Goal: Task Accomplishment & Management: Complete application form

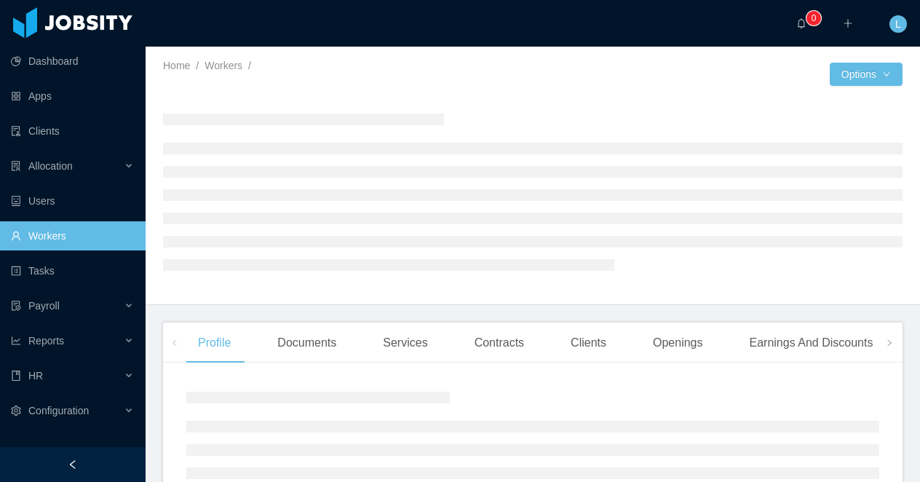
click at [87, 465] on div at bounding box center [72, 464] width 145 height 35
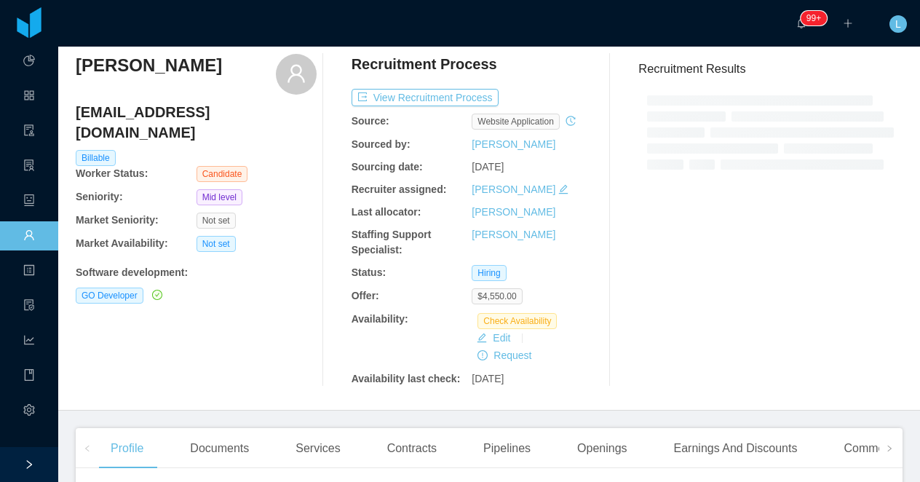
scroll to position [33, 0]
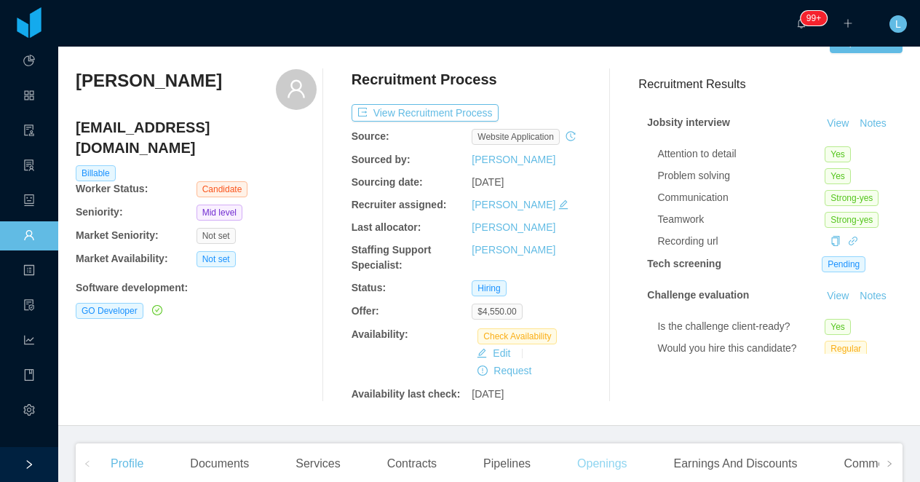
click at [597, 452] on div "Openings" at bounding box center [601, 463] width 73 height 41
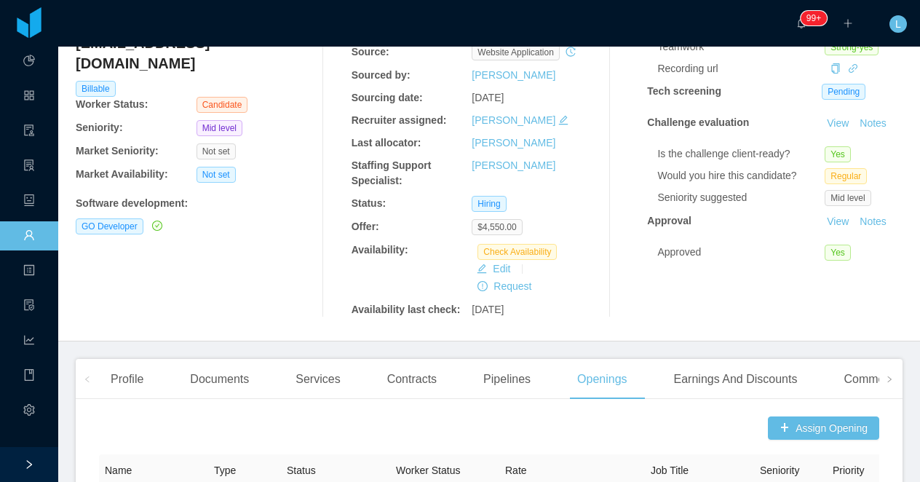
scroll to position [185, 0]
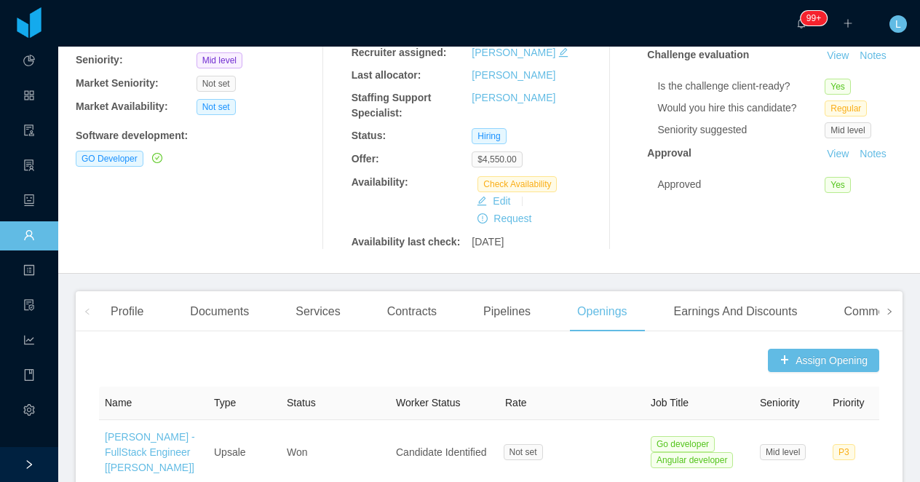
click at [886, 309] on icon "icon: right" at bounding box center [888, 311] width 7 height 7
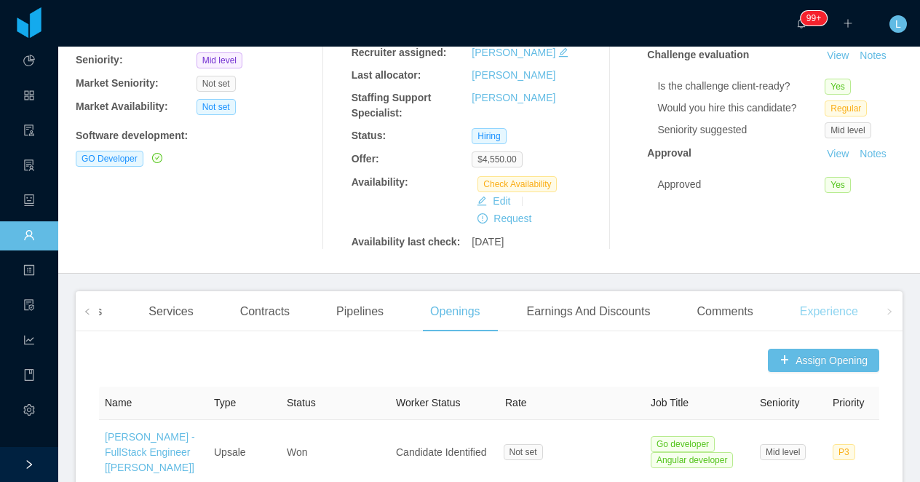
click at [820, 319] on div "Experience" at bounding box center [828, 311] width 81 height 41
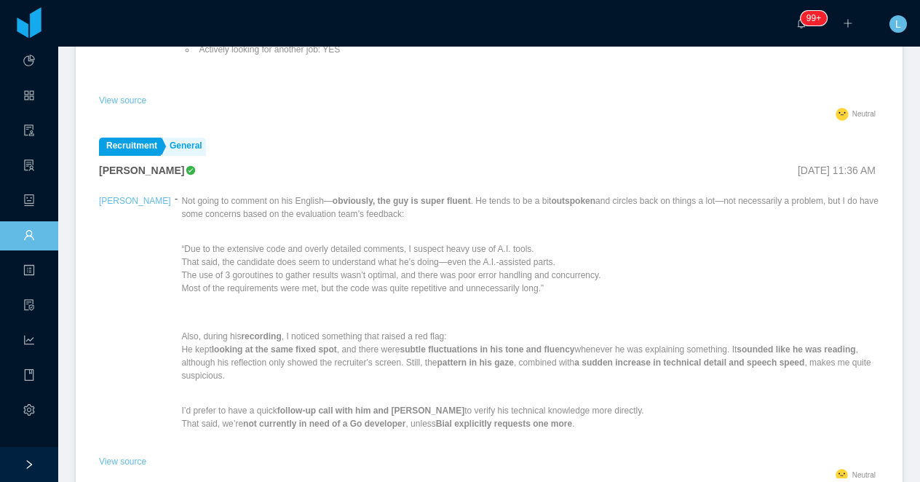
scroll to position [535, 0]
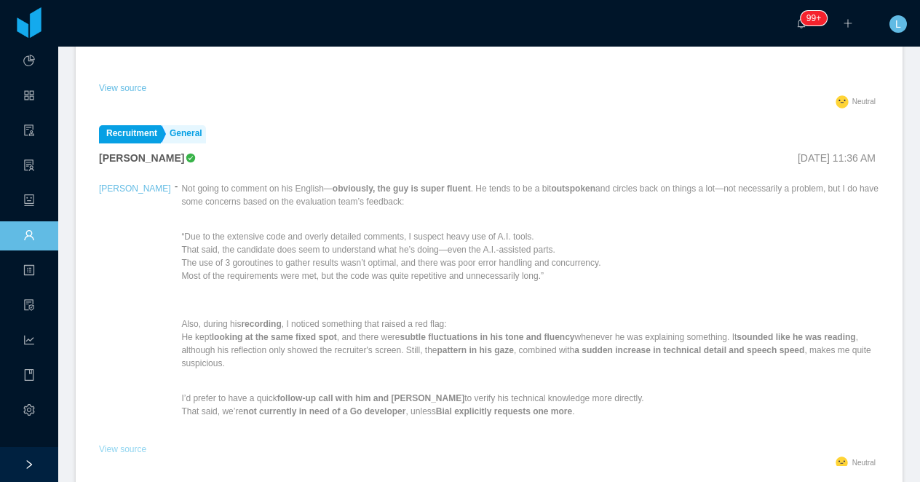
click at [132, 444] on link "View source" at bounding box center [122, 449] width 47 height 10
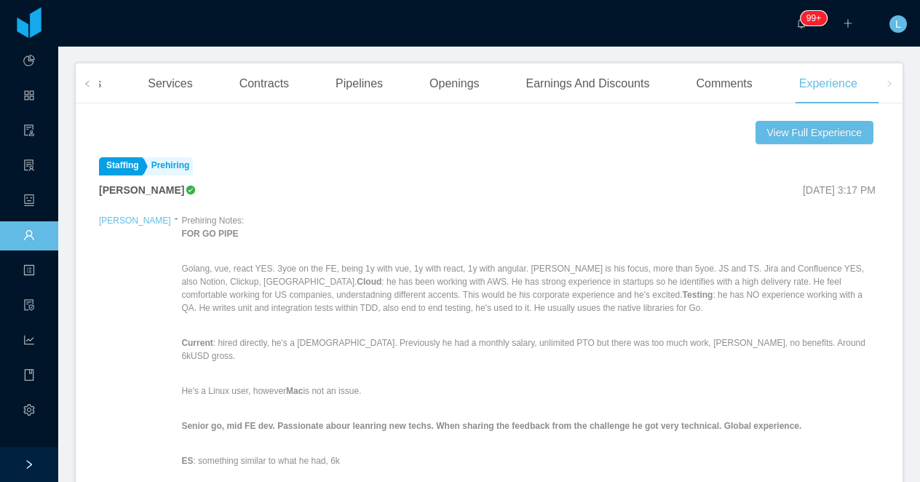
scroll to position [376, 0]
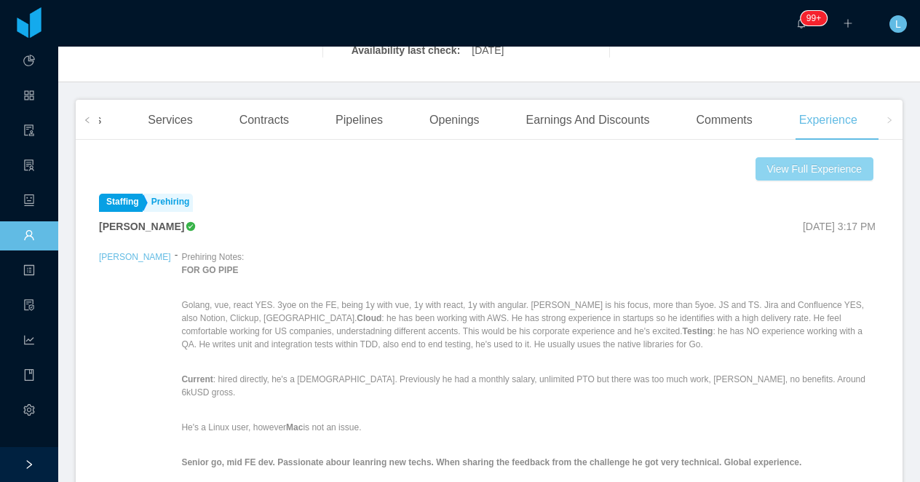
click at [803, 170] on button "View Full Experience" at bounding box center [814, 168] width 118 height 23
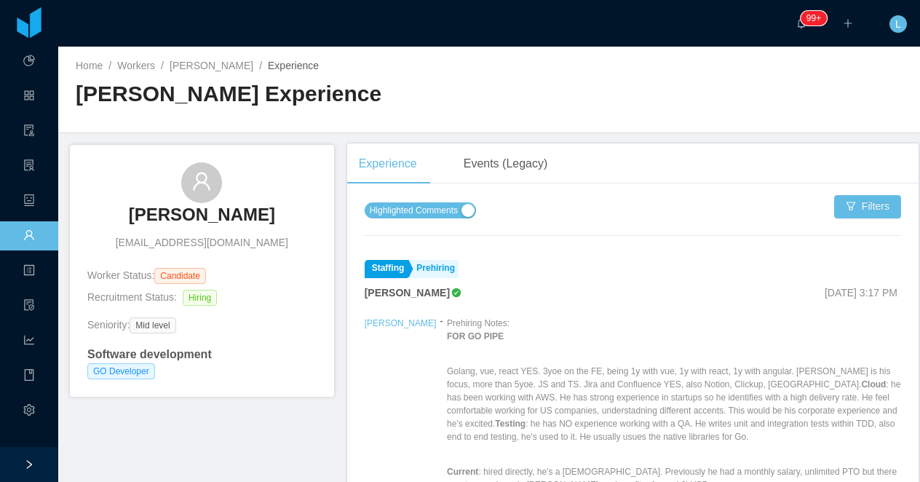
click at [458, 210] on span "Highlighted Comments" at bounding box center [414, 210] width 88 height 15
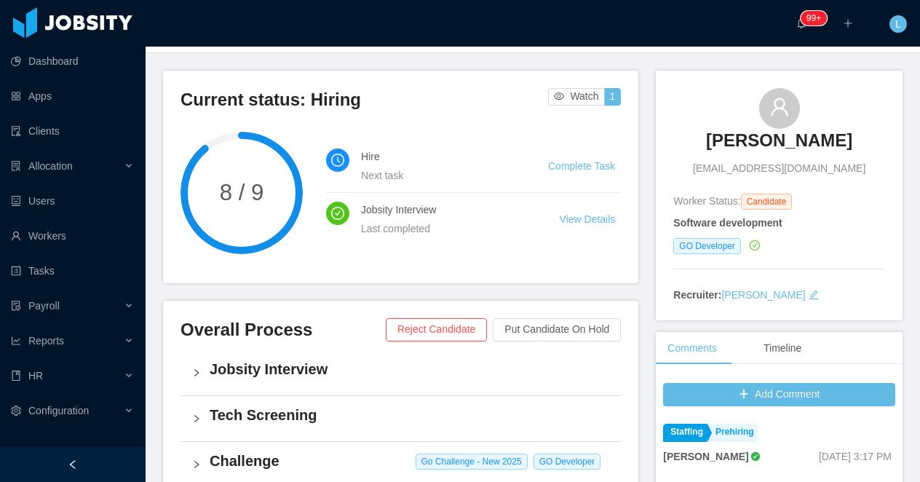
scroll to position [81, 0]
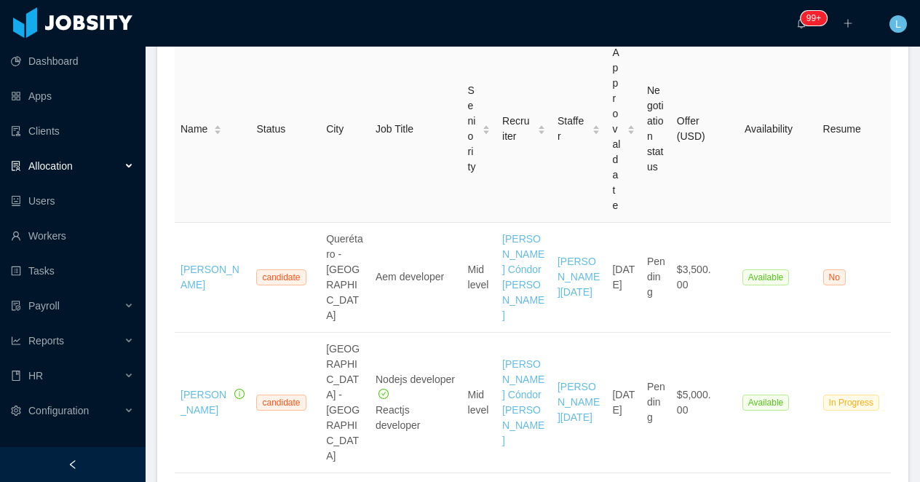
scroll to position [287, 0]
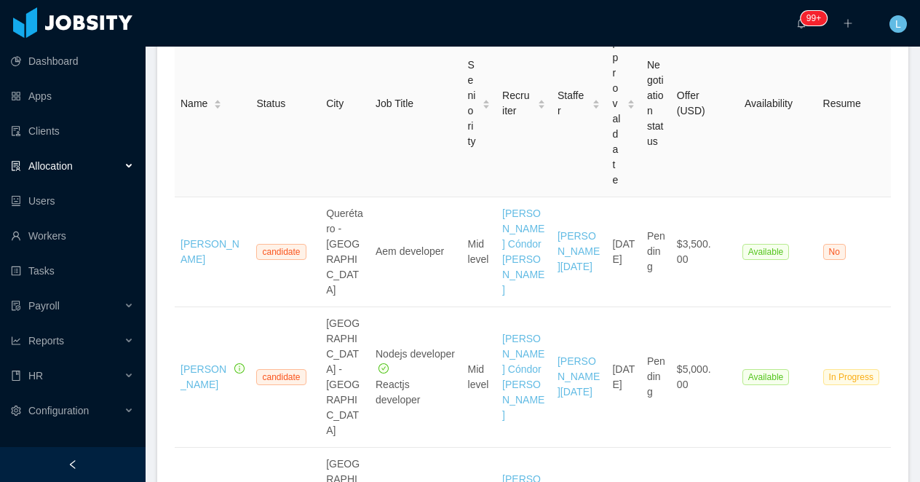
click at [106, 462] on div at bounding box center [72, 464] width 145 height 35
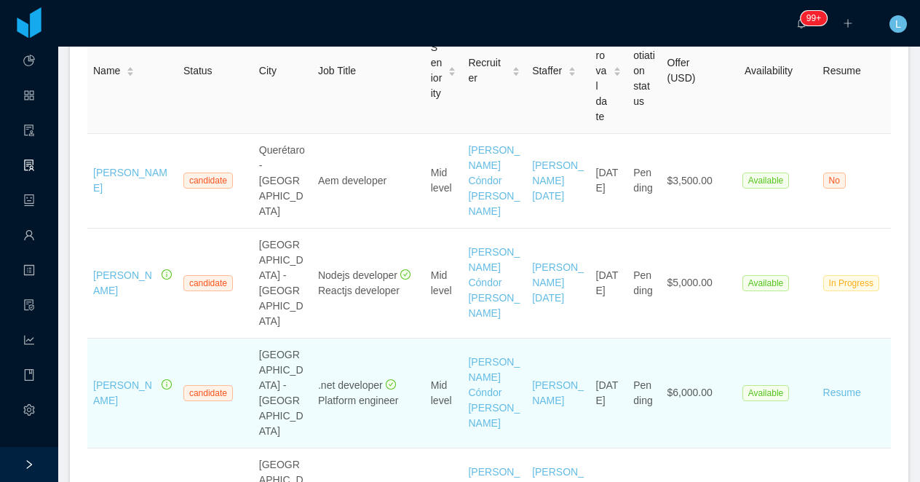
scroll to position [0, 0]
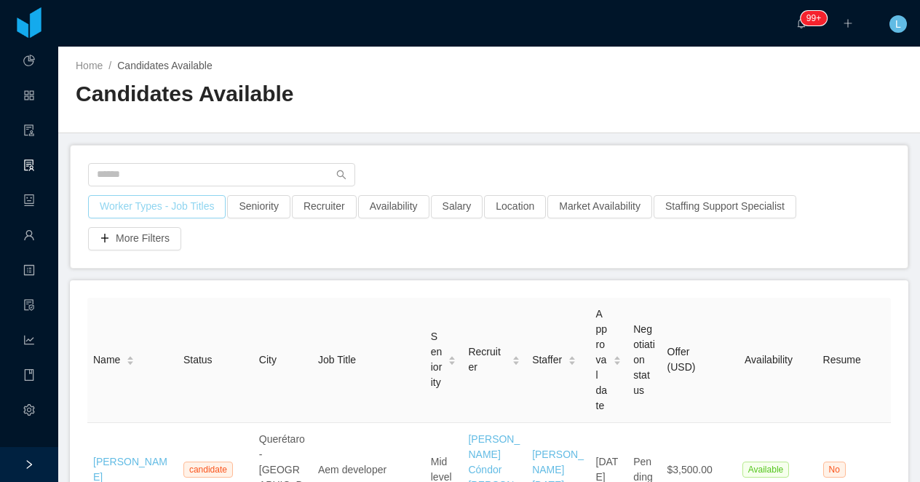
click at [180, 210] on button "Worker Types - Job Titles" at bounding box center [156, 206] width 137 height 23
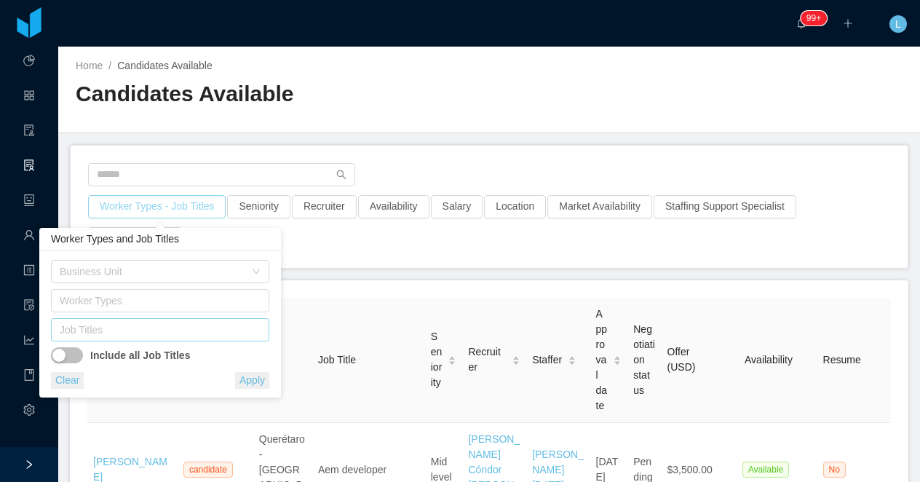
click at [167, 330] on div "Job Titles" at bounding box center [157, 329] width 194 height 15
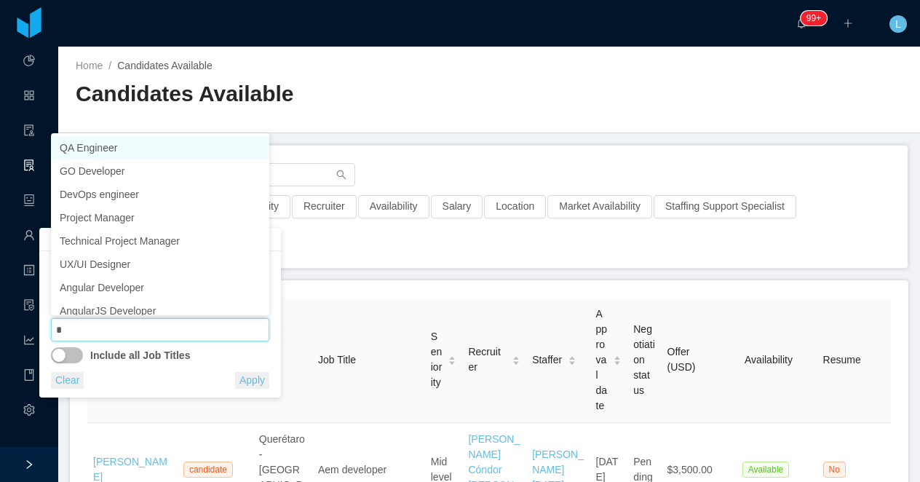
type input "**"
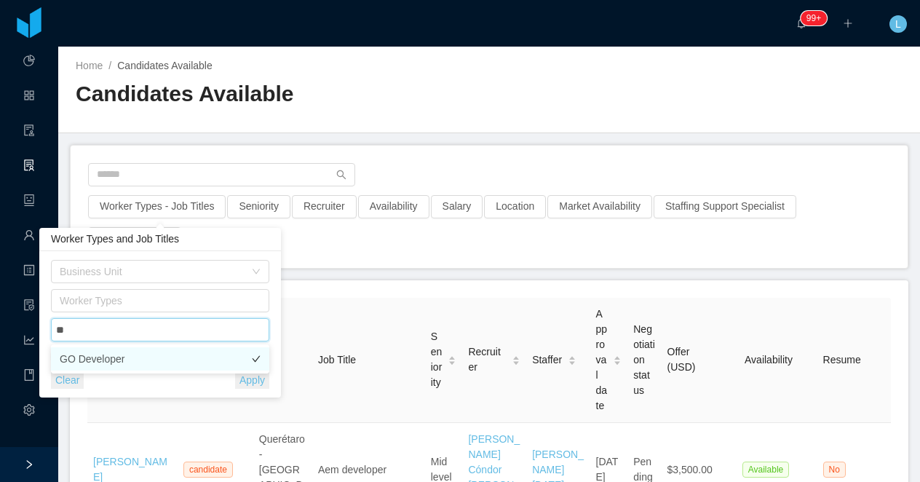
click at [185, 358] on li "GO Developer" at bounding box center [160, 358] width 218 height 23
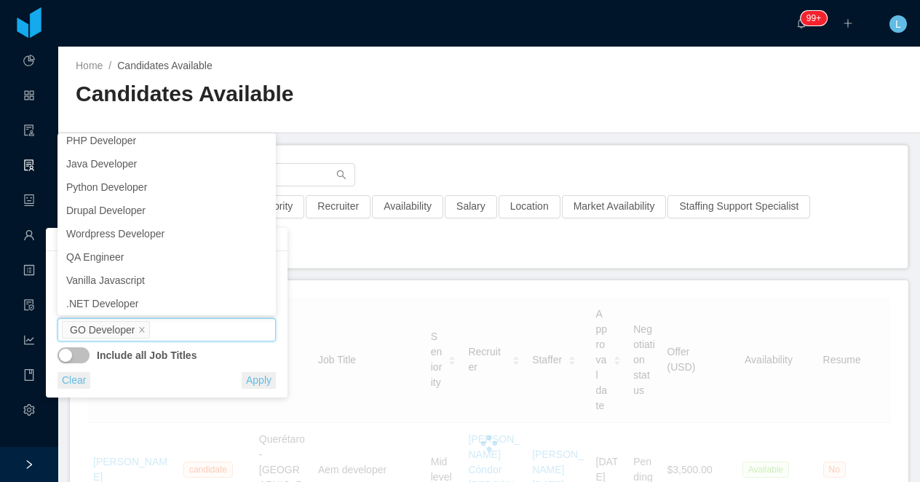
click at [462, 156] on div "Worker Types - Job Titles · 1 Seniority Recruiter Availability Salary Location …" at bounding box center [489, 206] width 837 height 122
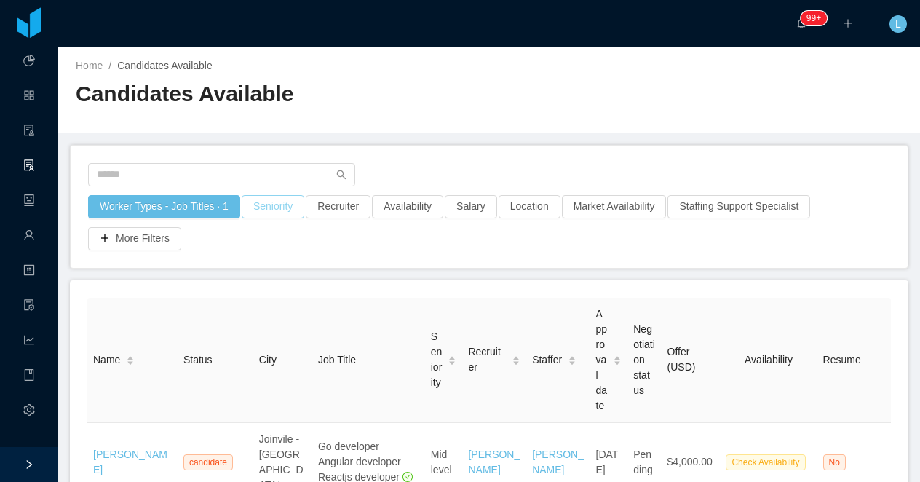
click at [274, 207] on button "Seniority" at bounding box center [273, 206] width 63 height 23
click at [271, 271] on div "Seniorities" at bounding box center [275, 271] width 194 height 15
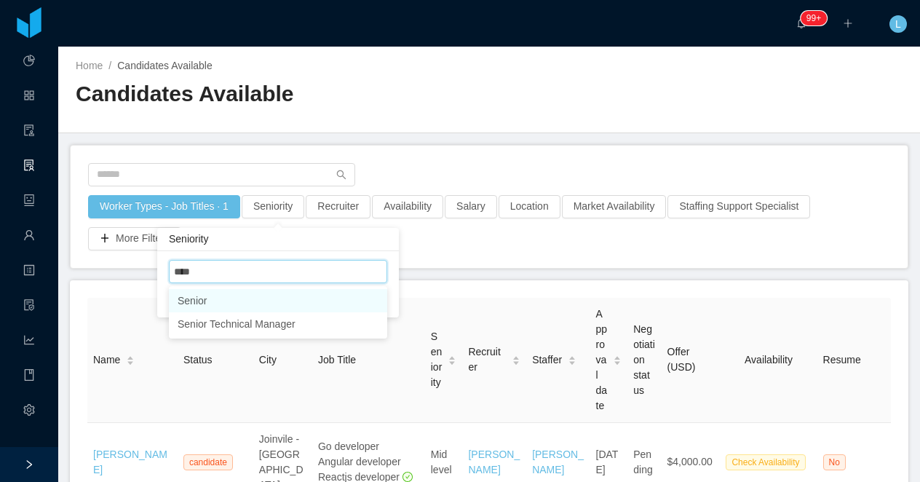
type input "*****"
click at [263, 303] on li "Senior" at bounding box center [278, 300] width 218 height 23
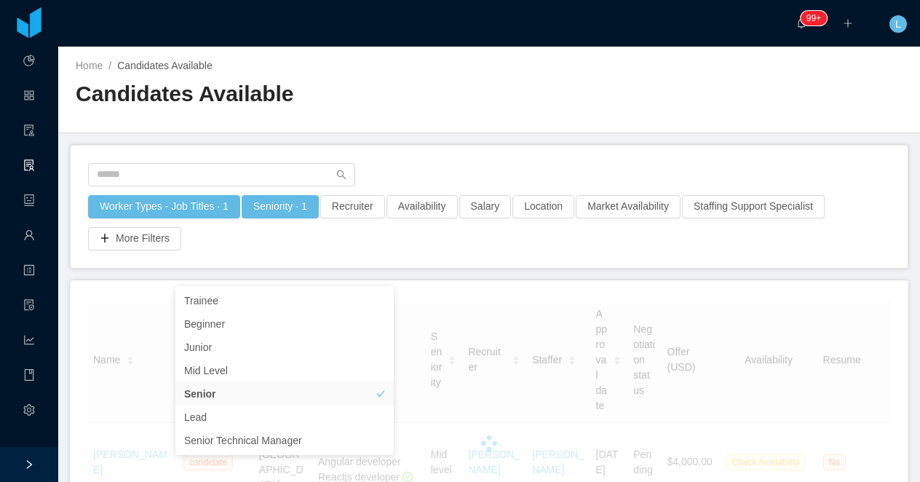
click at [433, 111] on div "Candidates Available" at bounding box center [282, 99] width 413 height 41
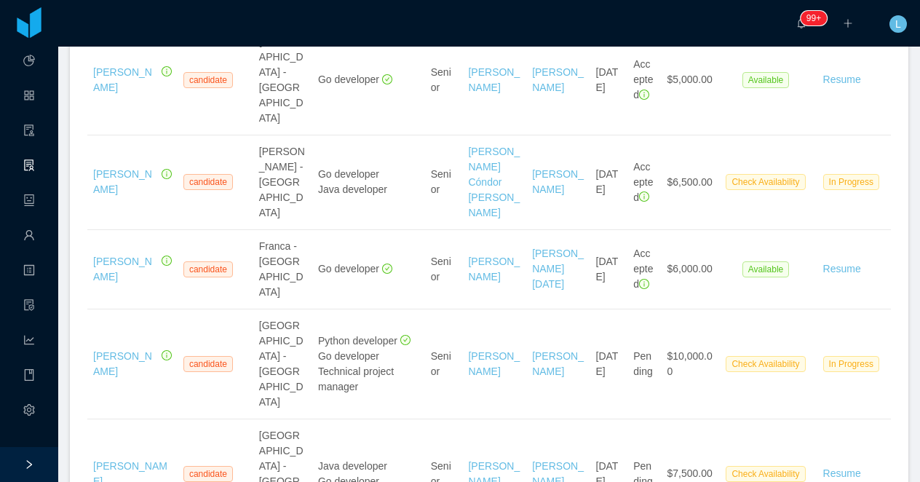
scroll to position [463, 0]
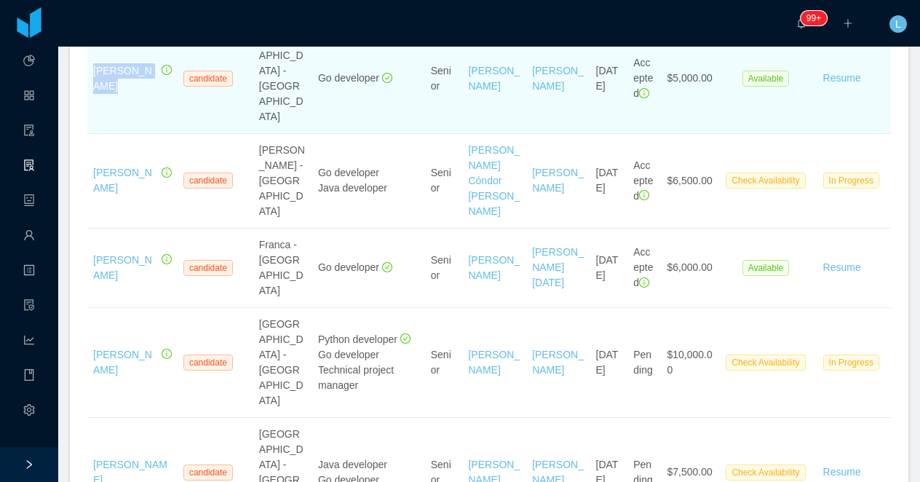
copy link "Pedro Savelis"
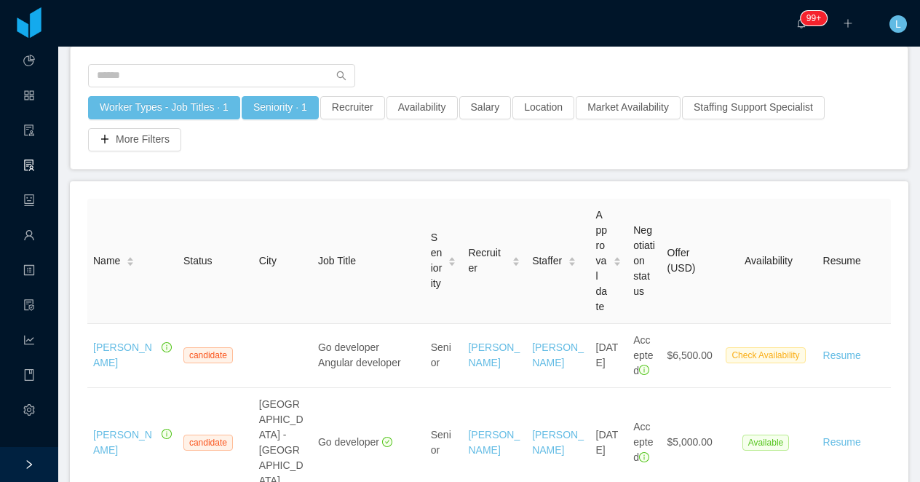
scroll to position [77, 0]
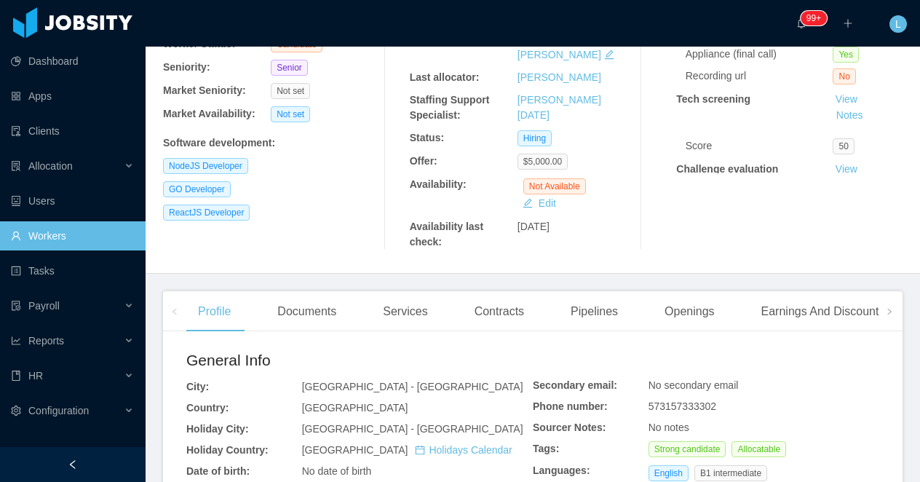
scroll to position [252, 0]
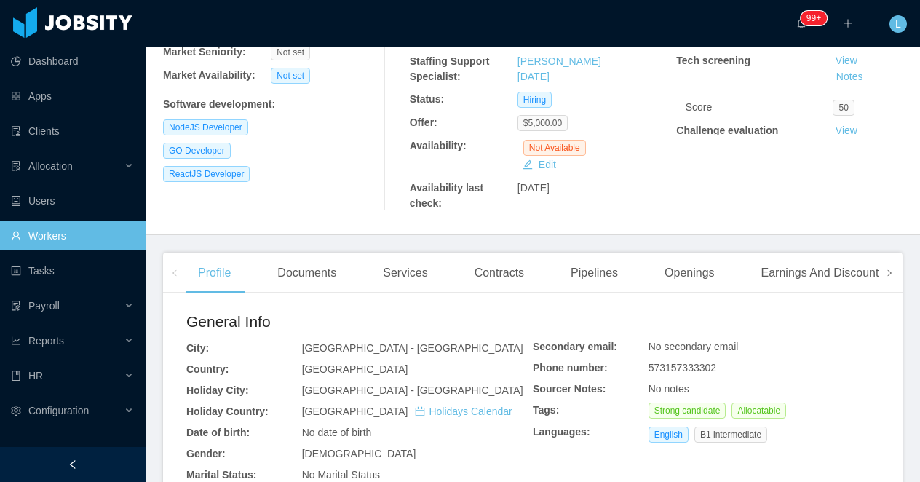
click at [888, 274] on icon "icon: right" at bounding box center [888, 272] width 7 height 7
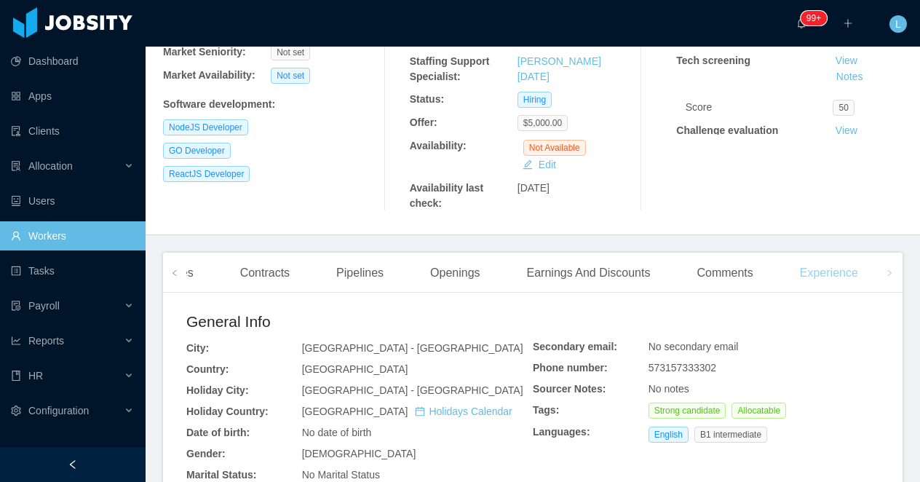
click at [864, 272] on div "Experience" at bounding box center [828, 272] width 81 height 41
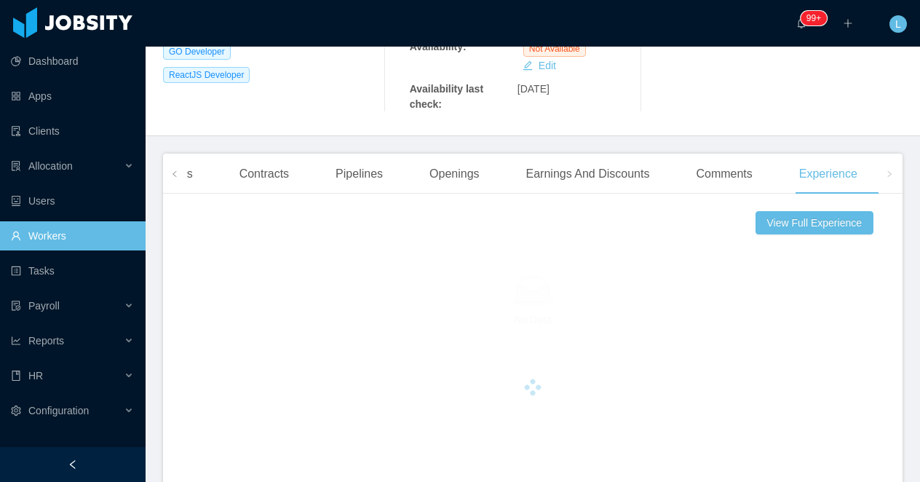
scroll to position [363, 0]
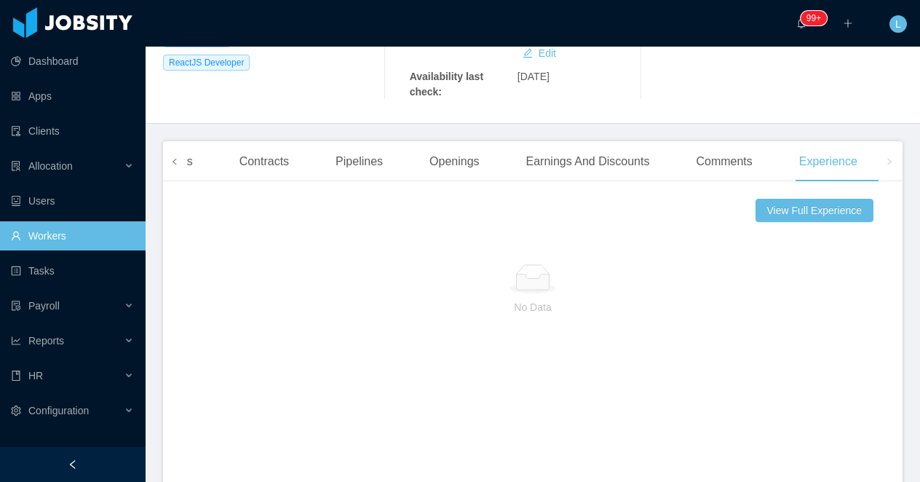
click at [178, 164] on icon "icon: left" at bounding box center [174, 161] width 7 height 7
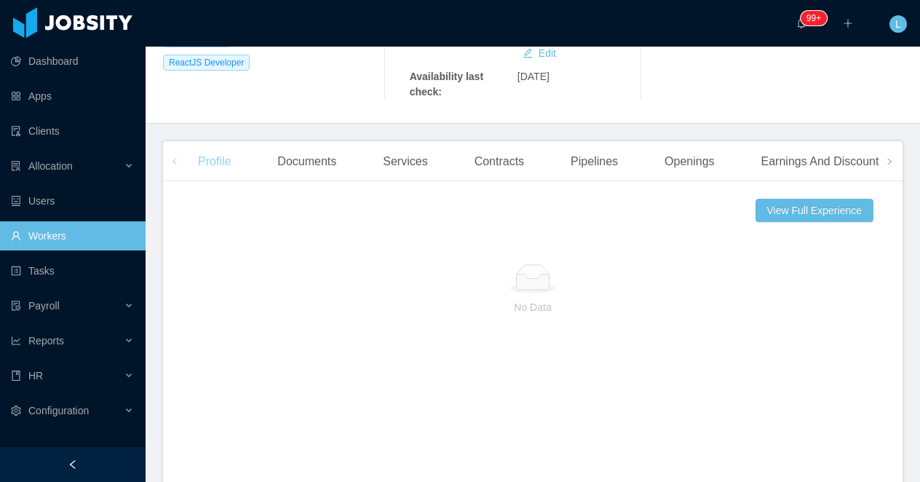
click at [210, 161] on div "Profile" at bounding box center [214, 161] width 56 height 41
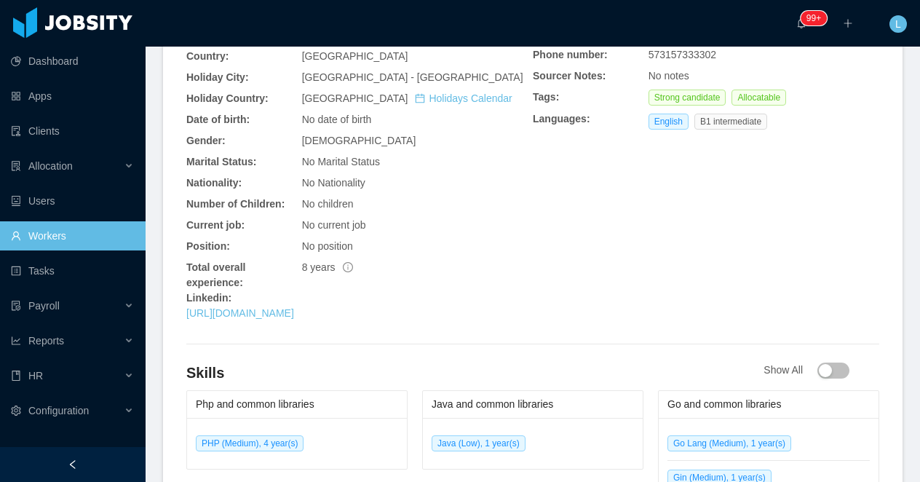
scroll to position [646, 0]
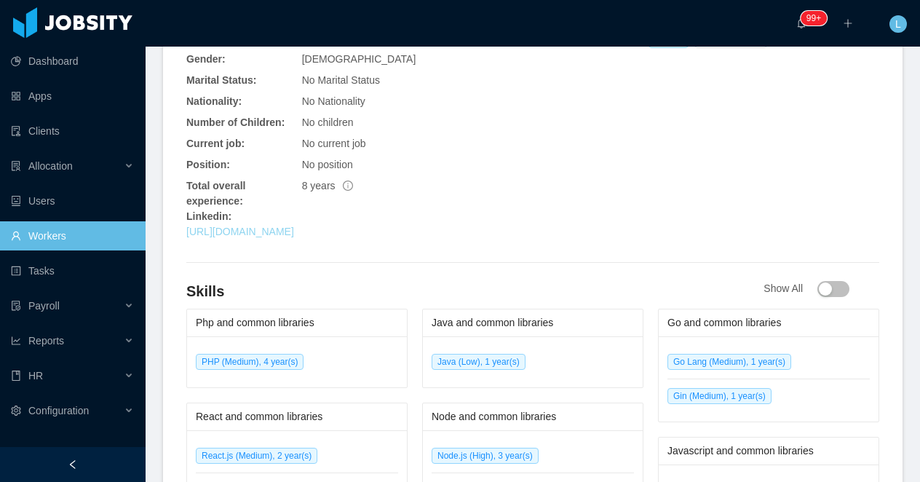
click at [234, 231] on link "https://www.linkedin.com/in/juansecardozo" at bounding box center [240, 232] width 108 height 12
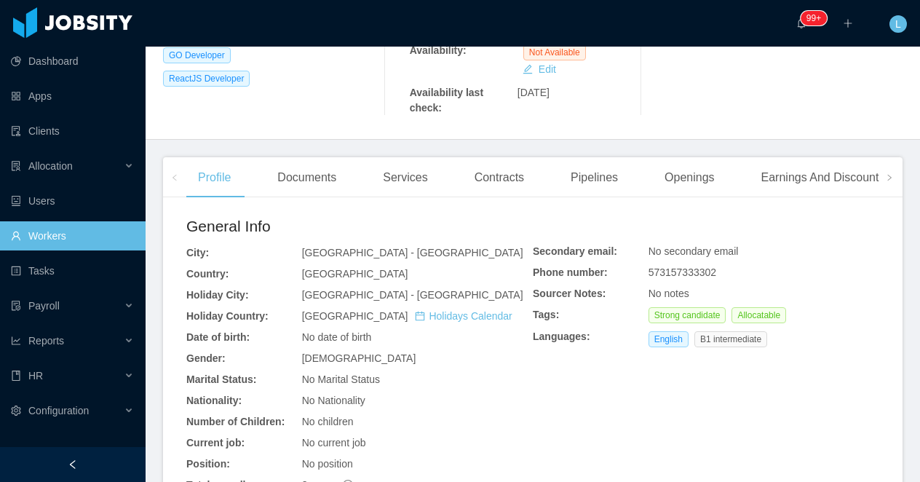
scroll to position [180, 0]
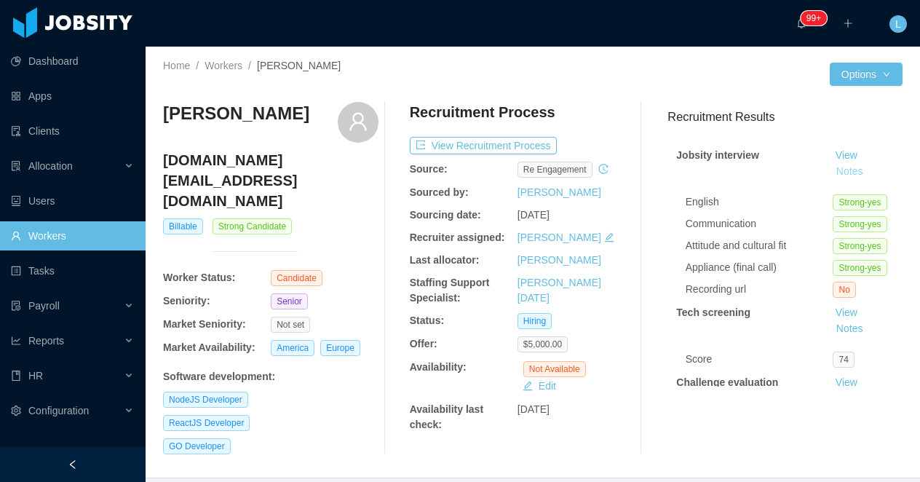
click at [854, 174] on button "Notes" at bounding box center [849, 171] width 39 height 17
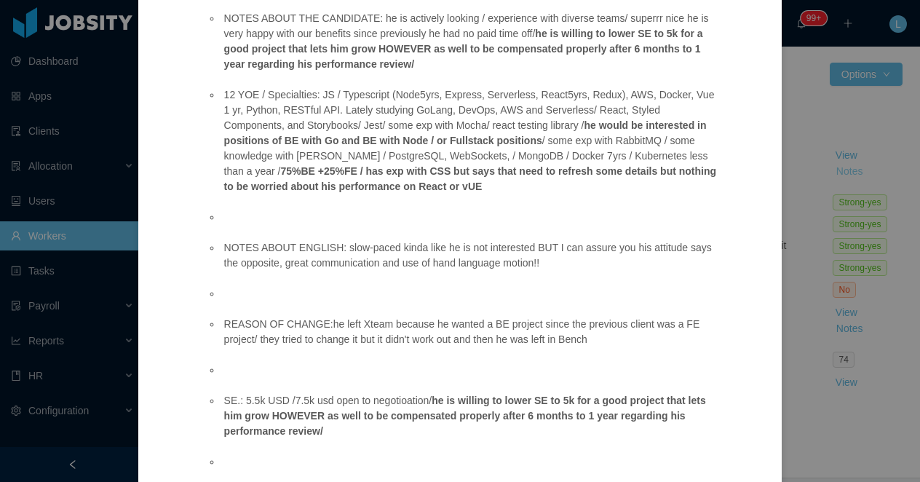
scroll to position [196, 0]
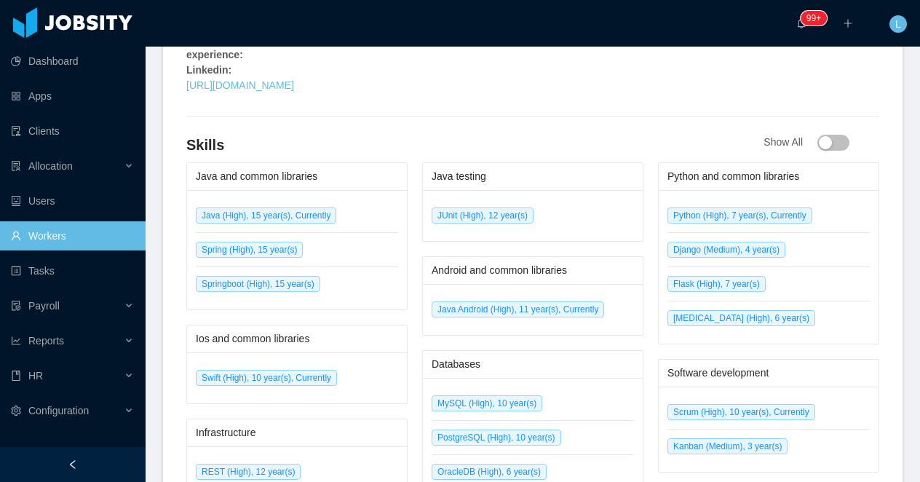
scroll to position [723, 0]
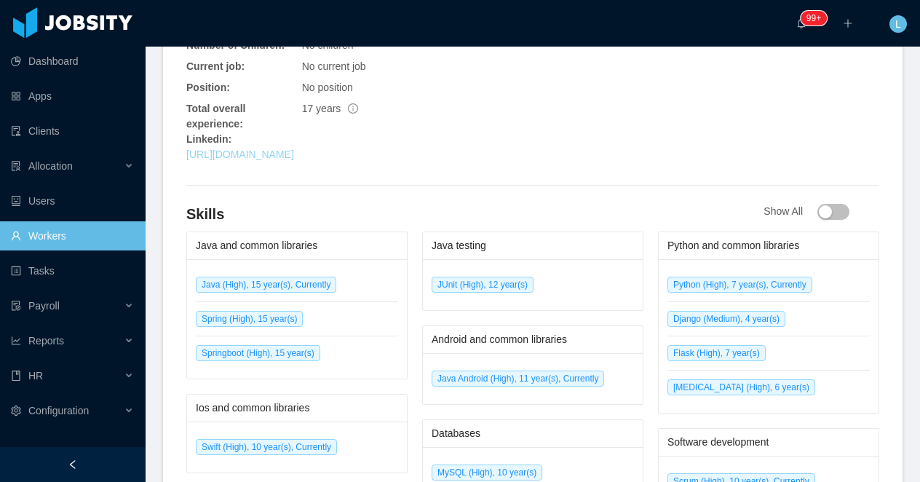
click at [294, 148] on link "https://www.linkedin.com/in/marcosrivereto" at bounding box center [240, 154] width 108 height 12
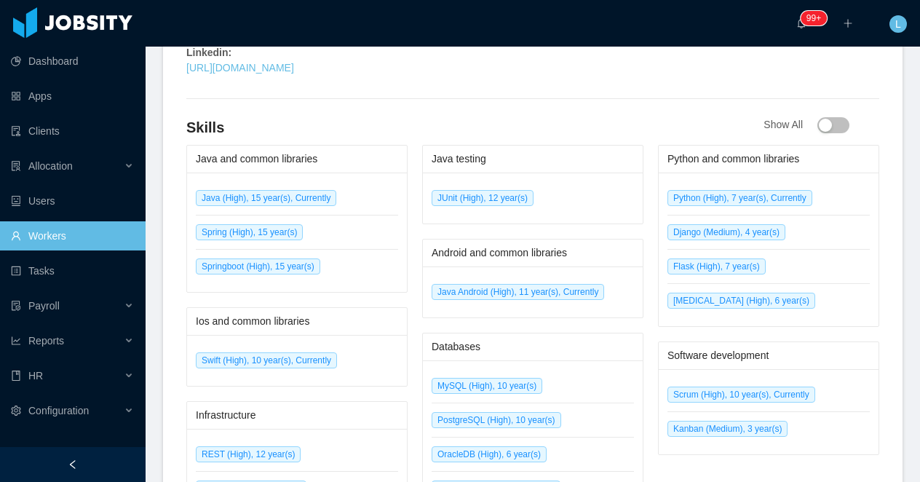
scroll to position [813, 0]
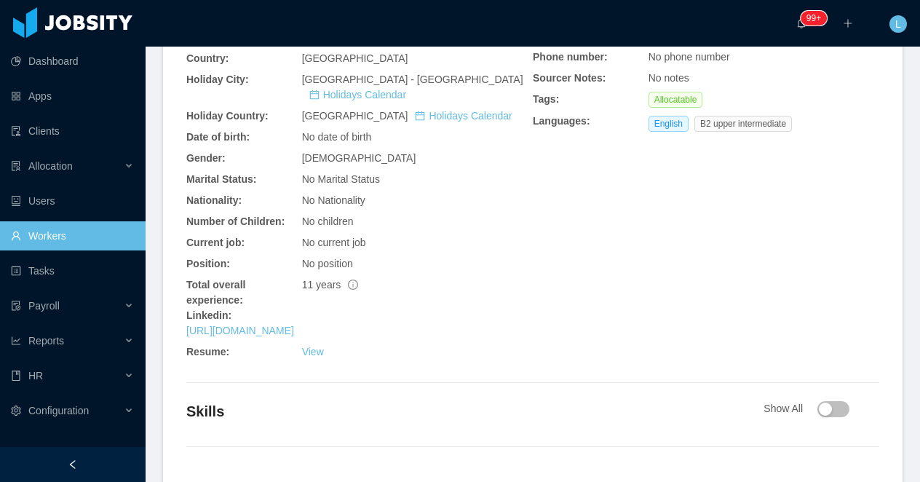
scroll to position [549, 0]
click at [294, 324] on link "[URL][DOMAIN_NAME]" at bounding box center [240, 330] width 108 height 12
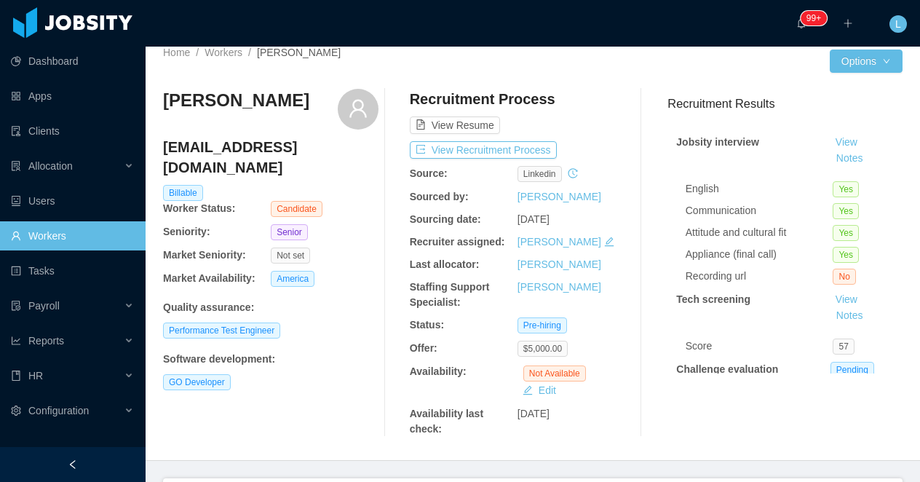
scroll to position [0, 0]
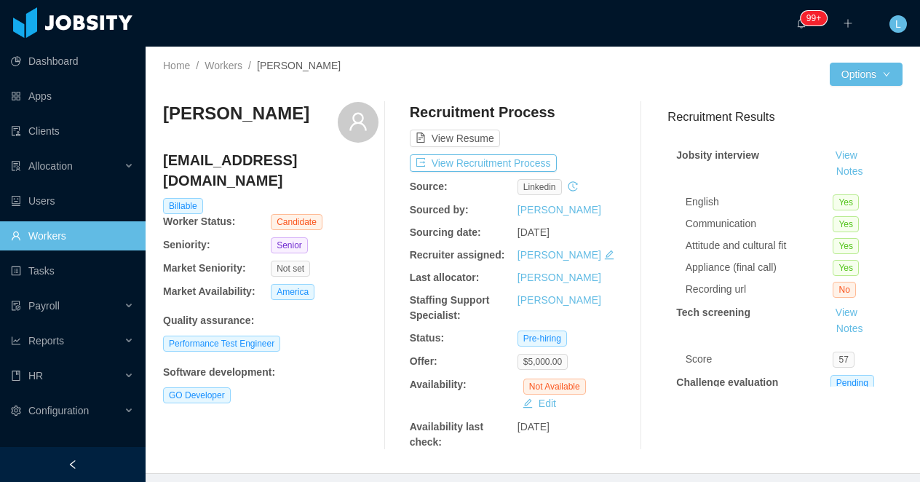
click at [262, 113] on h3 "[PERSON_NAME]" at bounding box center [236, 113] width 146 height 23
click at [262, 113] on h3 "Francisco Moral" at bounding box center [236, 113] width 146 height 23
copy div "Francisco Moral"
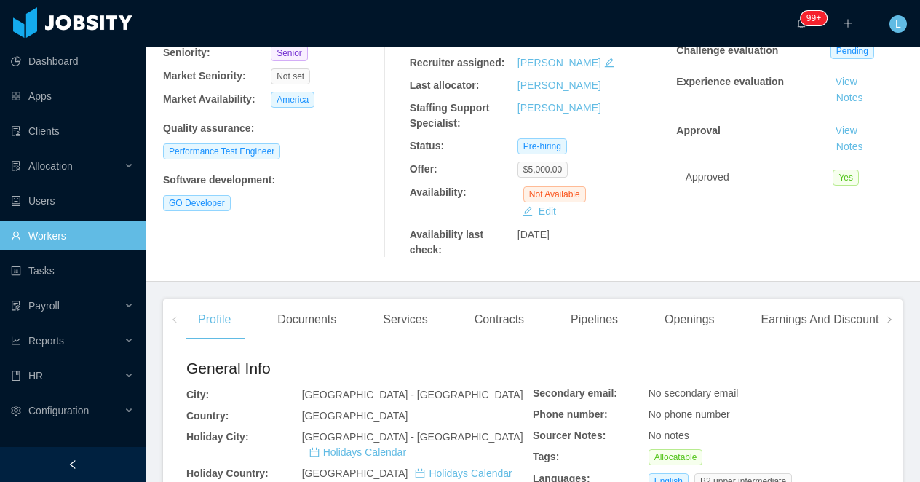
scroll to position [267, 0]
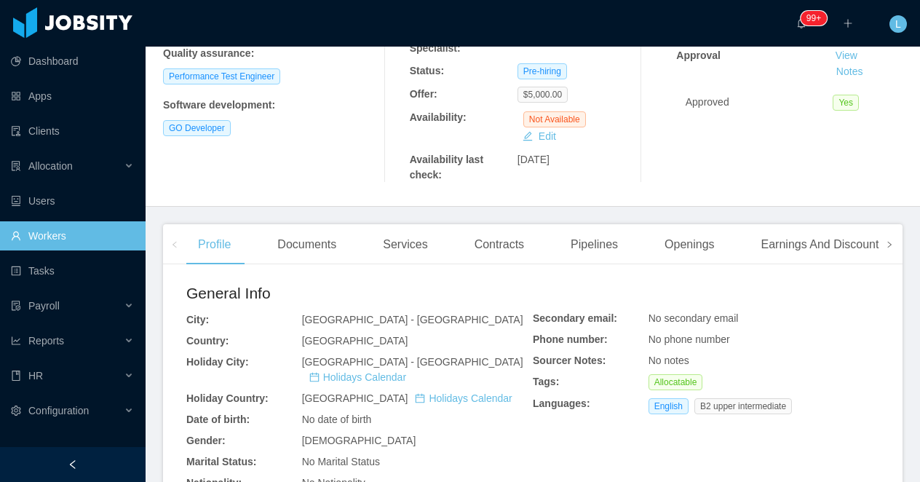
click at [889, 248] on icon "icon: right" at bounding box center [888, 244] width 7 height 7
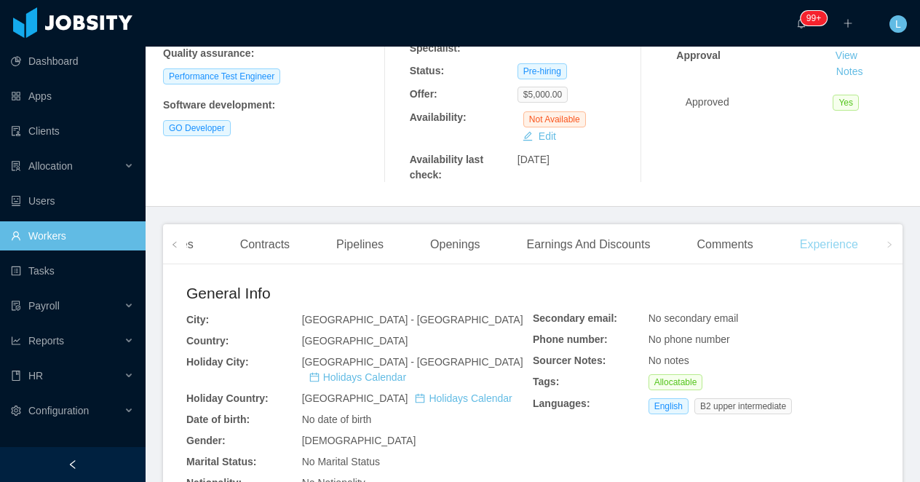
click at [843, 257] on div "Experience" at bounding box center [828, 244] width 81 height 41
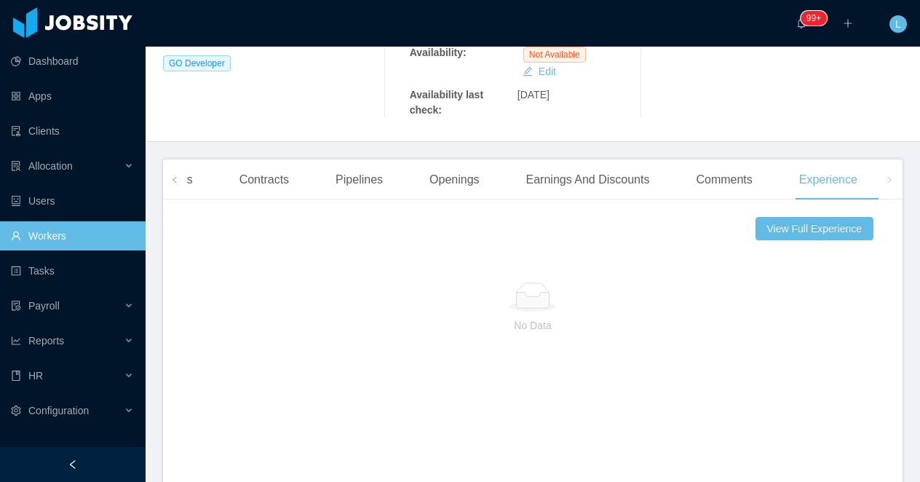
scroll to position [338, 0]
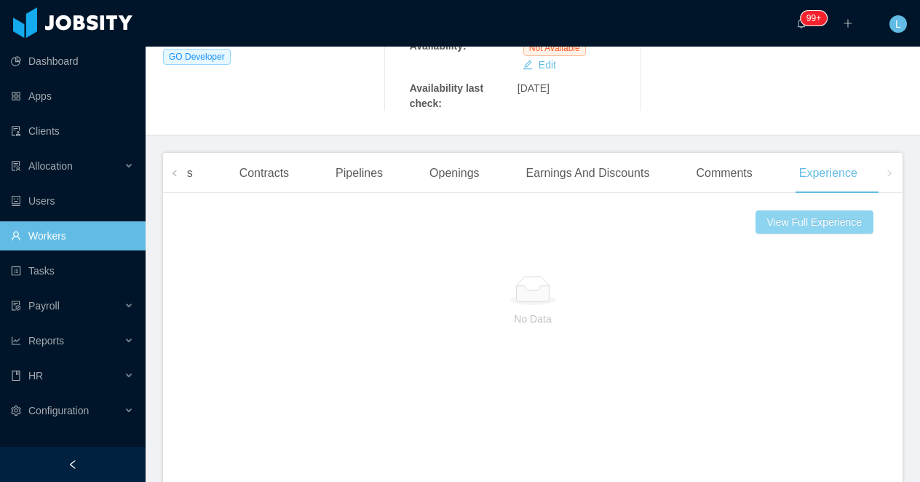
click at [757, 219] on button "View Full Experience" at bounding box center [814, 221] width 118 height 23
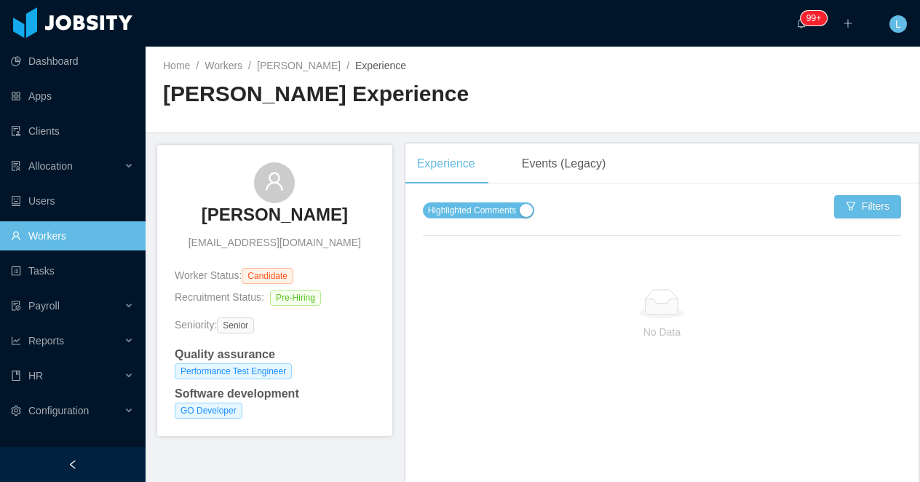
click at [496, 202] on div "Highlighted Comments" at bounding box center [478, 210] width 111 height 16
click at [491, 207] on span "Highlighted Comments" at bounding box center [472, 210] width 88 height 15
click at [308, 223] on h3 "Francisco Moral" at bounding box center [275, 214] width 146 height 23
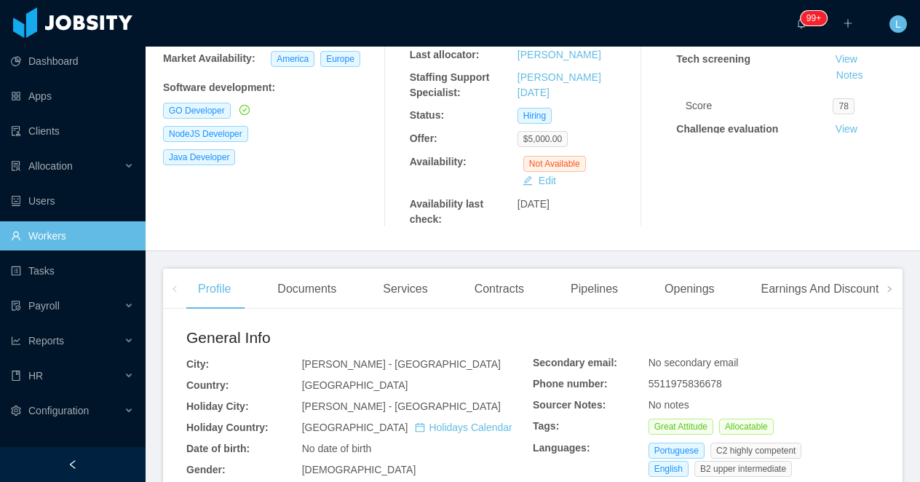
scroll to position [372, 0]
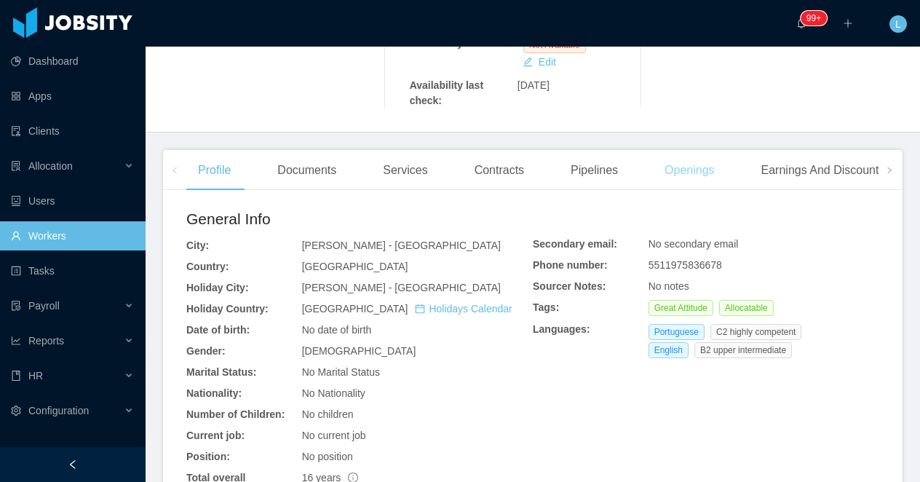
click at [698, 151] on div "Openings" at bounding box center [689, 170] width 73 height 41
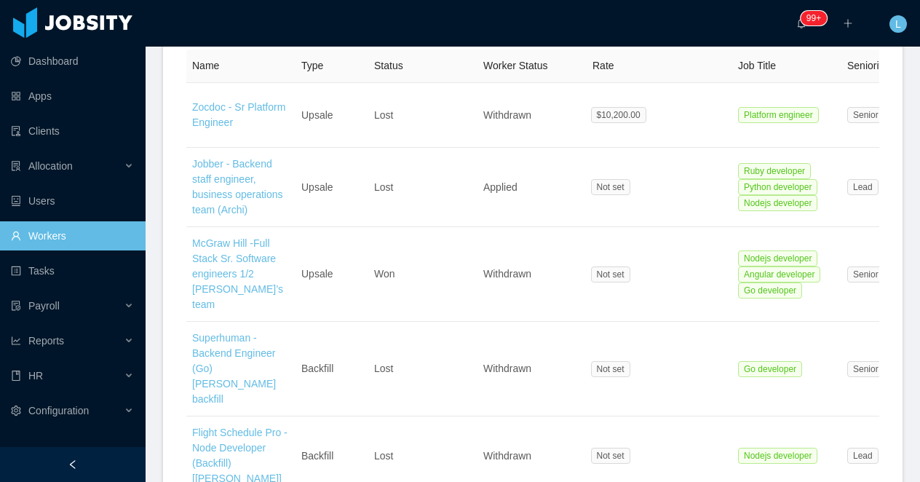
scroll to position [406, 0]
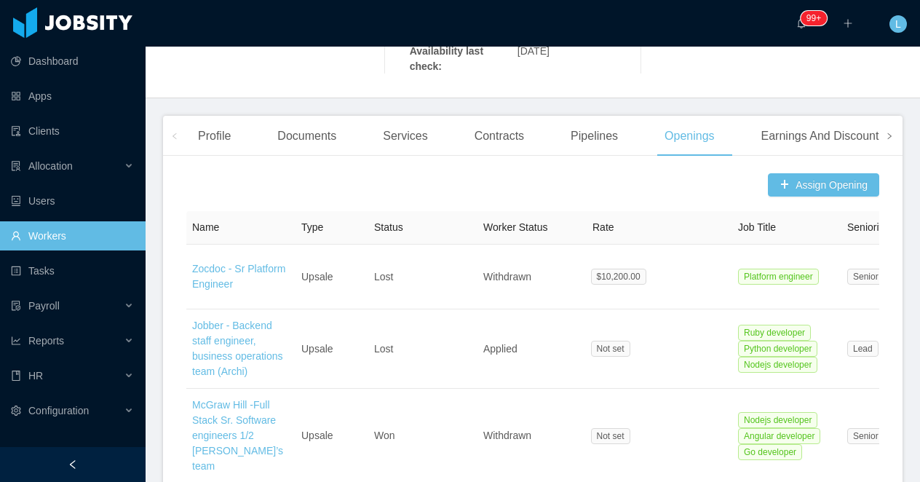
click at [888, 127] on span at bounding box center [889, 135] width 9 height 17
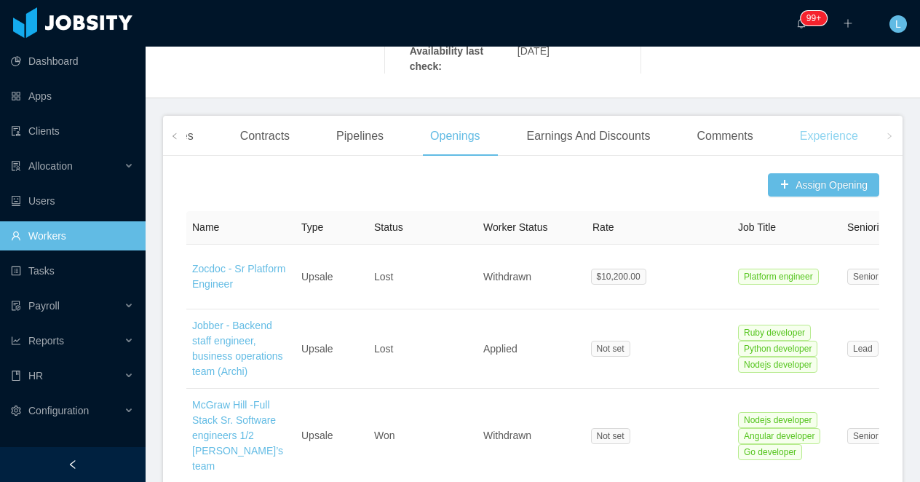
click at [860, 119] on div "Experience" at bounding box center [828, 136] width 81 height 41
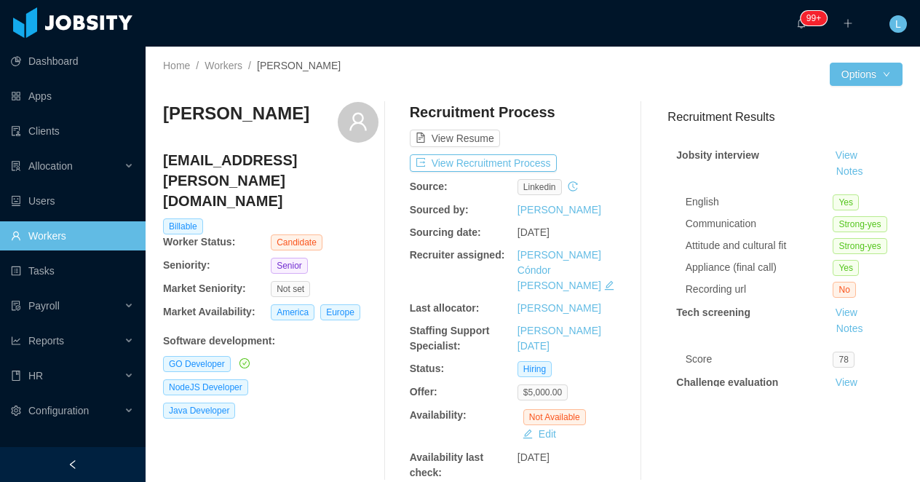
click at [247, 113] on h3 "Mark Gerald Martins" at bounding box center [236, 113] width 146 height 23
copy div "Mark Gerald Martins"
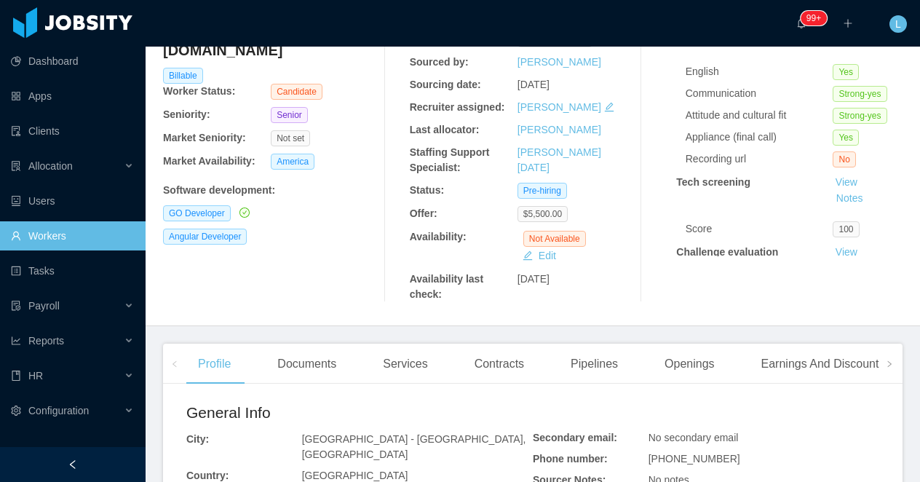
scroll to position [276, 0]
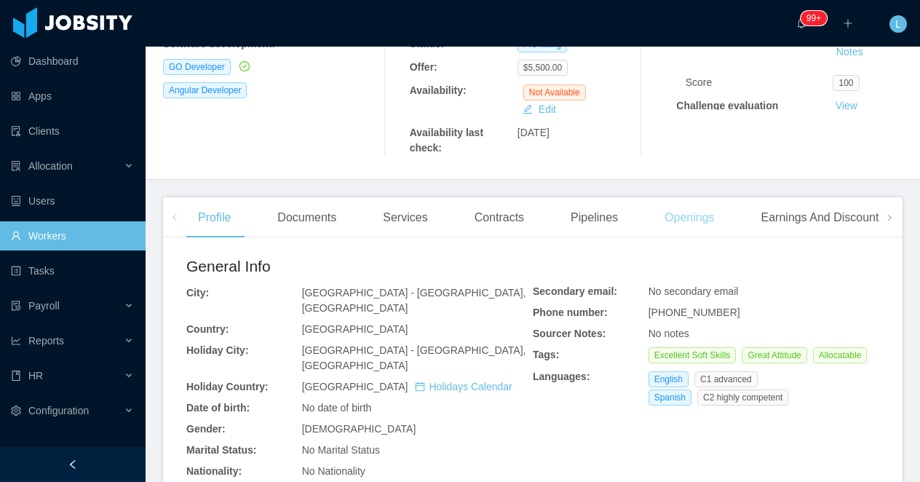
click at [669, 230] on div "Openings" at bounding box center [689, 217] width 73 height 41
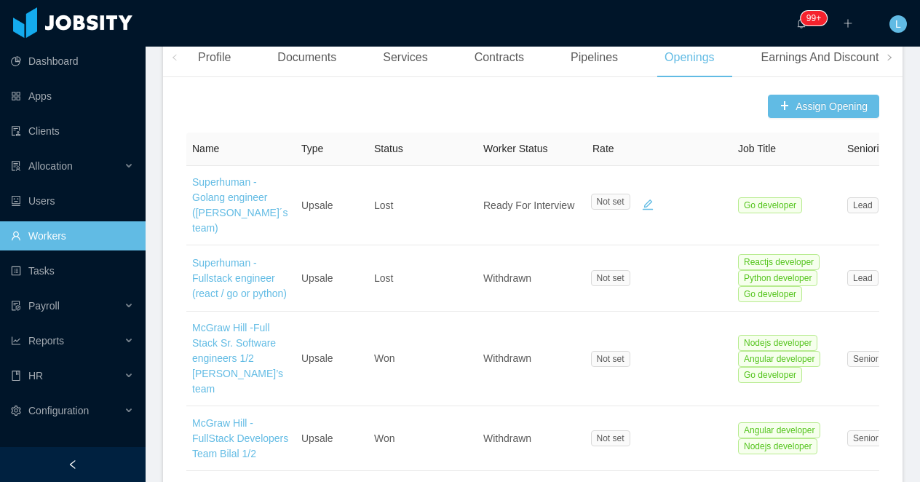
scroll to position [347, 0]
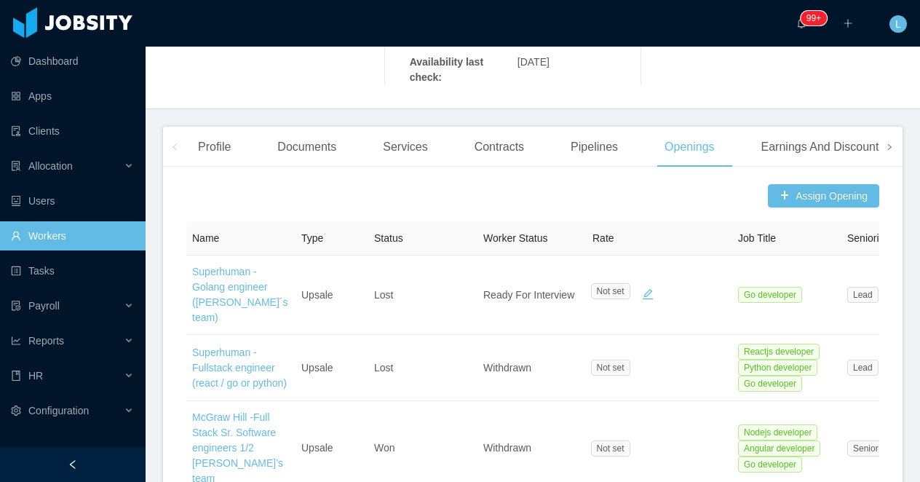
click at [886, 149] on icon "icon: right" at bounding box center [888, 146] width 7 height 7
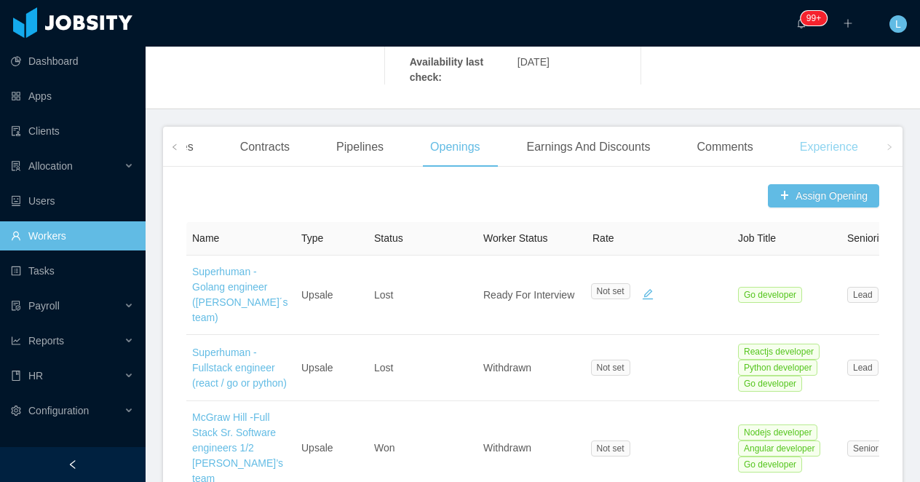
click at [825, 148] on div "Experience" at bounding box center [828, 147] width 81 height 41
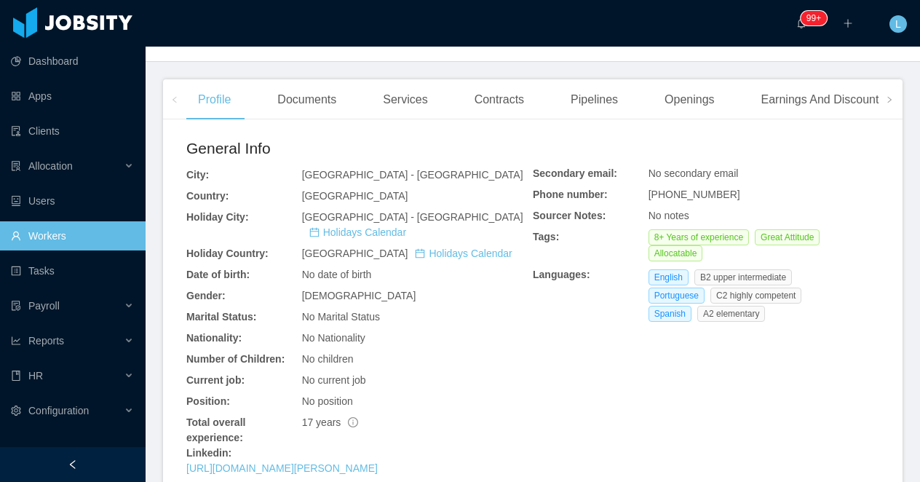
scroll to position [354, 0]
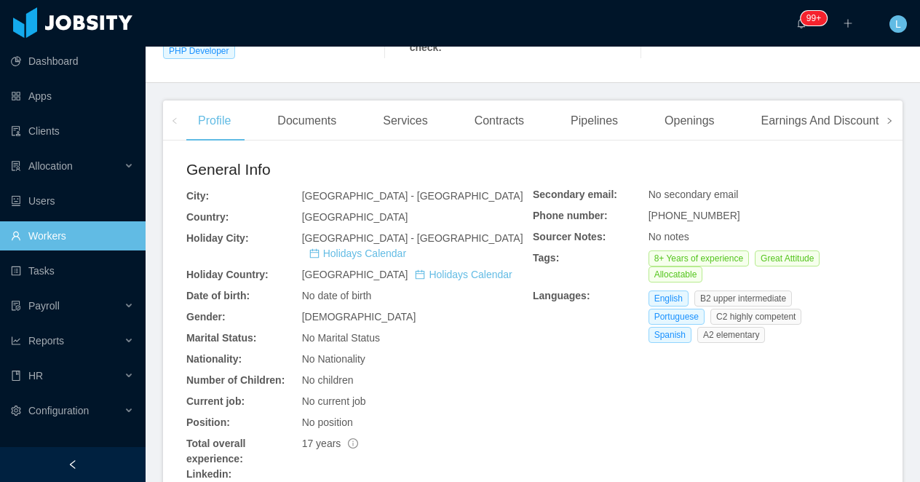
click at [896, 129] on span at bounding box center [888, 120] width 23 height 40
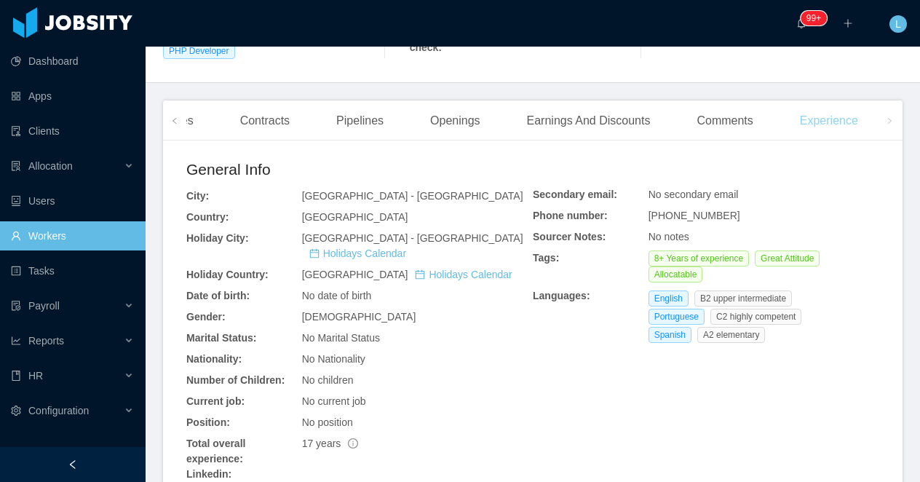
click at [869, 137] on div "Experience" at bounding box center [828, 120] width 81 height 41
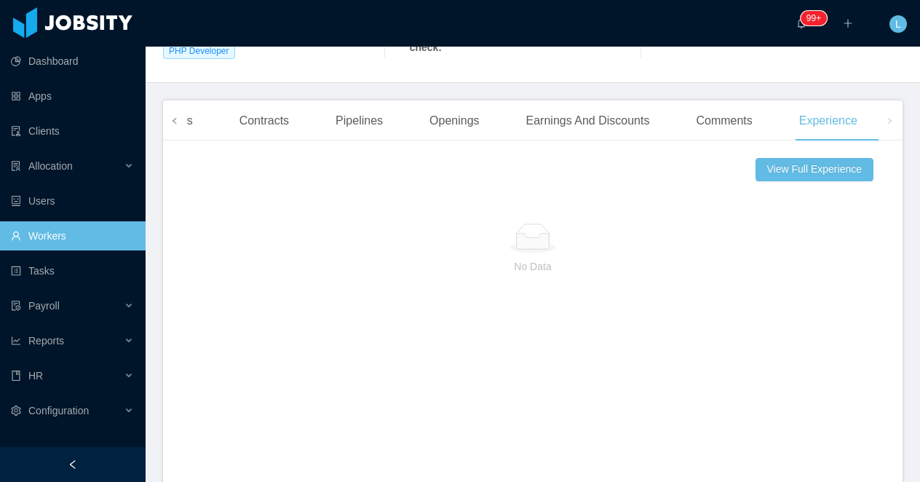
click at [174, 124] on icon "icon: left" at bounding box center [174, 120] width 7 height 7
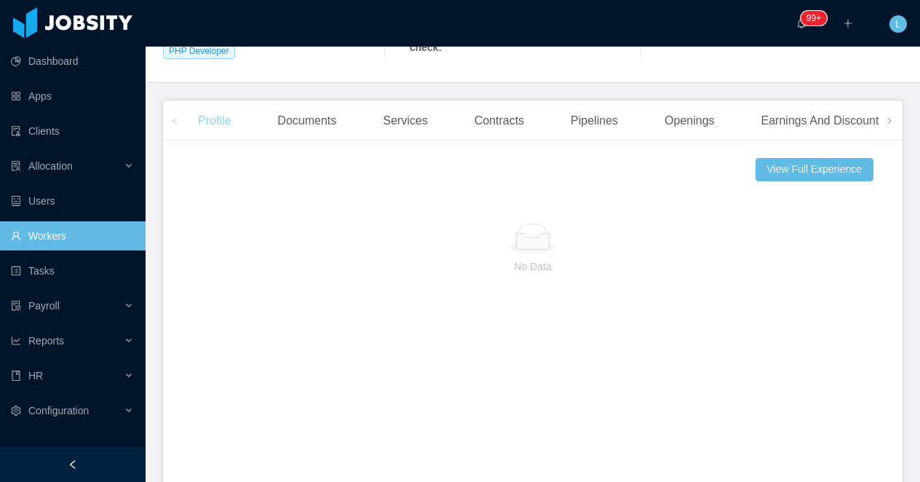
click at [199, 135] on div "Profile" at bounding box center [214, 120] width 56 height 41
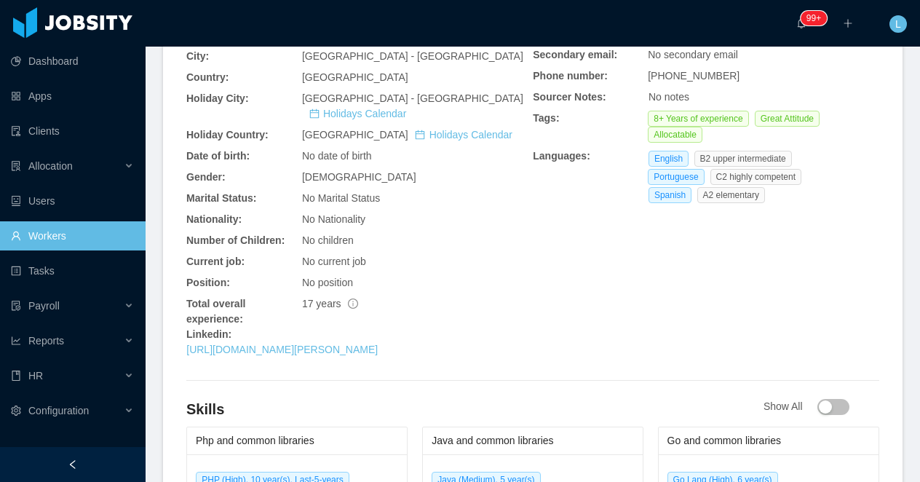
scroll to position [510, 0]
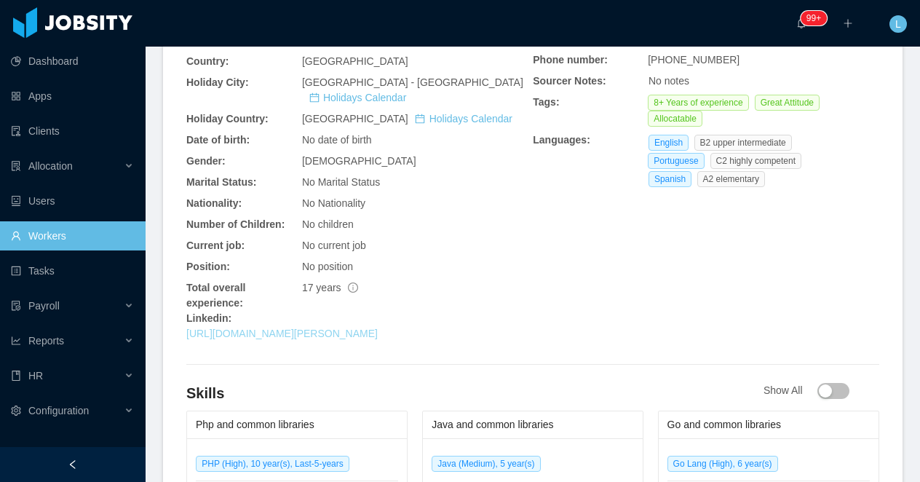
click at [306, 329] on link "https://br.linkedin.com/in/jeovah-fialho-157103120" at bounding box center [281, 333] width 191 height 12
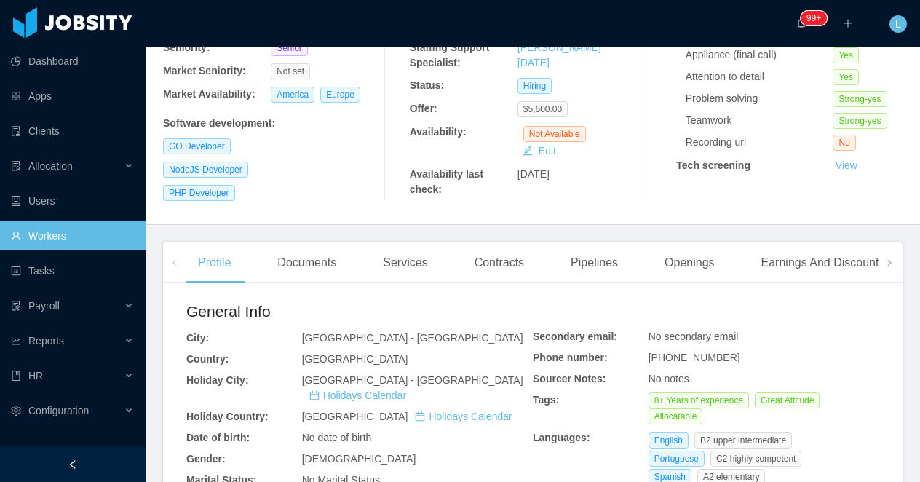
scroll to position [237, 0]
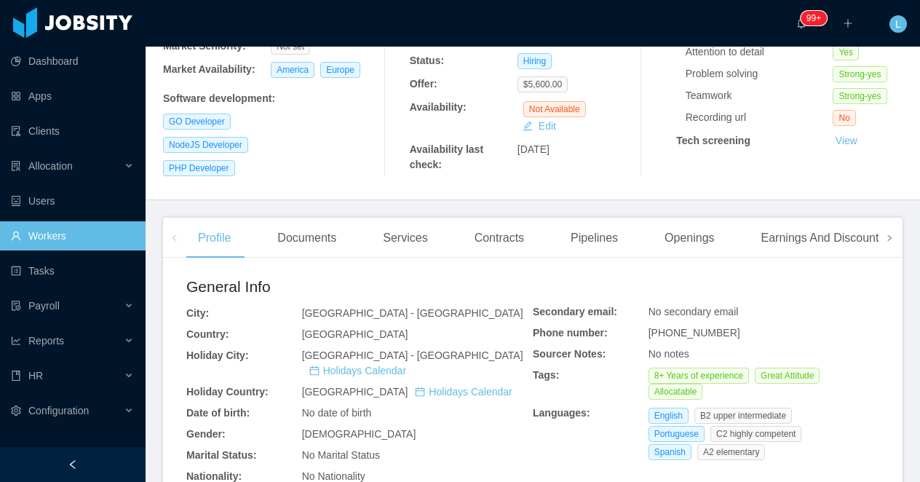
click at [885, 258] on span at bounding box center [888, 238] width 23 height 40
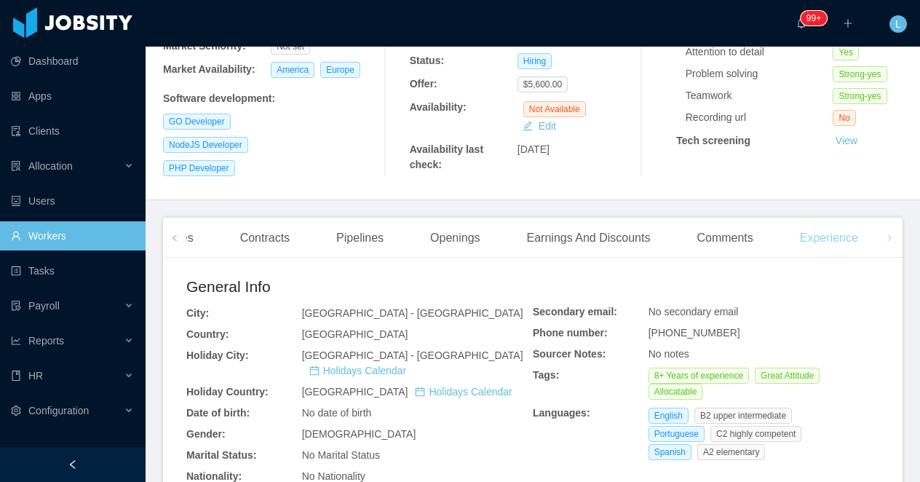
click at [842, 251] on div "Experience" at bounding box center [828, 238] width 81 height 41
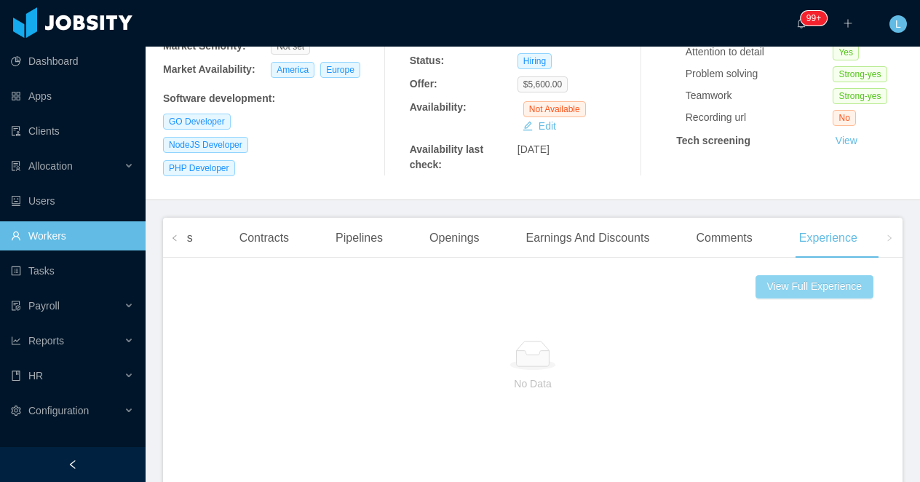
click at [825, 292] on button "View Full Experience" at bounding box center [814, 286] width 118 height 23
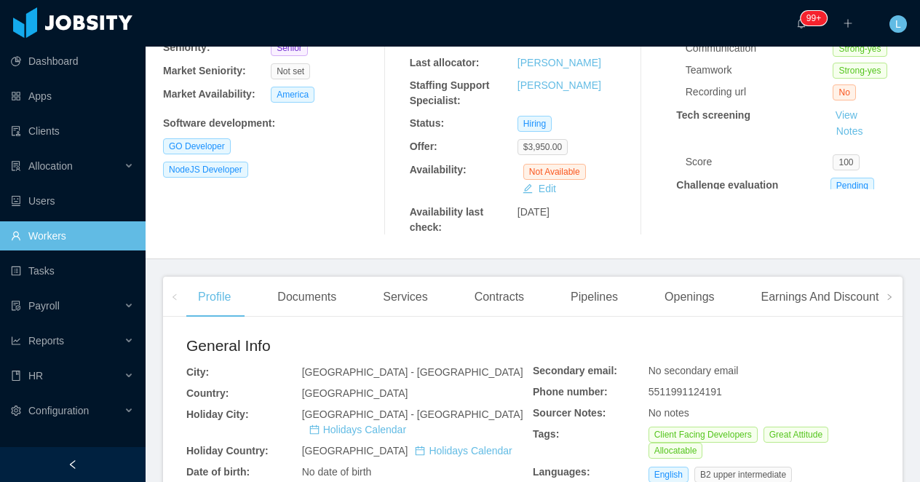
scroll to position [215, 0]
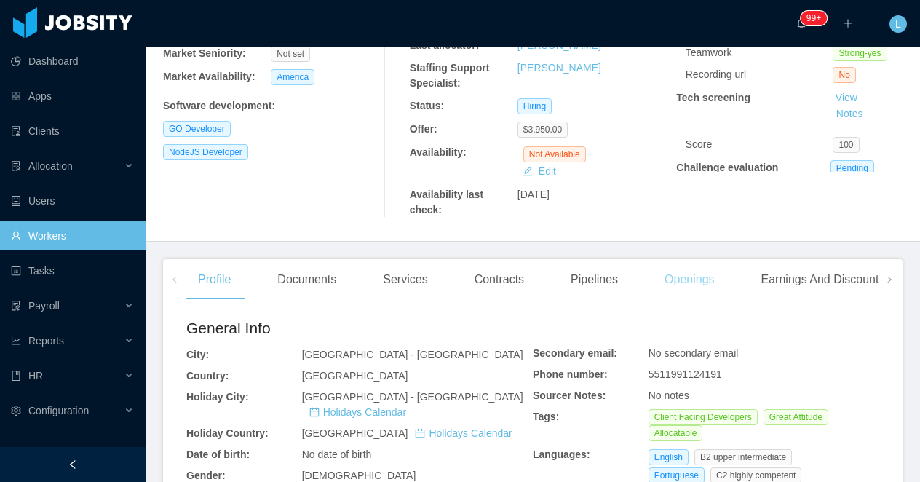
click at [684, 289] on div "Openings" at bounding box center [689, 279] width 73 height 41
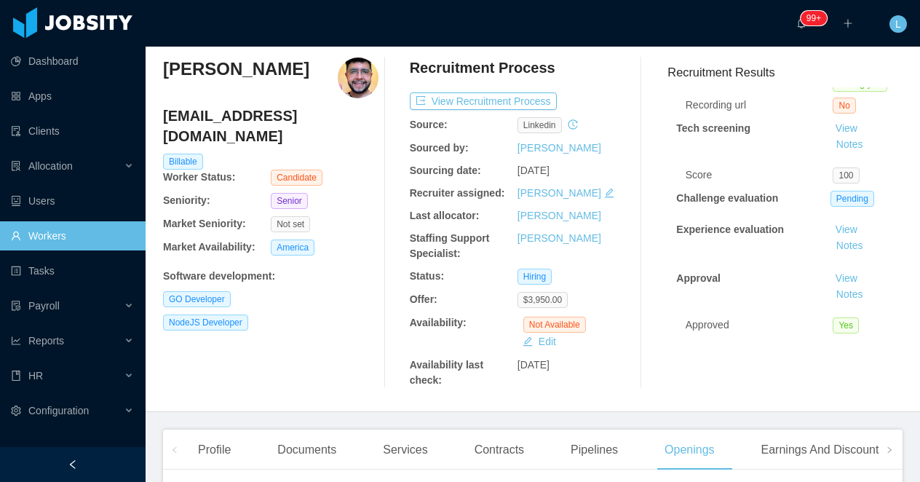
scroll to position [101, 0]
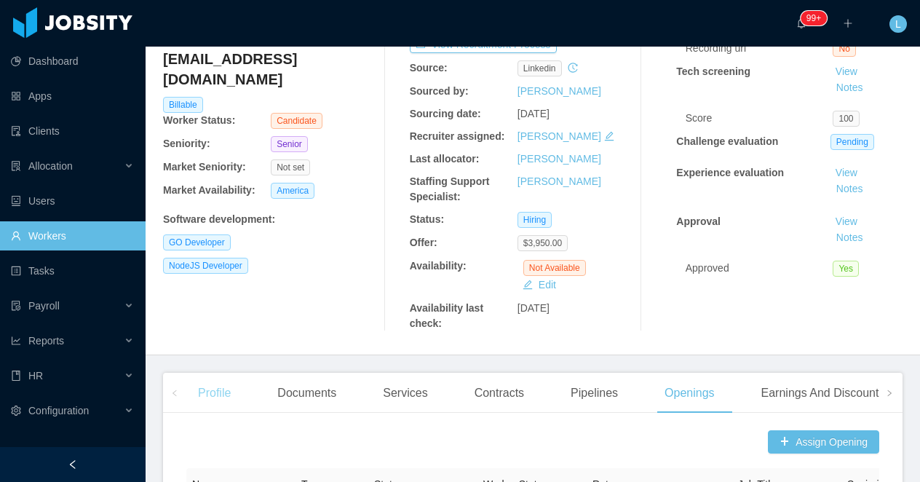
click at [191, 387] on div "Profile" at bounding box center [214, 392] width 56 height 41
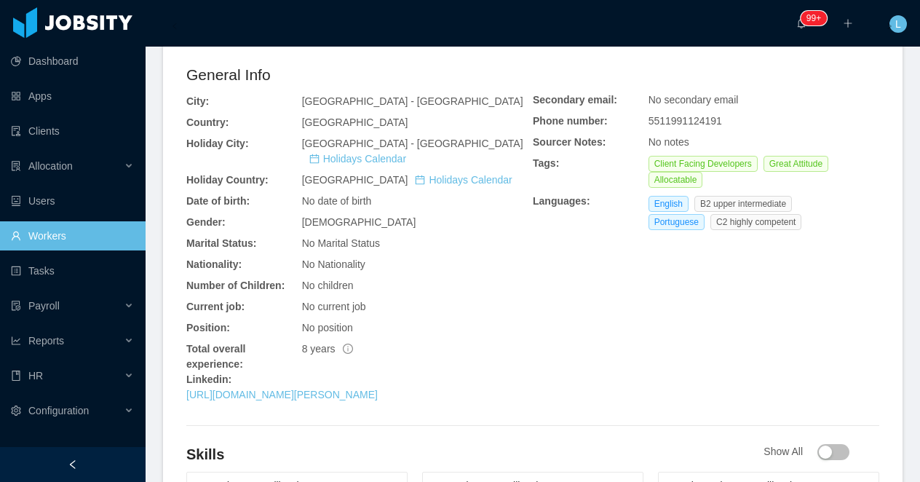
scroll to position [576, 0]
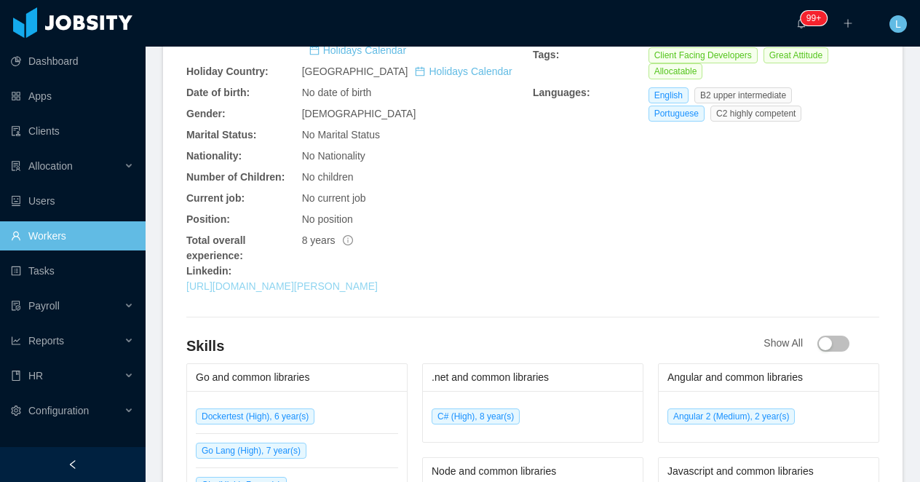
click at [287, 280] on link "[URL][DOMAIN_NAME][PERSON_NAME]" at bounding box center [281, 286] width 191 height 12
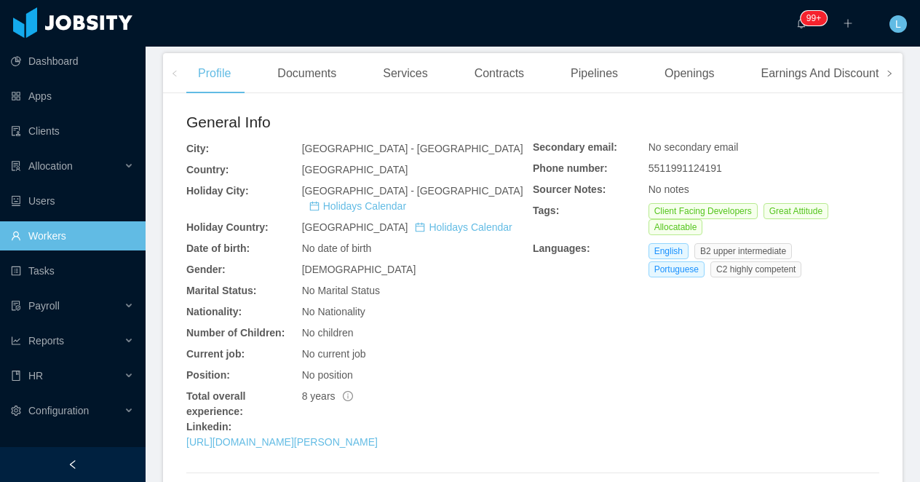
click at [891, 80] on span at bounding box center [889, 73] width 9 height 17
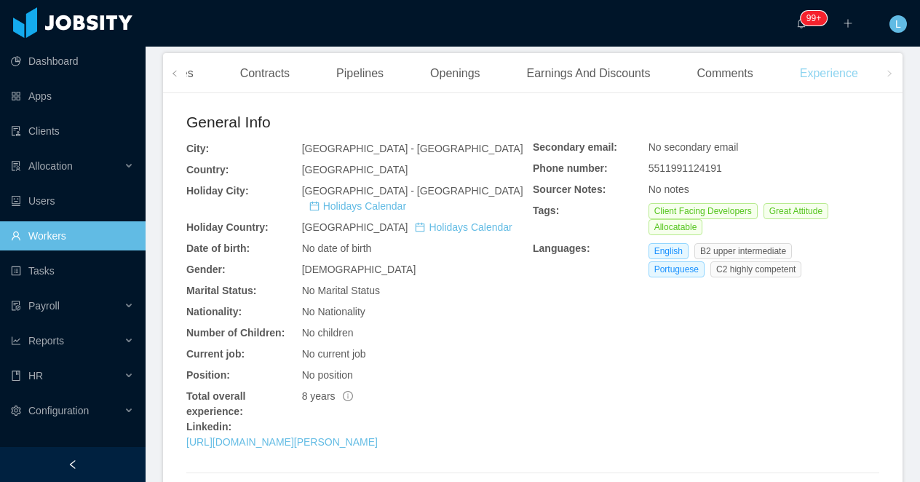
click at [861, 79] on div "Experience" at bounding box center [828, 73] width 81 height 41
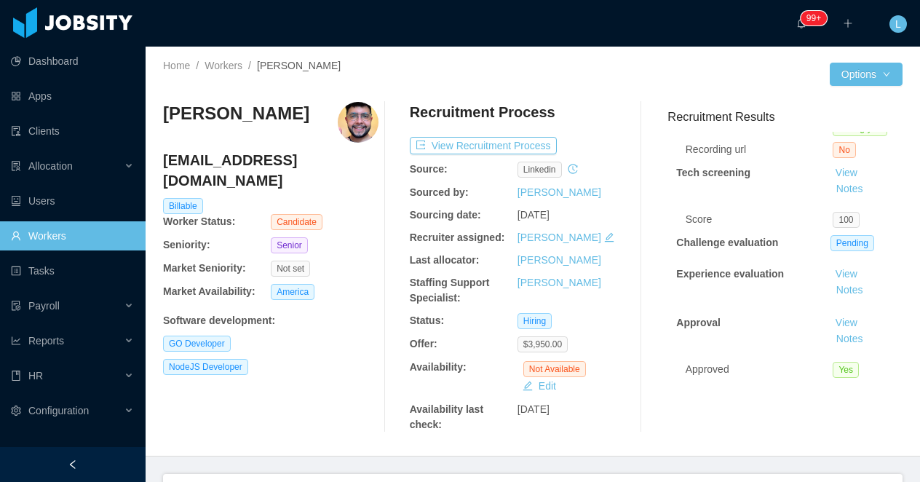
click at [248, 125] on div "[PERSON_NAME]" at bounding box center [236, 122] width 146 height 41
click at [250, 119] on h3 "Igor Hipólito Vieira" at bounding box center [236, 113] width 146 height 23
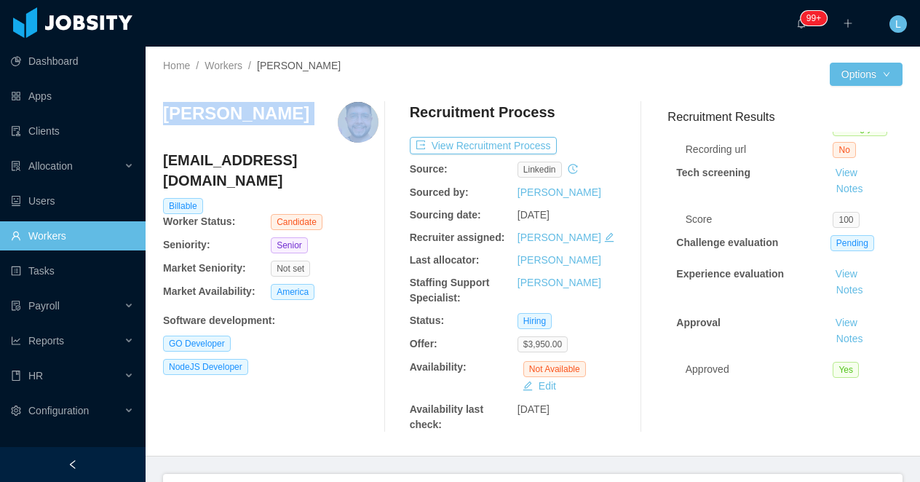
click at [250, 119] on h3 "Igor Hipólito Vieira" at bounding box center [236, 113] width 146 height 23
copy h3 "Igor Hipólito Vieira"
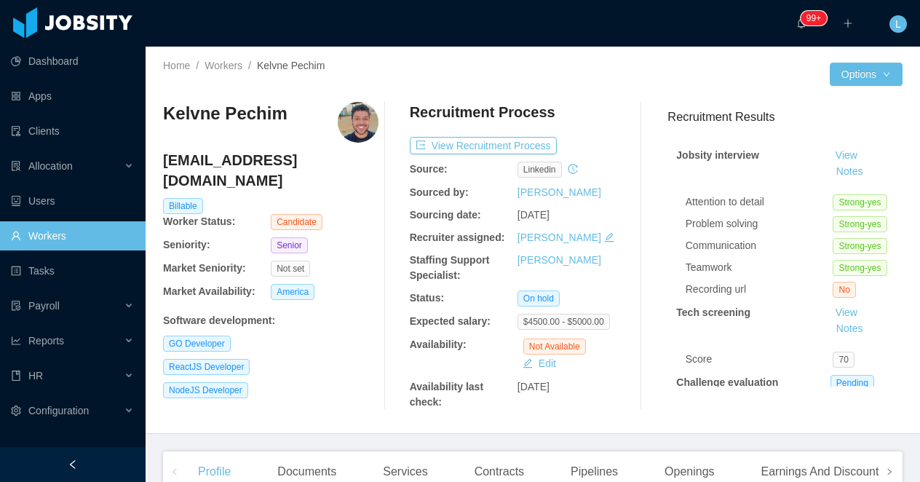
click at [891, 464] on span at bounding box center [889, 471] width 9 height 17
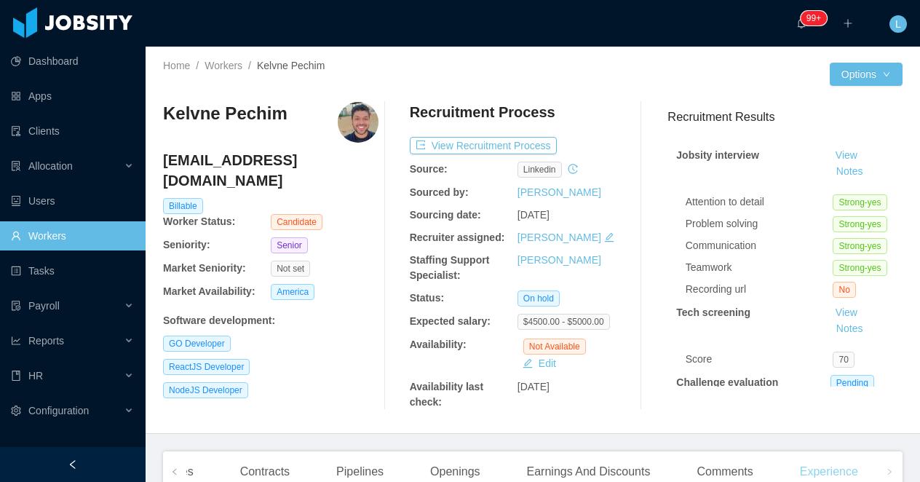
click at [845, 472] on div "Experience" at bounding box center [828, 471] width 81 height 41
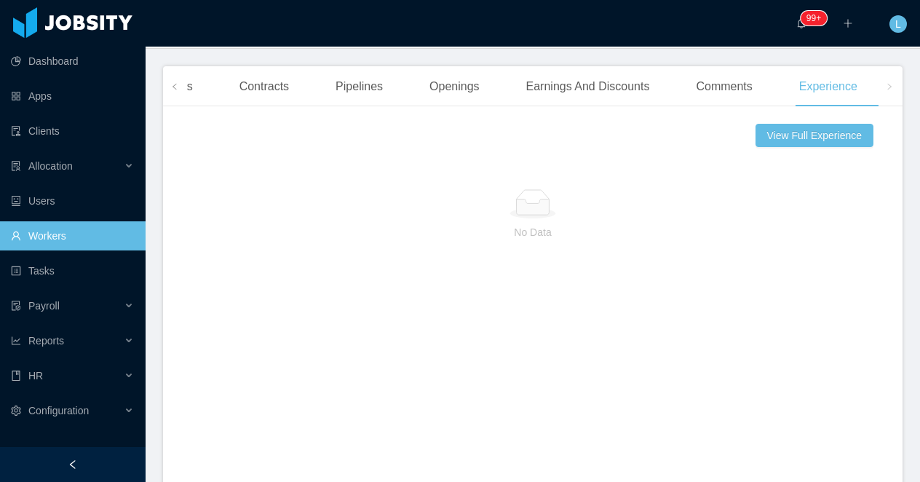
scroll to position [342, 0]
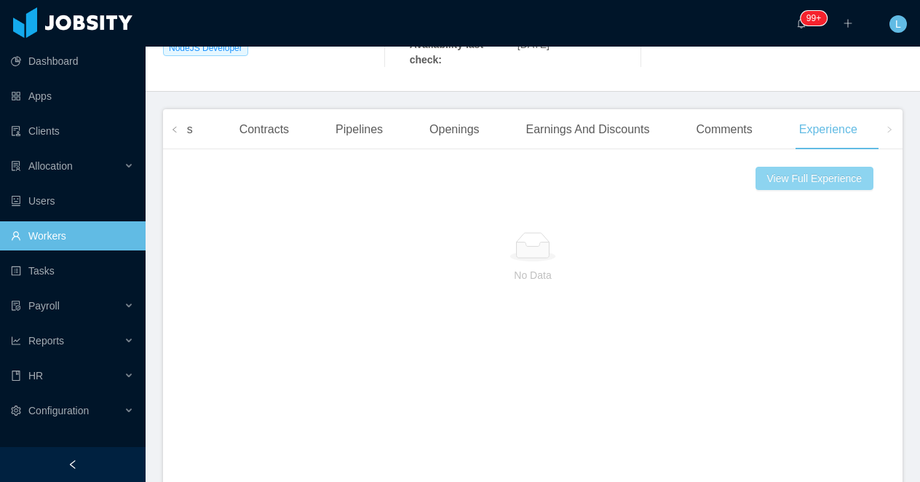
click at [775, 168] on button "View Full Experience" at bounding box center [814, 178] width 118 height 23
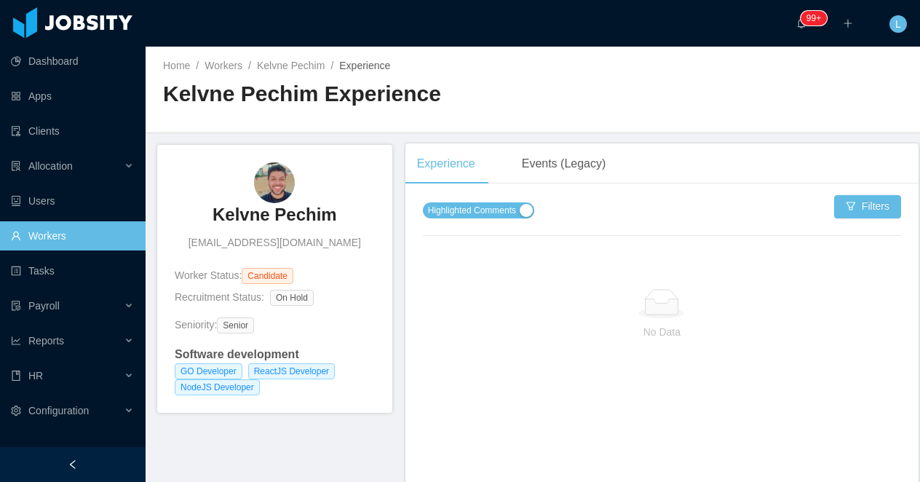
click at [491, 212] on span "Highlighted Comments" at bounding box center [472, 210] width 88 height 15
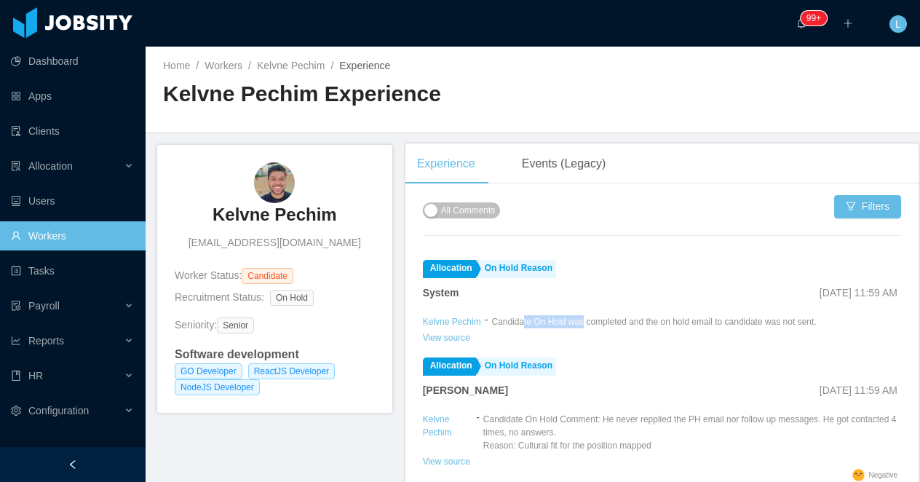
drag, startPoint x: 527, startPoint y: 322, endPoint x: 589, endPoint y: 326, distance: 61.2
click at [589, 326] on div "Candidate On Hold was completed and the on hold email to candidate was not sent." at bounding box center [653, 321] width 324 height 13
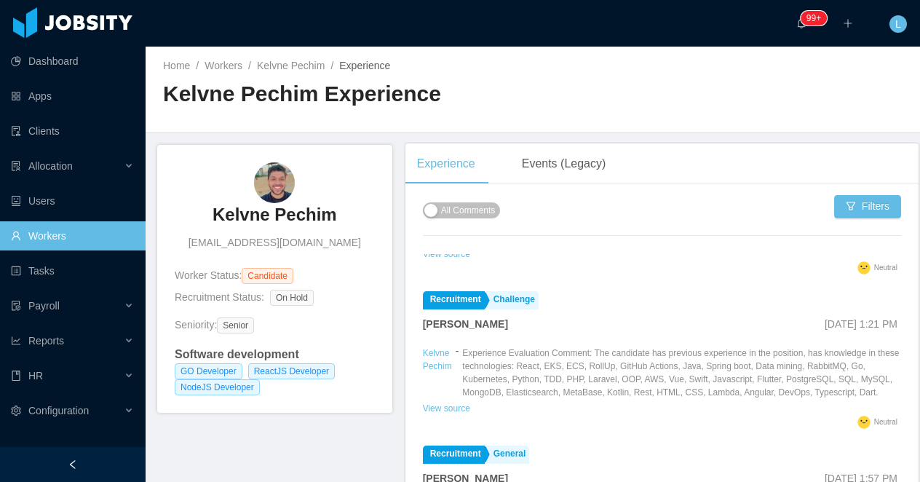
scroll to position [335, 0]
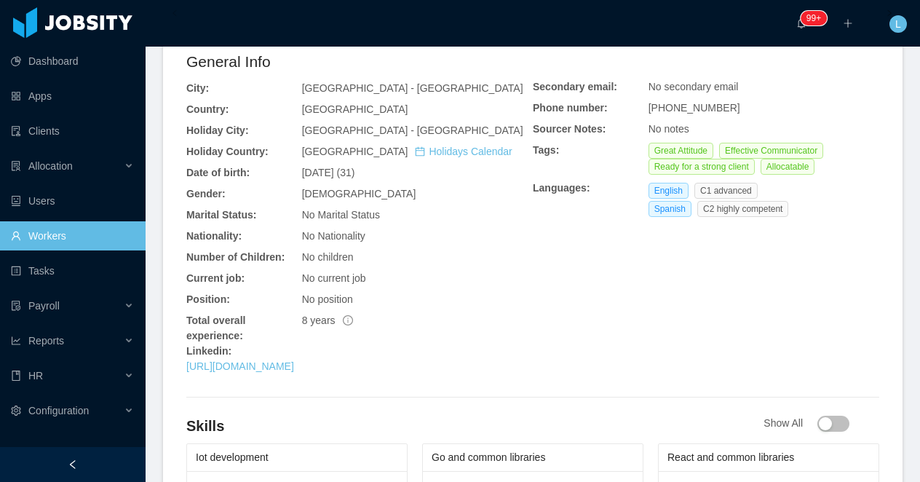
scroll to position [327, 0]
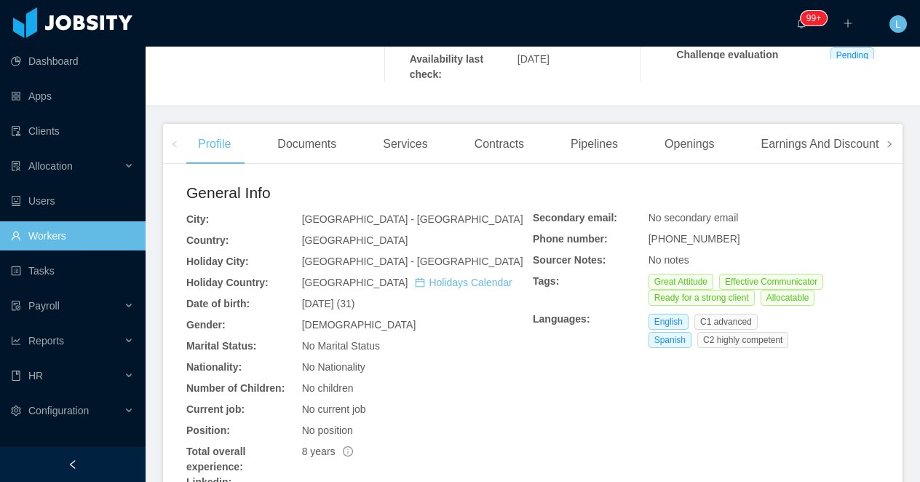
click at [899, 151] on span at bounding box center [888, 144] width 23 height 40
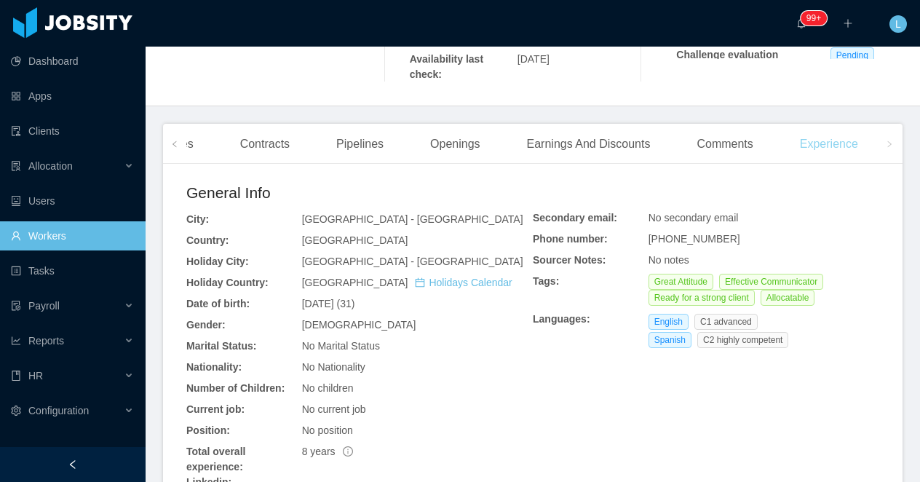
click at [813, 146] on div "Experience" at bounding box center [828, 144] width 81 height 41
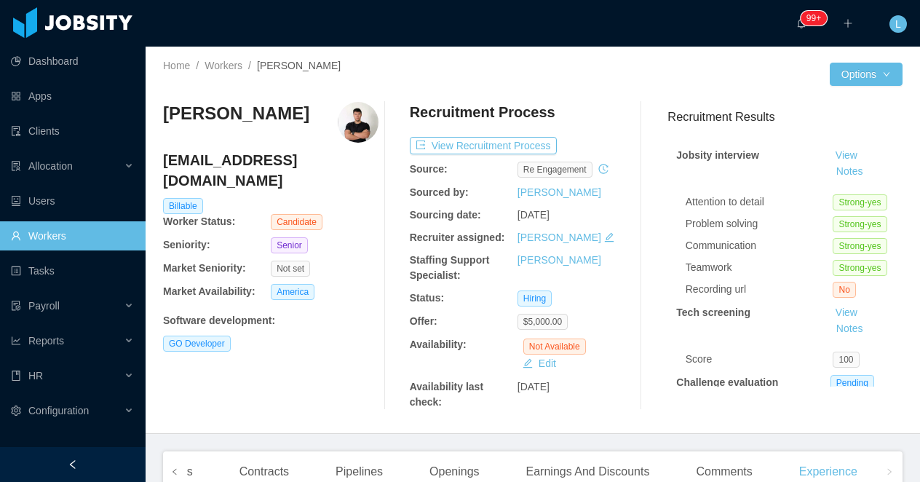
click at [164, 476] on span at bounding box center [174, 471] width 23 height 40
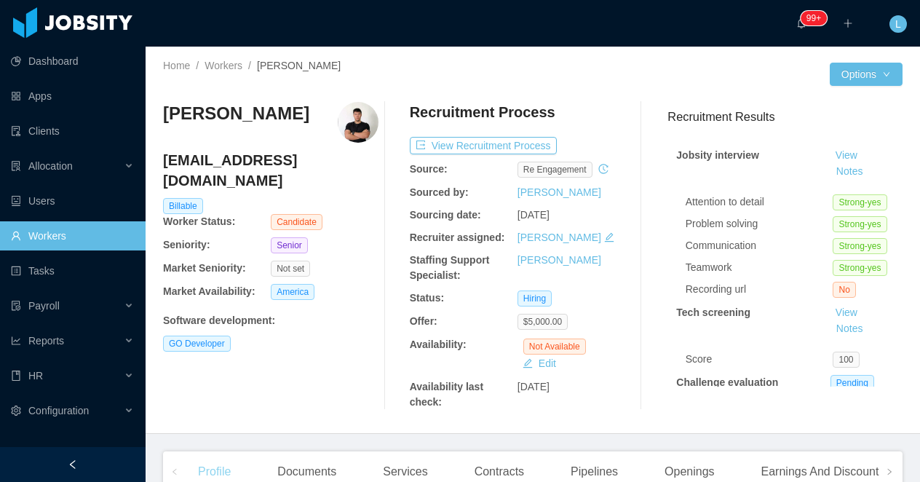
click at [200, 465] on div "Profile" at bounding box center [214, 471] width 56 height 41
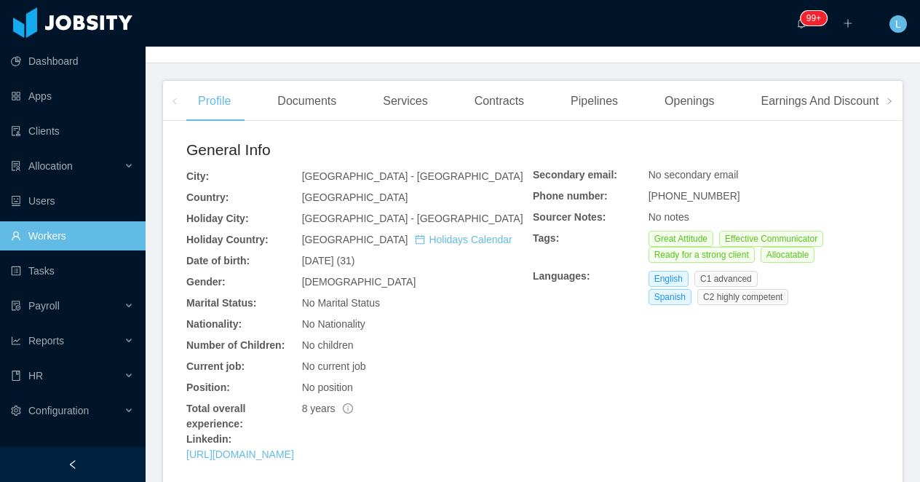
scroll to position [377, 0]
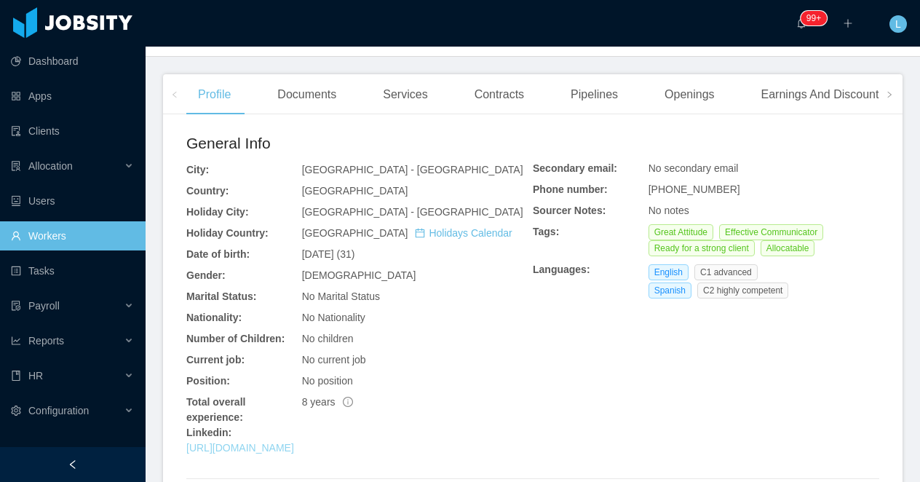
click at [285, 442] on link "[URL][DOMAIN_NAME]" at bounding box center [240, 448] width 108 height 12
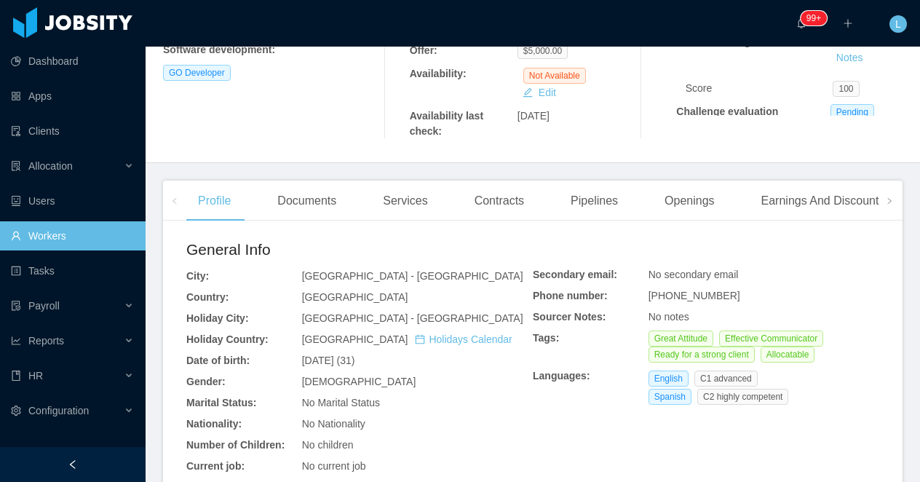
scroll to position [0, 0]
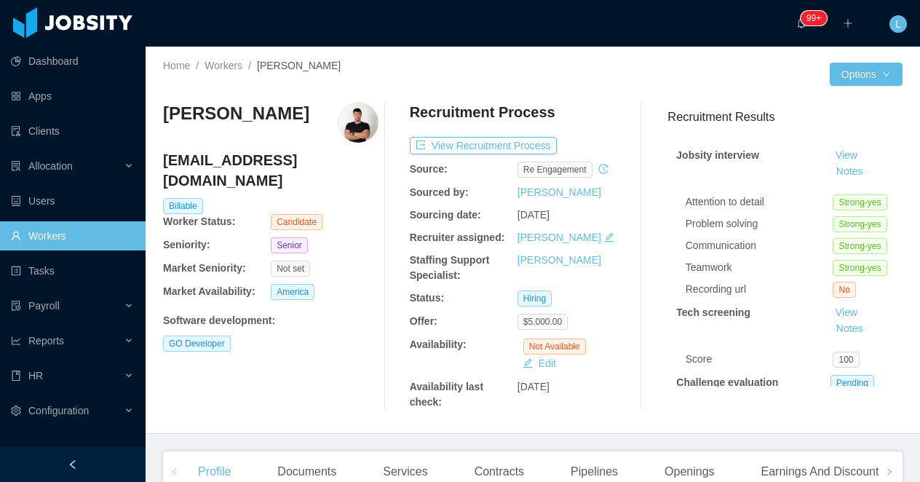
click at [239, 113] on h3 "Miguel Morcillo" at bounding box center [236, 113] width 146 height 23
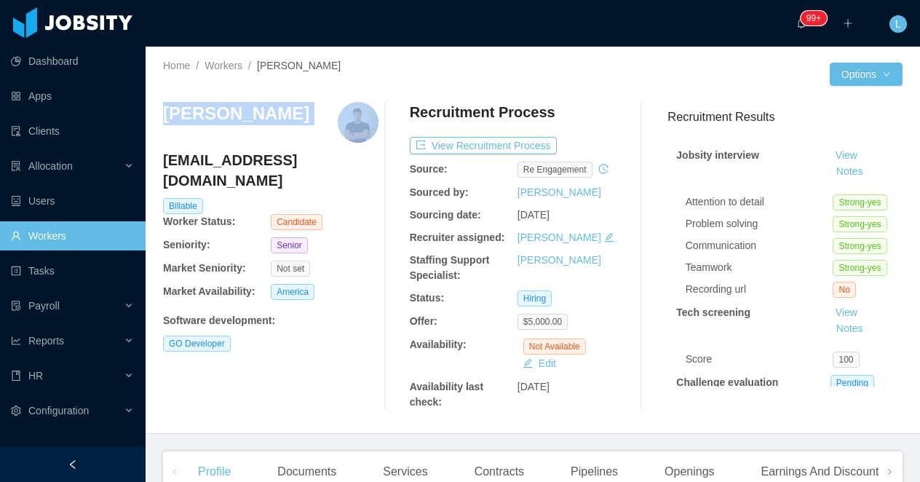
click at [239, 113] on h3 "Miguel Morcillo" at bounding box center [236, 113] width 146 height 23
copy h3 "Miguel Morcillo"
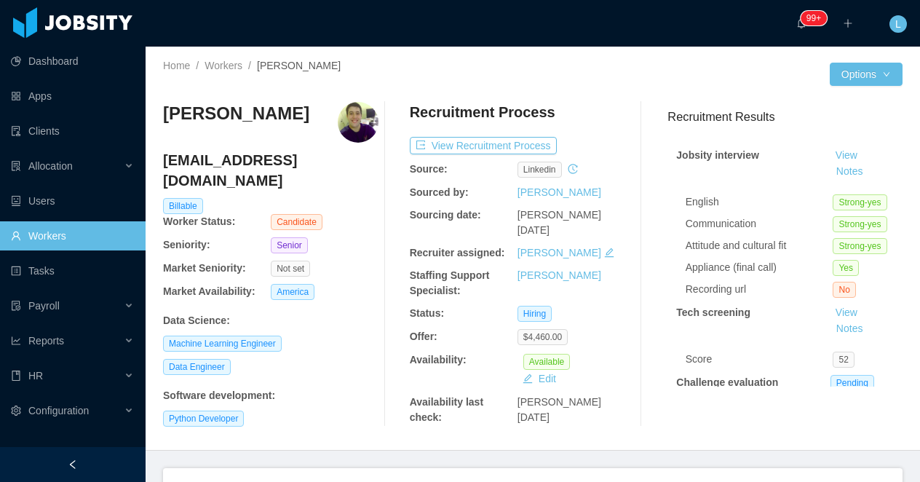
click at [197, 120] on h3 "Santiago Raúl Díaz" at bounding box center [236, 113] width 146 height 23
click at [196, 120] on h3 "Santiago Raúl Díaz" at bounding box center [236, 113] width 146 height 23
copy h3 "Santiago"
click at [196, 120] on h3 "Santiago Raúl Díaz" at bounding box center [236, 113] width 146 height 23
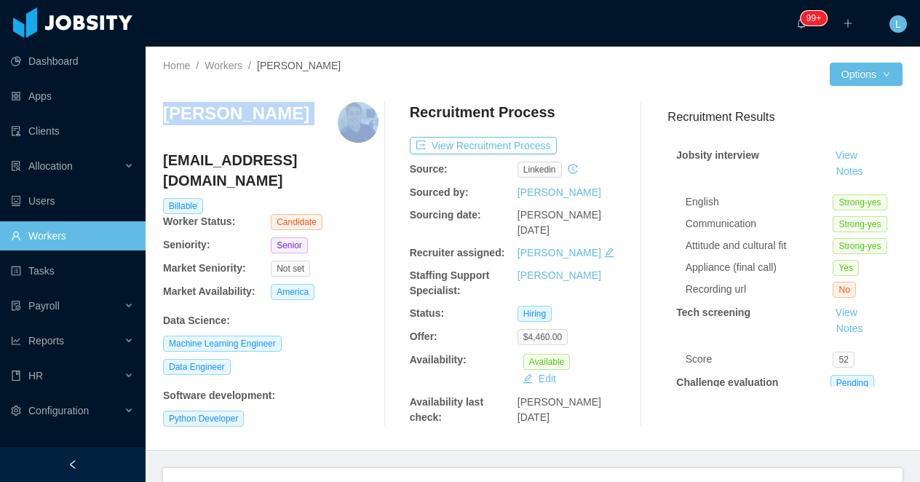
click at [196, 120] on h3 "Santiago Raúl Díaz" at bounding box center [236, 113] width 146 height 23
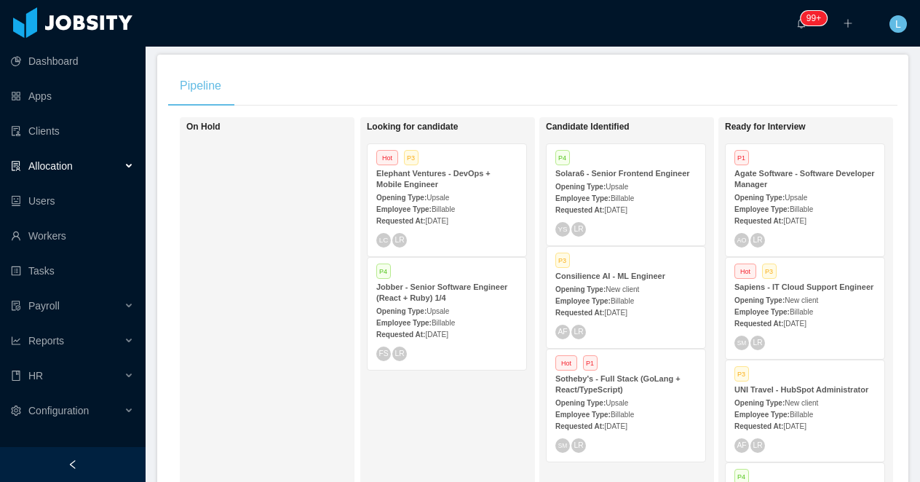
scroll to position [264, 0]
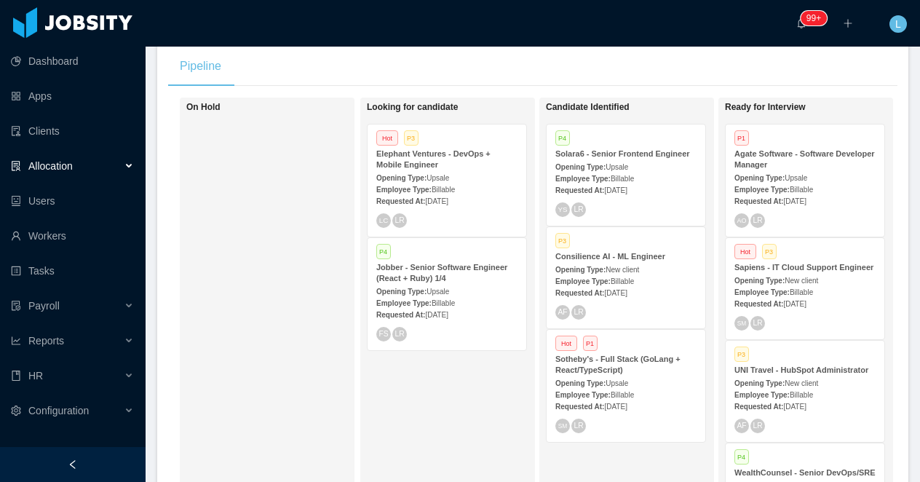
click at [451, 167] on div "Elephant Ventures - DevOps + Mobile Engineer" at bounding box center [446, 159] width 141 height 22
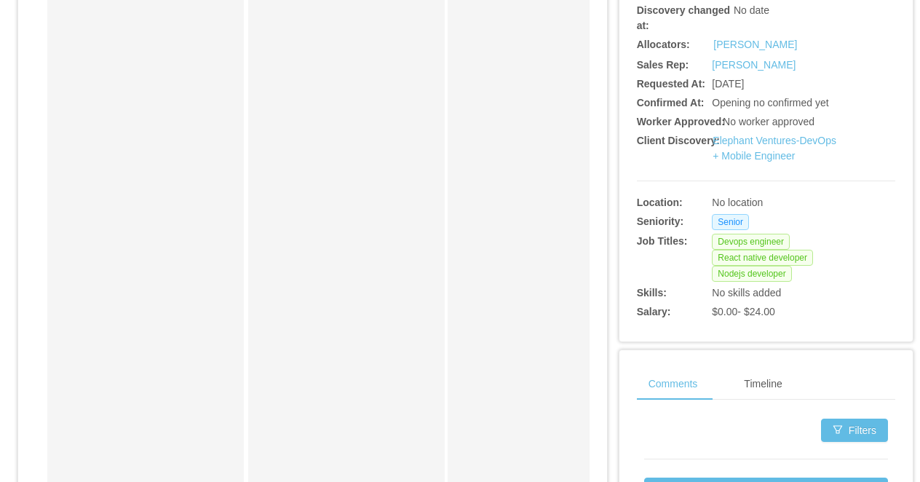
scroll to position [428, 0]
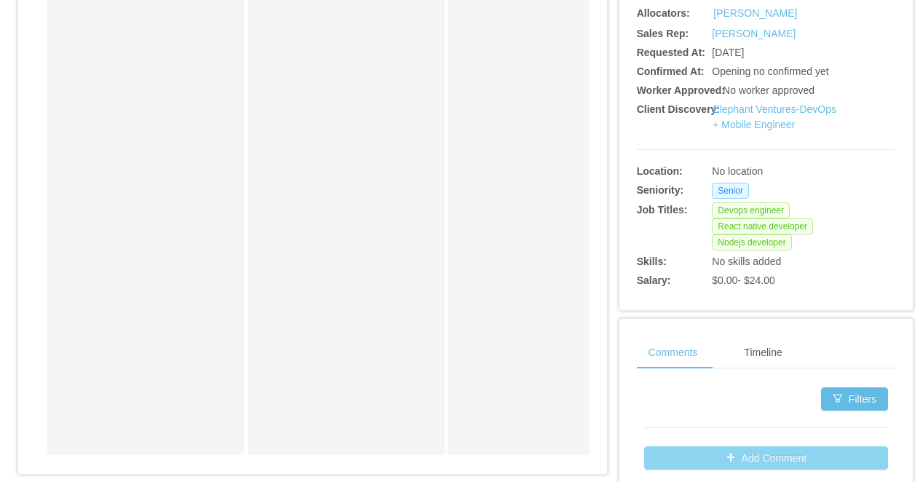
click at [712, 454] on button "Add Comment" at bounding box center [766, 457] width 244 height 23
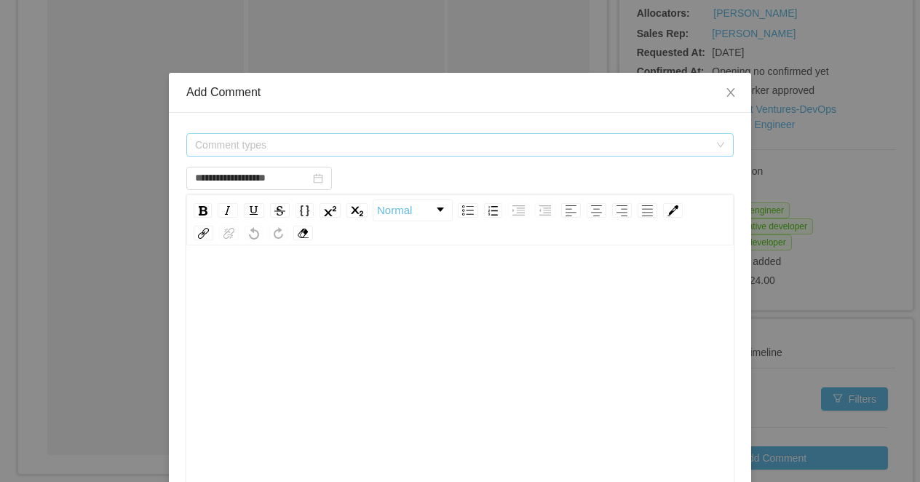
type input "**********"
click at [411, 133] on div "Comment types" at bounding box center [459, 144] width 547 height 23
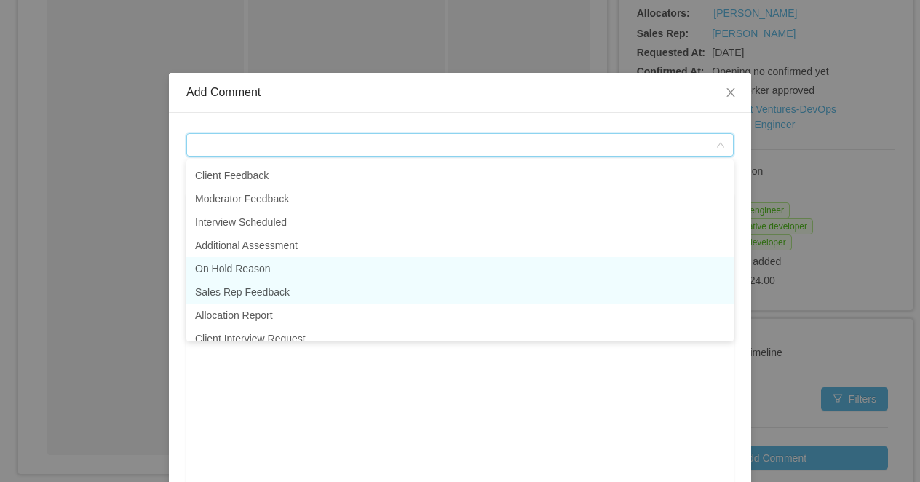
scroll to position [3, 0]
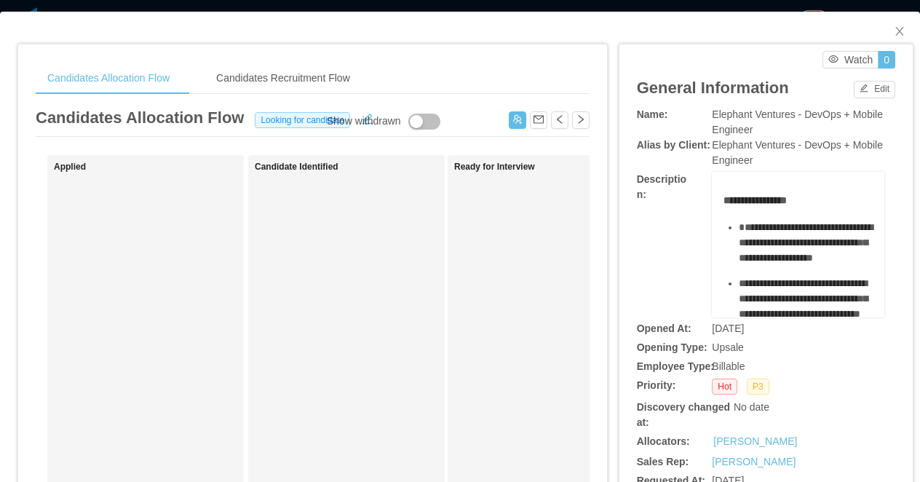
click at [500, 7] on div "**********" at bounding box center [460, 241] width 920 height 482
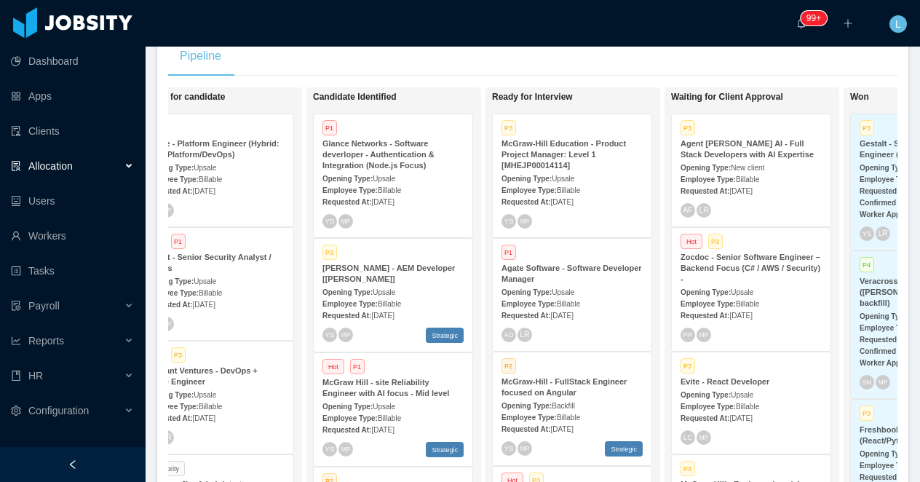
scroll to position [0, 240]
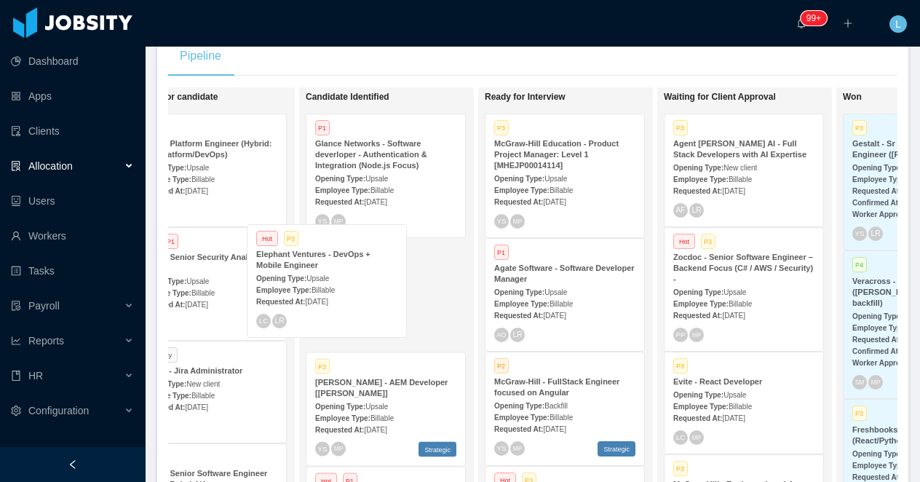
drag, startPoint x: 222, startPoint y: 387, endPoint x: 359, endPoint y: 253, distance: 191.4
click at [359, 253] on div "On Hold Looking for candidate P1 Glance - Platform Engineer (Hybrid: Dev + Plat…" at bounding box center [532, 304] width 729 height 434
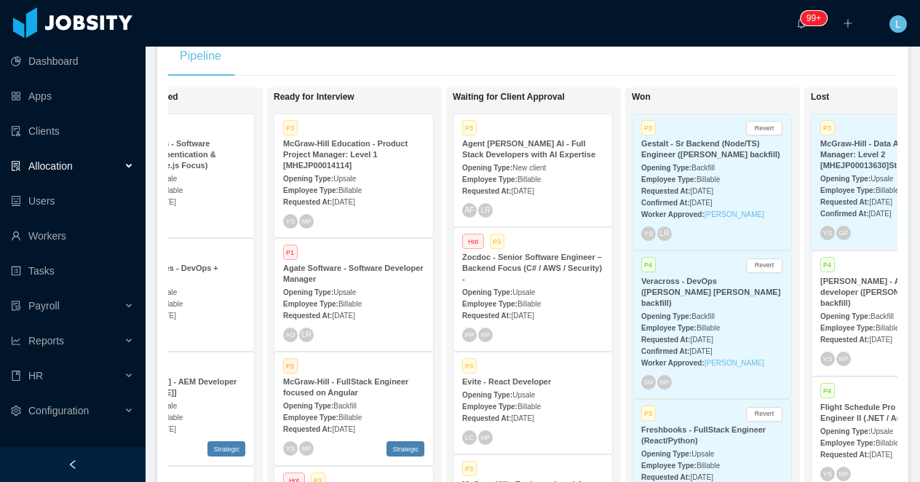
scroll to position [0, 449]
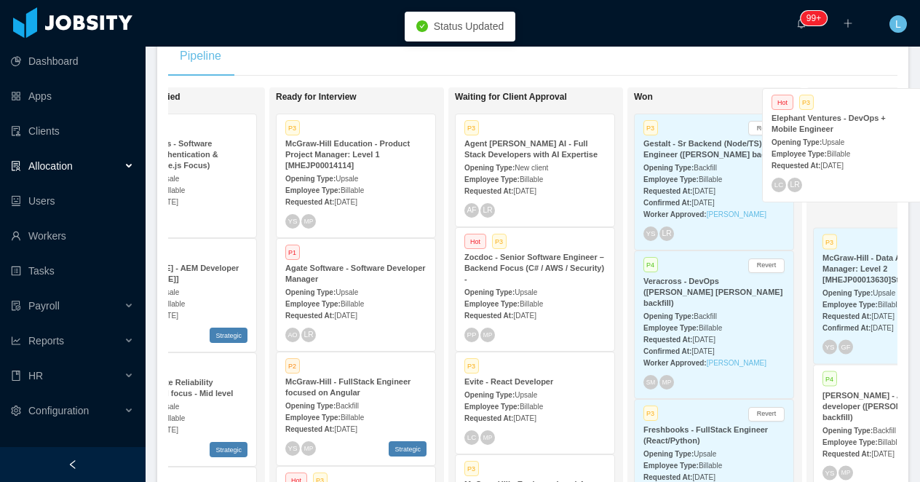
drag, startPoint x: 196, startPoint y: 290, endPoint x: 866, endPoint y: 137, distance: 687.2
click at [866, 137] on div "On Hold Looking for candidate P1 Glance - Platform Engineer (Hybrid: Dev + Plat…" at bounding box center [532, 304] width 729 height 434
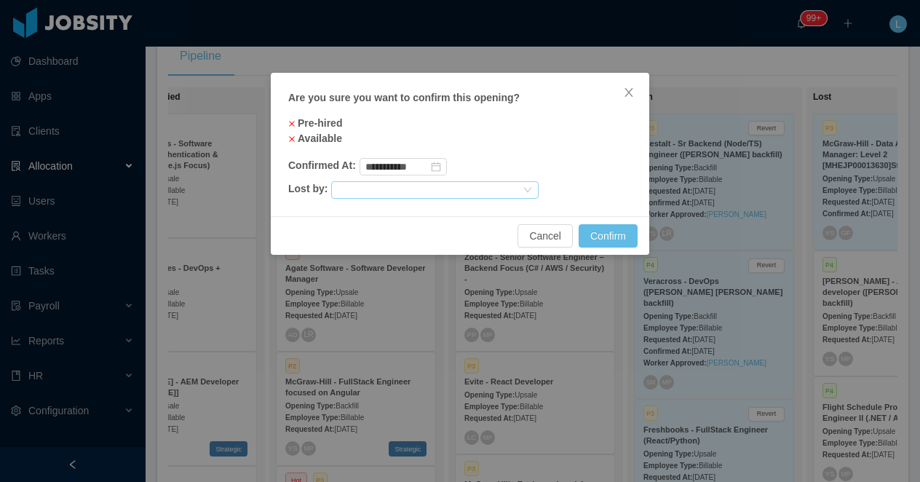
click at [375, 196] on div at bounding box center [428, 190] width 183 height 16
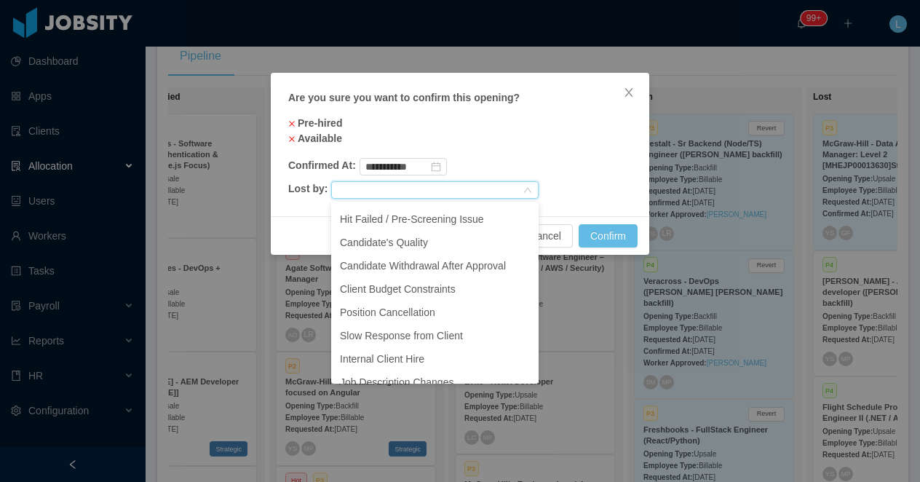
scroll to position [0, 0]
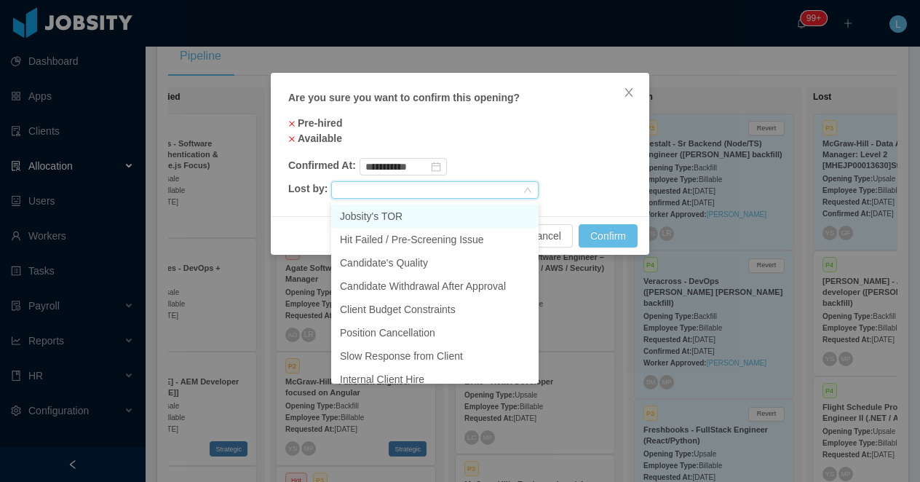
click at [438, 212] on li "Jobsity's TOR" at bounding box center [434, 215] width 207 height 23
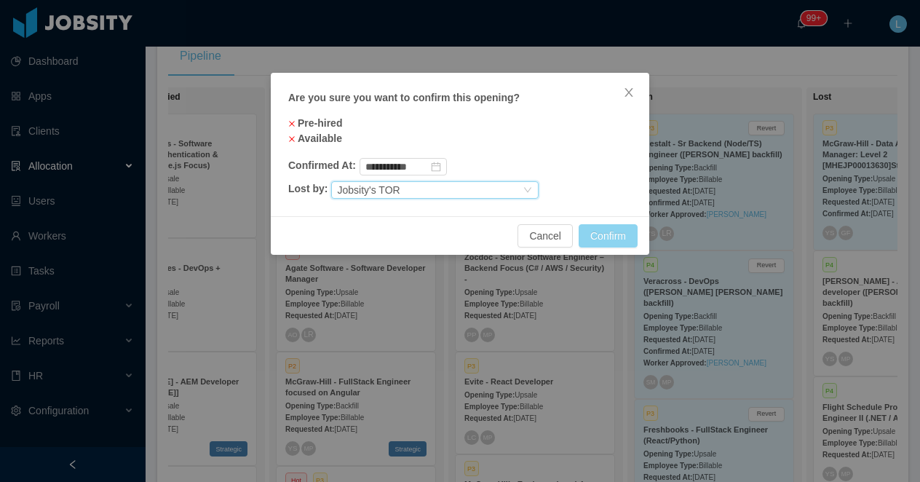
click at [598, 236] on button "Confirm" at bounding box center [607, 235] width 59 height 23
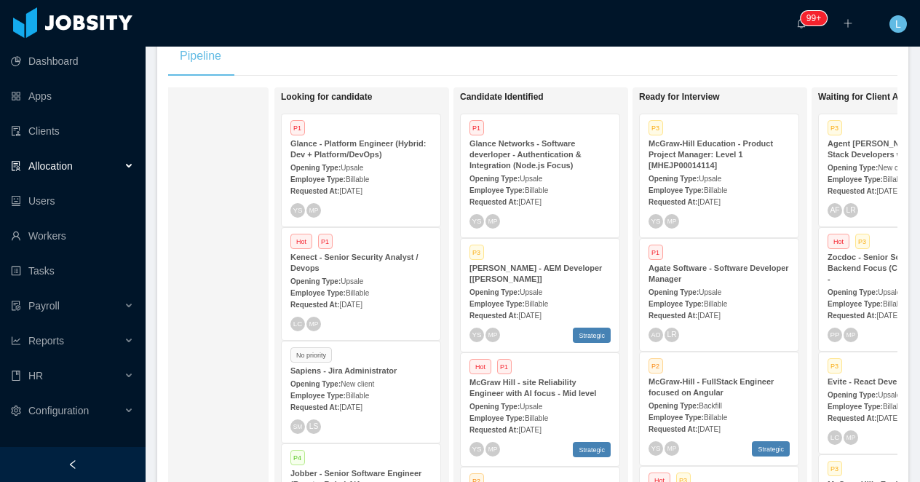
scroll to position [0, 68]
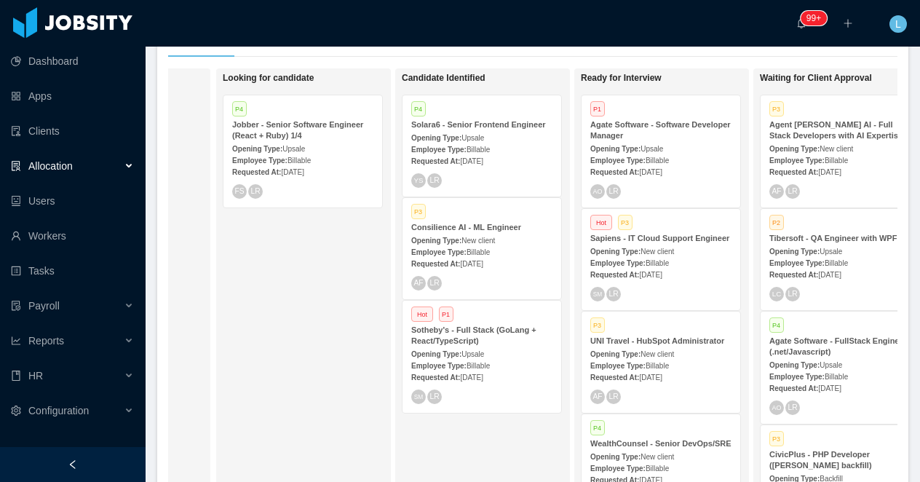
scroll to position [0, 231]
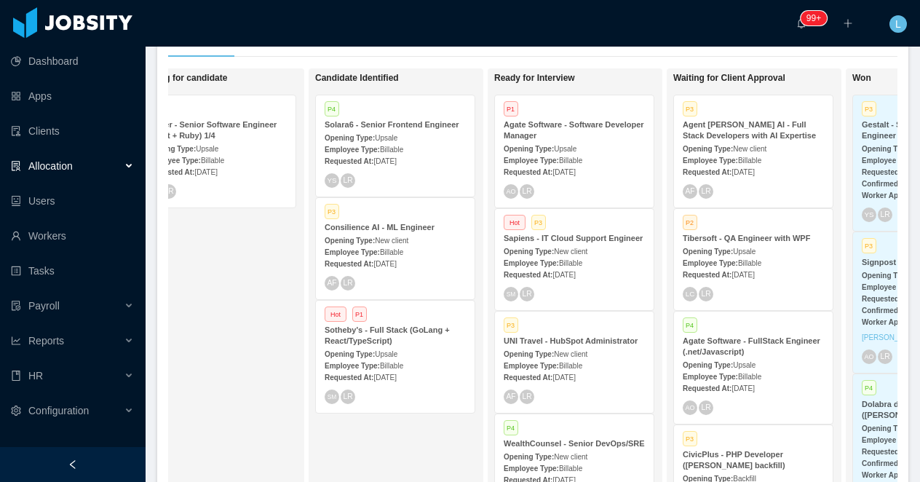
click at [210, 360] on div "Looking for candidate P4 Jobber - Senior Software Engineer (React + Ruby) 1/4 O…" at bounding box center [238, 279] width 204 height 409
click at [375, 238] on strong "Opening Type:" at bounding box center [349, 240] width 50 height 8
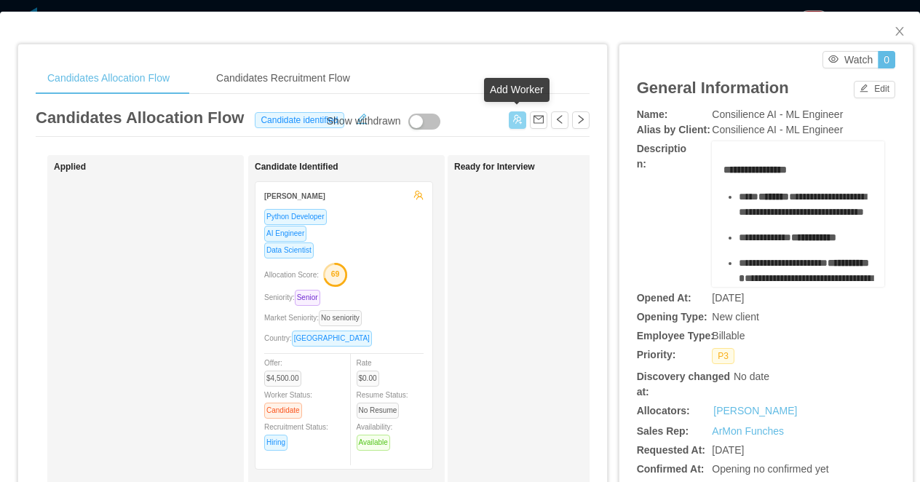
click at [511, 121] on button "button" at bounding box center [517, 119] width 17 height 17
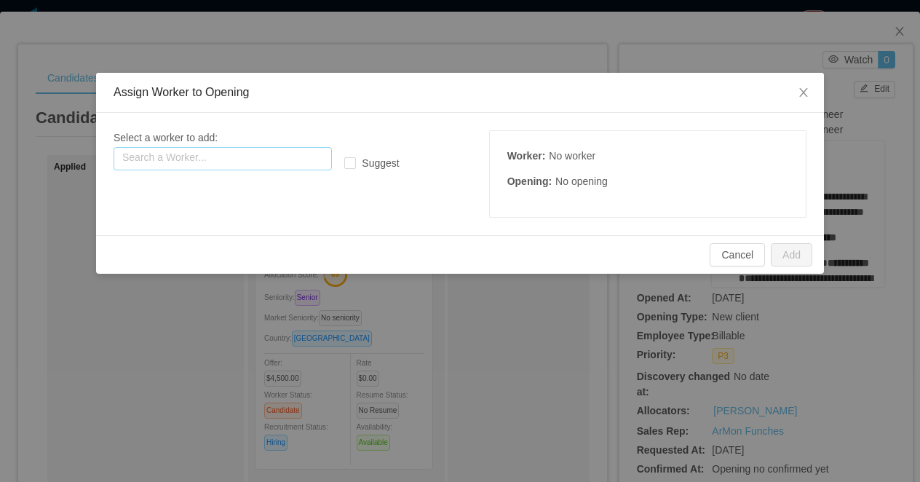
click at [247, 156] on input "text" at bounding box center [222, 158] width 218 height 23
paste input "**********"
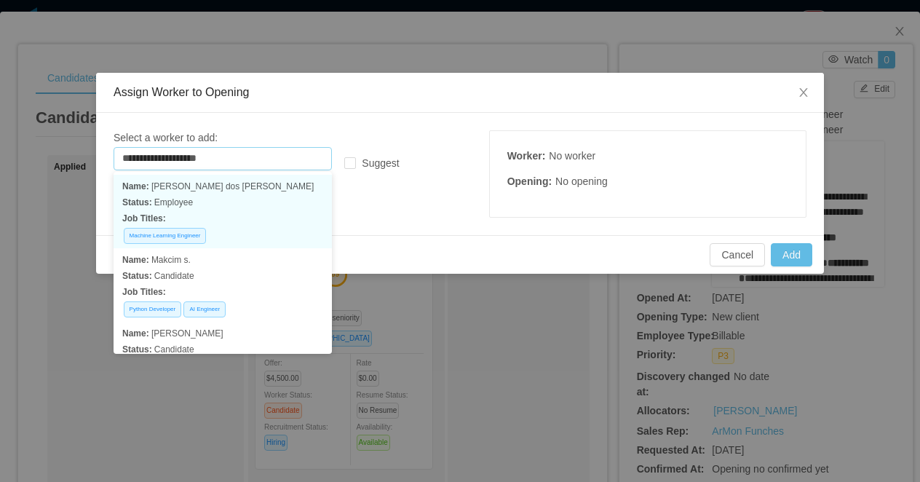
click at [220, 192] on p "Name: Felipe führ dos reis" at bounding box center [222, 186] width 201 height 16
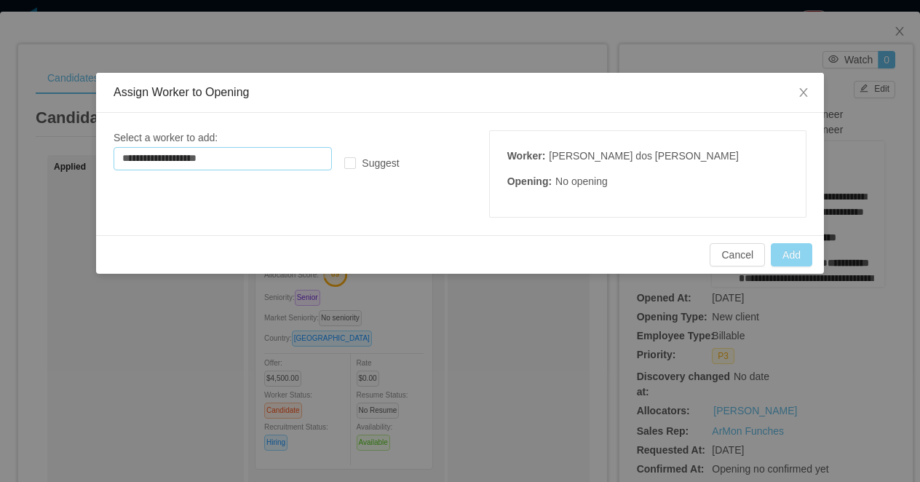
type input "**********"
click at [773, 258] on button "Add" at bounding box center [790, 254] width 41 height 23
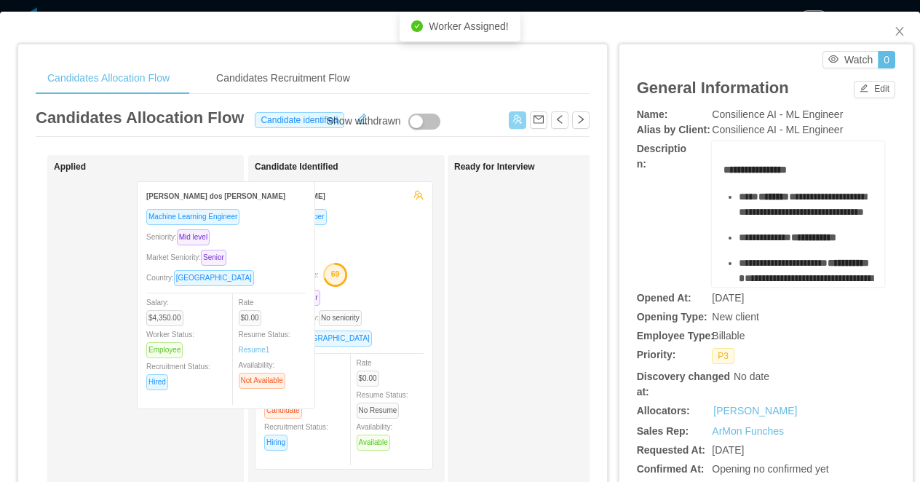
drag, startPoint x: 190, startPoint y: 239, endPoint x: 378, endPoint y: 241, distance: 187.7
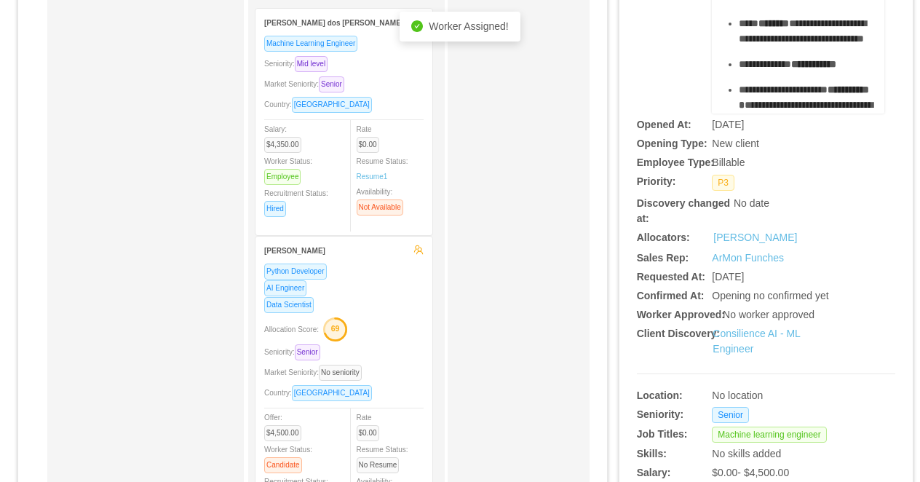
scroll to position [212, 0]
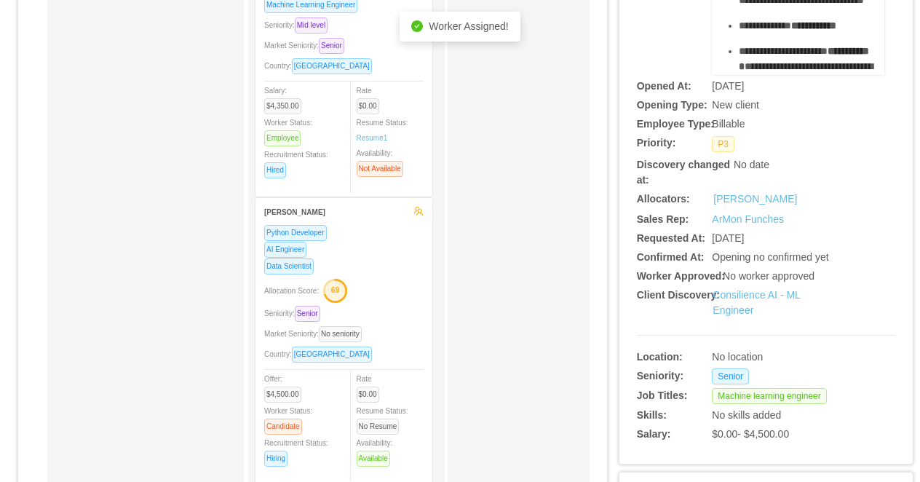
click at [369, 260] on div "Data Scientist" at bounding box center [343, 266] width 159 height 17
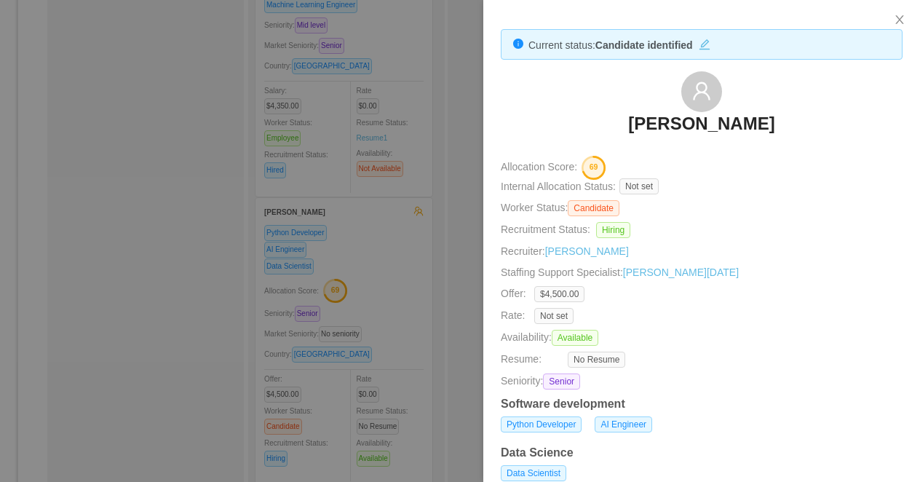
click at [420, 318] on div at bounding box center [460, 241] width 920 height 482
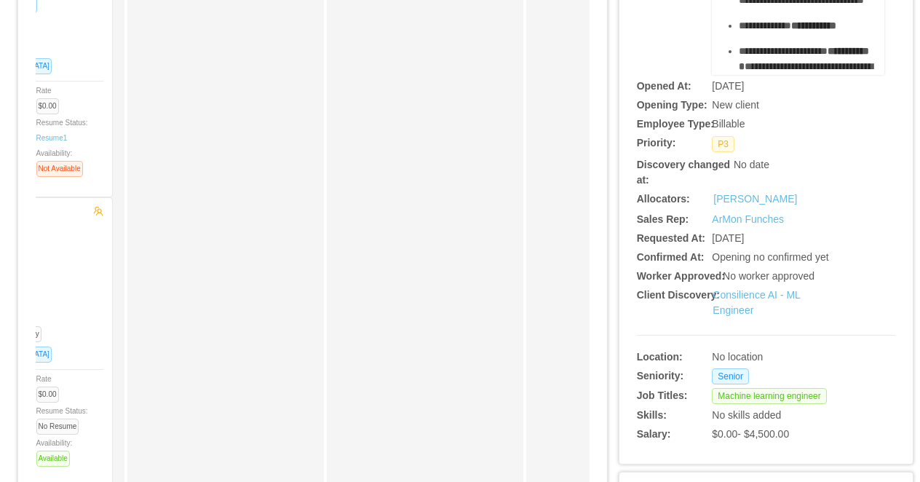
scroll to position [0, 319]
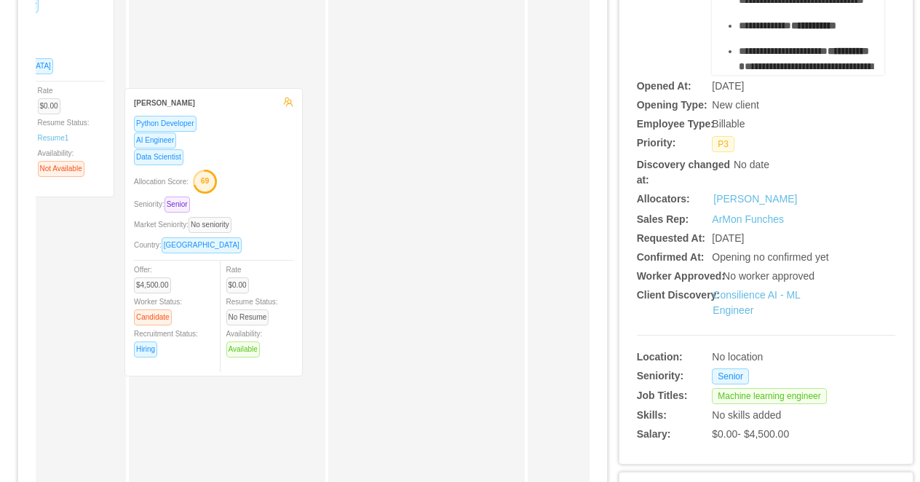
drag, startPoint x: 68, startPoint y: 269, endPoint x: 256, endPoint y: 161, distance: 217.4
click at [256, 161] on div "Applied Candidate Identified Felipe Führ dos Reis Machine Learning Engineer Sen…" at bounding box center [313, 312] width 554 height 739
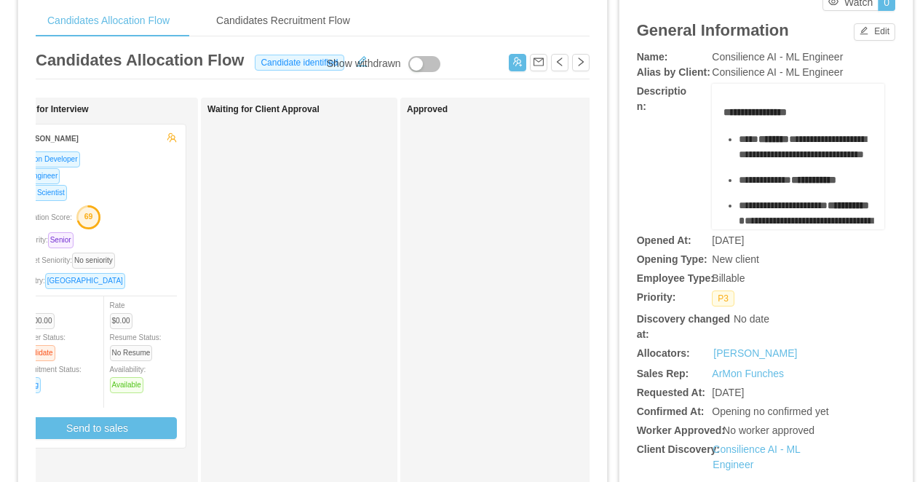
scroll to position [0, 519]
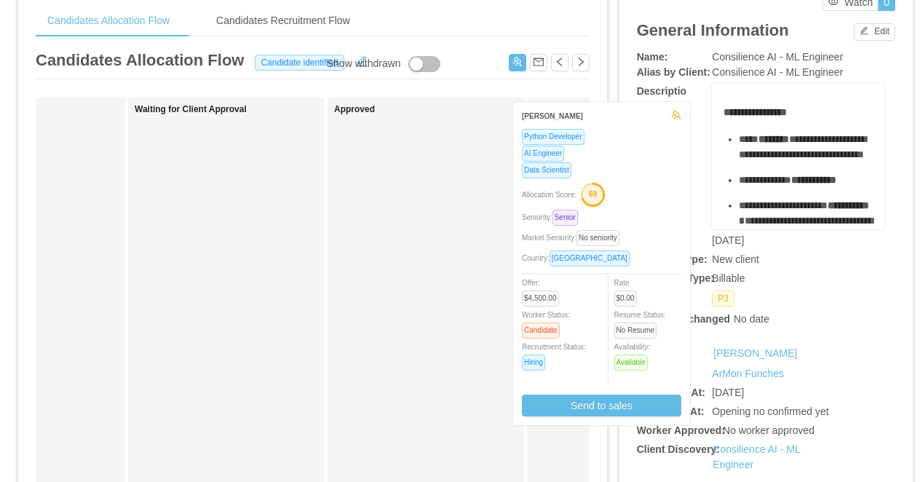
drag, startPoint x: 83, startPoint y: 226, endPoint x: 667, endPoint y: 204, distance: 584.6
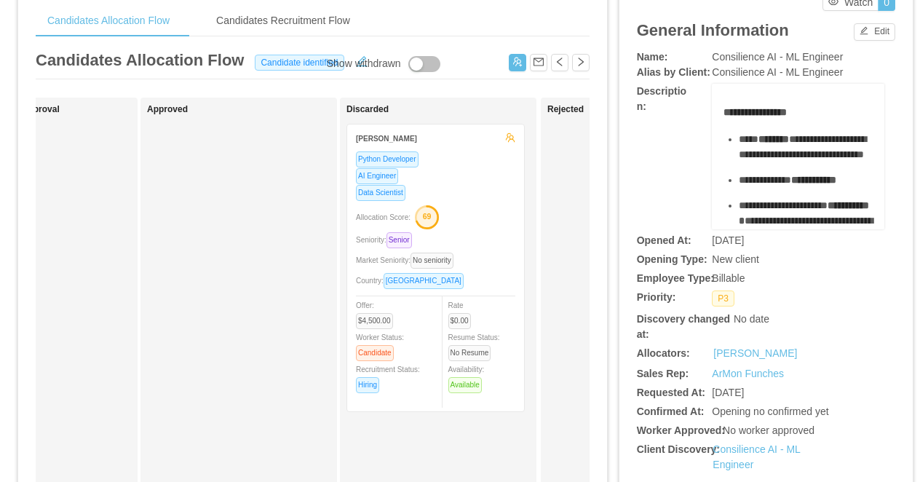
scroll to position [0, 723]
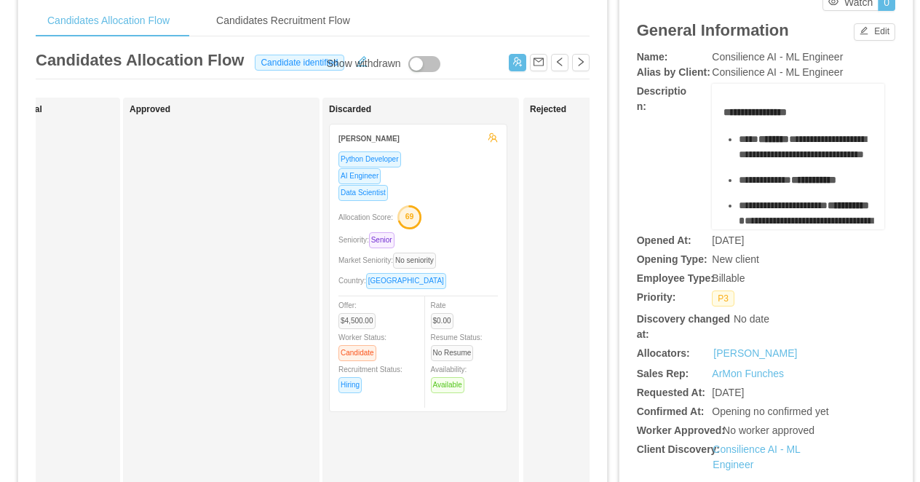
click at [458, 226] on div "Allocation Score: 69" at bounding box center [417, 215] width 159 height 23
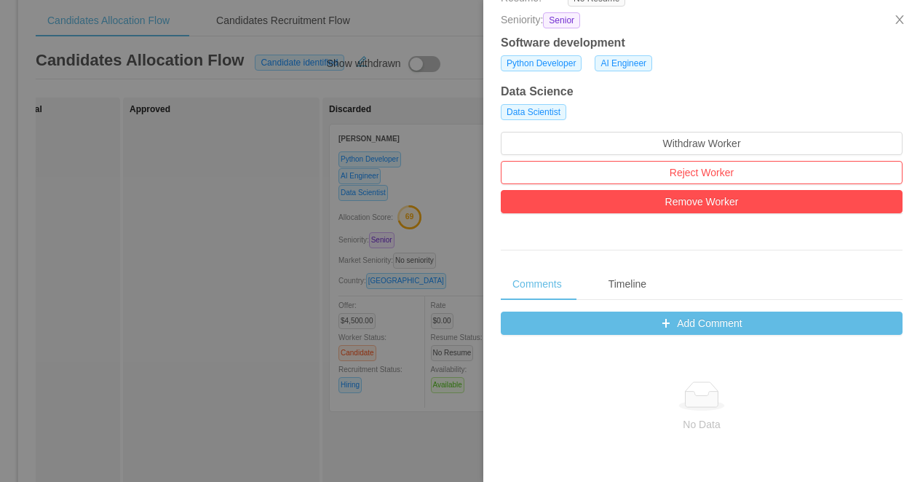
scroll to position [386, 0]
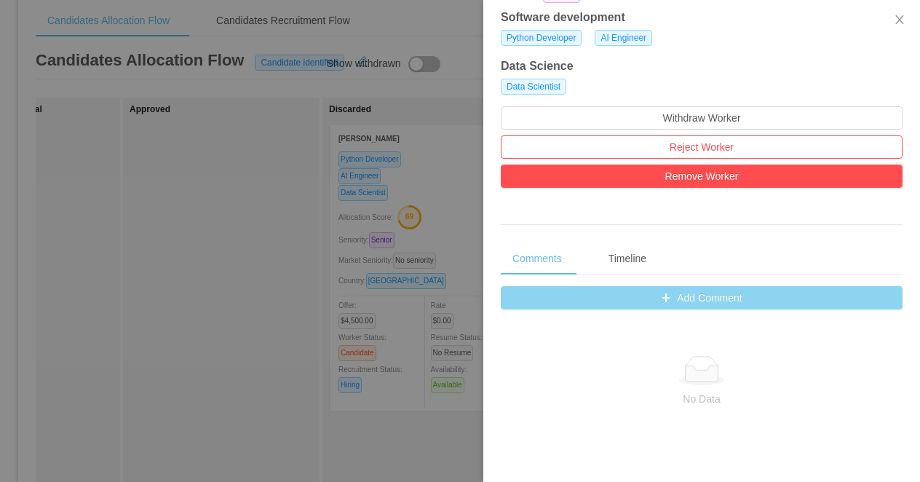
click at [654, 294] on button "Add Comment" at bounding box center [702, 297] width 402 height 23
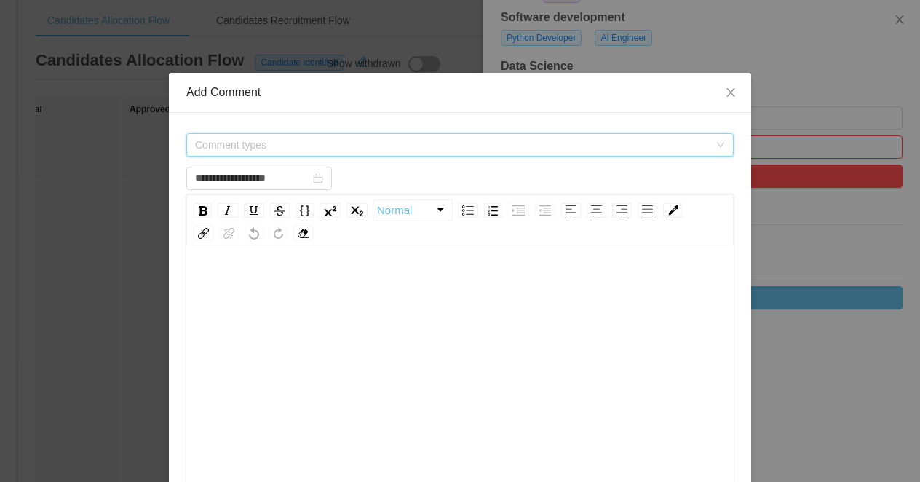
click at [490, 141] on span "Comment types" at bounding box center [452, 144] width 514 height 15
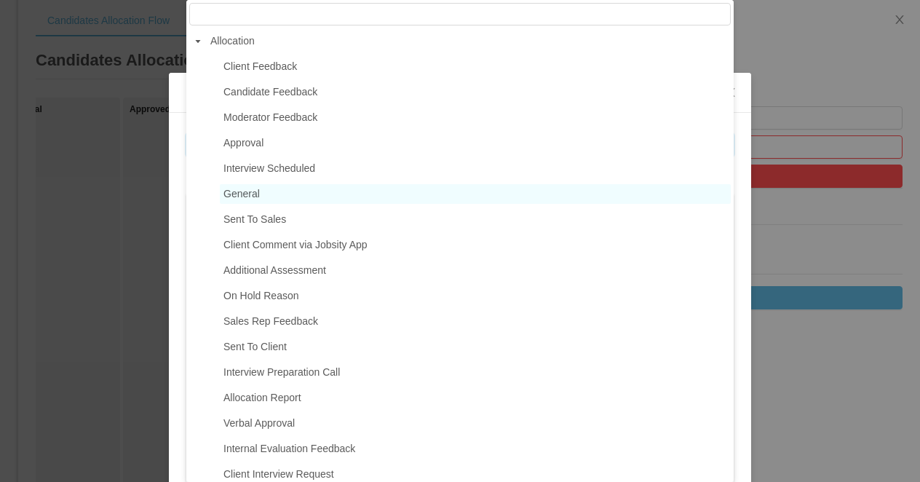
click at [312, 194] on span "General" at bounding box center [475, 194] width 511 height 20
type input "**********"
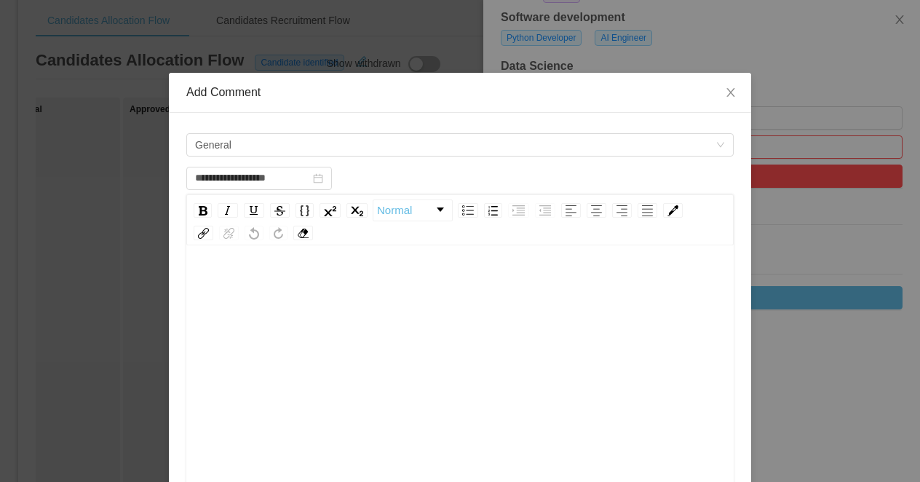
click at [327, 300] on div "rdw-editor" at bounding box center [460, 397] width 525 height 255
click at [378, 286] on span "**********" at bounding box center [288, 284] width 180 height 10
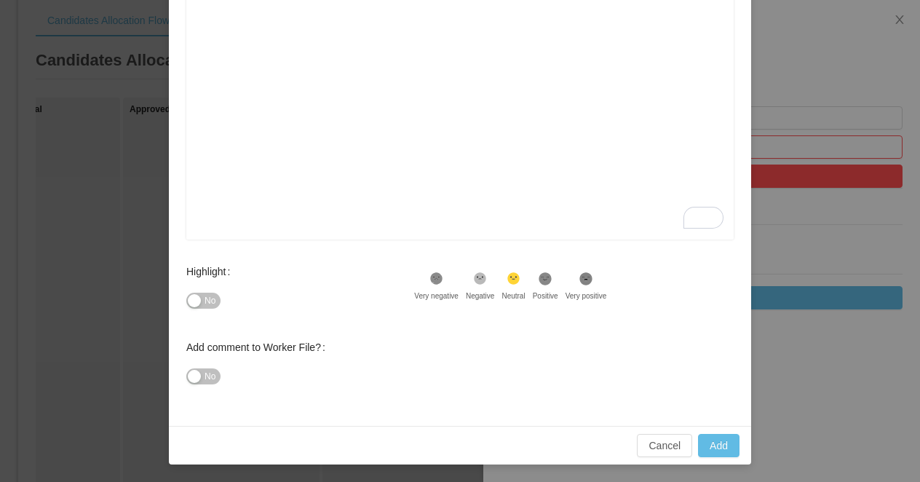
click at [208, 295] on span "No" at bounding box center [209, 300] width 11 height 15
click at [488, 17] on div "**********" at bounding box center [460, 20] width 525 height 29
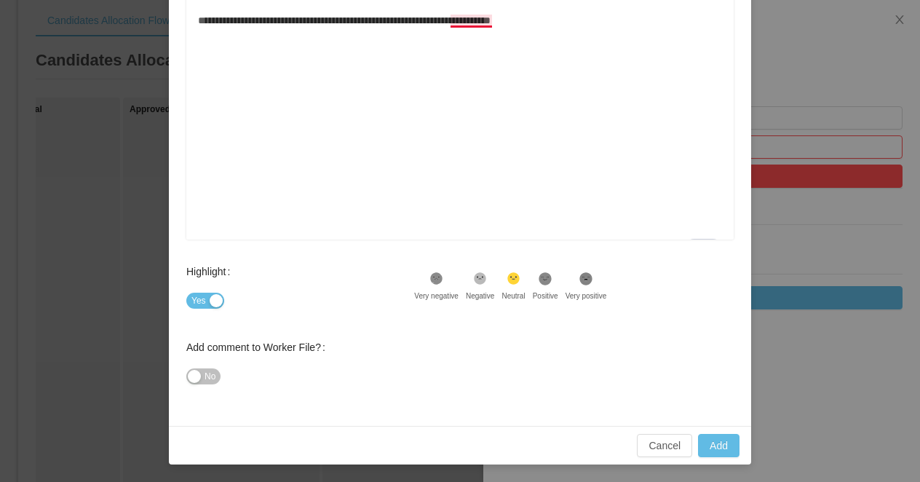
click at [480, 53] on div "**********" at bounding box center [460, 133] width 525 height 255
type input "**********"
click at [714, 447] on button "Add" at bounding box center [718, 445] width 41 height 23
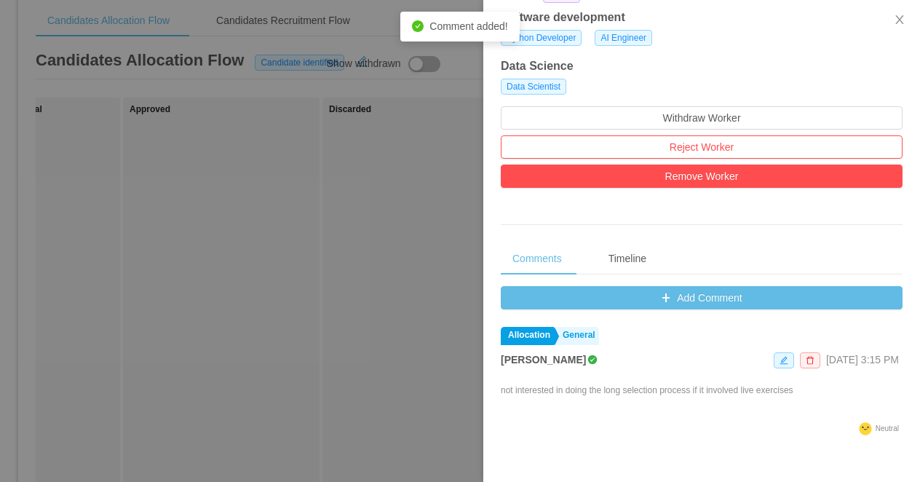
click at [394, 204] on div at bounding box center [460, 241] width 920 height 482
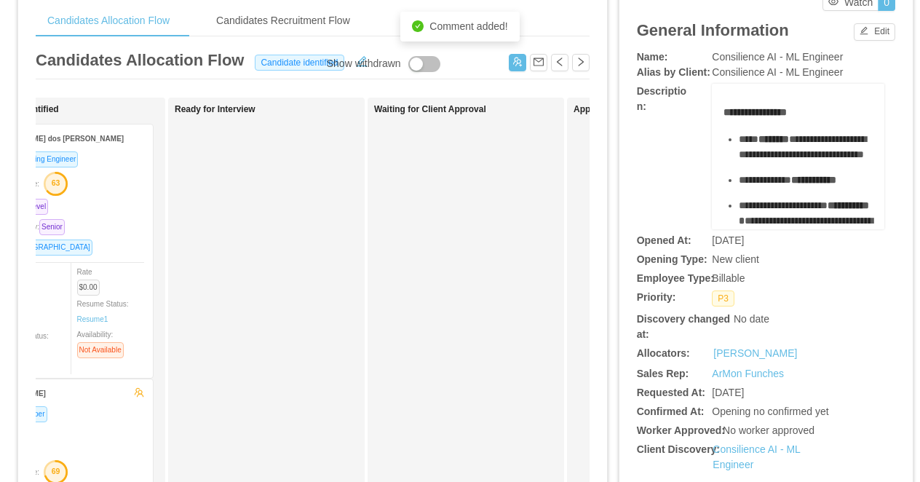
scroll to position [0, 186]
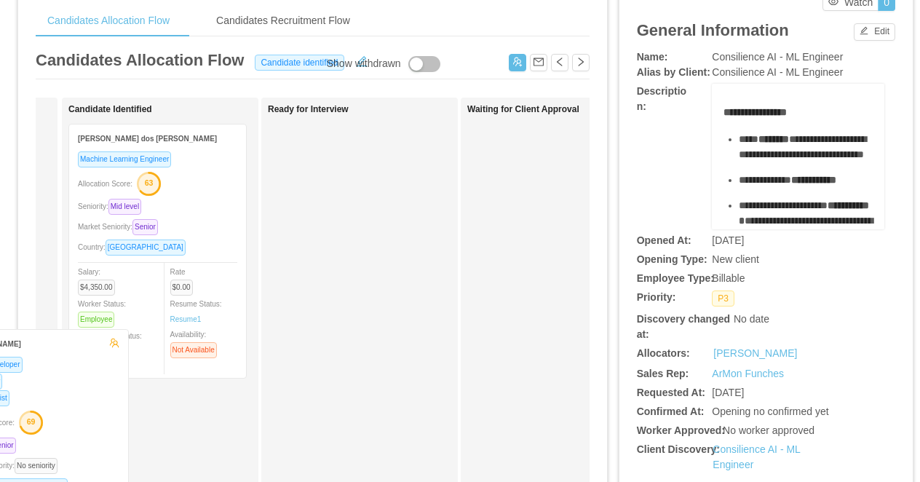
drag, startPoint x: 201, startPoint y: 430, endPoint x: 83, endPoint y: 380, distance: 127.8
click at [83, 380] on div "Candidate Identified Felipe Führ dos Reis Machine Learning Engineer Allocation …" at bounding box center [170, 461] width 204 height 714
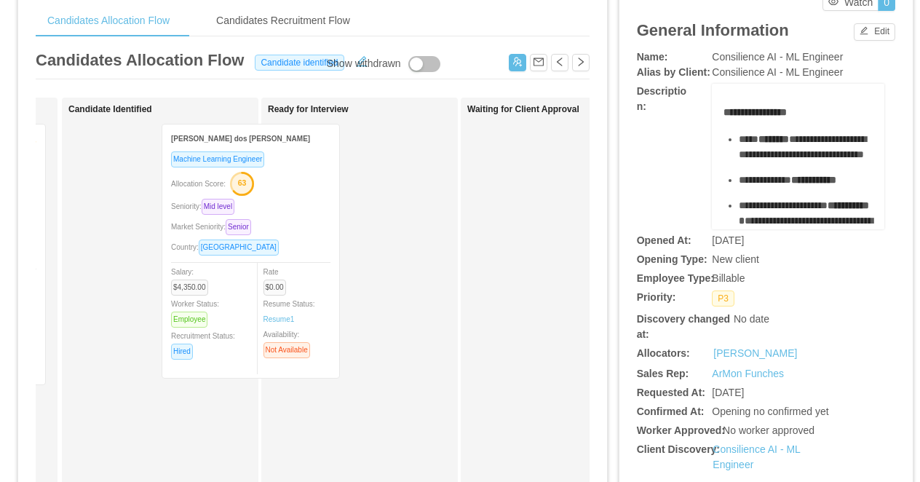
drag, startPoint x: 216, startPoint y: 218, endPoint x: 348, endPoint y: 218, distance: 131.7
click at [348, 218] on div "Applied Lucca Prado Python Developer AI Engineer Data Scientist Seniority: Seni…" at bounding box center [313, 466] width 554 height 739
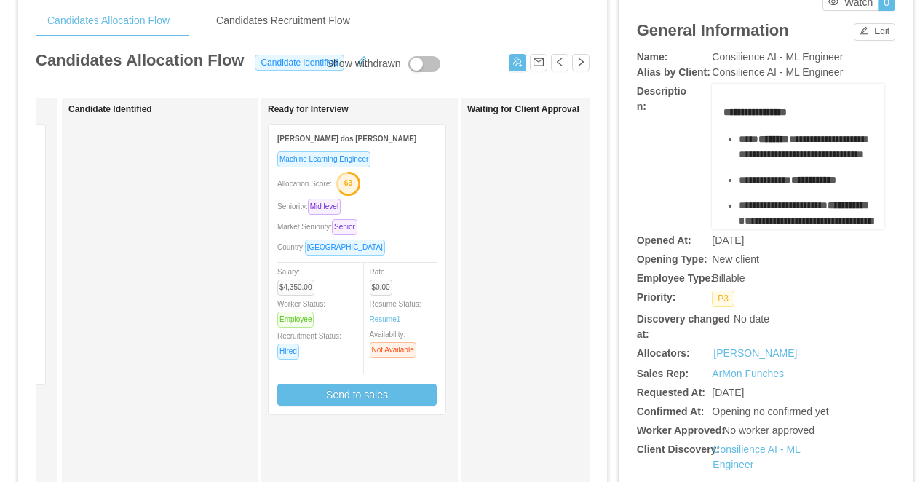
click at [389, 215] on div "Machine Learning Engineer Allocation Score: 63 Seniority: Mid level Market Seni…" at bounding box center [356, 278] width 159 height 255
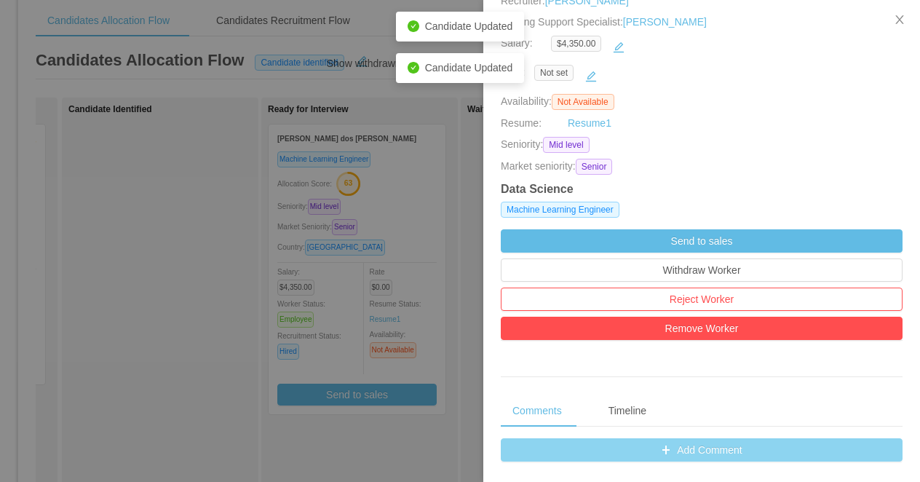
scroll to position [354, 0]
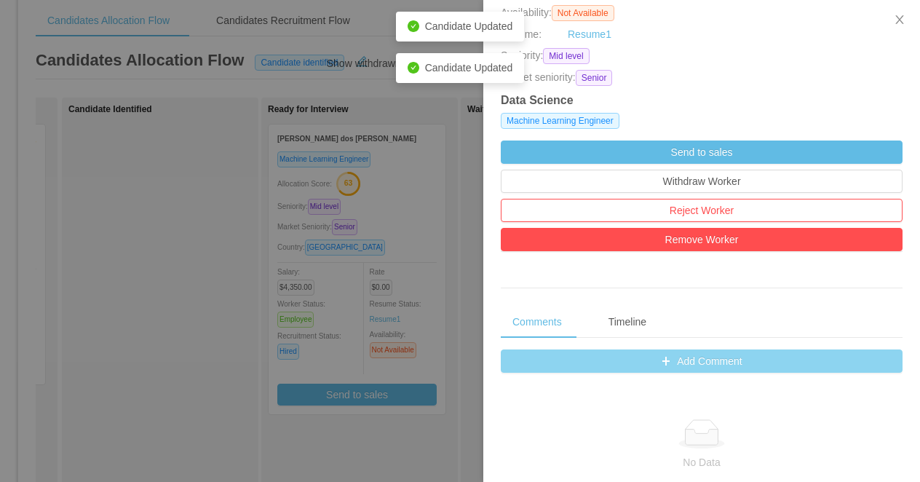
click at [532, 361] on button "Add Comment" at bounding box center [702, 360] width 402 height 23
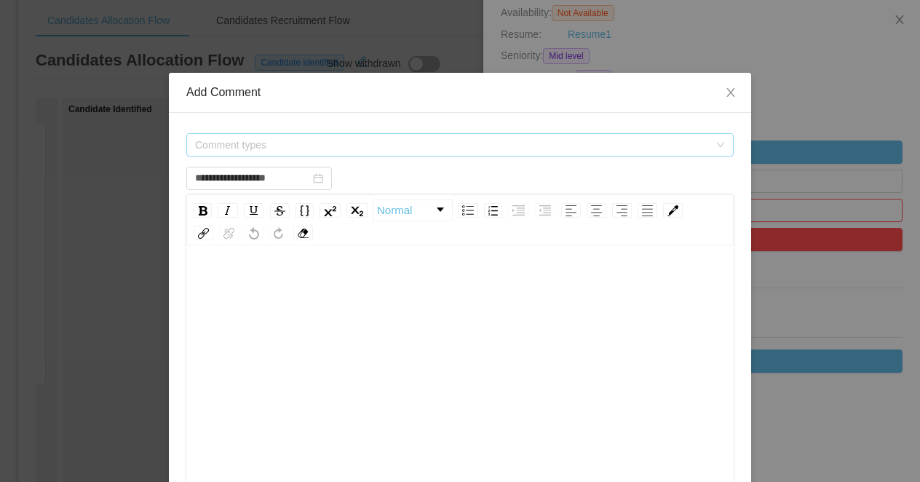
click at [372, 152] on span "Comment types" at bounding box center [455, 145] width 520 height 22
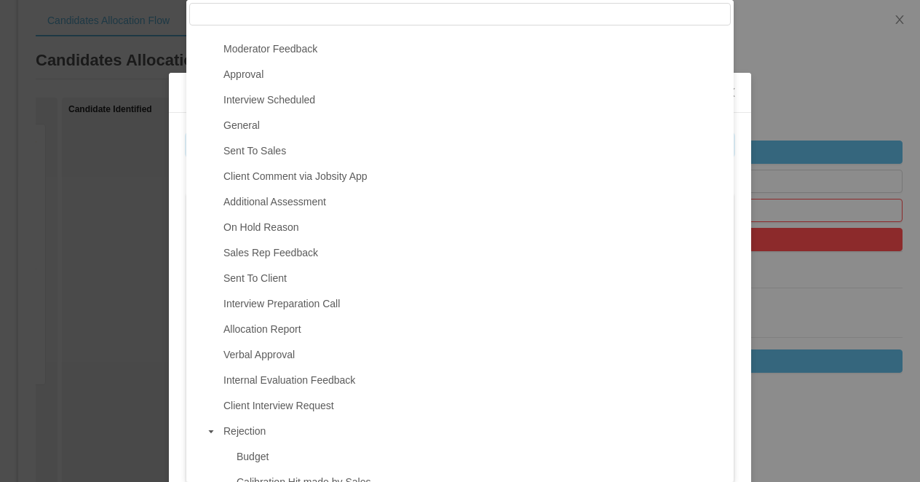
scroll to position [85, 0]
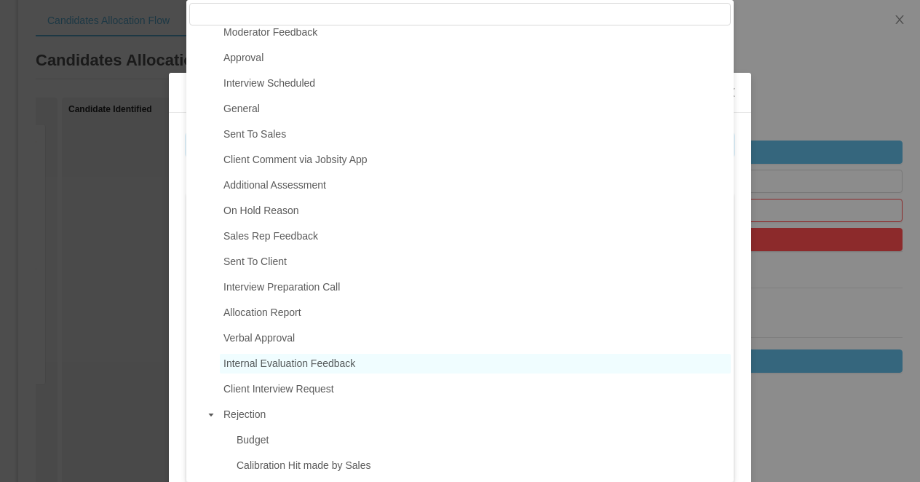
click at [279, 369] on span "Internal Evaluation Feedback" at bounding box center [475, 364] width 511 height 20
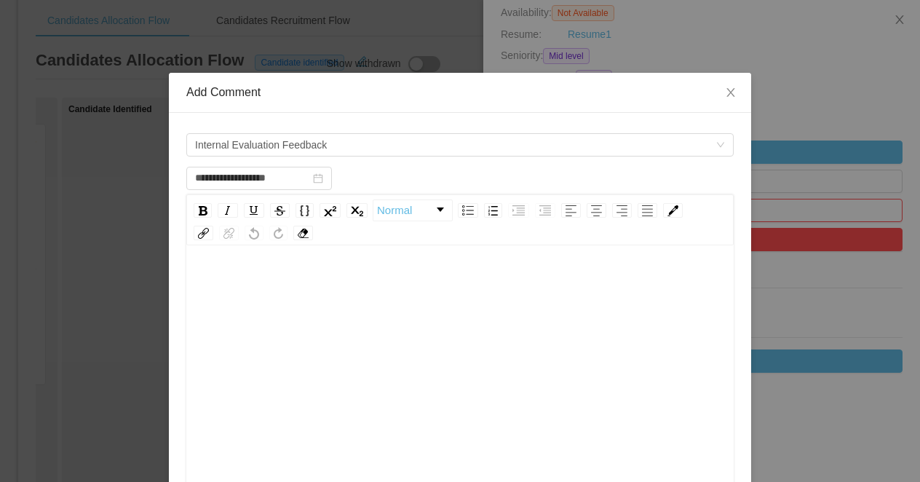
click at [340, 331] on div "To enrich screen reader interactions, please activate Accessibility in Grammarl…" at bounding box center [460, 397] width 525 height 255
type input "**********"
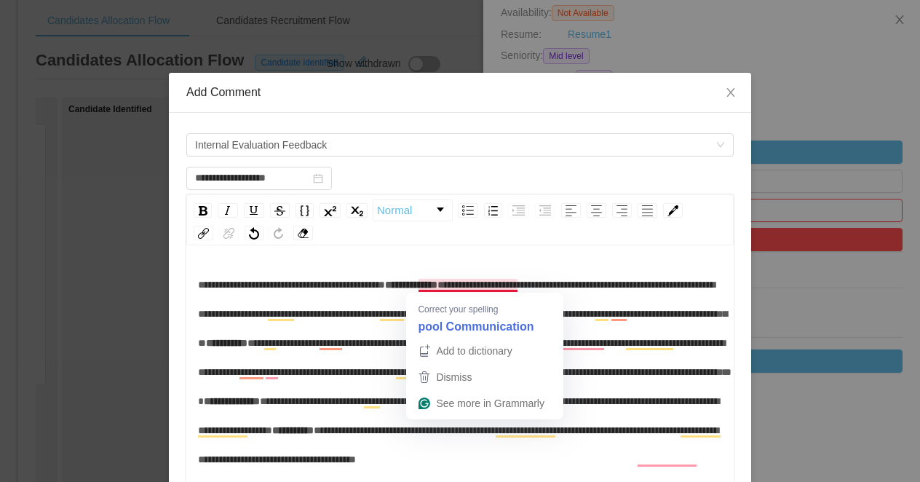
click at [437, 287] on span "**********" at bounding box center [411, 284] width 52 height 10
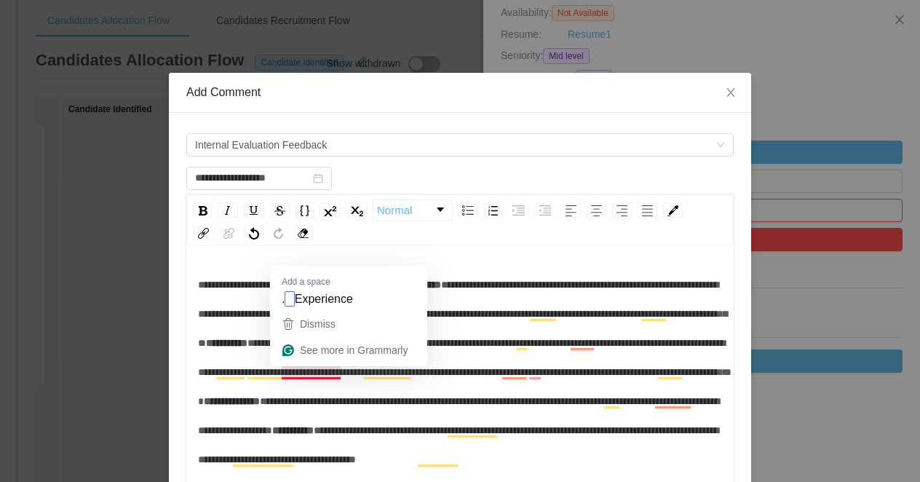
click at [247, 348] on span "**********" at bounding box center [226, 343] width 41 height 10
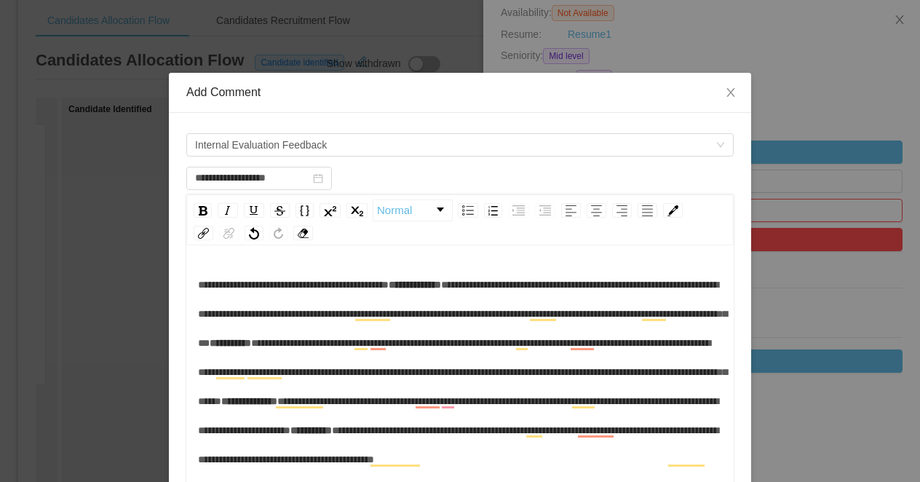
scroll to position [57, 0]
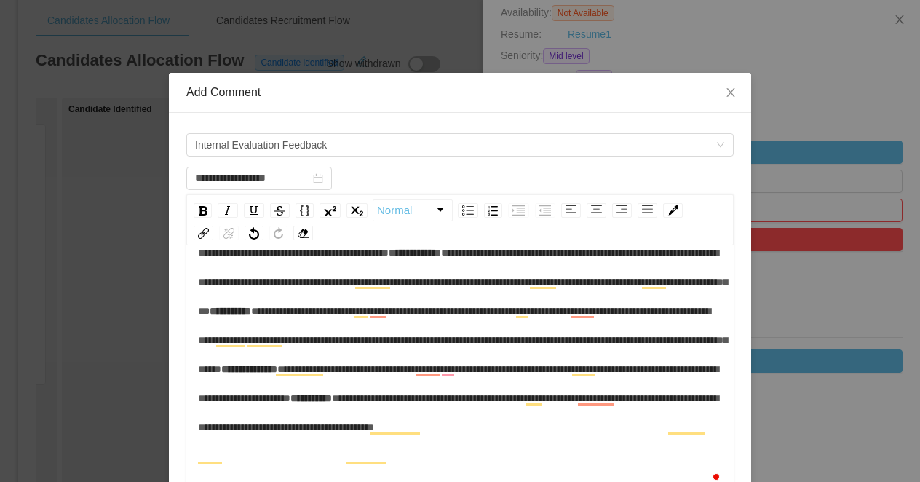
click at [277, 374] on span "**********" at bounding box center [249, 369] width 56 height 10
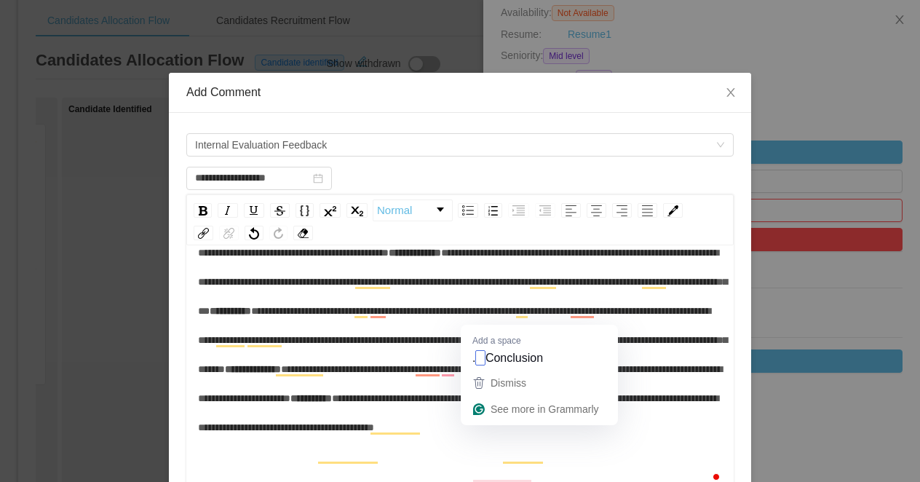
click at [332, 403] on span "**********" at bounding box center [310, 398] width 41 height 10
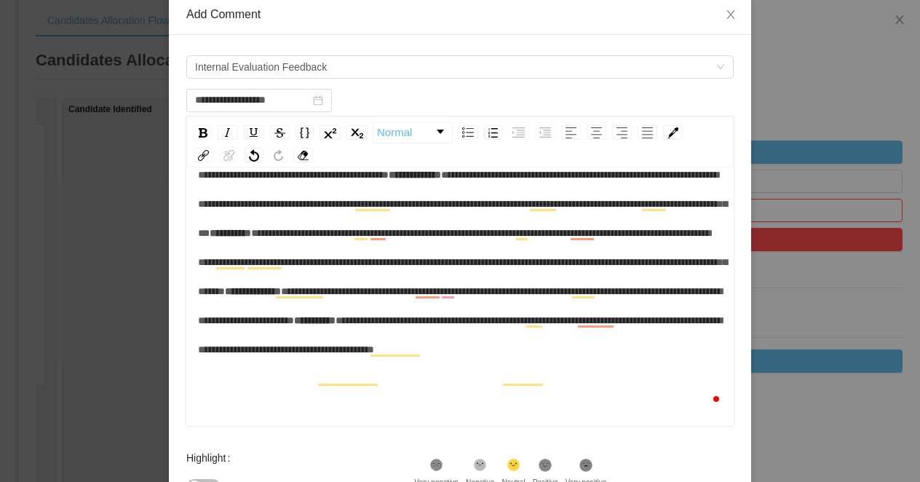
scroll to position [131, 0]
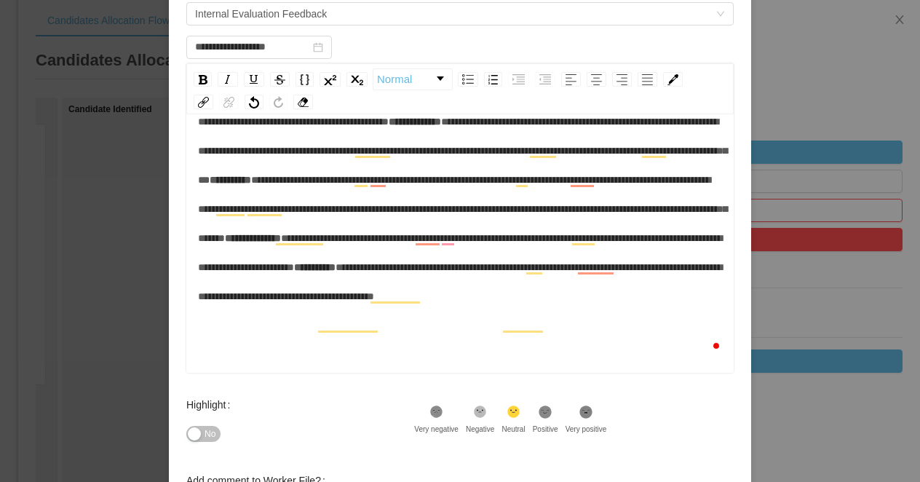
click at [489, 311] on div "**********" at bounding box center [460, 209] width 525 height 204
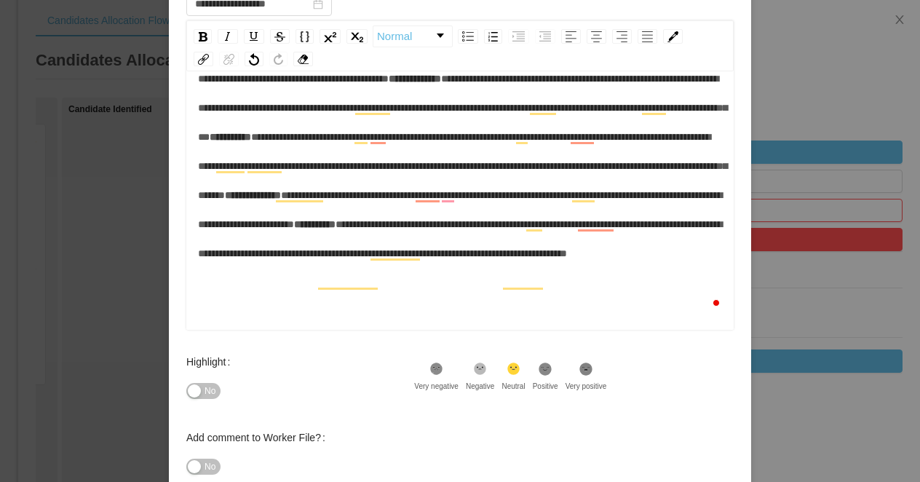
scroll to position [264, 0]
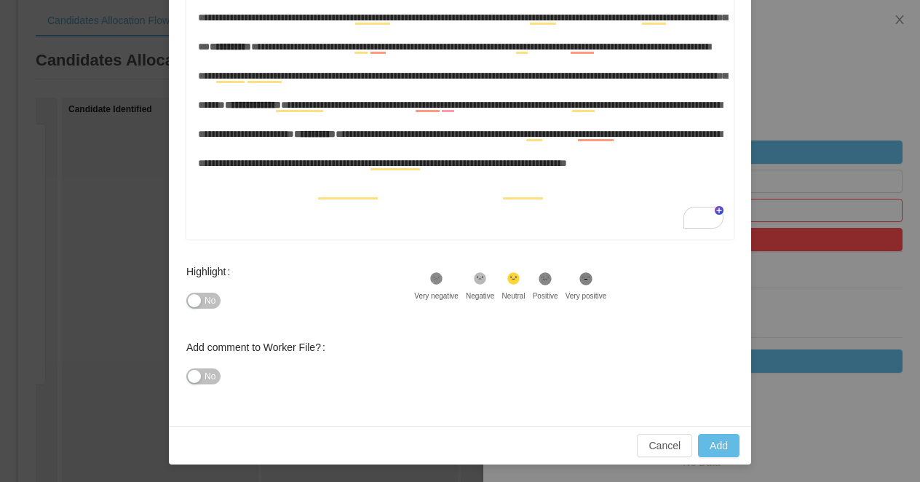
click at [208, 301] on span "No" at bounding box center [209, 300] width 11 height 15
click at [717, 444] on button "Add" at bounding box center [718, 445] width 41 height 23
type input "**********"
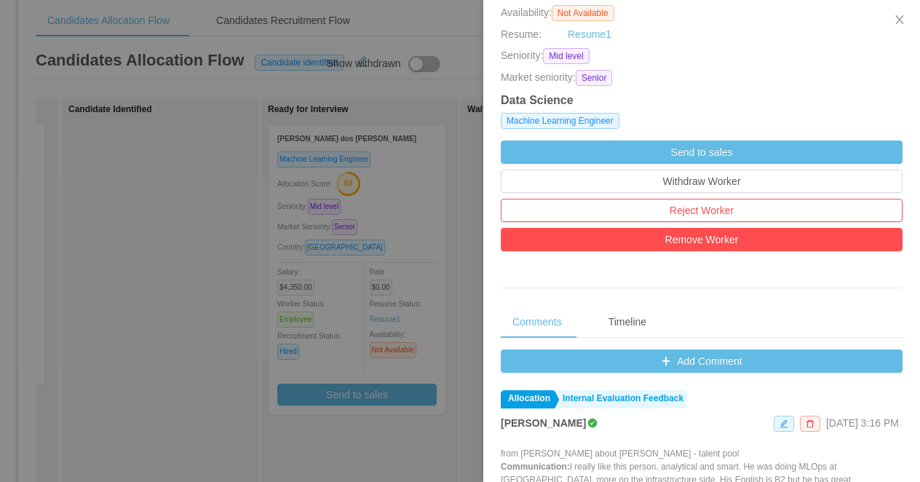
click at [389, 94] on div at bounding box center [460, 241] width 920 height 482
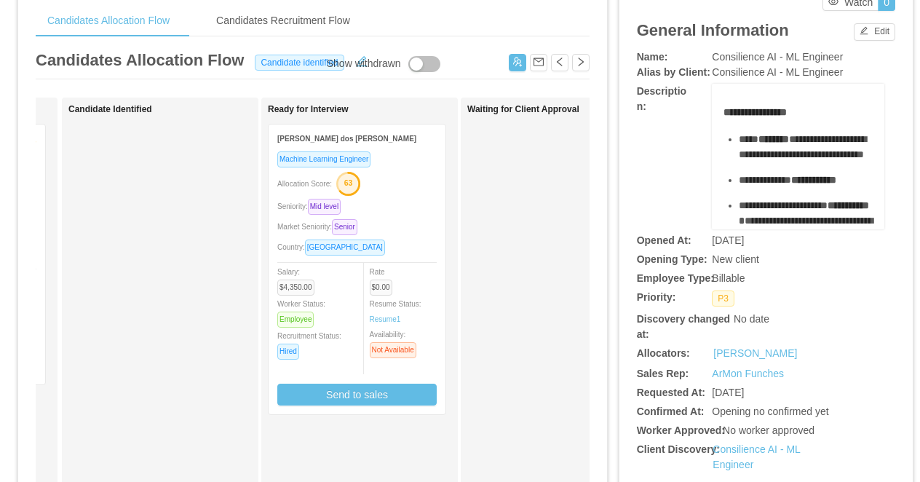
scroll to position [0, 0]
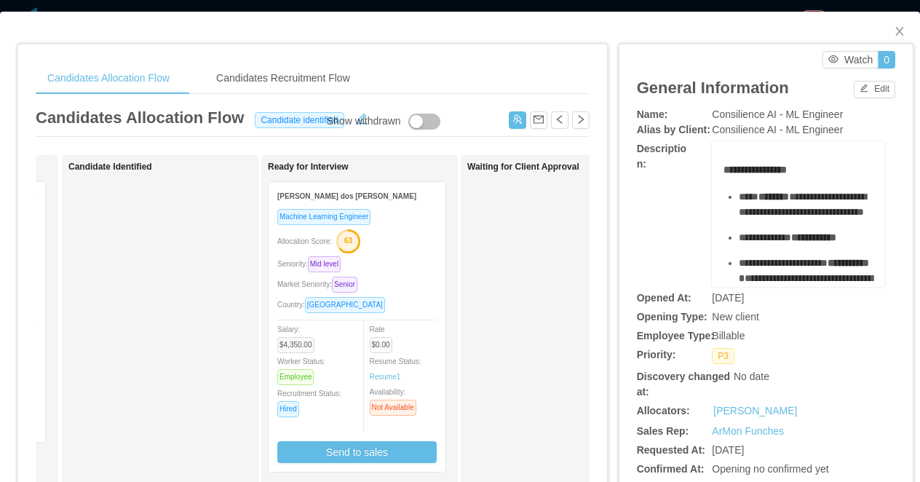
click at [362, 1] on div "**********" at bounding box center [460, 241] width 920 height 482
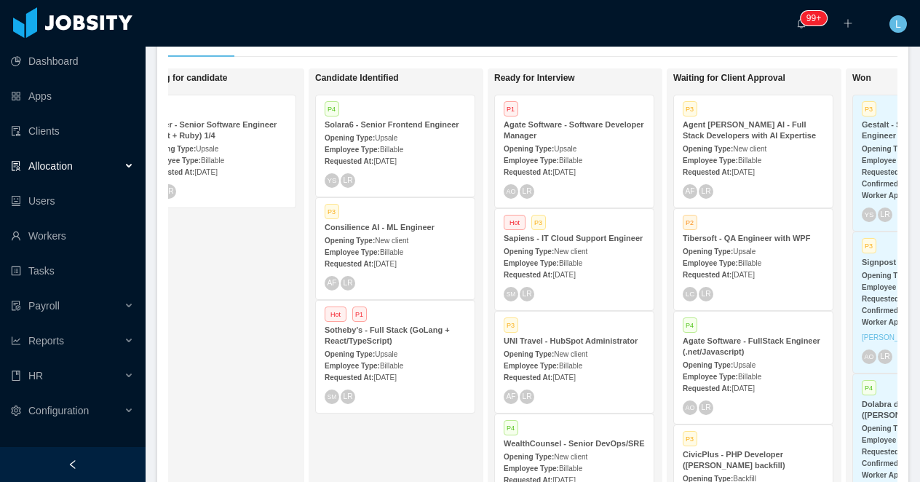
click at [375, 134] on strong "Opening Type:" at bounding box center [349, 138] width 50 height 8
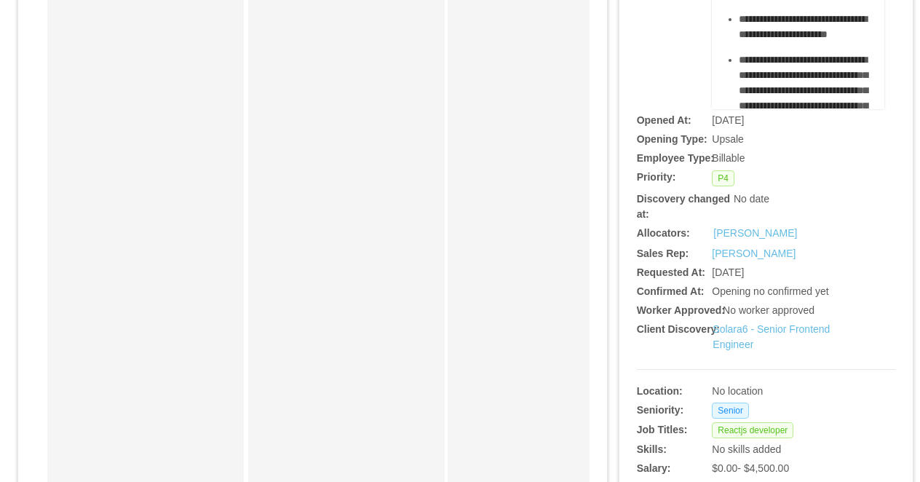
scroll to position [86, 0]
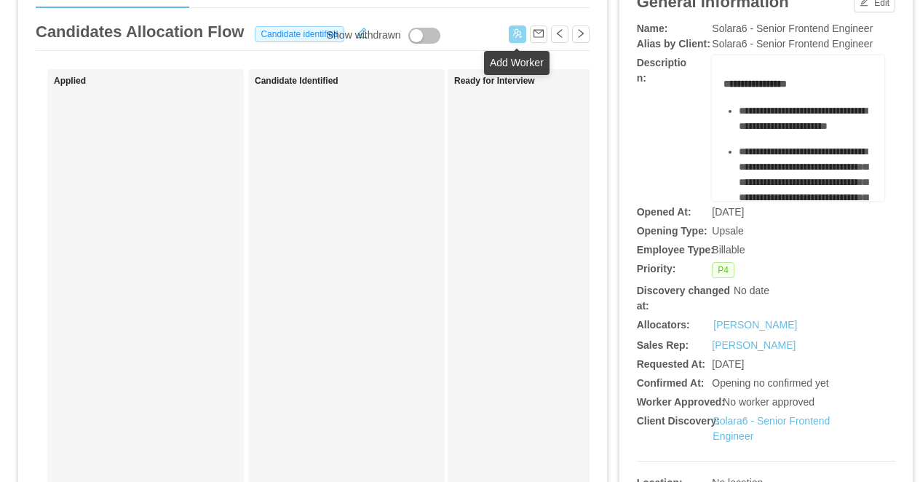
click at [509, 33] on button "button" at bounding box center [517, 33] width 17 height 17
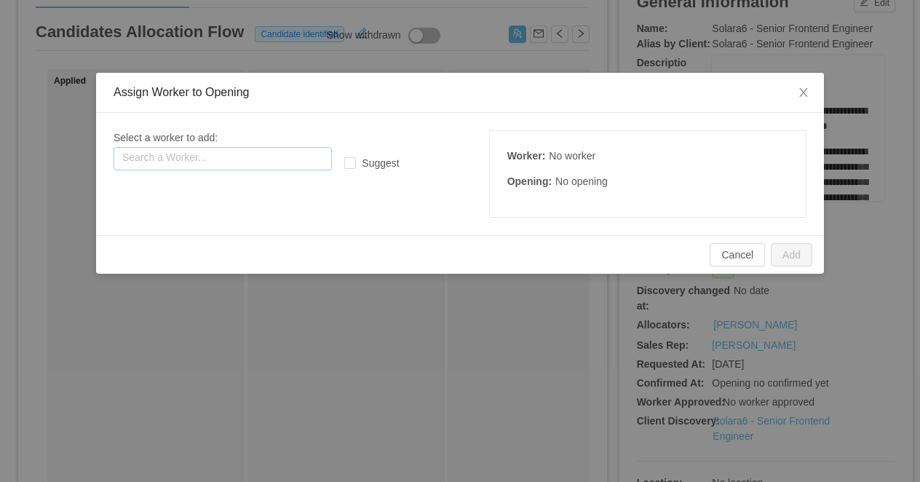
click at [255, 159] on input "text" at bounding box center [222, 158] width 218 height 23
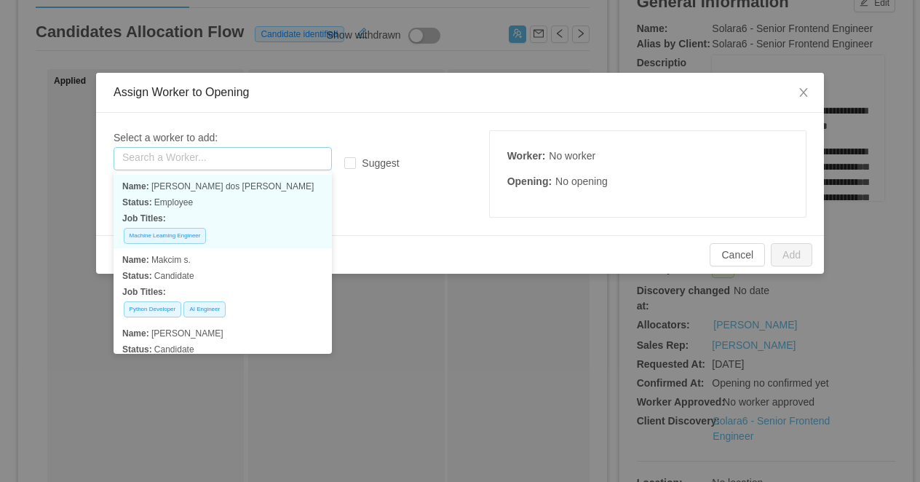
paste input "**********"
click at [253, 192] on p "Name: Renata ferrando" at bounding box center [222, 186] width 201 height 16
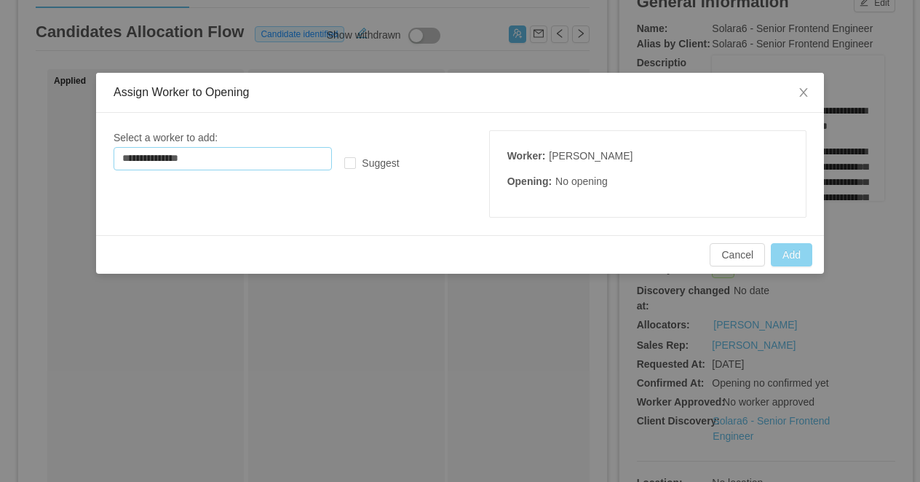
type input "**********"
click at [789, 258] on button "Add" at bounding box center [790, 254] width 41 height 23
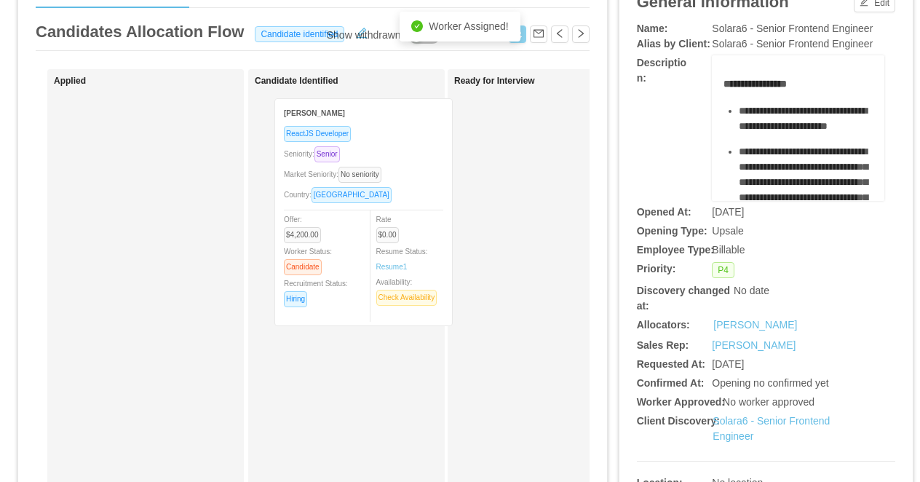
drag, startPoint x: 178, startPoint y: 132, endPoint x: 400, endPoint y: 135, distance: 221.9
click at [400, 135] on div "Applied Renata Ferrando ReactJS Developer Seniority: Senior Market Seniority: N…" at bounding box center [313, 438] width 554 height 739
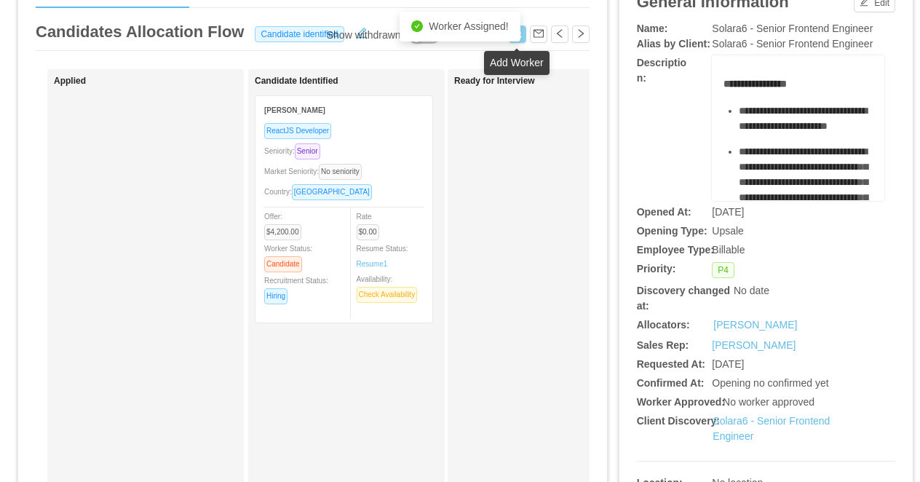
click at [525, 39] on button "button" at bounding box center [517, 33] width 17 height 17
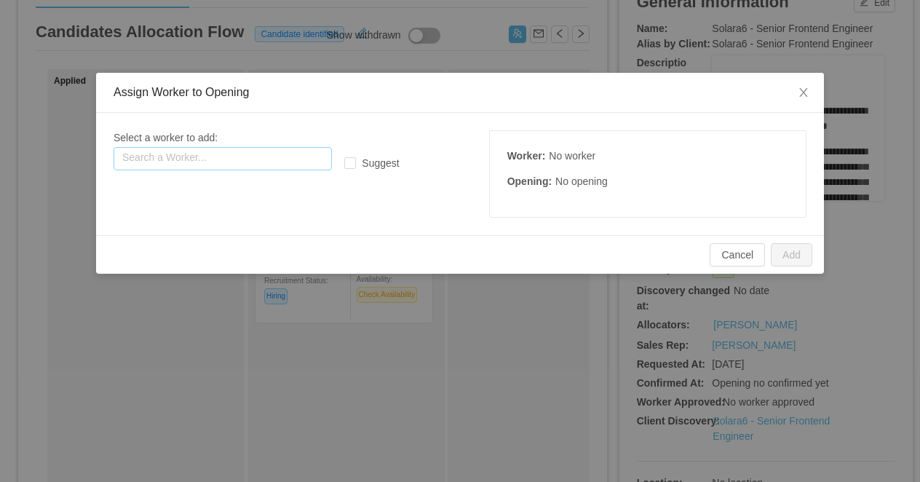
click at [263, 160] on input "text" at bounding box center [222, 158] width 218 height 23
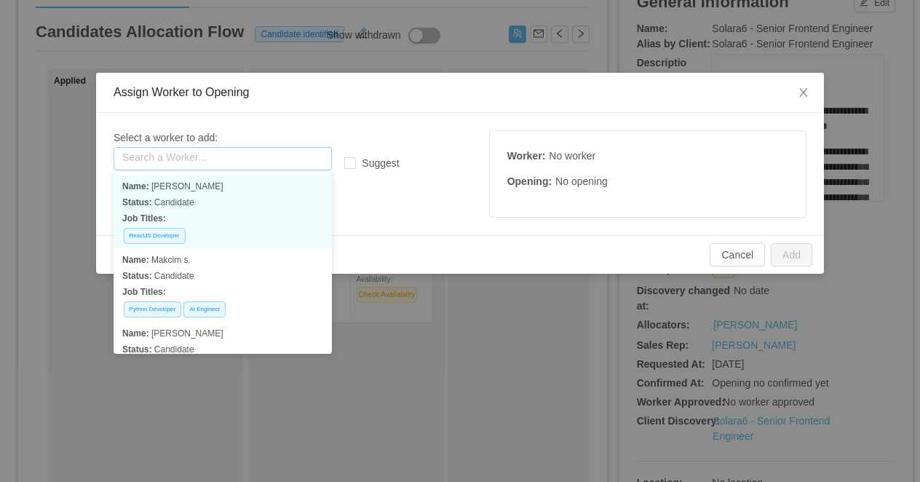
paste input "**********"
click at [222, 196] on p "Status: Candidate" at bounding box center [222, 202] width 201 height 16
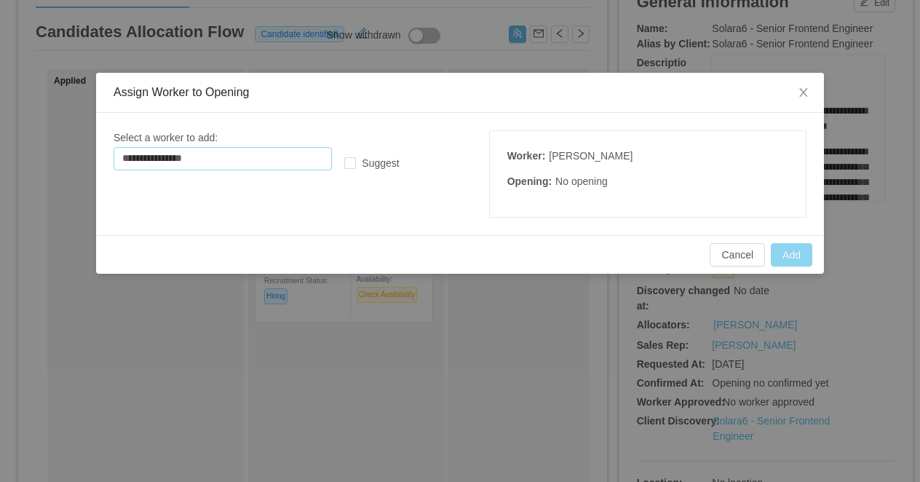
type input "**********"
click at [792, 252] on button "Add" at bounding box center [790, 254] width 41 height 23
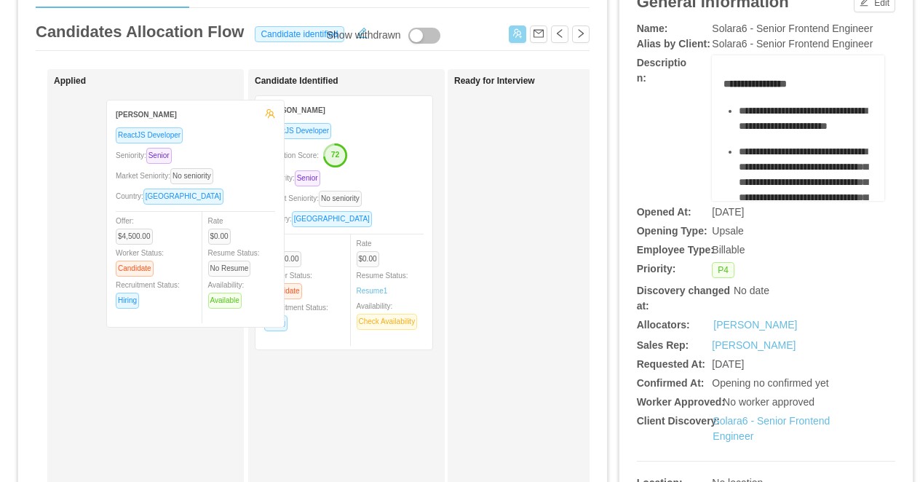
drag, startPoint x: 186, startPoint y: 149, endPoint x: 345, endPoint y: 156, distance: 159.5
click at [345, 156] on div "Applied Leandro Tercette ReactJS Developer Seniority: Senior Market Seniority: …" at bounding box center [313, 438] width 554 height 739
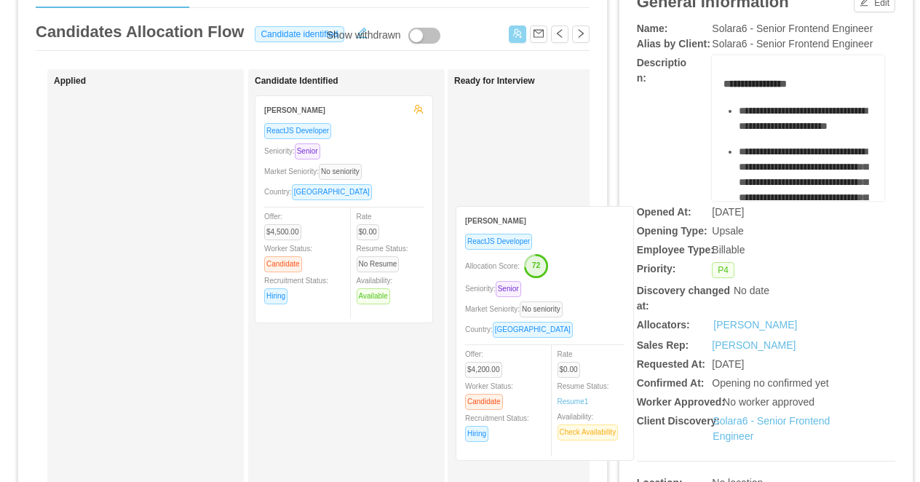
drag, startPoint x: 395, startPoint y: 404, endPoint x: 594, endPoint y: 287, distance: 230.6
click at [594, 287] on div "Candidates Allocation Flow Candidates Recruitment Flow Candidates Allocation Fl…" at bounding box center [312, 392] width 589 height 867
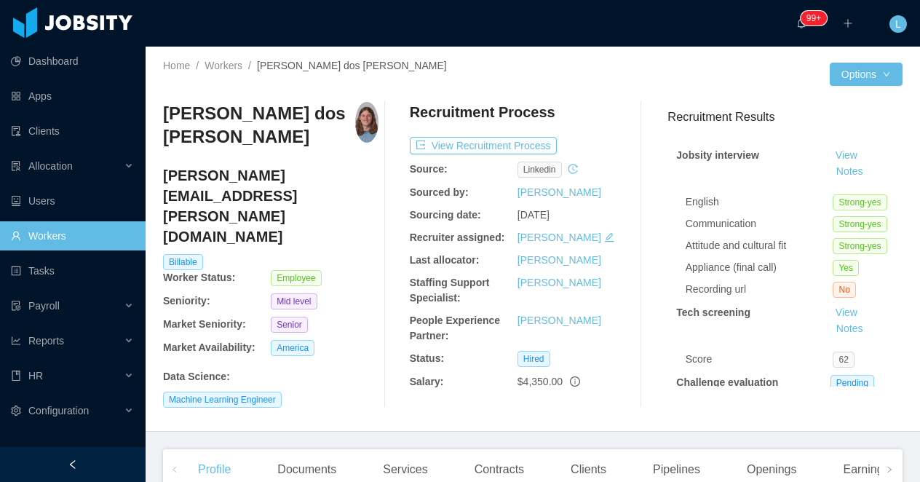
click at [231, 165] on h4 "felipe.reis@jobsity.com" at bounding box center [270, 205] width 215 height 81
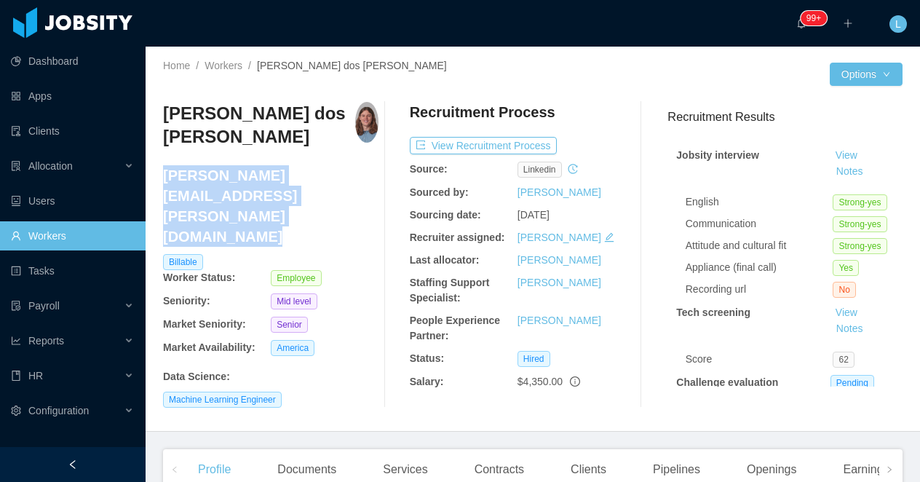
click at [231, 165] on h4 "felipe.reis@jobsity.com" at bounding box center [270, 205] width 215 height 81
click at [891, 462] on span at bounding box center [888, 469] width 23 height 40
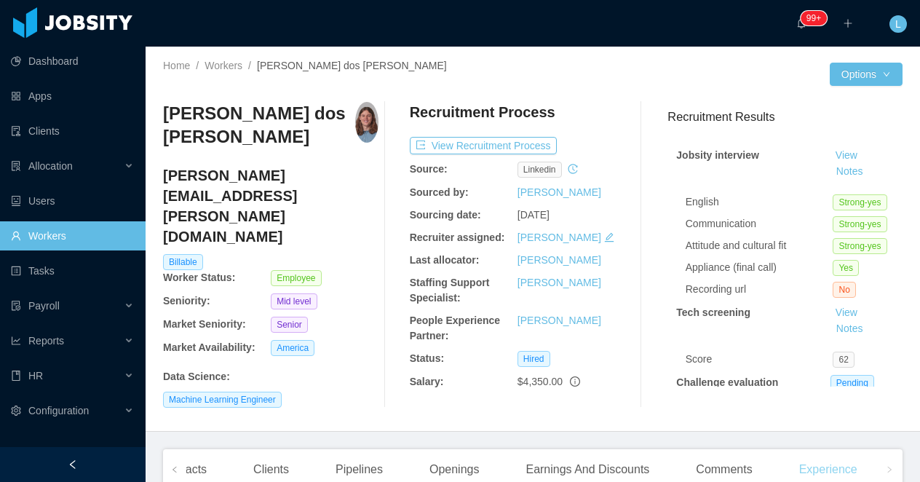
click at [848, 454] on div "Experience" at bounding box center [827, 469] width 81 height 41
click at [509, 154] on button "View Recruitment Process" at bounding box center [483, 145] width 147 height 17
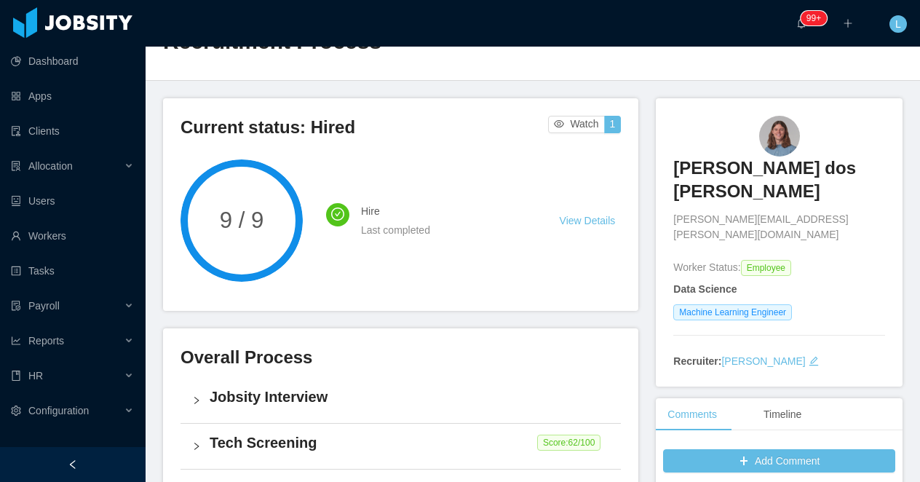
scroll to position [127, 0]
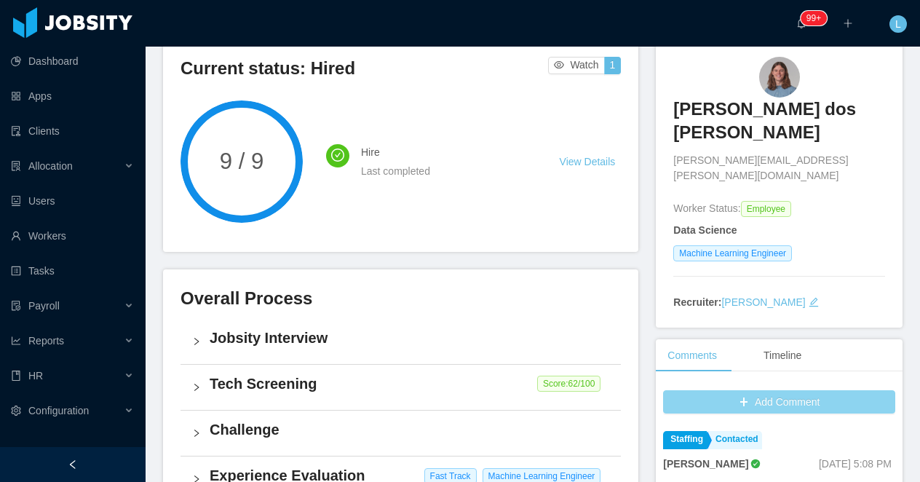
click at [703, 390] on button "Add Comment" at bounding box center [779, 401] width 232 height 23
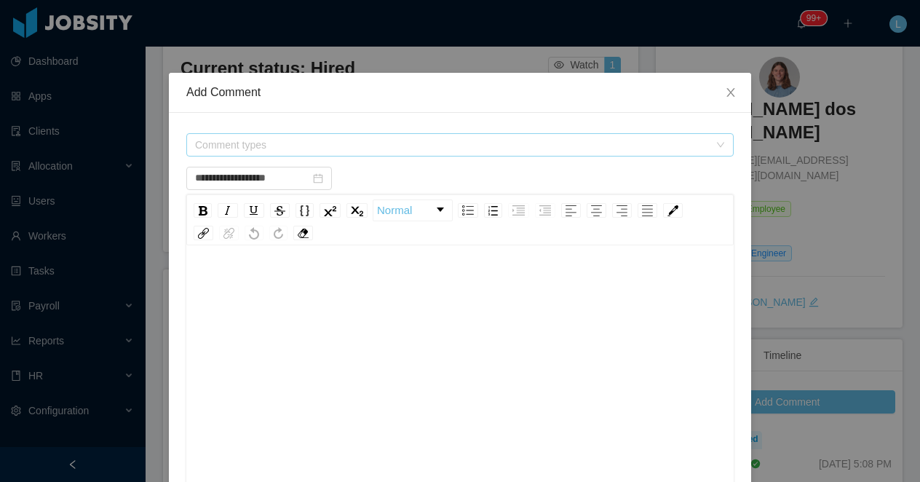
click at [343, 145] on span "Comment types" at bounding box center [452, 144] width 514 height 15
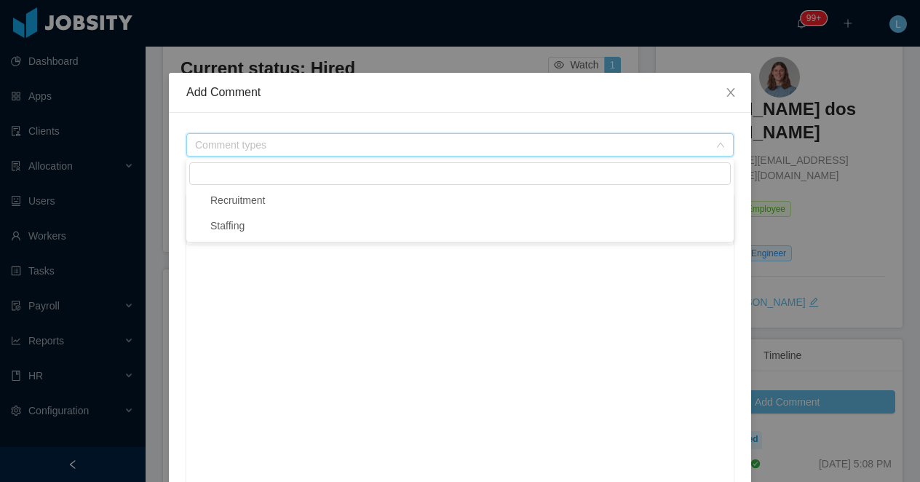
type input "**********"
click at [198, 201] on icon "icon: caret-down" at bounding box center [197, 200] width 3 height 5
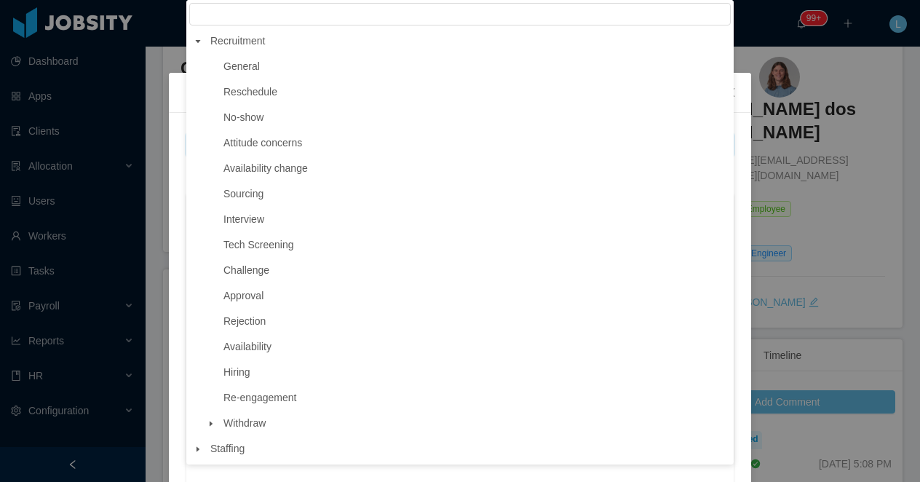
click at [202, 445] on span at bounding box center [197, 448] width 17 height 17
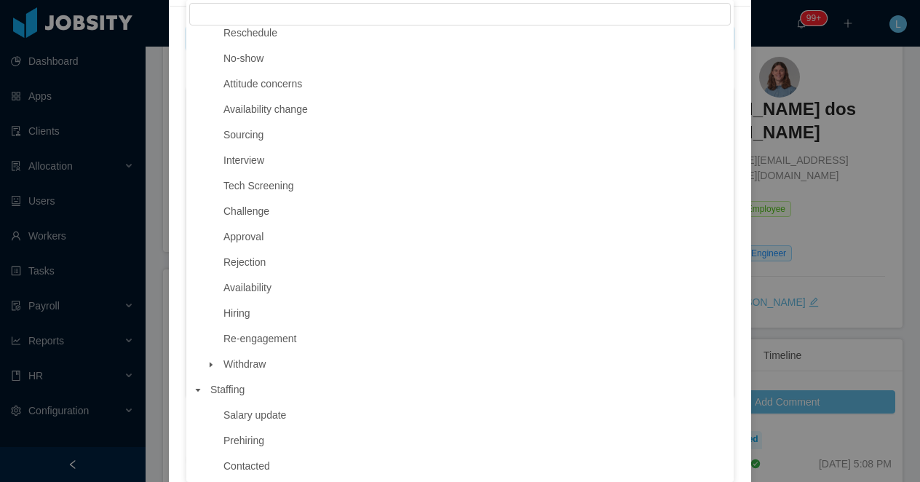
scroll to position [264, 0]
click at [865, 258] on div "**********" at bounding box center [460, 241] width 920 height 482
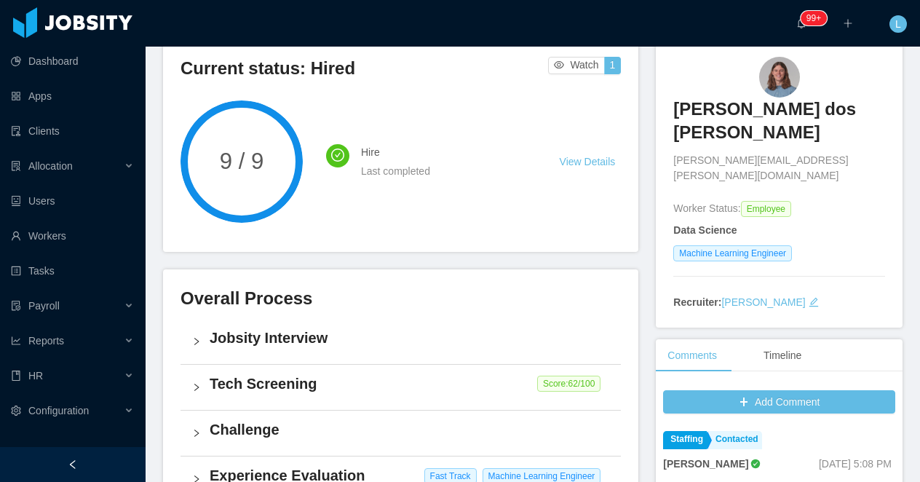
scroll to position [0, 0]
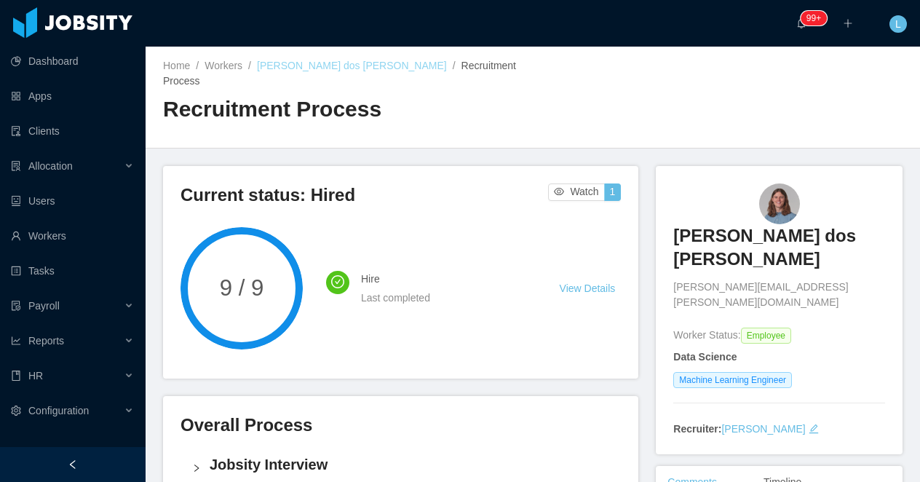
click at [324, 71] on link "Felipe Führ dos Reis" at bounding box center [352, 66] width 190 height 12
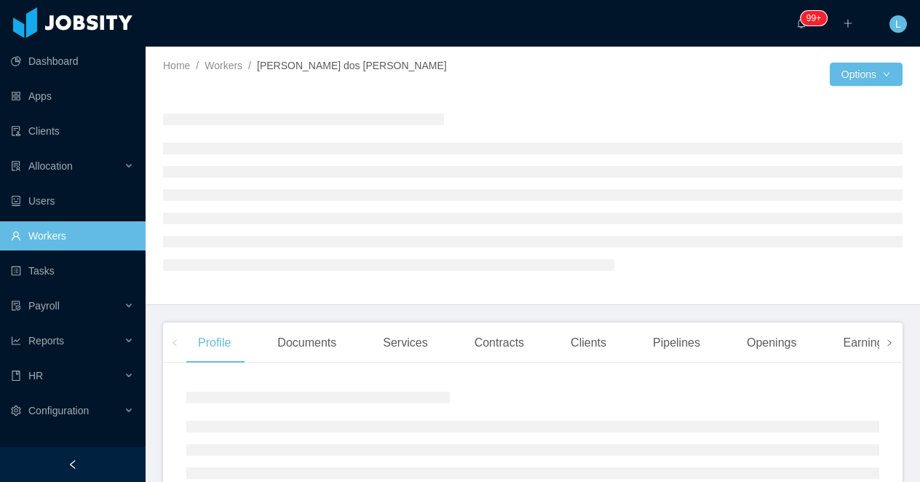
click at [887, 345] on icon "icon: right" at bounding box center [888, 342] width 7 height 7
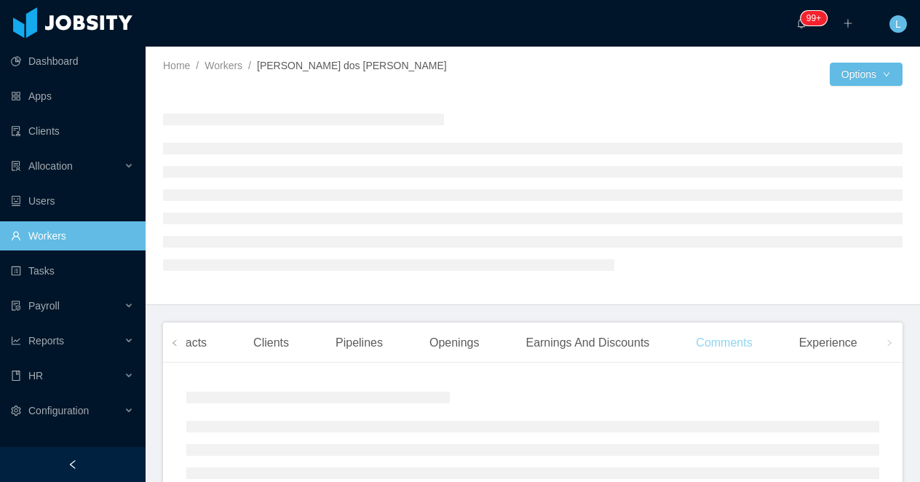
click at [748, 348] on div "Comments" at bounding box center [723, 342] width 79 height 41
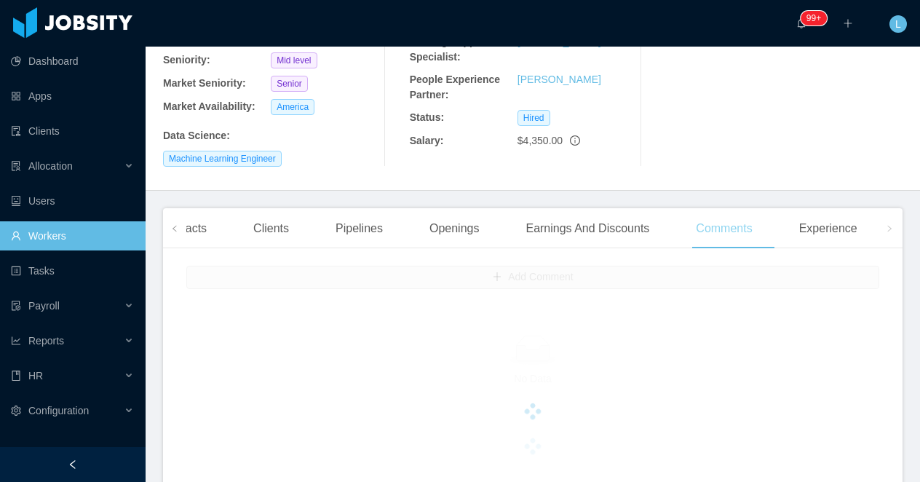
scroll to position [304, 0]
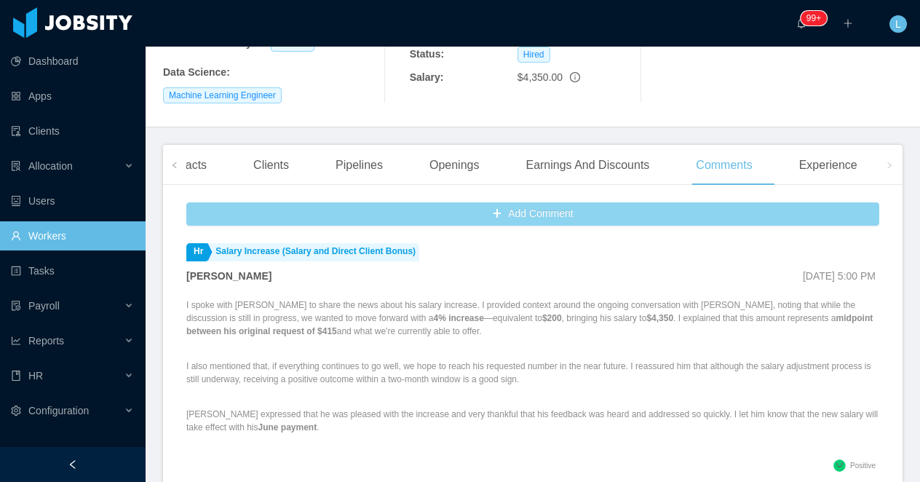
click at [647, 202] on button "Add Comment" at bounding box center [532, 213] width 693 height 23
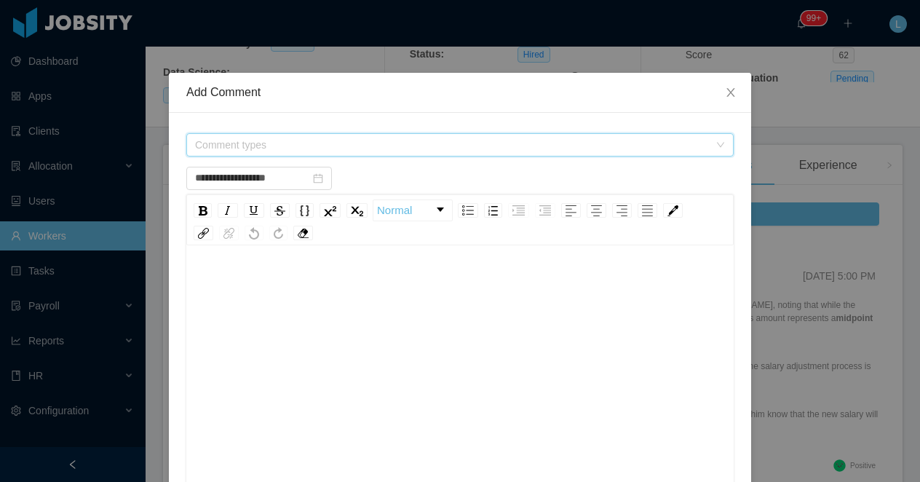
click at [356, 145] on span "Comment types" at bounding box center [452, 144] width 514 height 15
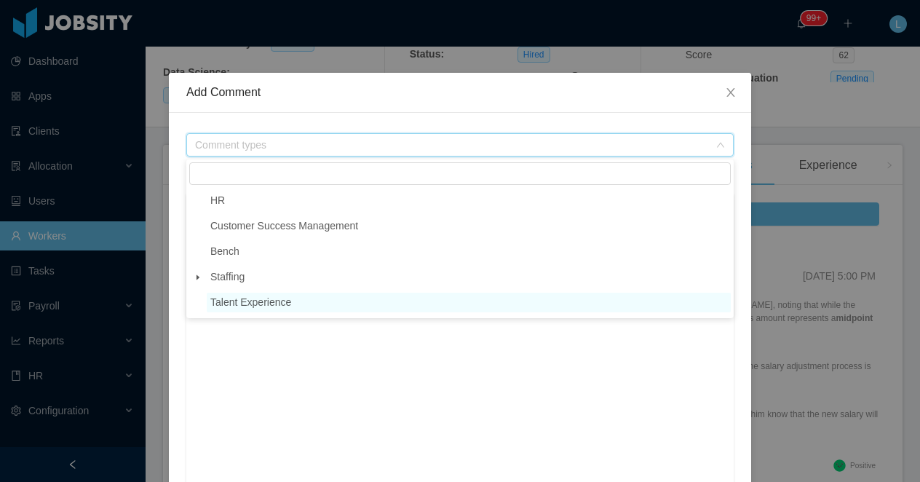
type input "**********"
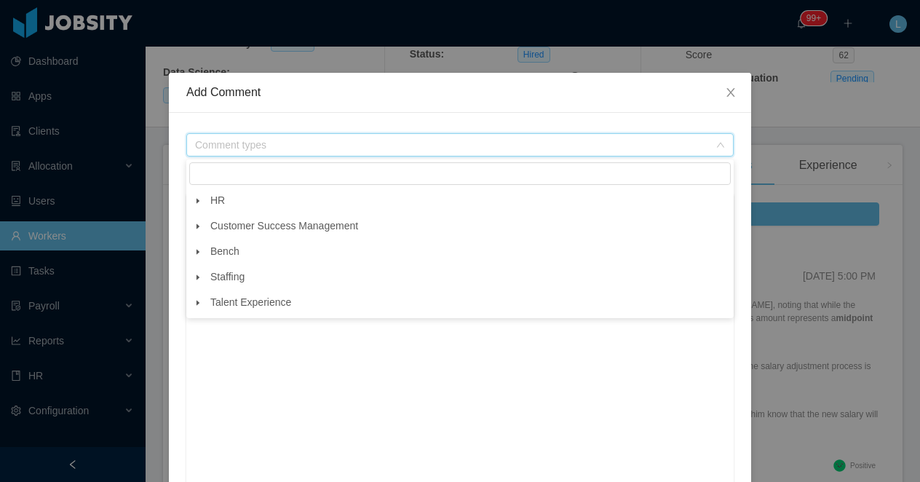
click at [199, 304] on icon "icon: caret-down" at bounding box center [197, 302] width 7 height 7
click at [194, 277] on icon "icon: caret-down" at bounding box center [197, 277] width 7 height 7
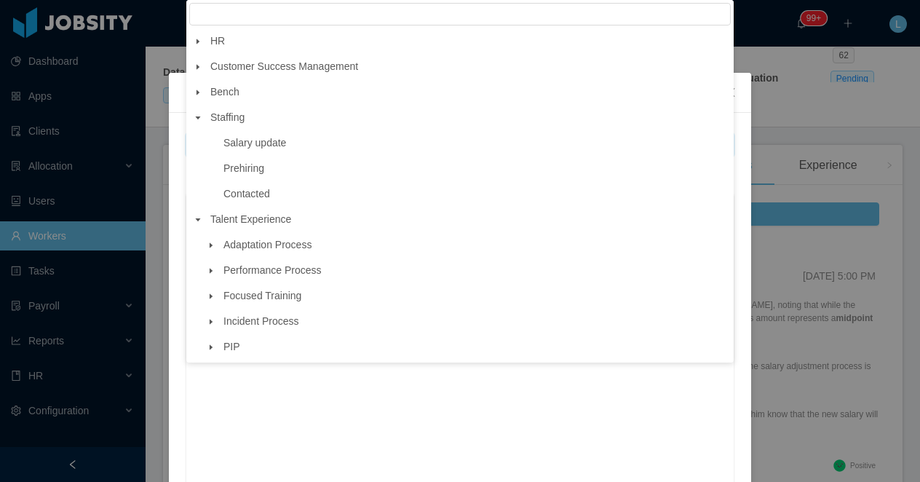
click at [199, 64] on icon "icon: caret-down" at bounding box center [197, 66] width 7 height 7
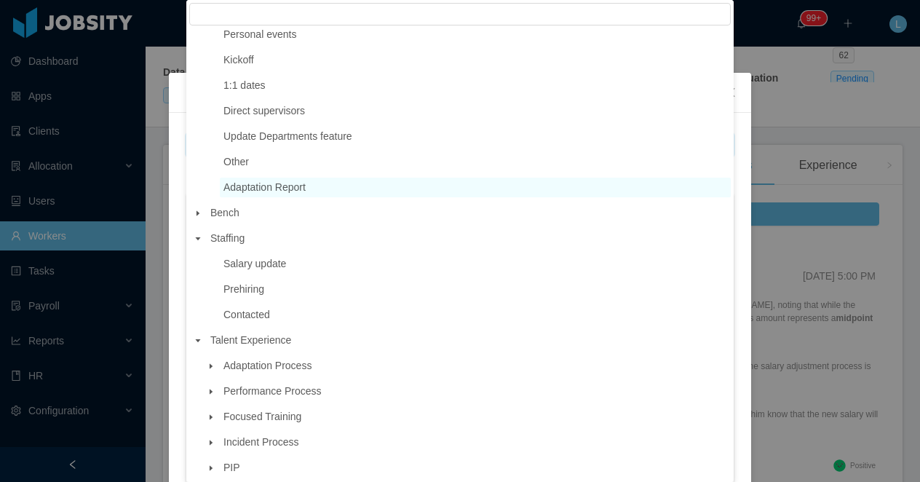
scroll to position [339, 0]
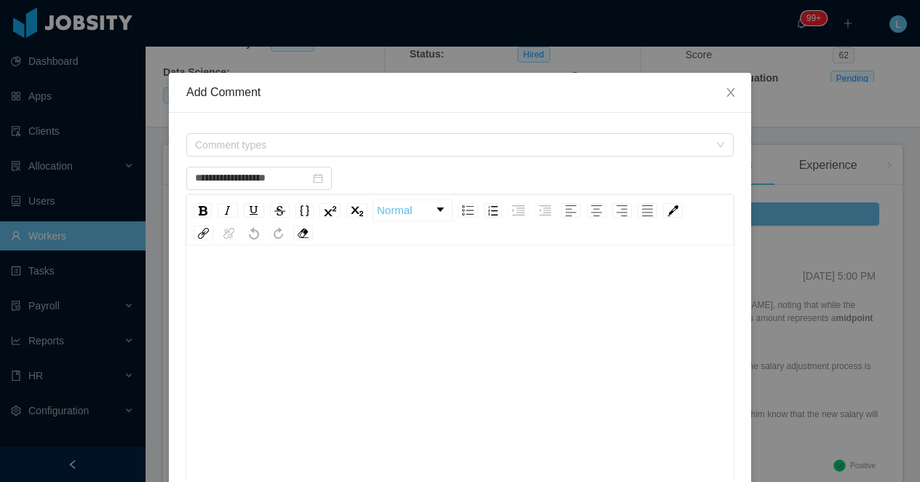
click at [800, 83] on div "**********" at bounding box center [460, 241] width 920 height 482
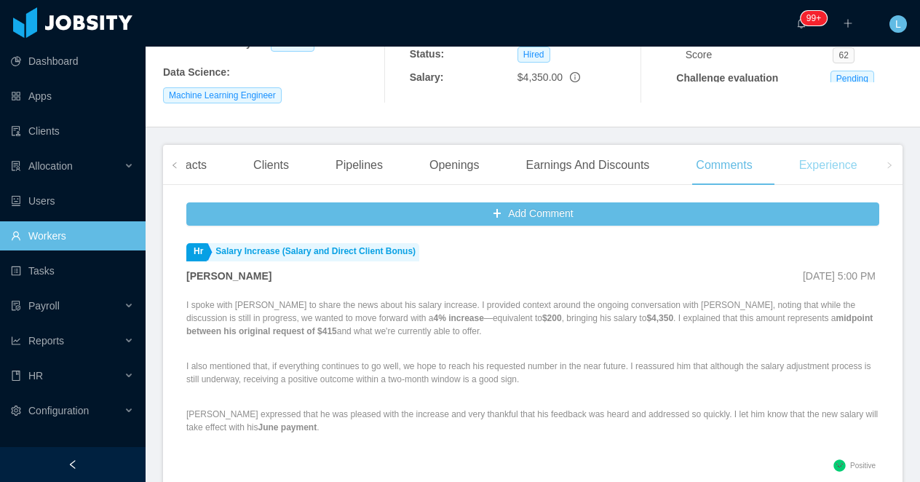
click at [833, 145] on div "Experience" at bounding box center [827, 165] width 81 height 41
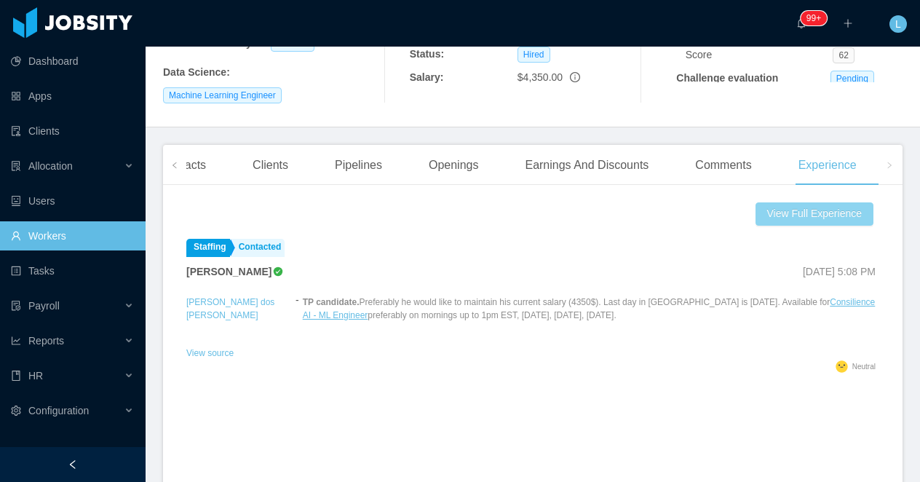
click at [798, 202] on button "View Full Experience" at bounding box center [814, 213] width 118 height 23
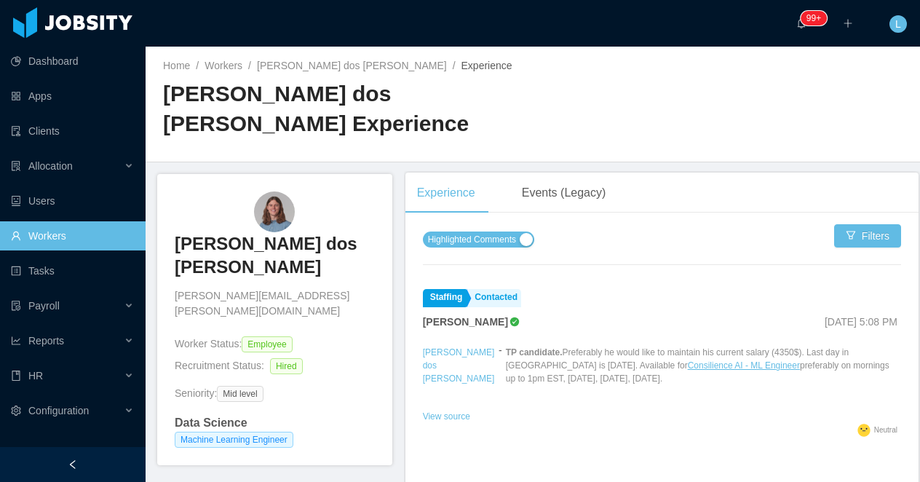
click at [516, 232] on span "Highlighted Comments" at bounding box center [472, 239] width 88 height 15
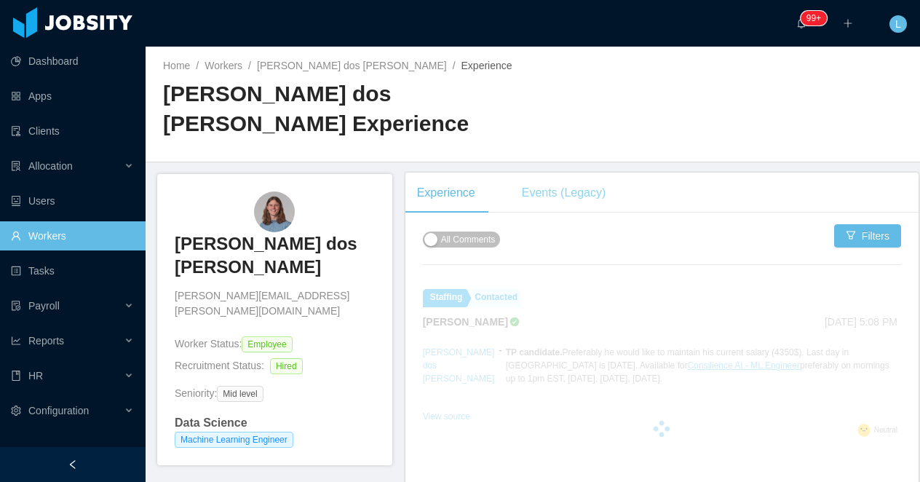
click at [560, 172] on div "Events (Legacy)" at bounding box center [564, 192] width 108 height 41
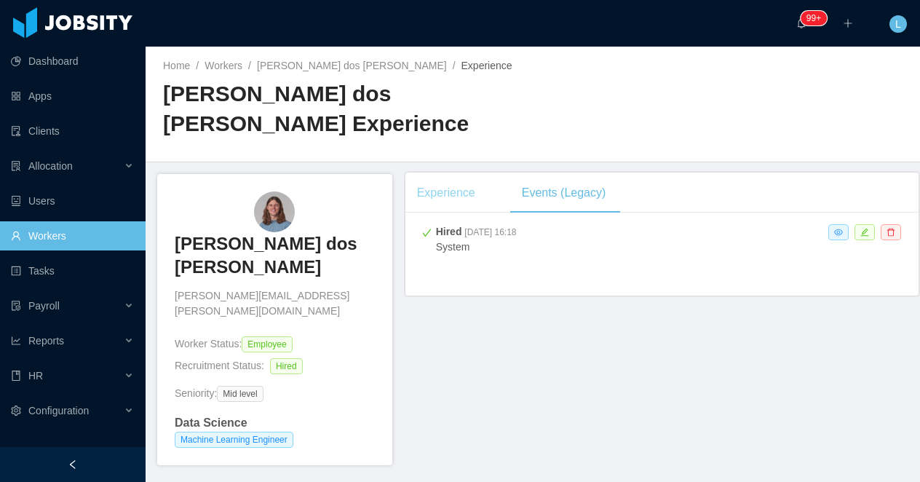
click at [454, 172] on div "Experience" at bounding box center [445, 192] width 81 height 41
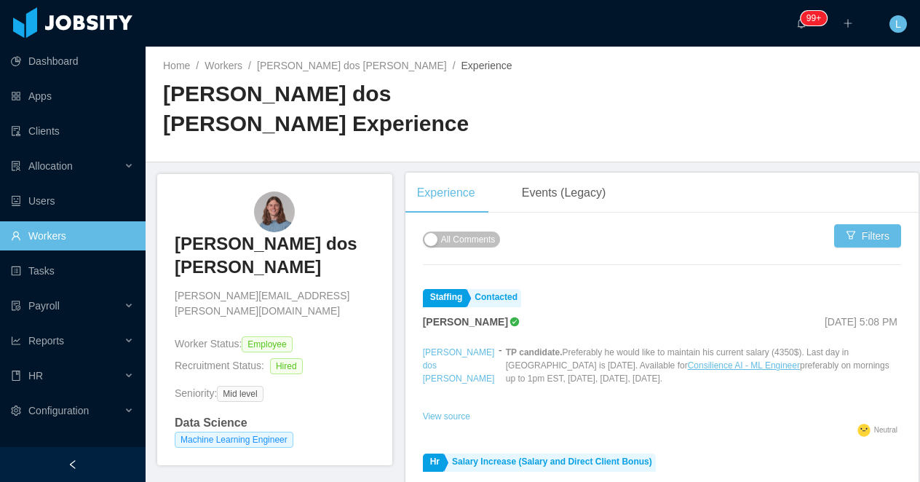
scroll to position [8, 0]
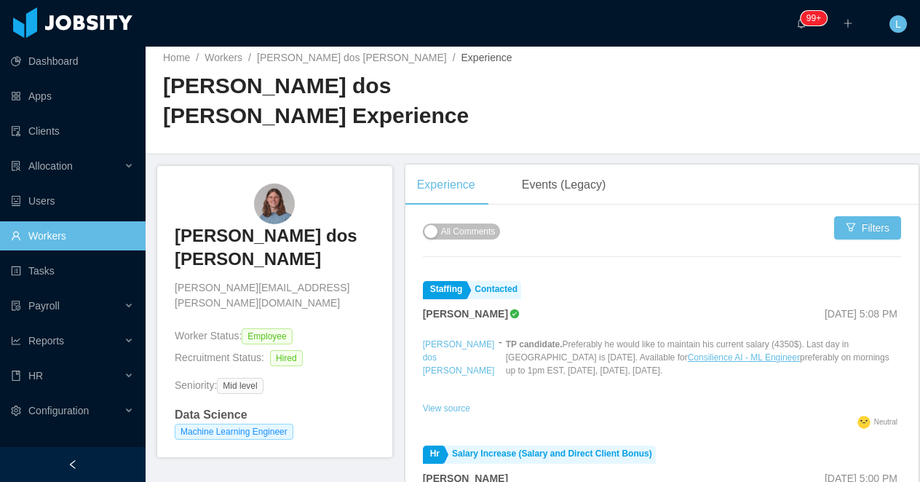
click at [260, 224] on h3 "Felipe Führ dos Reis" at bounding box center [275, 247] width 200 height 47
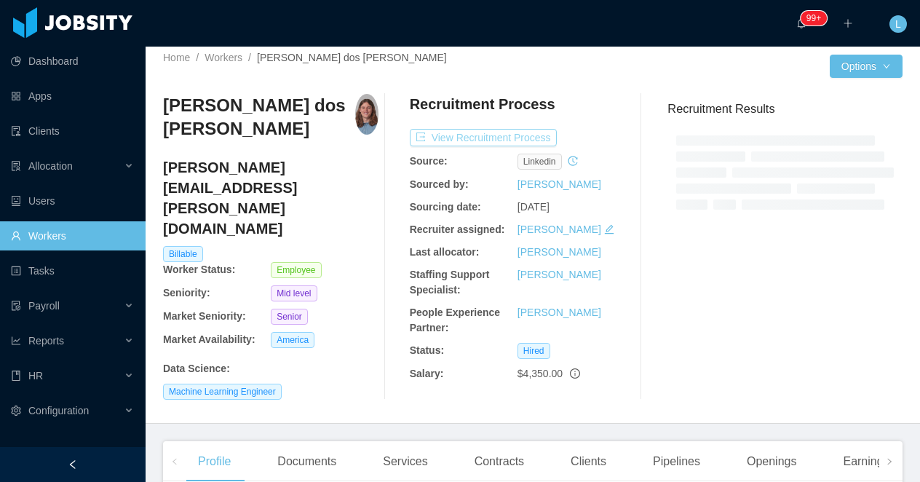
click at [431, 134] on button "View Recruitment Process" at bounding box center [483, 137] width 147 height 17
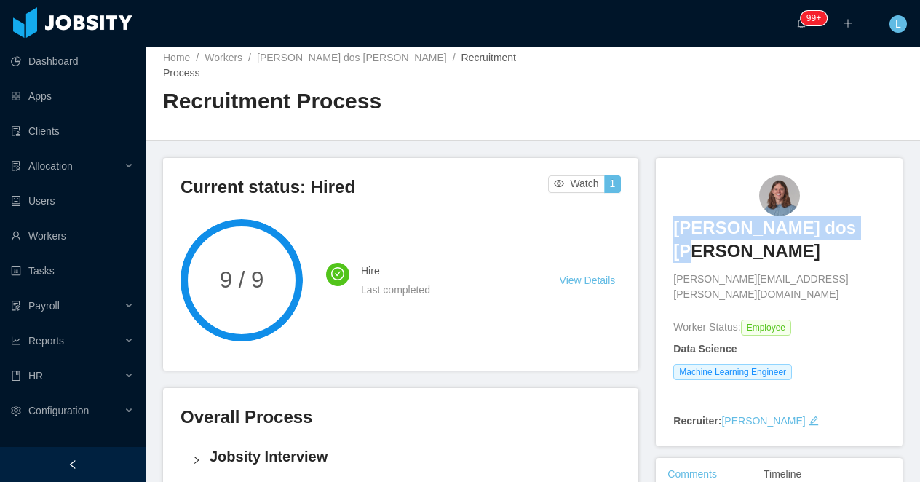
drag, startPoint x: 887, startPoint y: 217, endPoint x: 663, endPoint y: 217, distance: 223.3
click at [663, 217] on div "Felipe Führ dos Reis felipe.reis@jobsity.com Worker Status: Employee Data Scien…" at bounding box center [778, 302] width 247 height 289
copy h3 "Felipe Führ dos Reis"
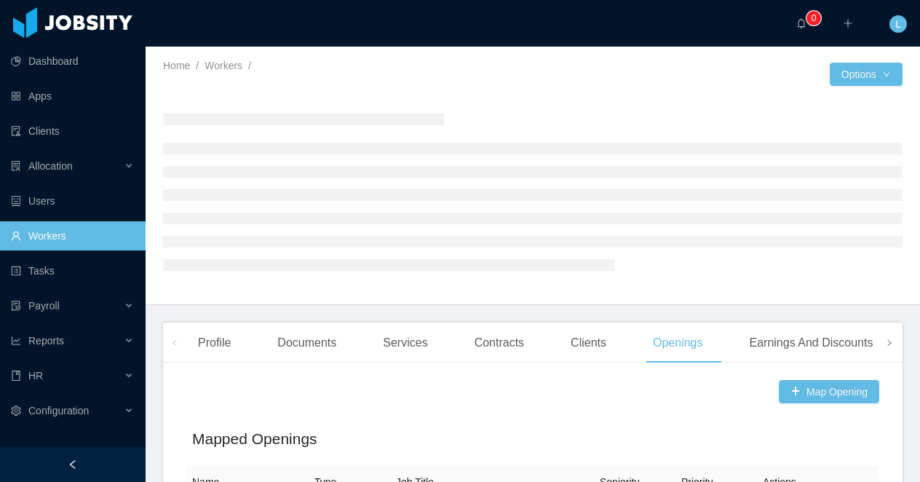
click at [877, 350] on span at bounding box center [888, 342] width 23 height 40
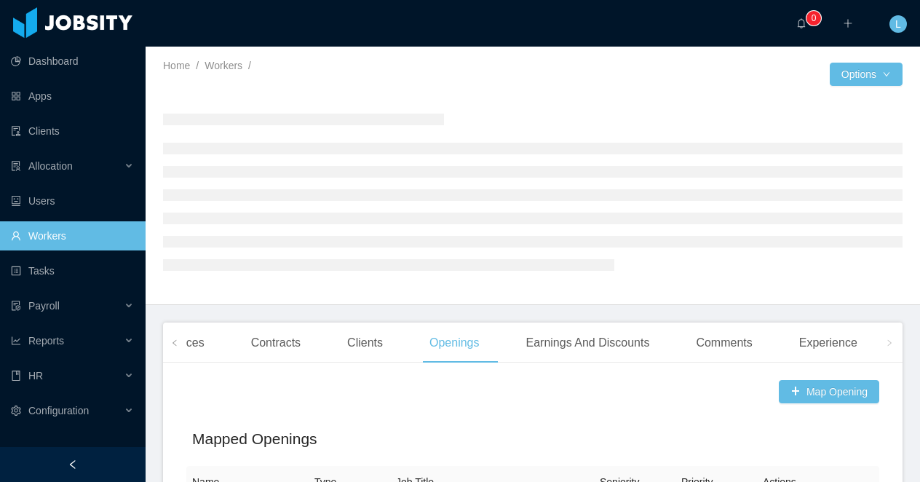
click at [882, 346] on span at bounding box center [888, 342] width 23 height 40
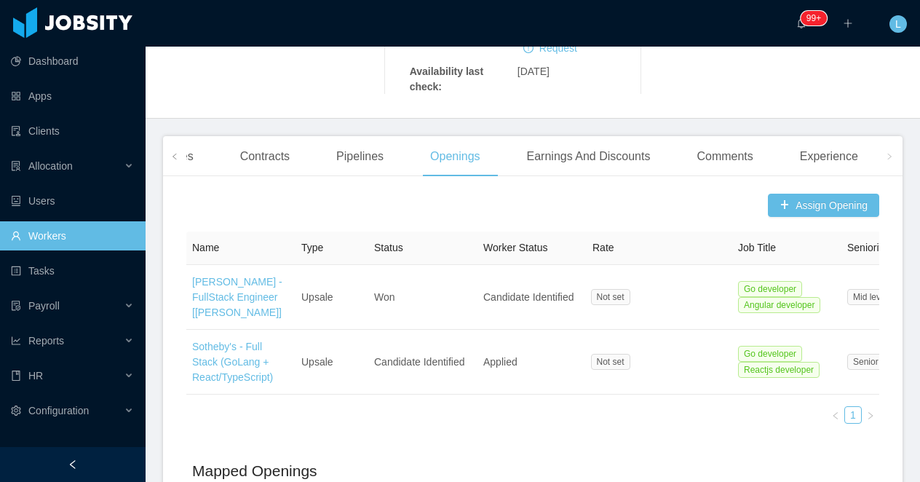
scroll to position [365, 0]
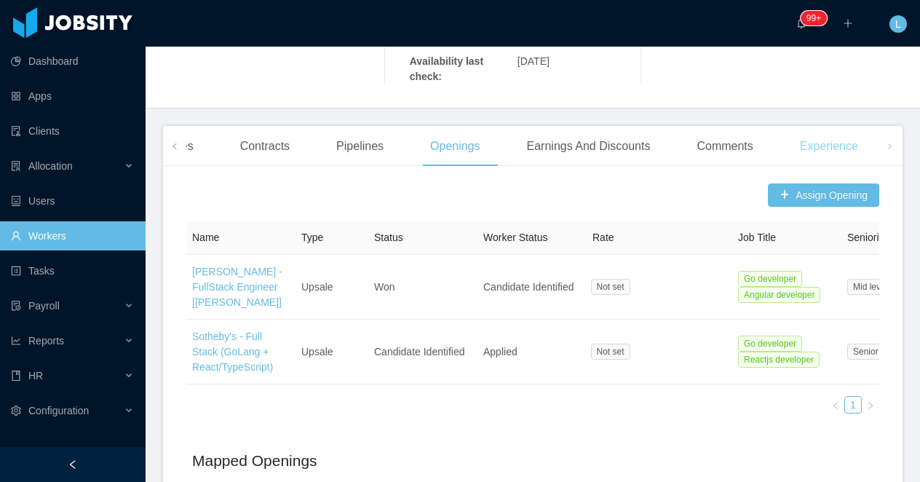
click at [818, 167] on div "Experience" at bounding box center [828, 146] width 81 height 41
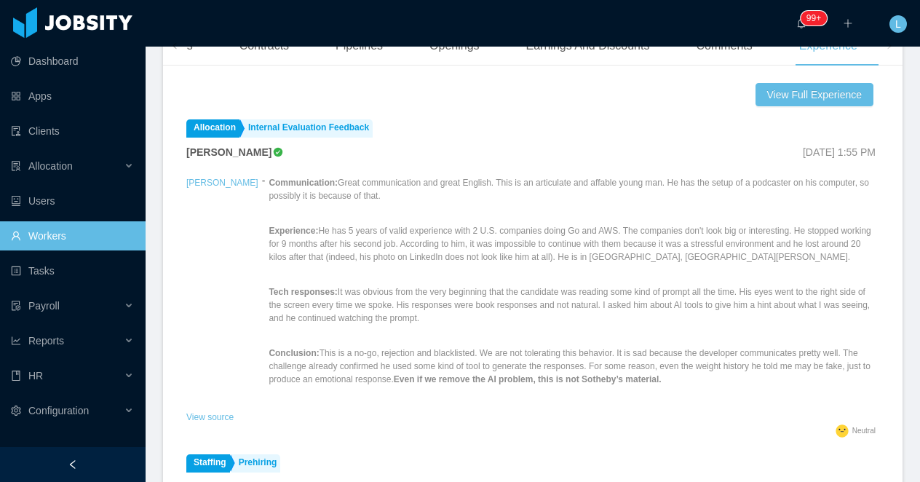
scroll to position [467, 0]
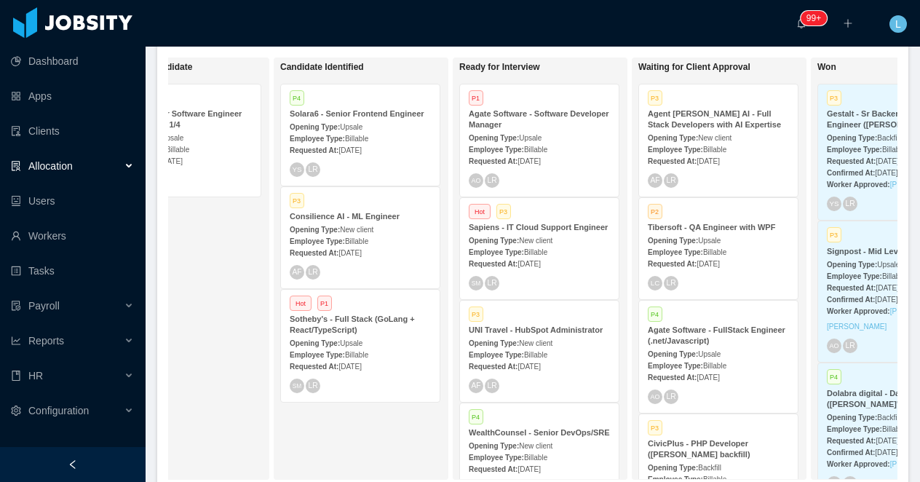
scroll to position [0, 300]
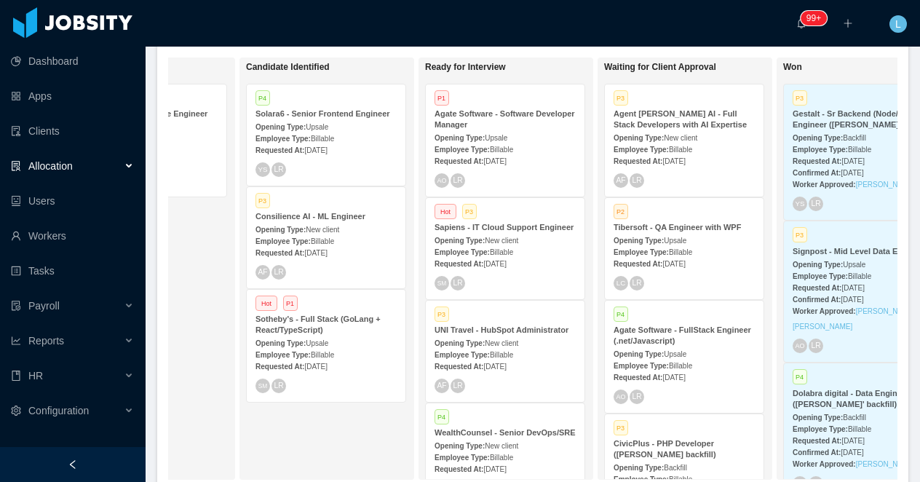
click at [321, 135] on span "Billable" at bounding box center [322, 139] width 23 height 8
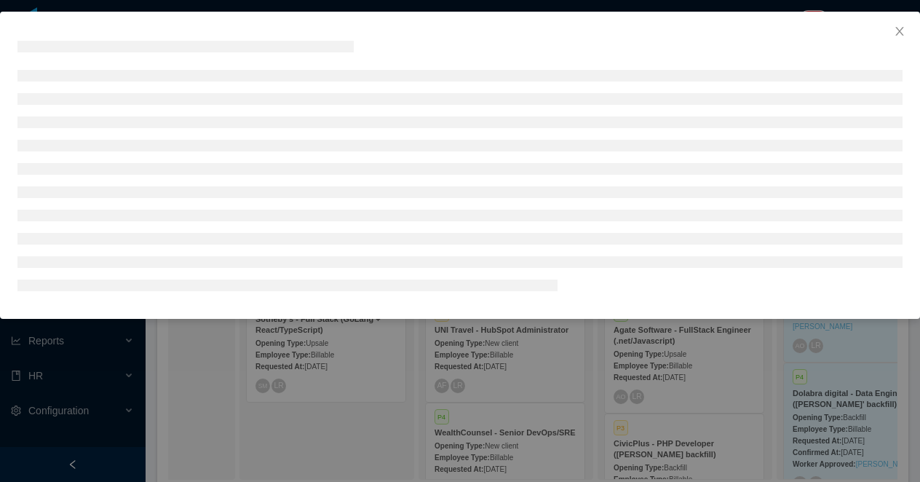
click at [404, 9] on div at bounding box center [460, 241] width 920 height 482
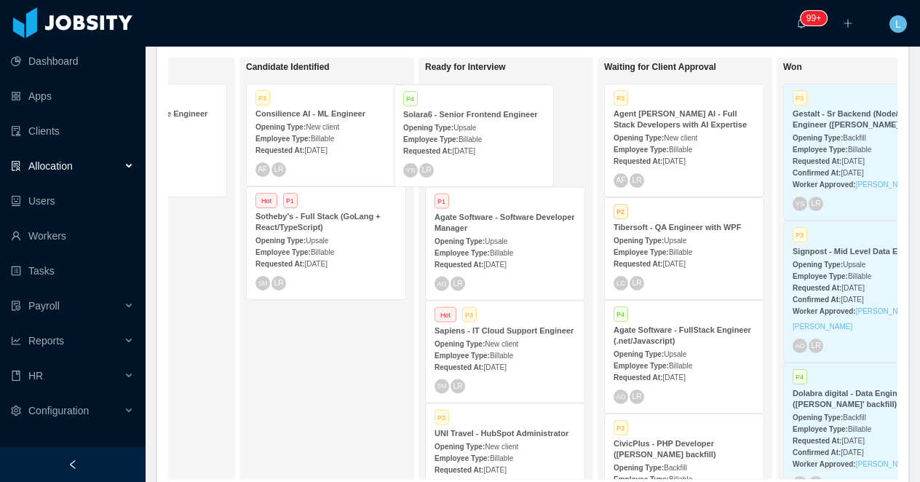
drag, startPoint x: 376, startPoint y: 102, endPoint x: 524, endPoint y: 103, distance: 147.7
click at [524, 103] on div "On Hold Looking for candidate P4 Jobber - Senior Software Engineer (React + Rub…" at bounding box center [532, 274] width 729 height 434
click at [503, 120] on div "Opening Type: Upsale" at bounding box center [504, 126] width 141 height 15
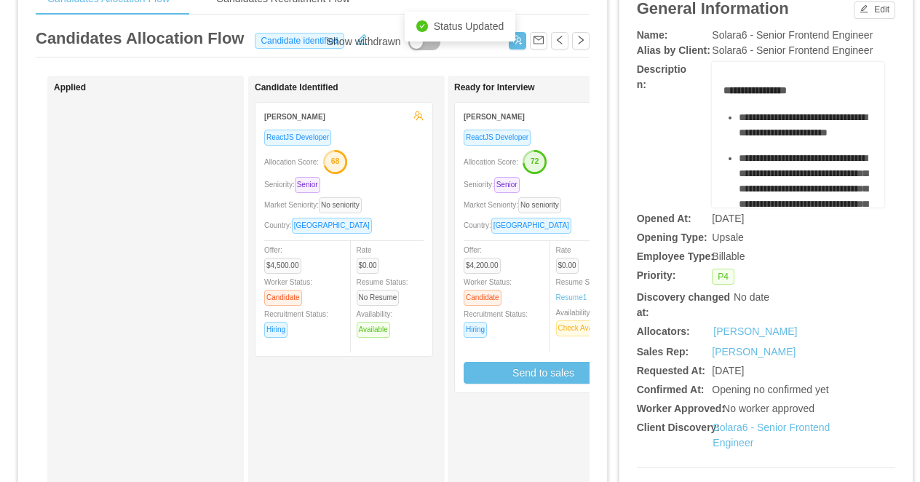
scroll to position [83, 0]
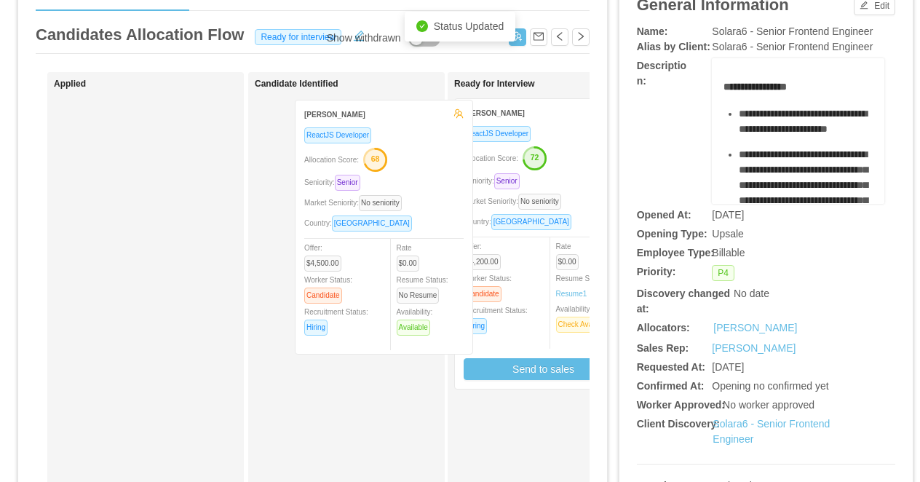
drag, startPoint x: 404, startPoint y: 164, endPoint x: 538, endPoint y: 175, distance: 134.4
click at [538, 175] on div "Applied Candidate Identified [PERSON_NAME] ReactJS Developer Allocation Score: …" at bounding box center [313, 441] width 554 height 739
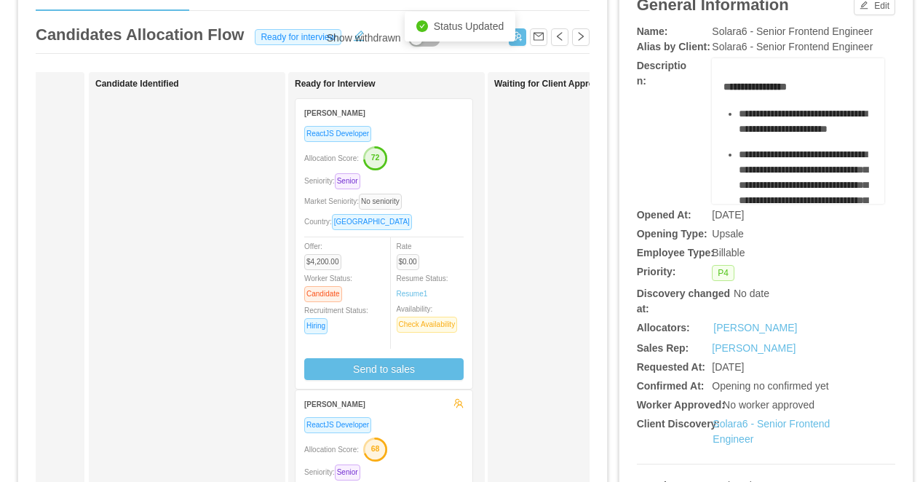
scroll to position [0, 210]
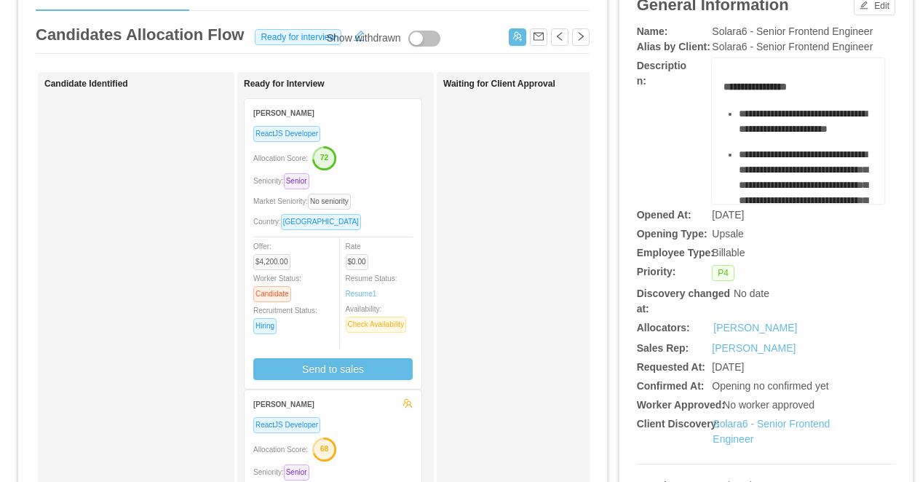
click at [388, 173] on div "Seniority: Senior" at bounding box center [332, 180] width 159 height 17
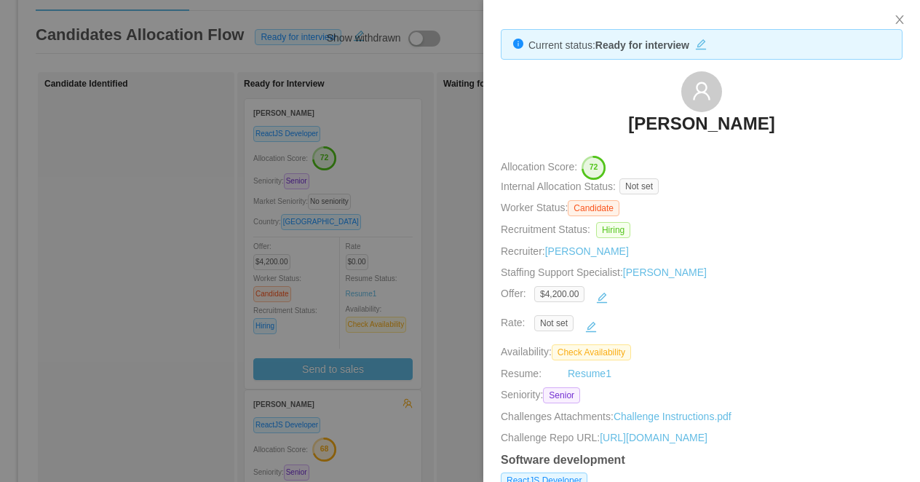
click at [359, 430] on div at bounding box center [460, 241] width 920 height 482
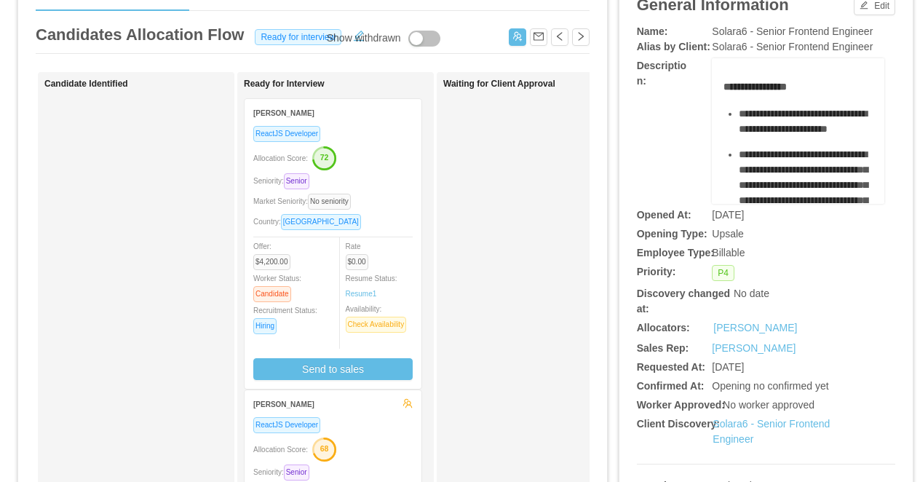
click at [356, 430] on div "ReactJS Developer" at bounding box center [332, 424] width 159 height 17
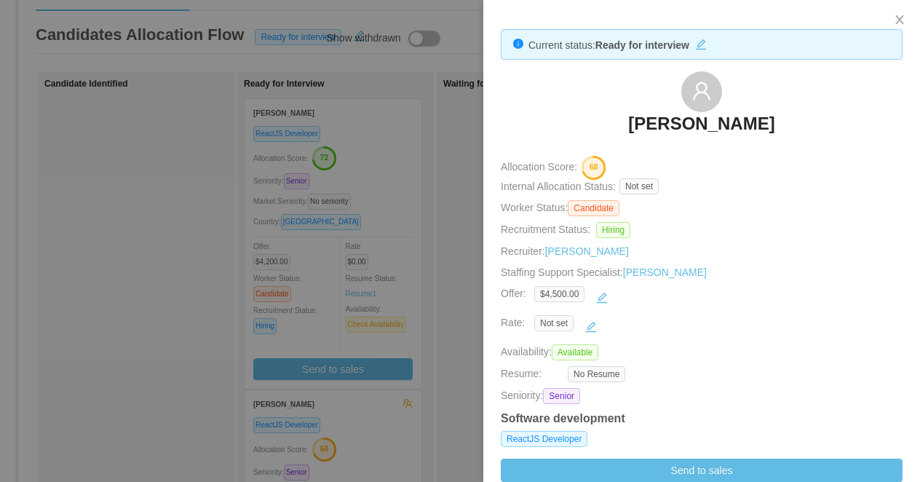
click at [370, 234] on div at bounding box center [460, 241] width 920 height 482
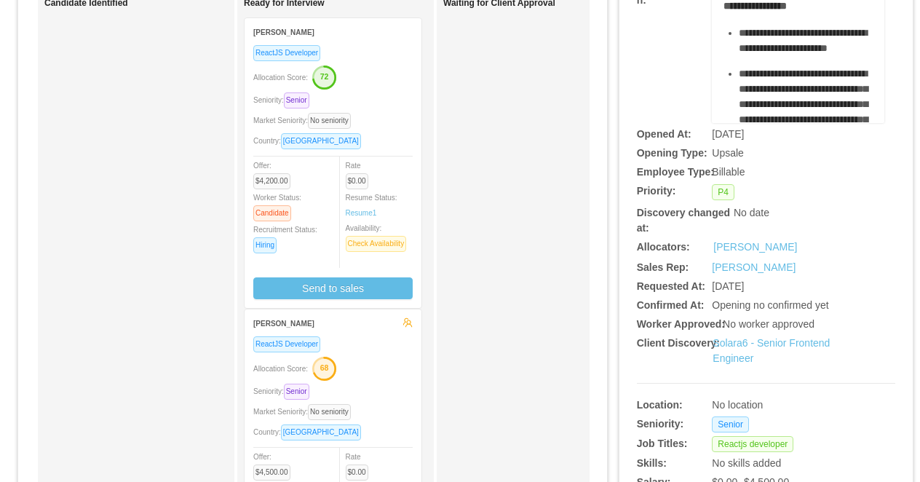
scroll to position [171, 0]
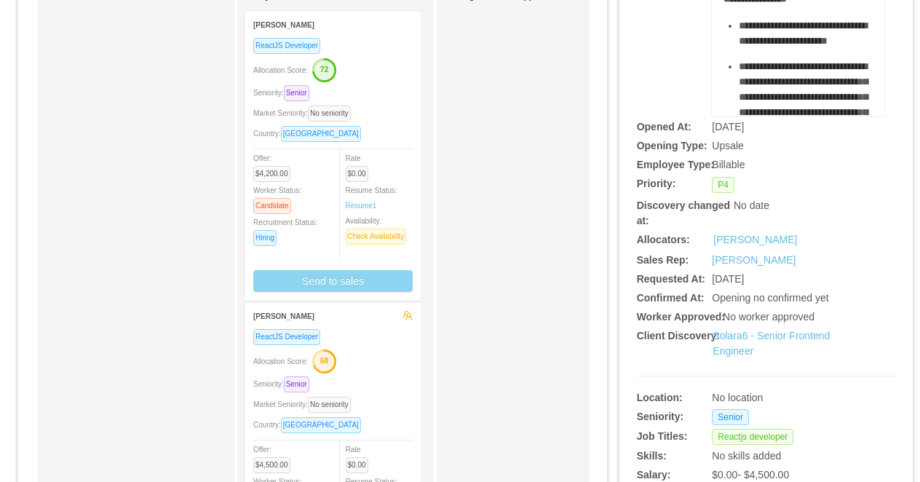
click at [336, 287] on button "Send to sales" at bounding box center [332, 281] width 159 height 22
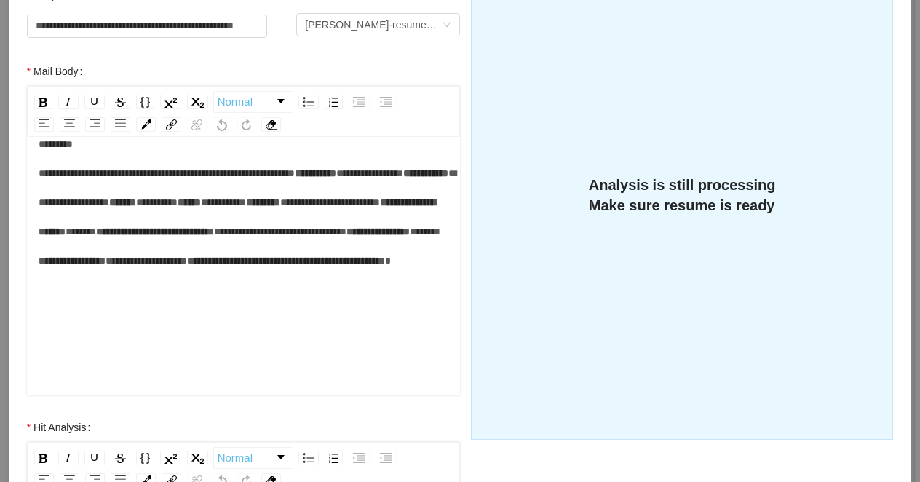
scroll to position [316, 0]
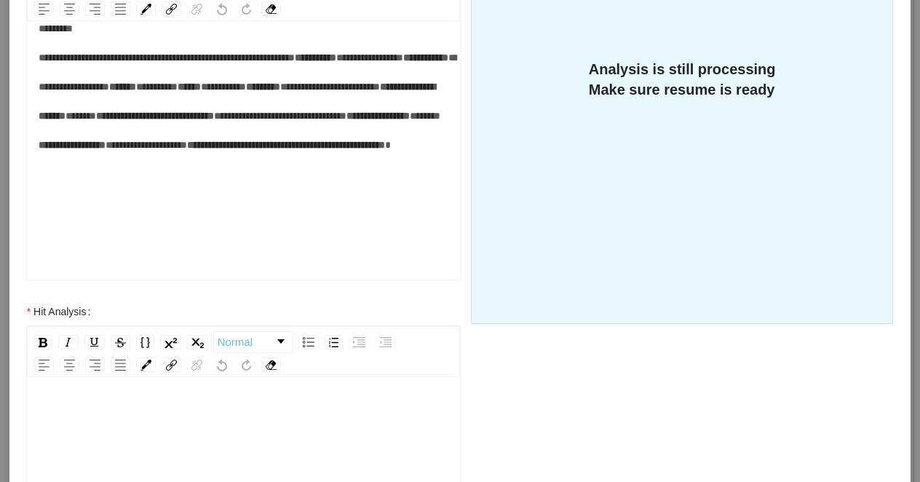
click at [255, 428] on div "rdw-editor" at bounding box center [244, 416] width 410 height 29
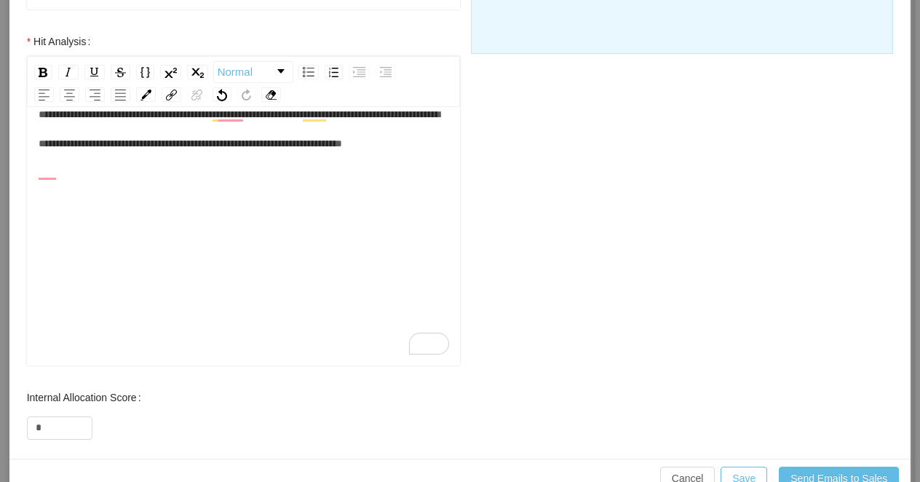
scroll to position [618, 0]
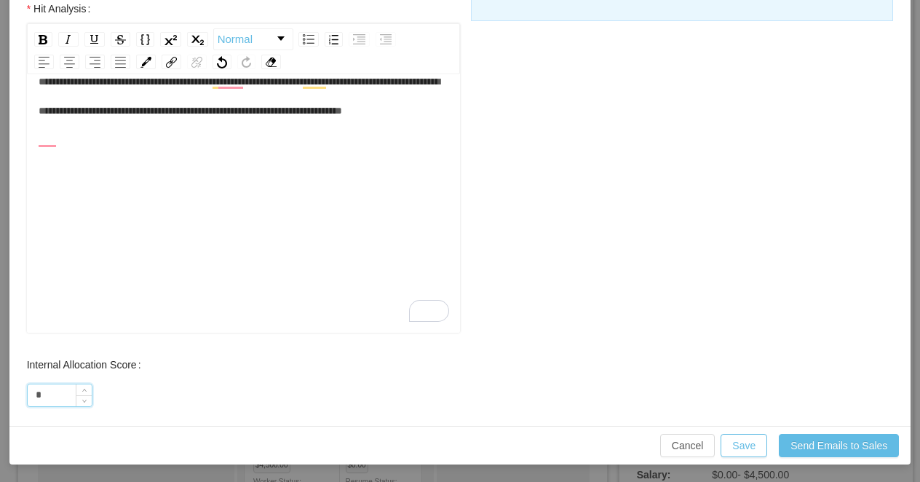
drag, startPoint x: 52, startPoint y: 394, endPoint x: 40, endPoint y: 394, distance: 11.6
click at [40, 394] on input "*" at bounding box center [60, 395] width 64 height 22
drag, startPoint x: 53, startPoint y: 394, endPoint x: 6, endPoint y: 394, distance: 47.3
click at [6, 394] on div "**********" at bounding box center [460, 241] width 920 height 482
type input "**"
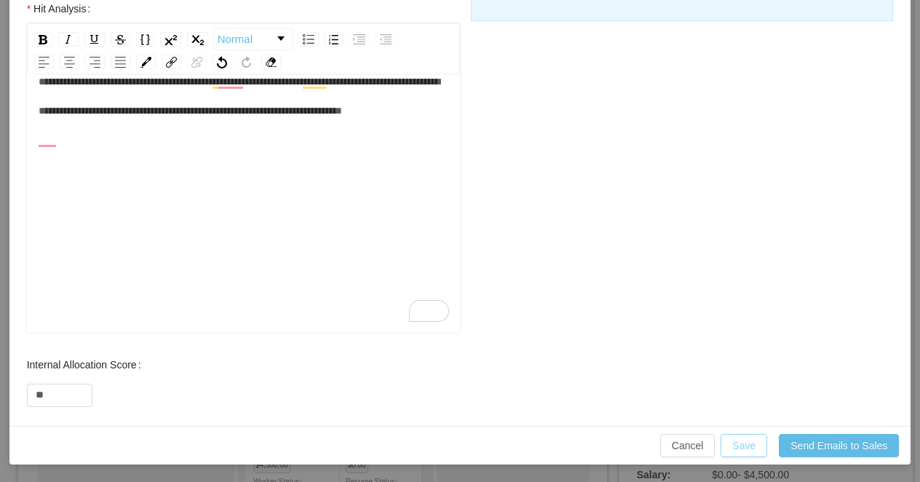
click at [734, 443] on button "Save" at bounding box center [743, 445] width 47 height 23
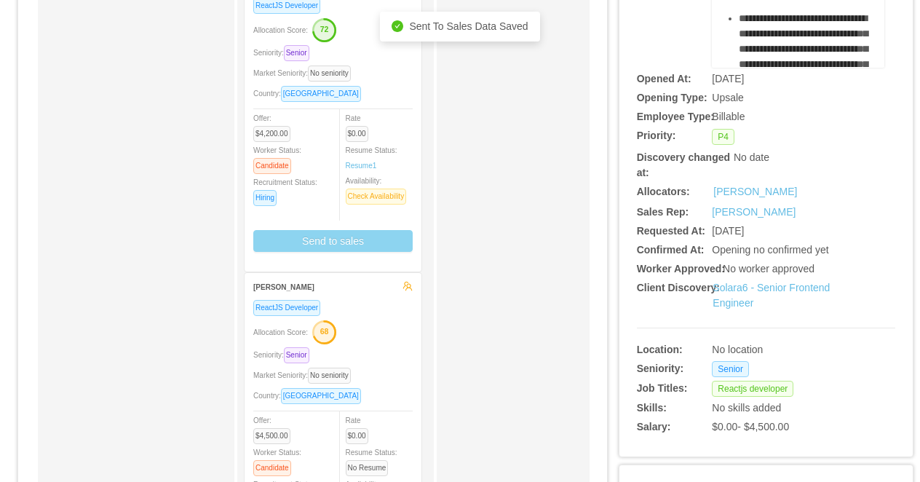
scroll to position [366, 0]
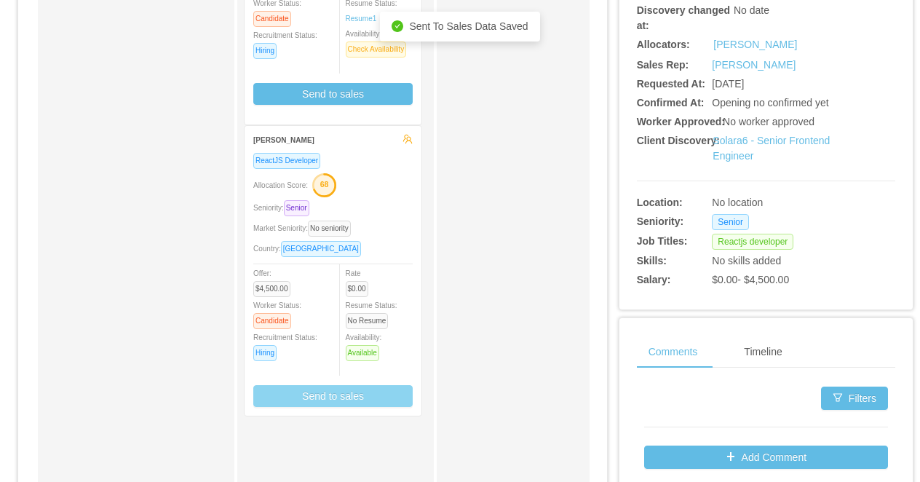
click at [351, 396] on button "Send to sales" at bounding box center [332, 396] width 159 height 22
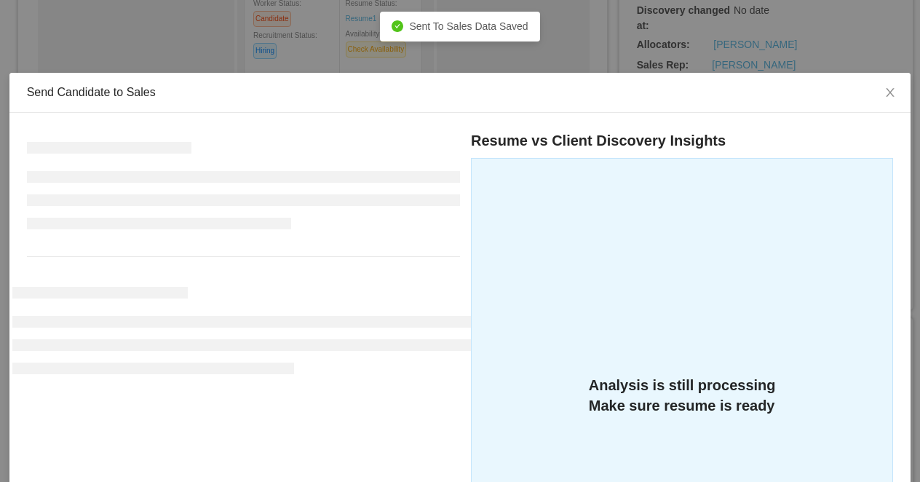
click at [319, 61] on div "Send Candidate to Sales Resume vs Client Discovery Insights Analysis is still p…" at bounding box center [460, 241] width 920 height 482
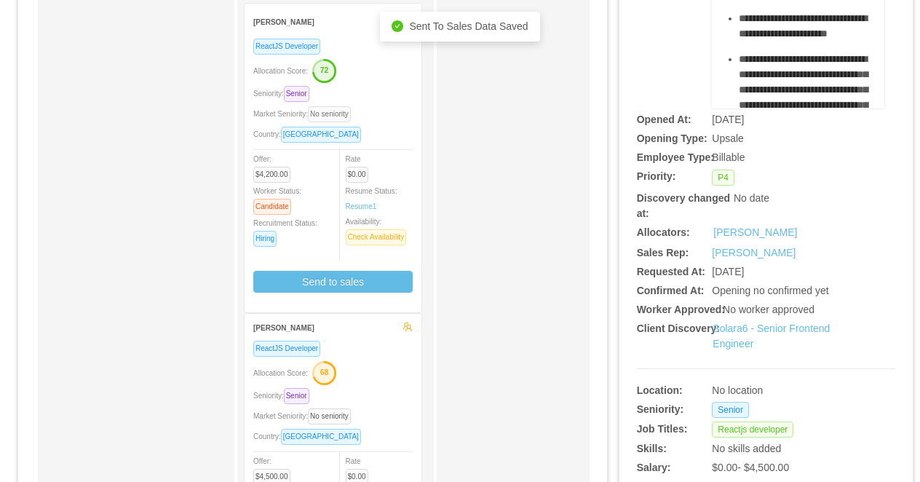
scroll to position [162, 0]
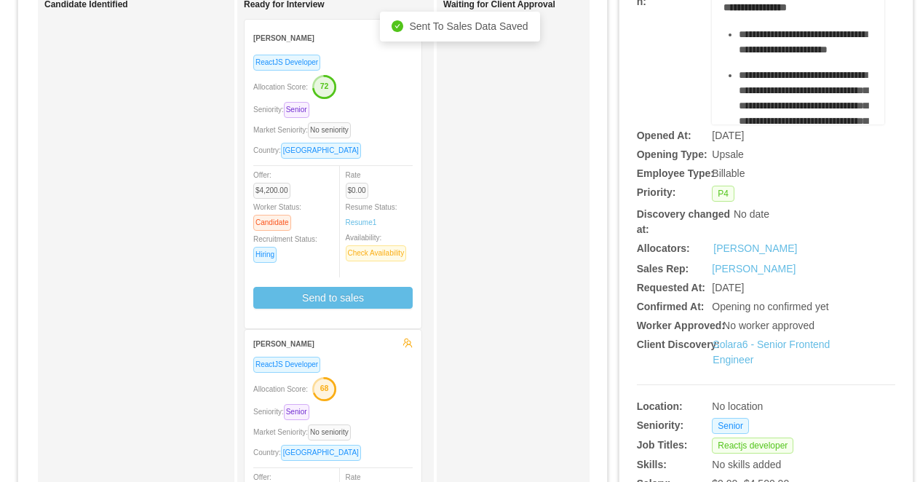
click at [335, 90] on icon "button" at bounding box center [324, 87] width 22 height 22
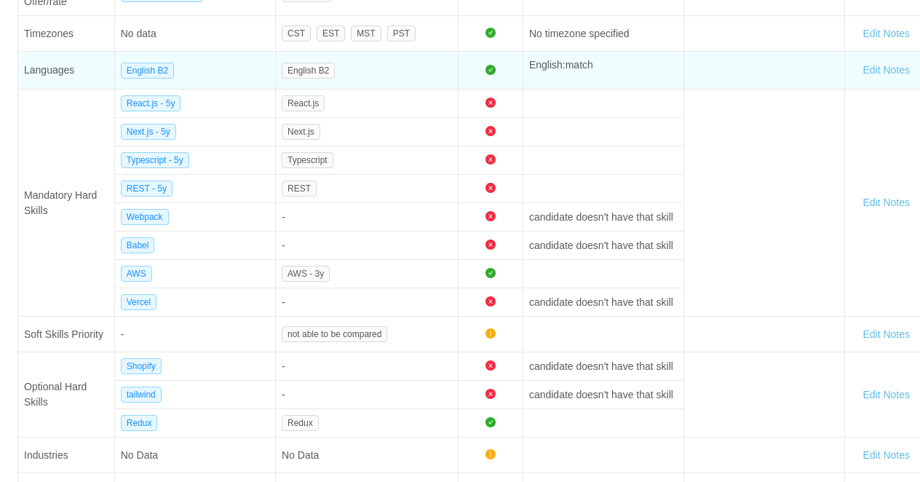
scroll to position [390, 0]
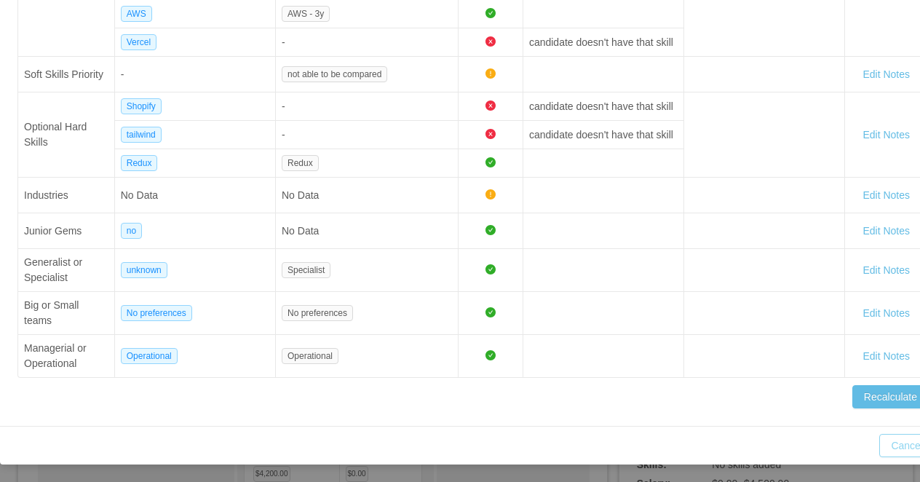
click at [896, 450] on button "Cancel" at bounding box center [906, 445] width 55 height 23
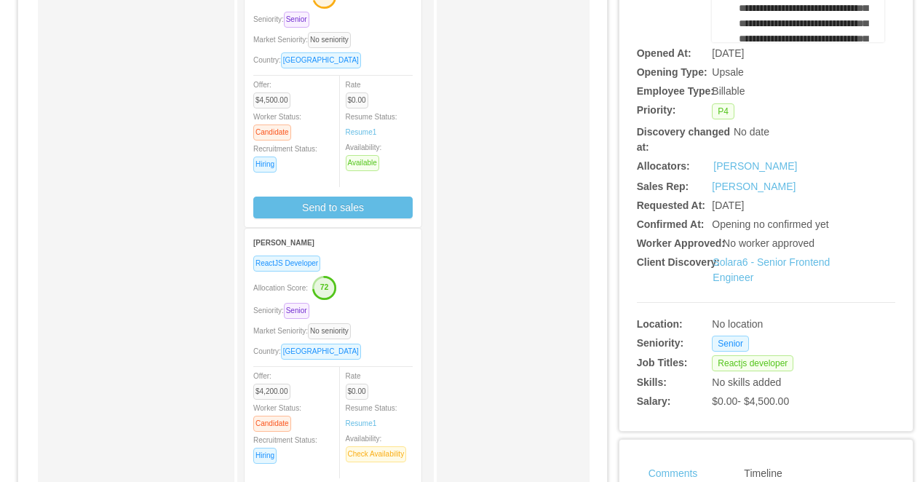
scroll to position [370, 0]
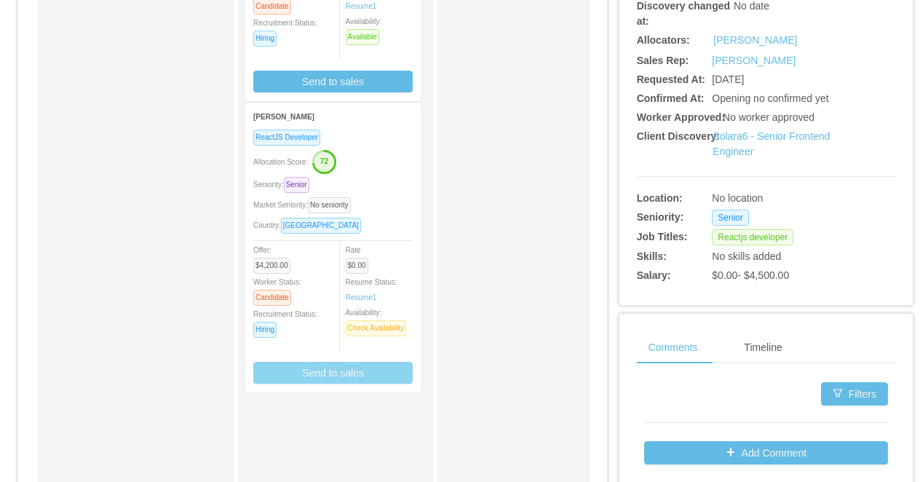
click at [363, 371] on button "Send to sales" at bounding box center [332, 373] width 159 height 22
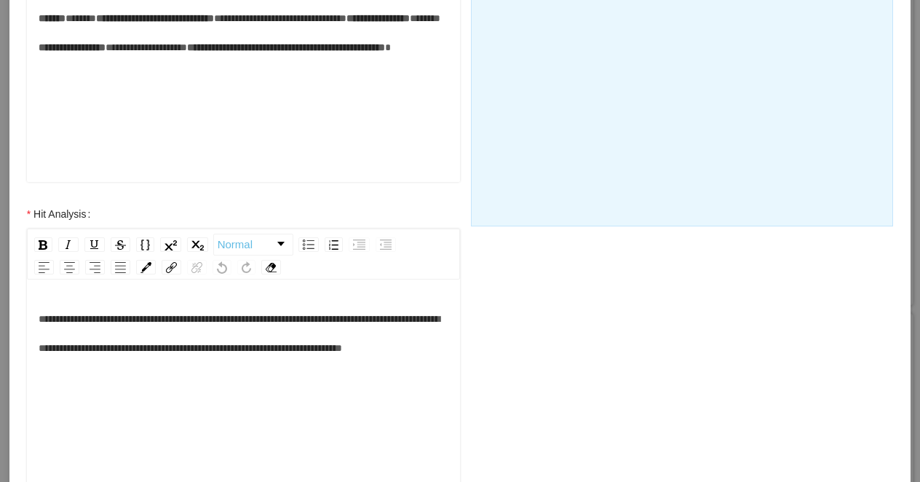
scroll to position [570, 0]
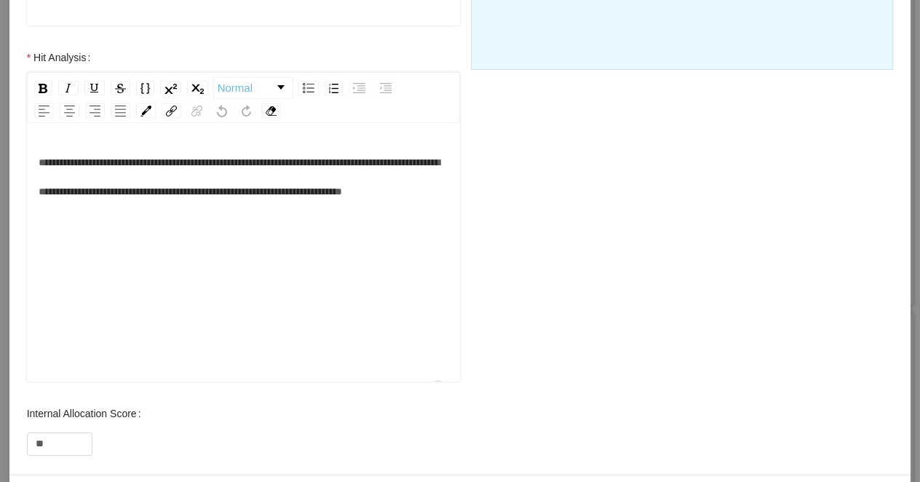
click at [439, 191] on span "**********" at bounding box center [239, 176] width 401 height 39
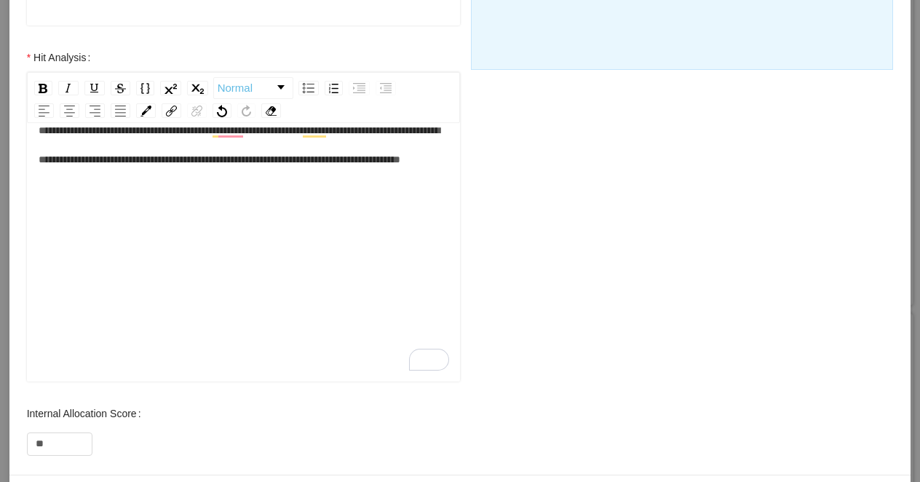
scroll to position [29, 0]
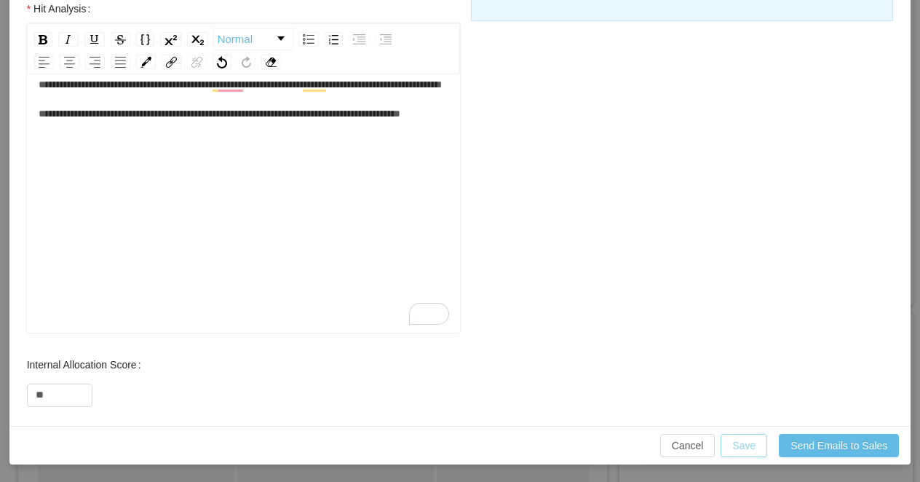
click at [736, 442] on button "Save" at bounding box center [743, 445] width 47 height 23
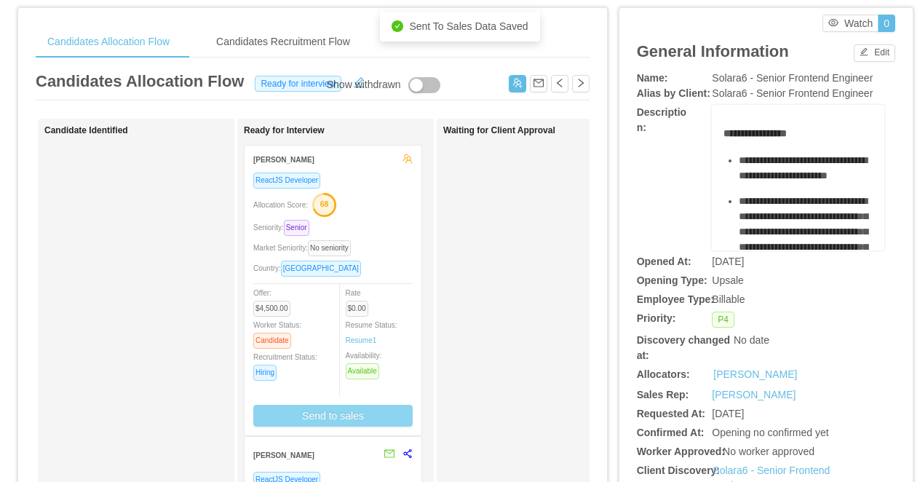
scroll to position [44, 0]
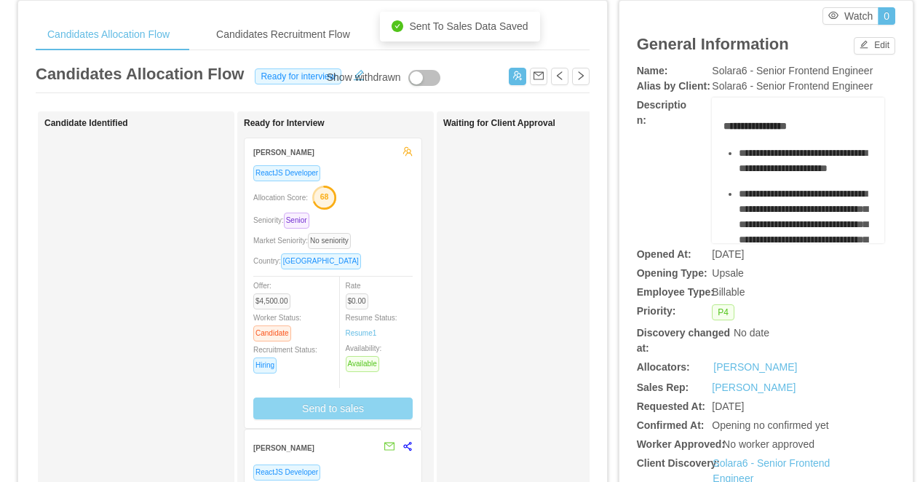
click at [354, 410] on button "Send to sales" at bounding box center [332, 408] width 159 height 22
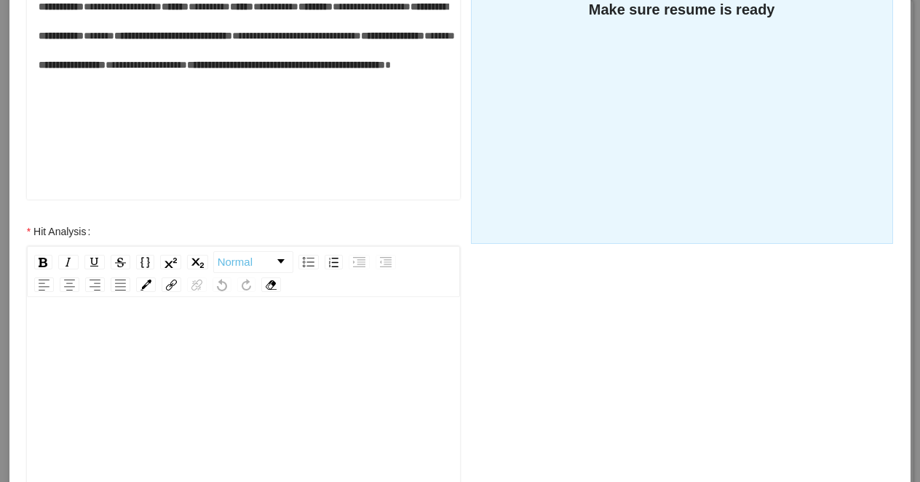
scroll to position [428, 0]
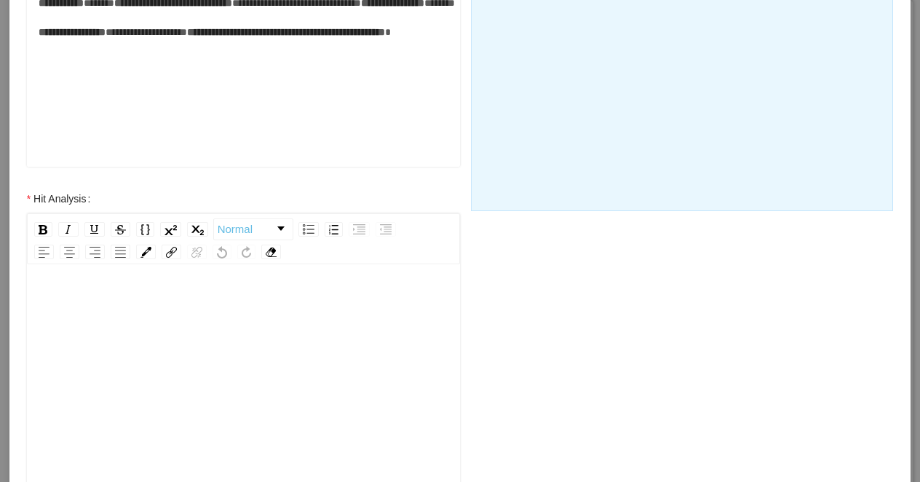
click at [177, 366] on div "rdw-editor" at bounding box center [244, 416] width 410 height 255
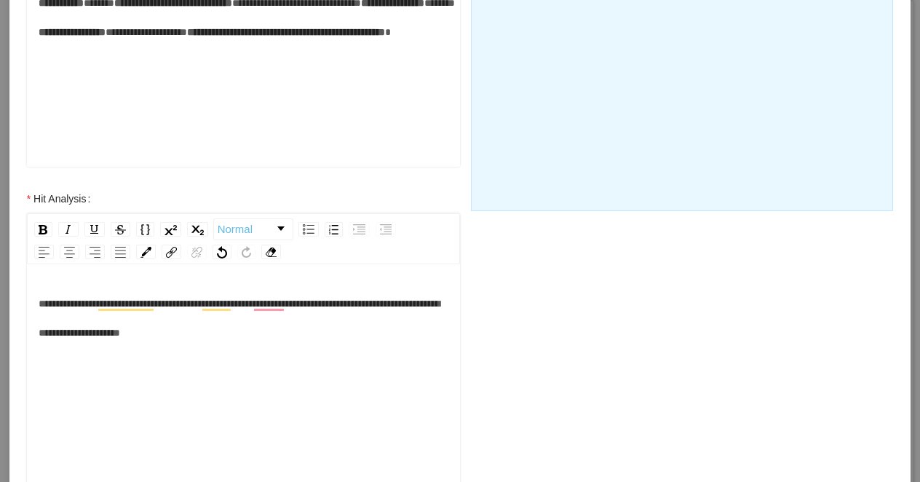
click at [313, 338] on div "**********" at bounding box center [244, 318] width 410 height 58
drag, startPoint x: 156, startPoint y: 362, endPoint x: 85, endPoint y: 365, distance: 71.4
click at [85, 347] on div "**********" at bounding box center [244, 318] width 410 height 58
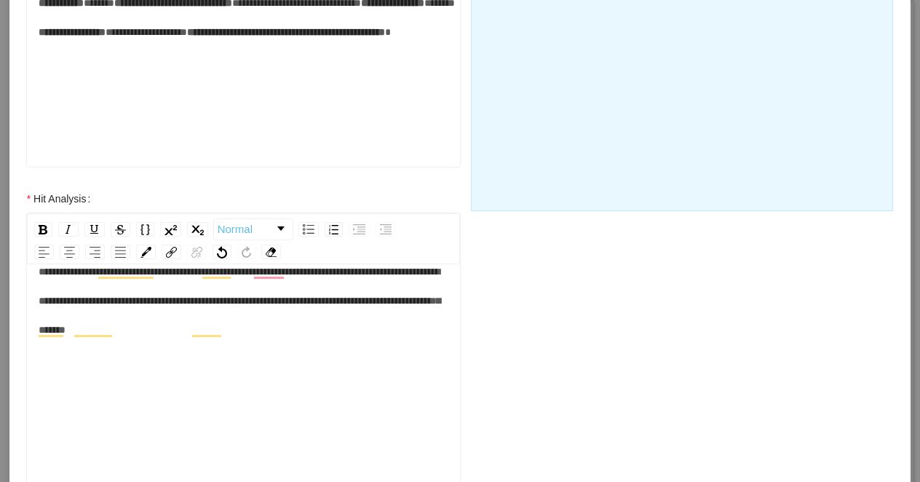
scroll to position [618, 0]
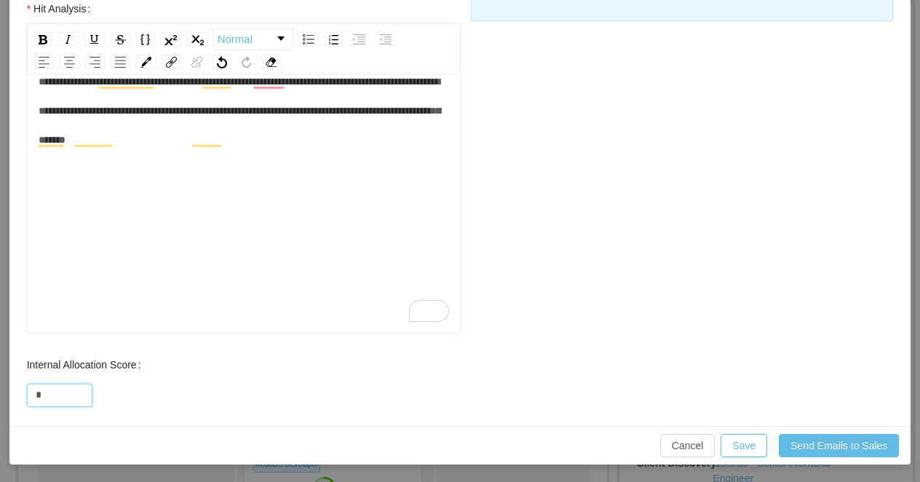
drag, startPoint x: 45, startPoint y: 401, endPoint x: 17, endPoint y: 401, distance: 28.4
click at [17, 401] on div "Internal Allocation Score *" at bounding box center [243, 379] width 462 height 58
type input "**"
click at [740, 444] on button "Save" at bounding box center [743, 445] width 47 height 23
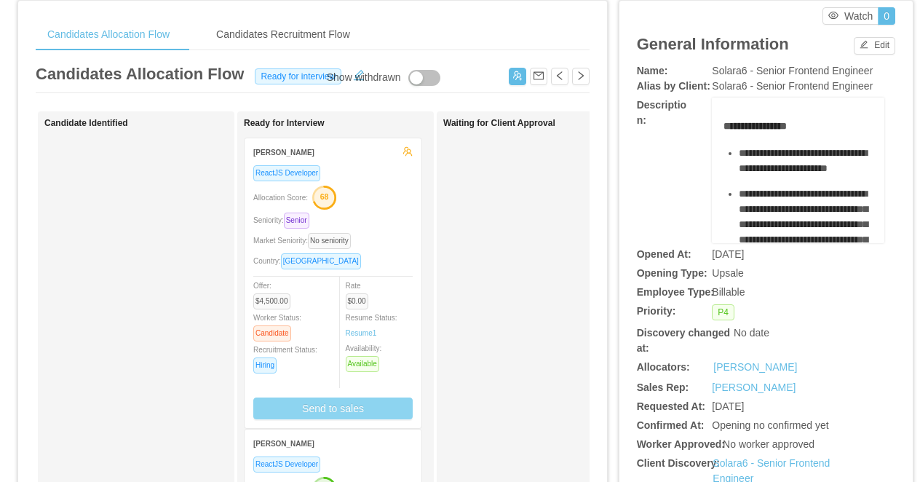
scroll to position [546, 0]
click at [385, 226] on div "Seniority: Senior" at bounding box center [332, 220] width 159 height 17
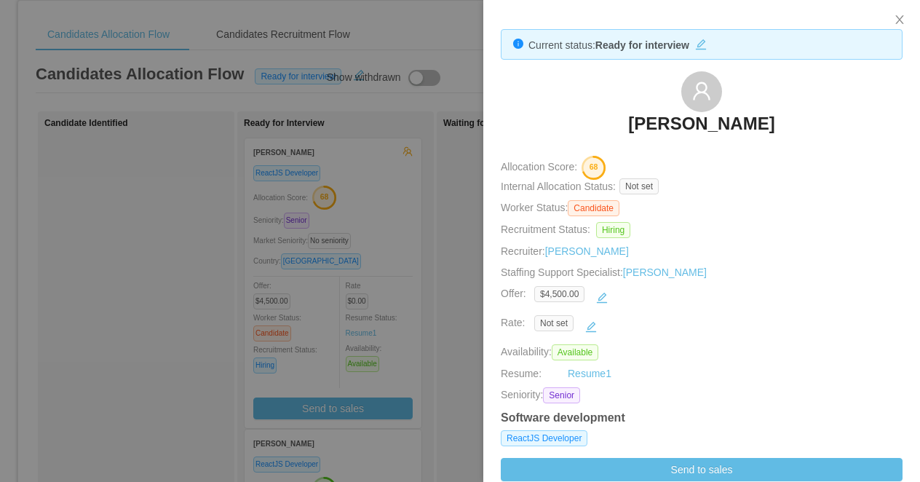
drag, startPoint x: 806, startPoint y: 128, endPoint x: 601, endPoint y: 128, distance: 205.2
click at [601, 128] on div "Leandro Tercette" at bounding box center [702, 107] width 402 height 73
copy h3 "Leandro Tercette"
click at [400, 228] on div at bounding box center [460, 241] width 920 height 482
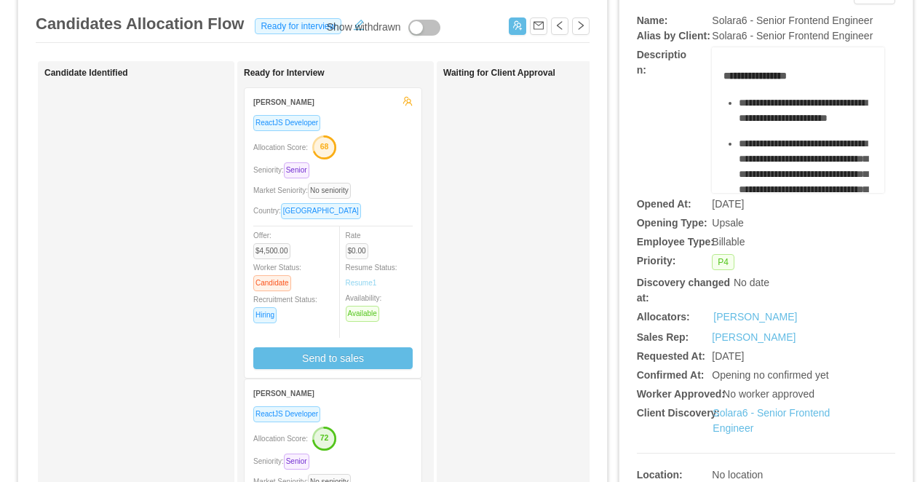
scroll to position [142, 0]
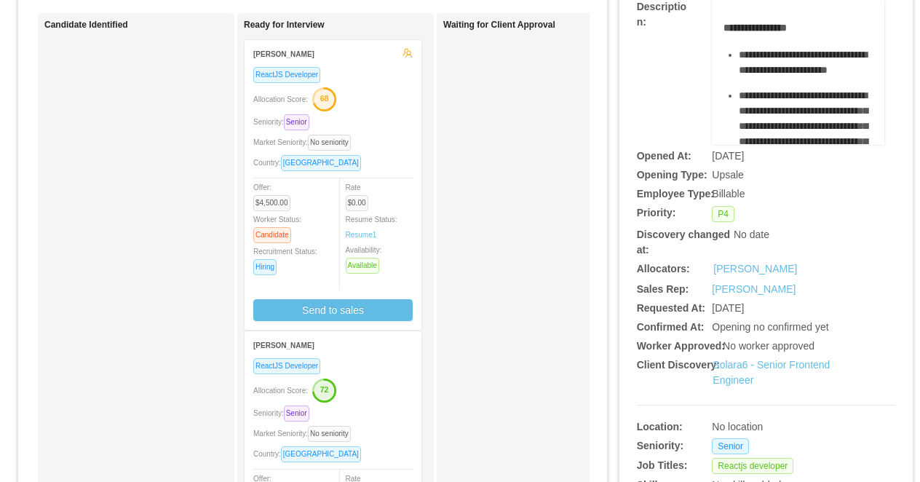
click at [385, 391] on div "Allocation Score: 72" at bounding box center [332, 389] width 159 height 23
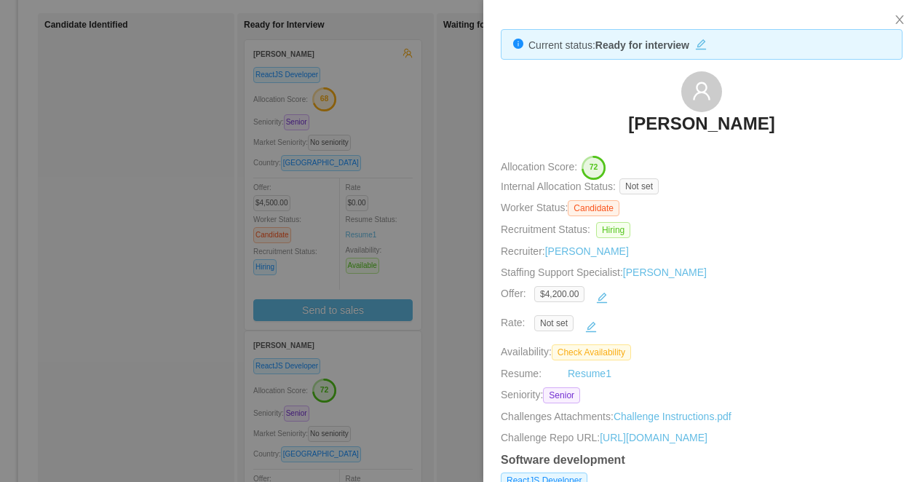
drag, startPoint x: 746, startPoint y: 129, endPoint x: 607, endPoint y: 129, distance: 138.2
click at [607, 129] on div "Renata Ferrando" at bounding box center [702, 107] width 402 height 73
copy h3 "Renata Ferrando"
click at [354, 119] on div at bounding box center [460, 241] width 920 height 482
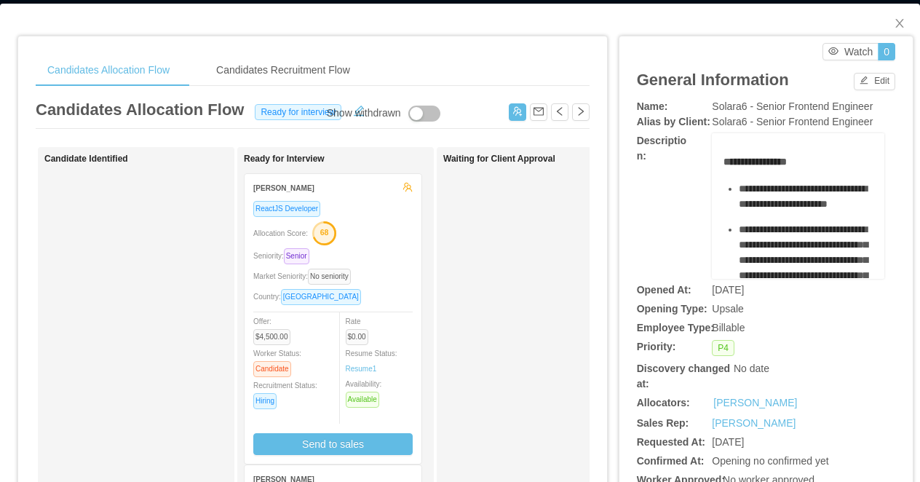
scroll to position [0, 0]
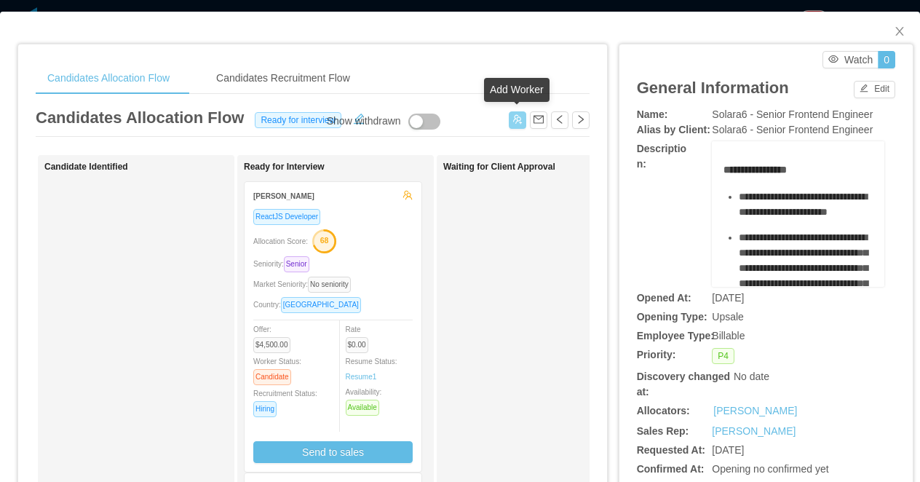
click at [520, 123] on button "button" at bounding box center [517, 119] width 17 height 17
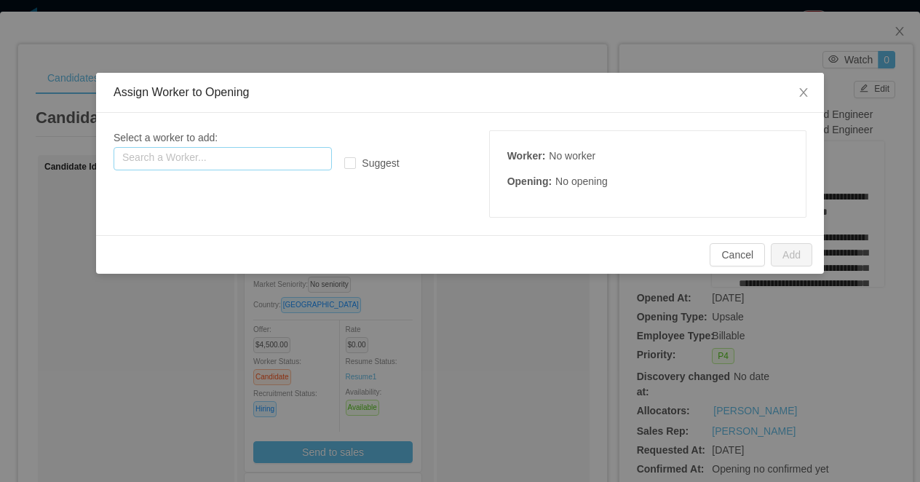
click at [242, 154] on input "text" at bounding box center [222, 158] width 218 height 23
paste input "**********"
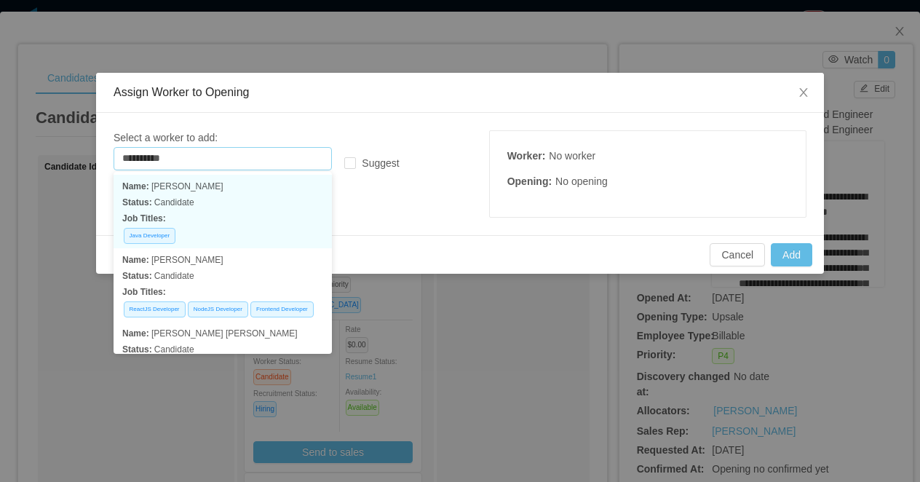
click at [245, 204] on p "Status: Candidate" at bounding box center [222, 202] width 201 height 16
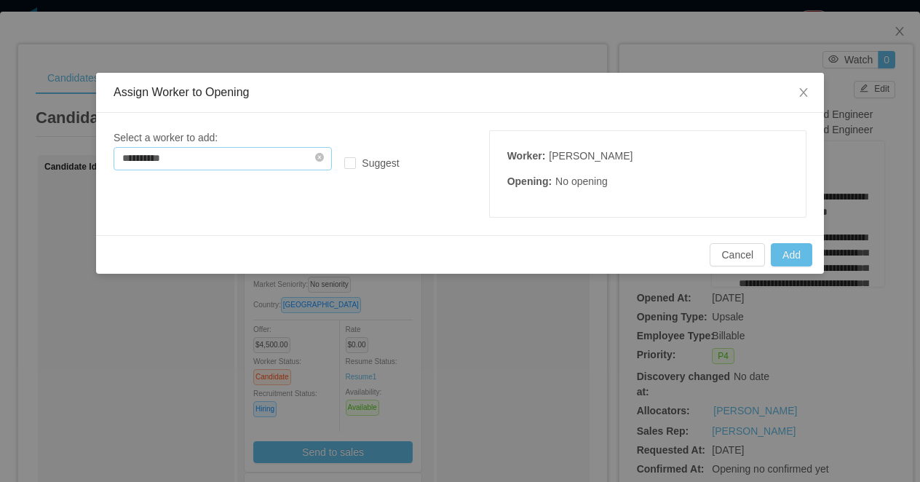
click at [219, 159] on input "**********" at bounding box center [222, 158] width 218 height 23
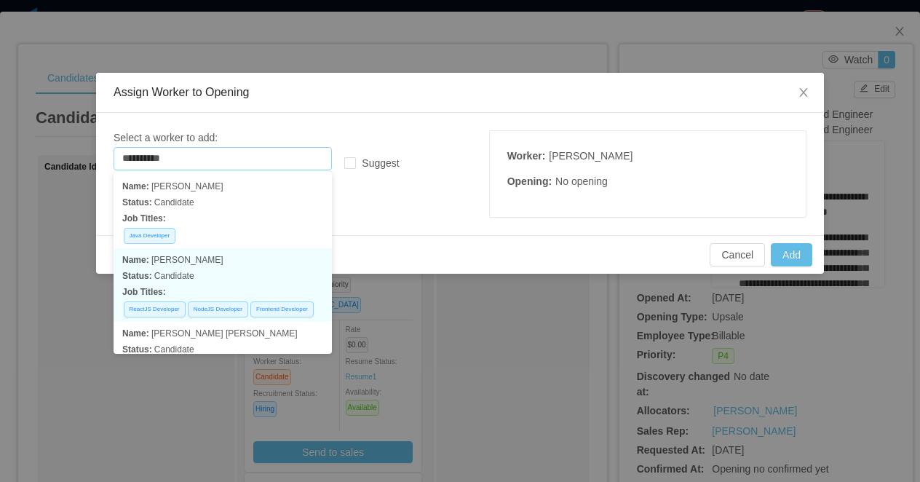
click at [266, 281] on p "Status: Candidate" at bounding box center [222, 276] width 201 height 16
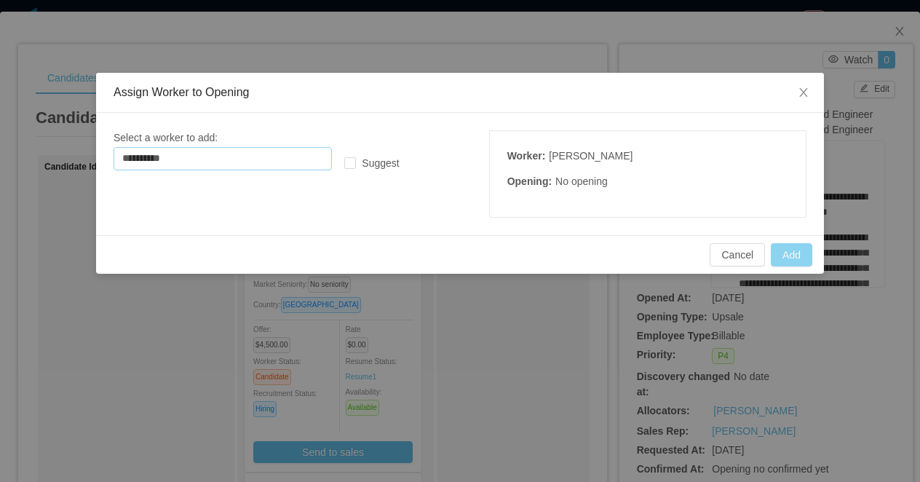
type input "**********"
click at [782, 250] on button "Add" at bounding box center [790, 254] width 41 height 23
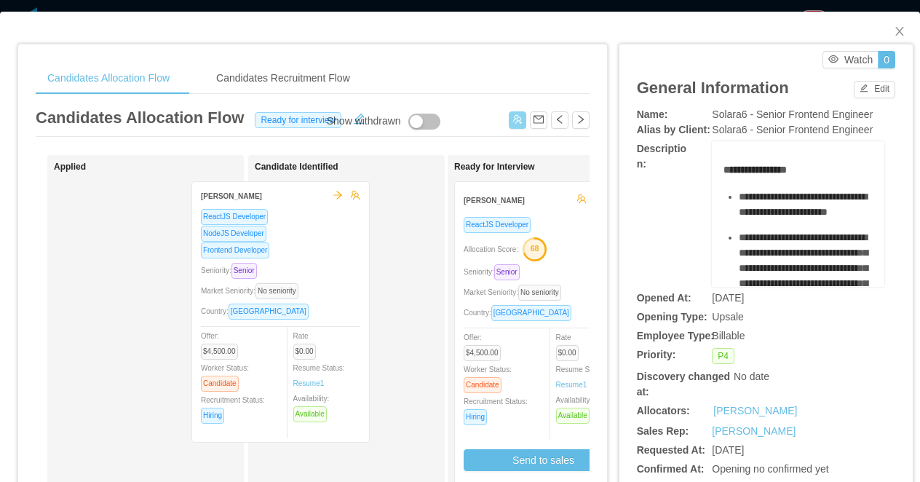
drag, startPoint x: 156, startPoint y: 273, endPoint x: 294, endPoint y: 273, distance: 138.2
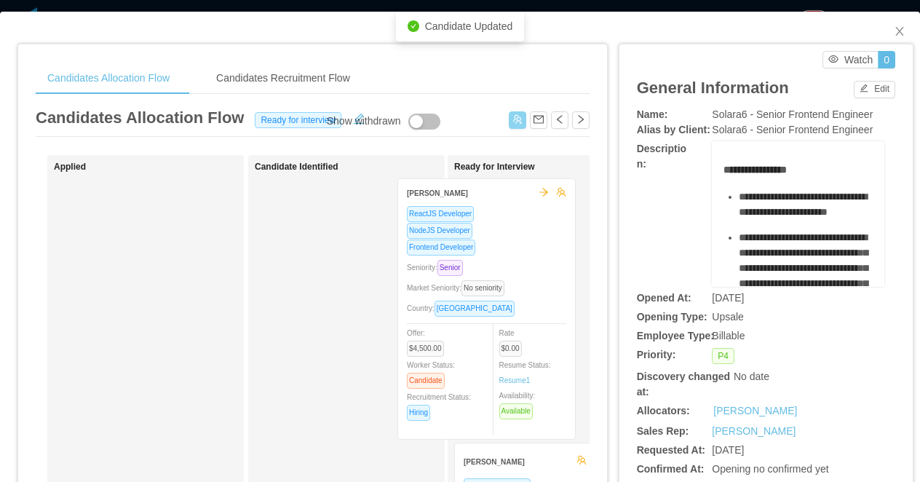
drag, startPoint x: 365, startPoint y: 241, endPoint x: 507, endPoint y: 238, distance: 141.9
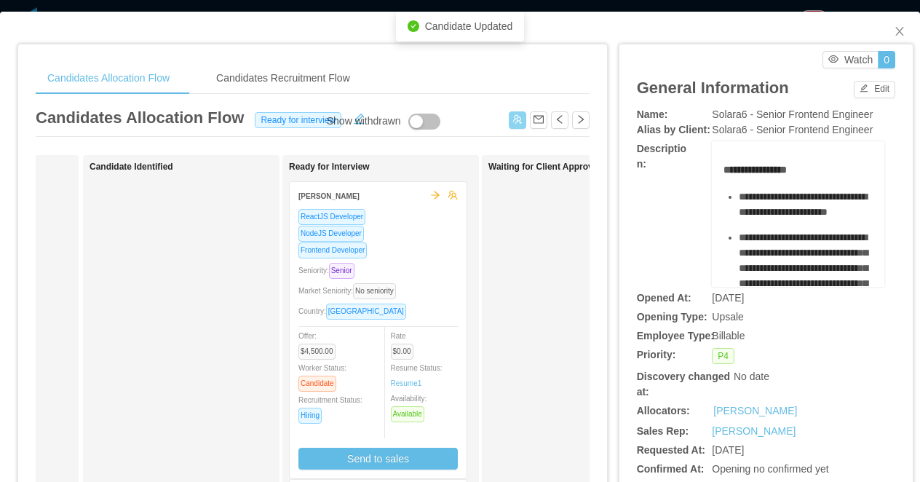
scroll to position [0, 207]
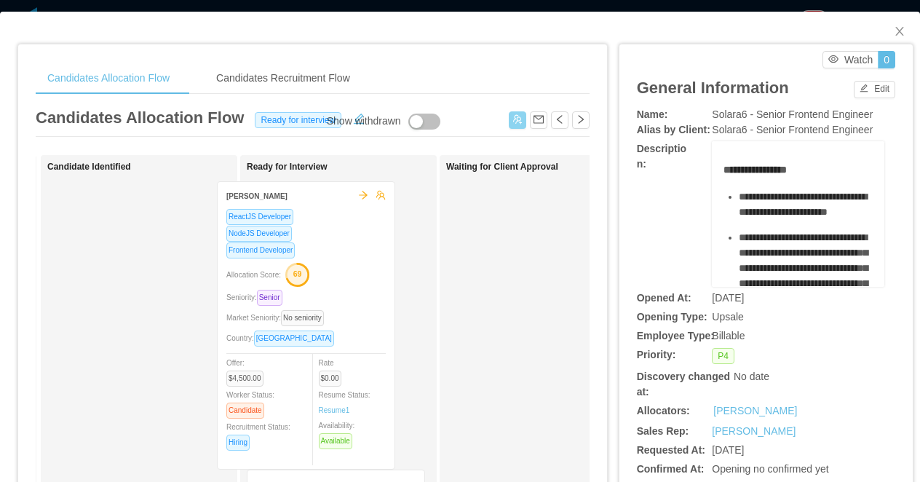
drag, startPoint x: 183, startPoint y: 255, endPoint x: 383, endPoint y: 257, distance: 199.3
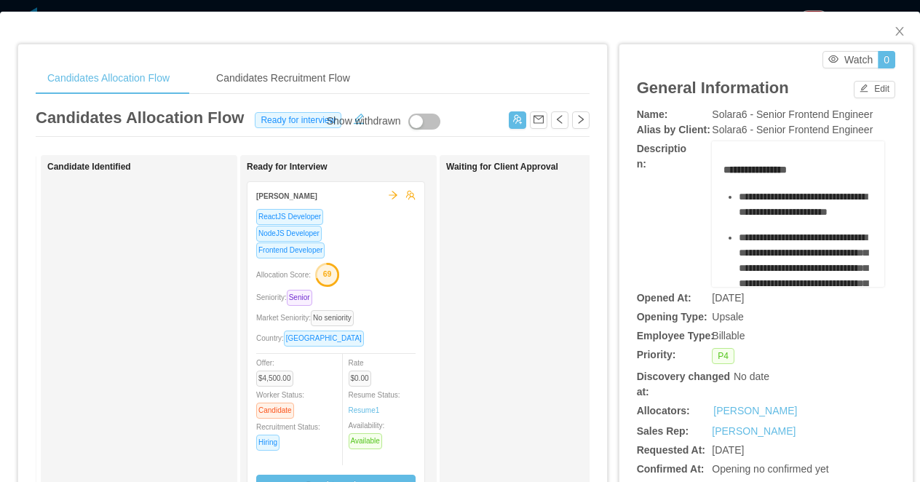
click at [332, 274] on text "69" at bounding box center [327, 273] width 9 height 9
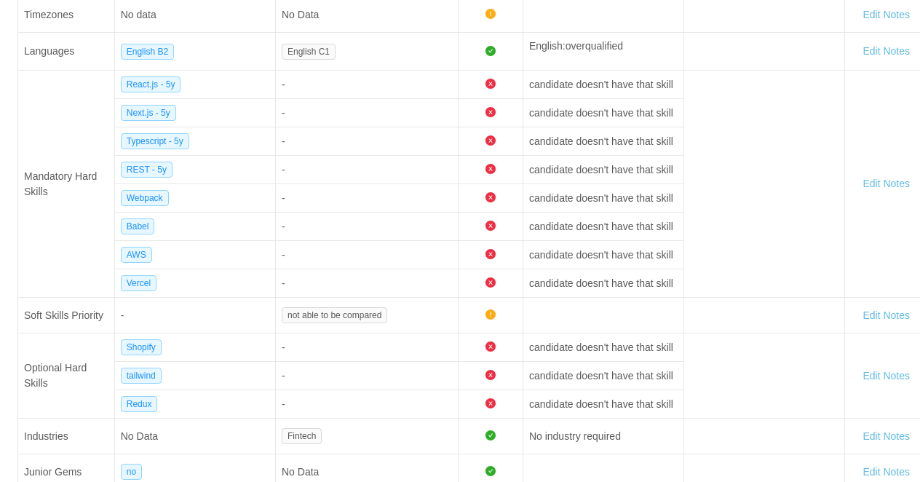
scroll to position [817, 0]
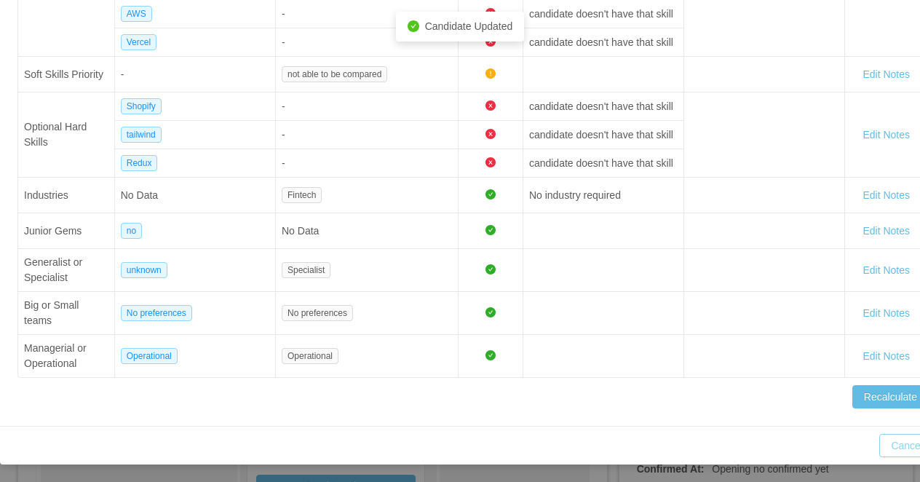
click at [896, 445] on button "Cancel" at bounding box center [906, 445] width 55 height 23
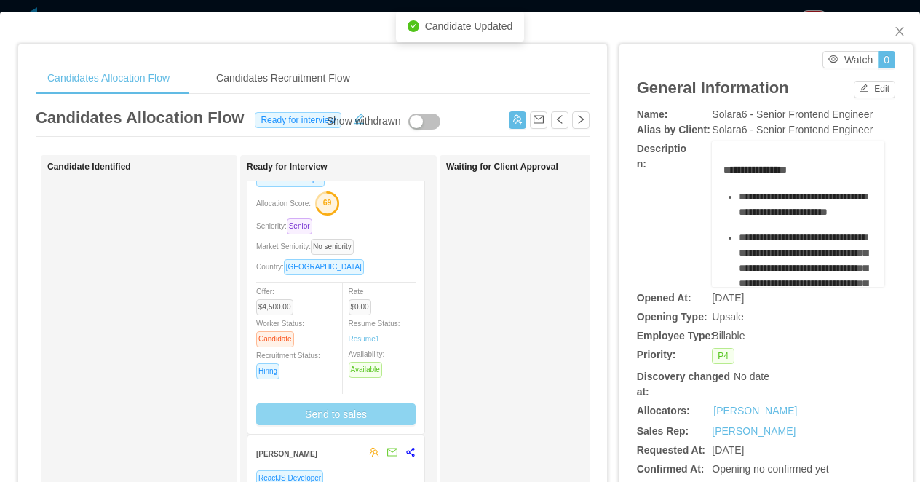
scroll to position [80, 0]
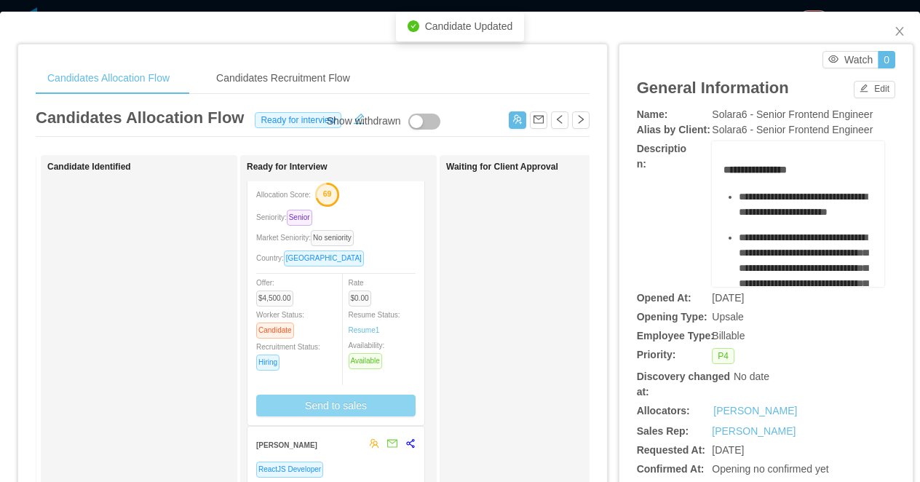
click at [340, 406] on button "Send to sales" at bounding box center [335, 405] width 159 height 22
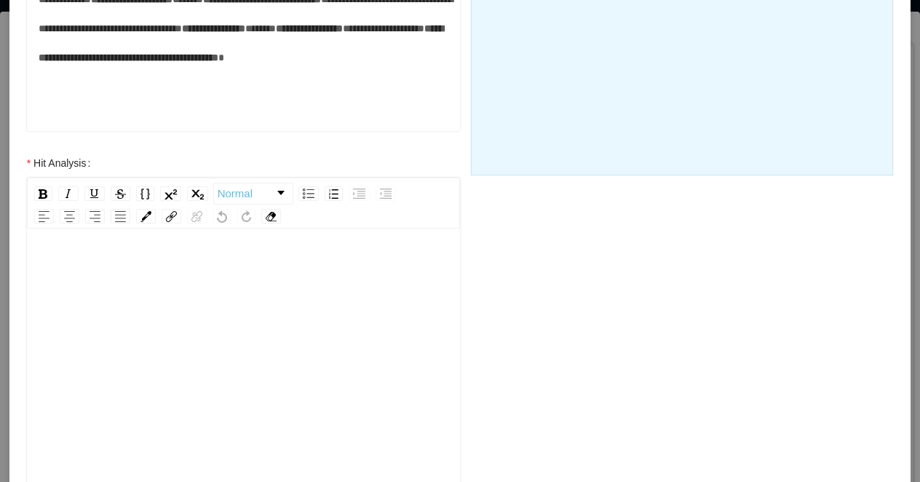
scroll to position [534, 0]
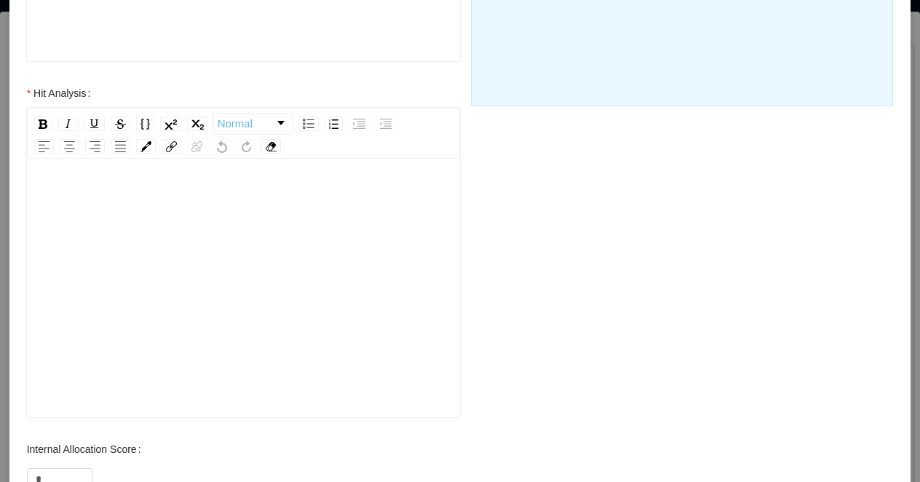
click at [120, 283] on div "rdw-editor" at bounding box center [244, 310] width 410 height 255
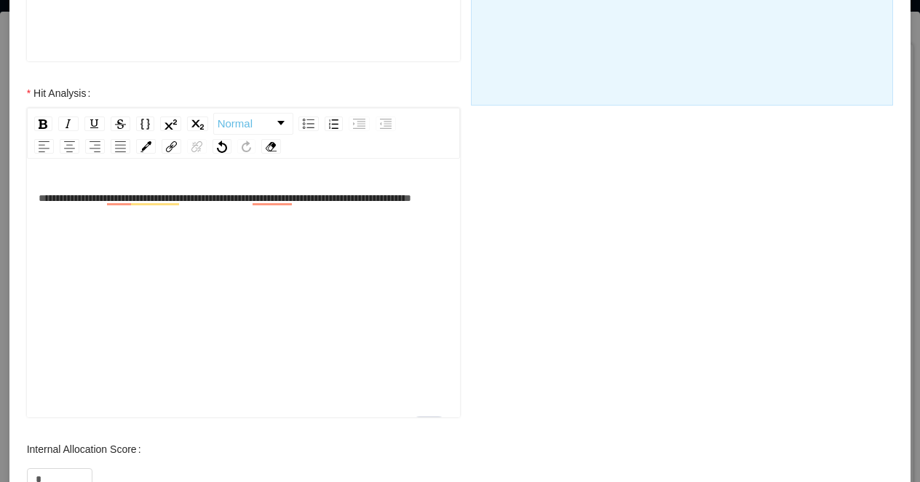
click at [84, 203] on span "**********" at bounding box center [225, 198] width 372 height 10
click at [143, 212] on div "**********" at bounding box center [244, 197] width 410 height 29
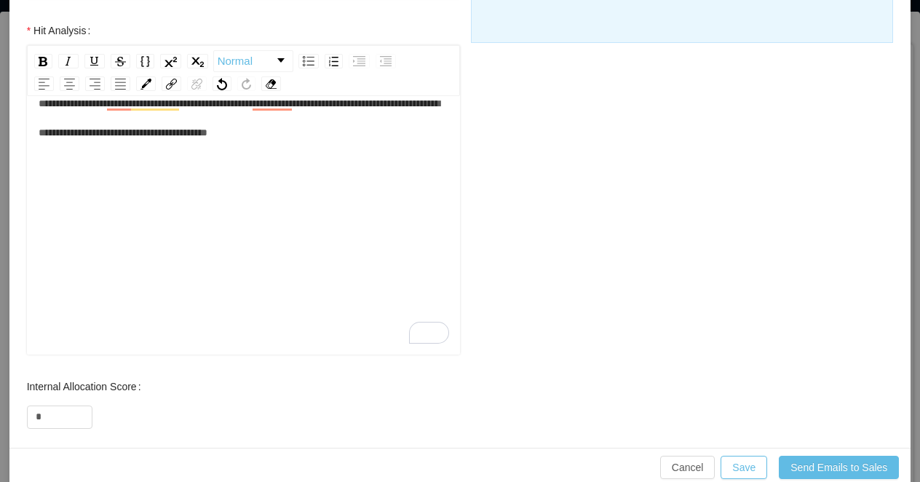
scroll to position [618, 0]
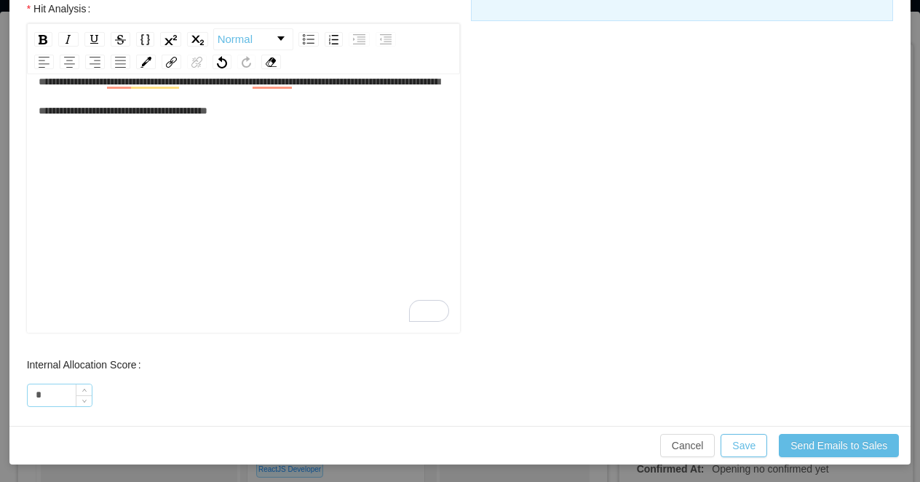
drag, startPoint x: 49, startPoint y: 390, endPoint x: 27, endPoint y: 390, distance: 22.6
click at [27, 390] on div "*" at bounding box center [59, 394] width 65 height 23
type input "*"
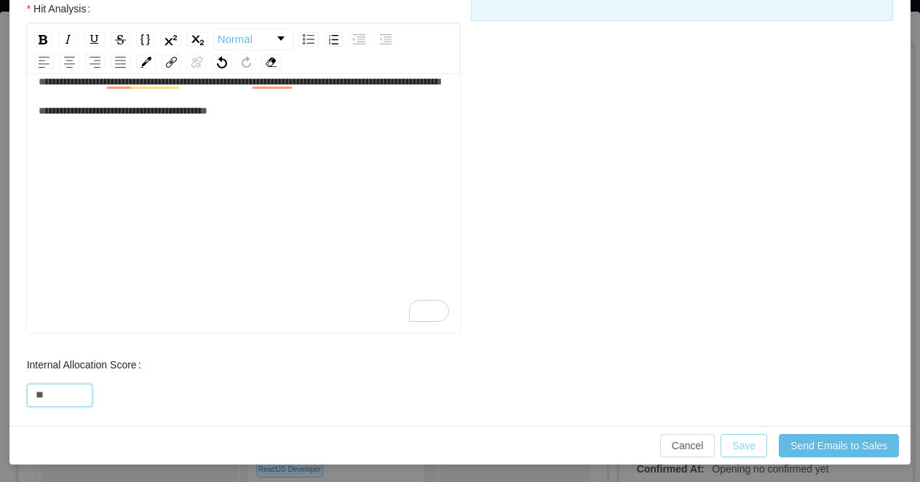
type input "**"
click at [735, 442] on button "Save" at bounding box center [743, 445] width 47 height 23
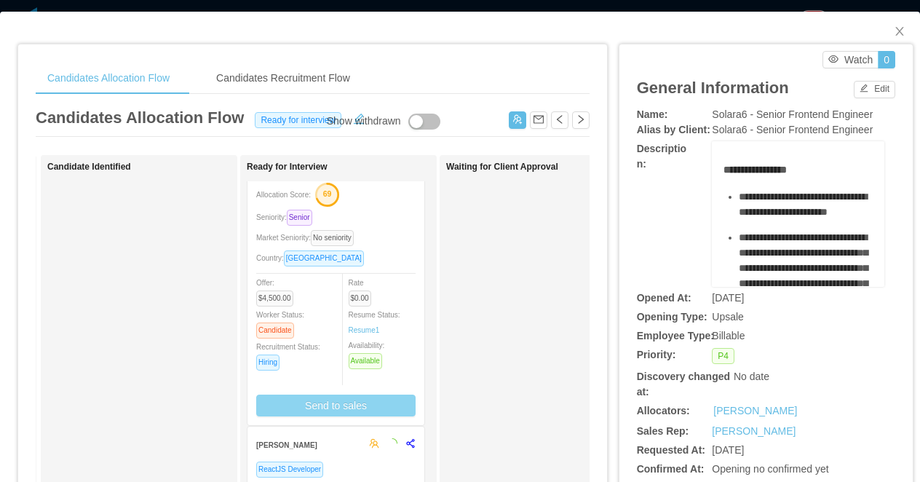
scroll to position [0, 0]
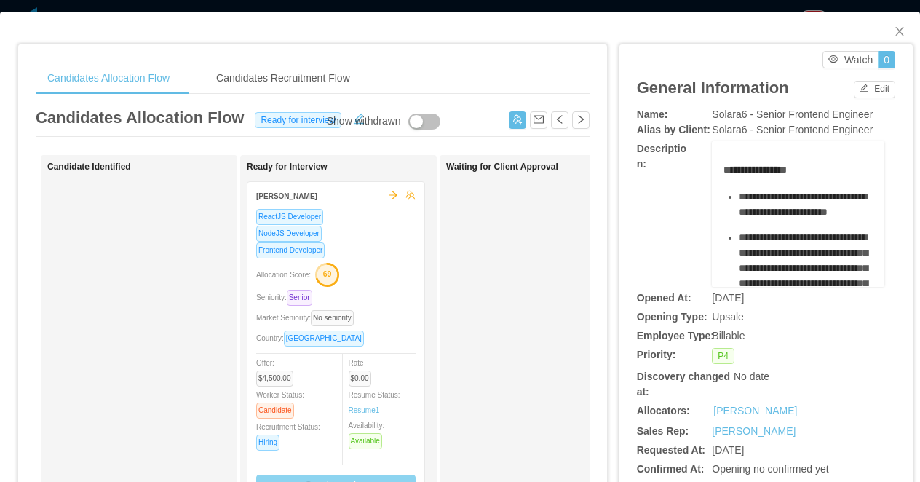
click at [382, 272] on div "Allocation Score: 69" at bounding box center [335, 273] width 159 height 23
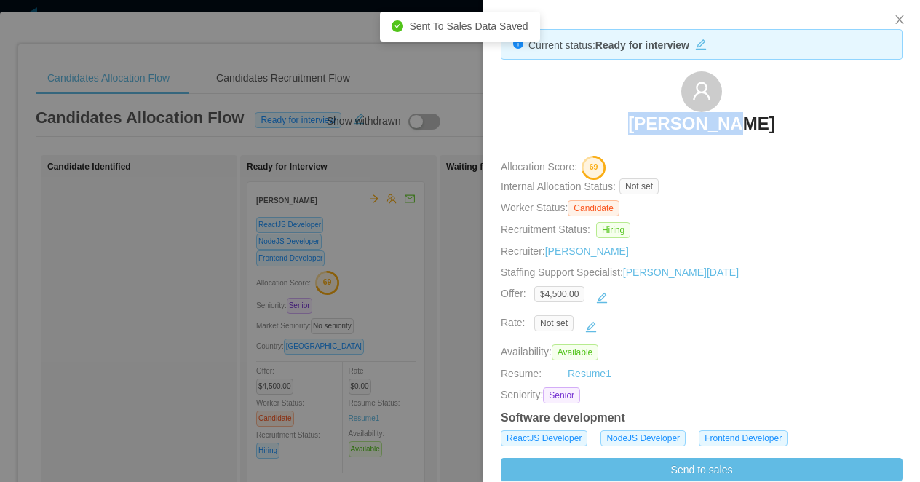
drag, startPoint x: 754, startPoint y: 136, endPoint x: 646, endPoint y: 132, distance: 108.5
click at [646, 132] on div "[PERSON_NAME]" at bounding box center [702, 107] width 402 height 73
copy h3 "[PERSON_NAME]"
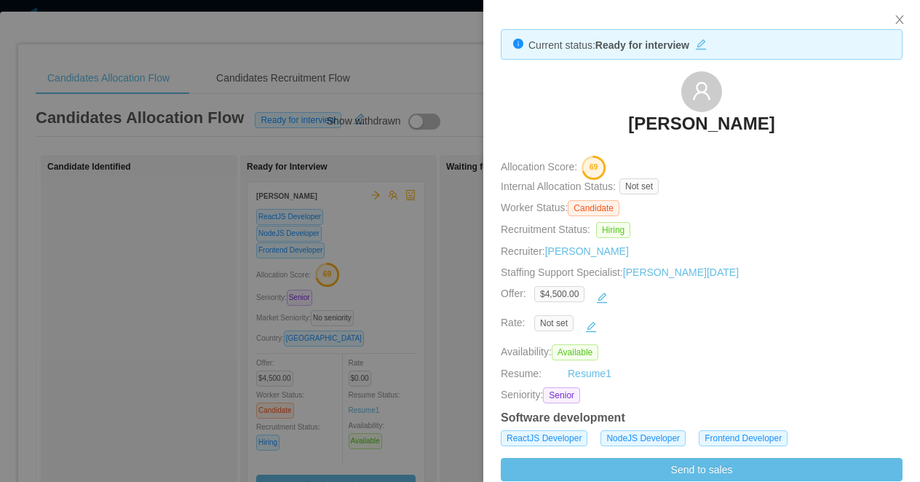
click at [338, 61] on div at bounding box center [460, 241] width 920 height 482
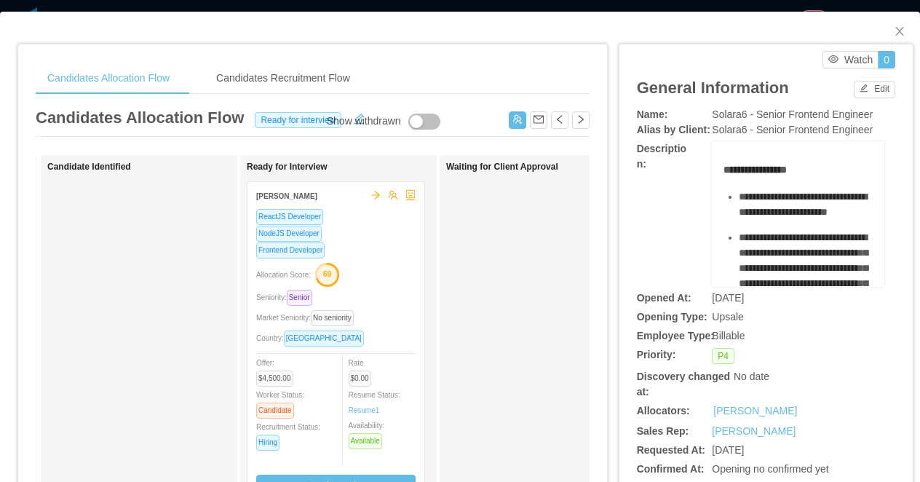
click at [316, 7] on div "Candidates Allocation Flow Candidates Recruitment Flow Candidates Allocation Fl…" at bounding box center [460, 241] width 920 height 482
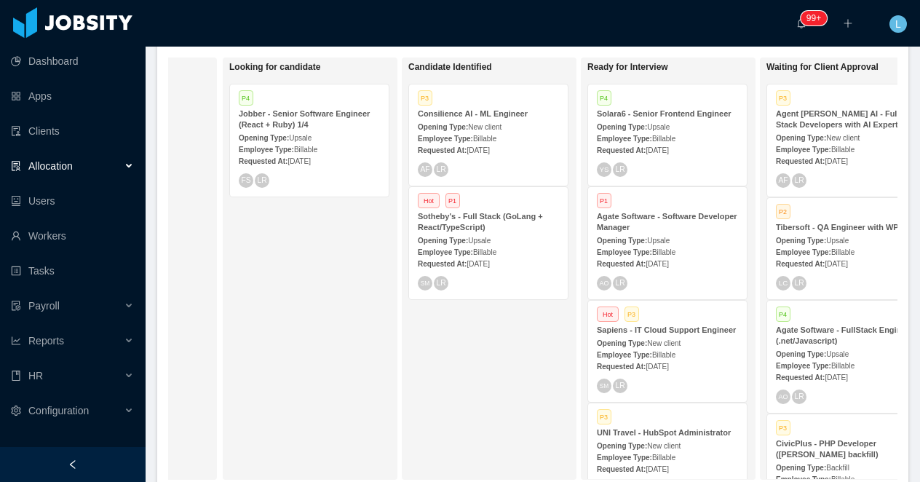
scroll to position [0, 127]
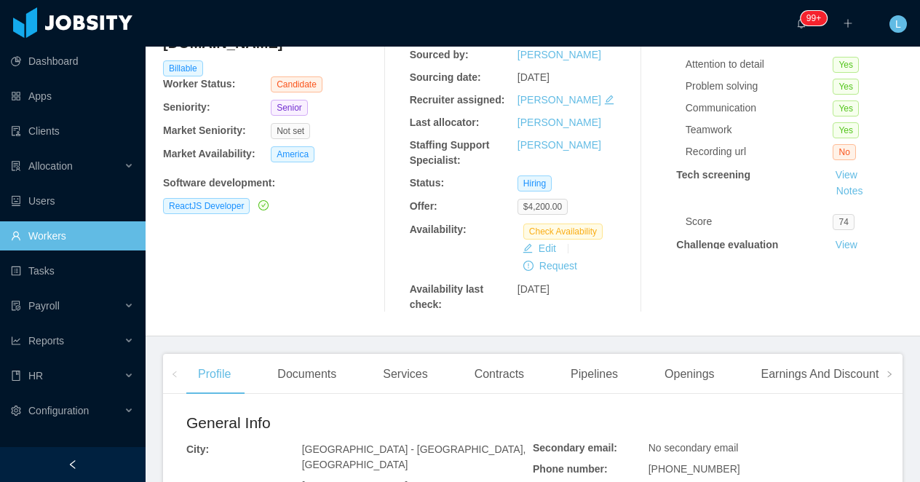
scroll to position [146, 0]
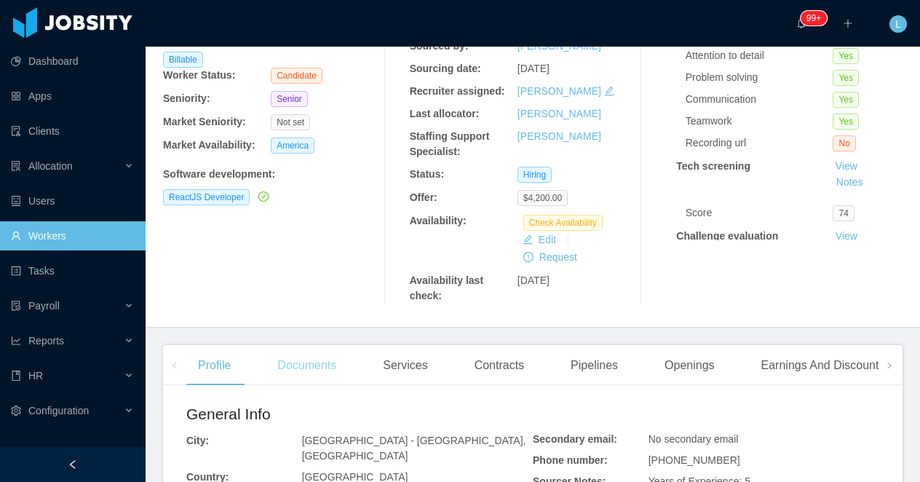
click at [282, 380] on div "Documents" at bounding box center [307, 365] width 82 height 41
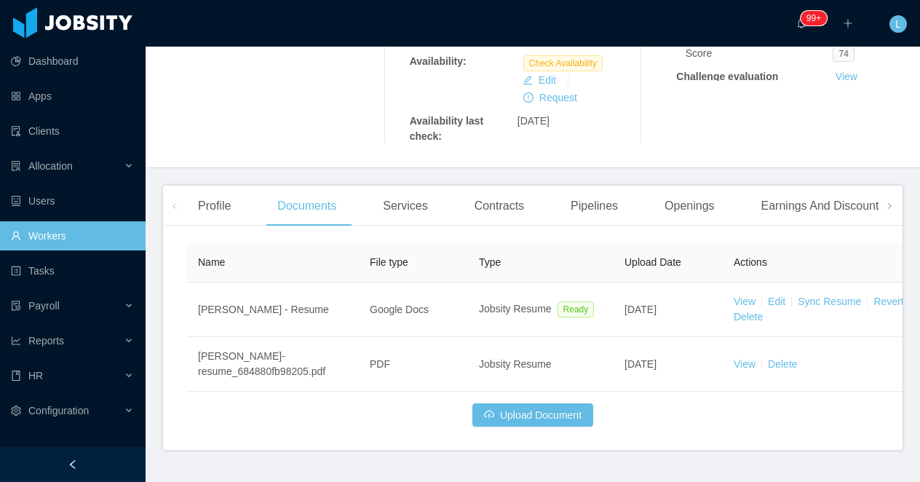
scroll to position [357, 0]
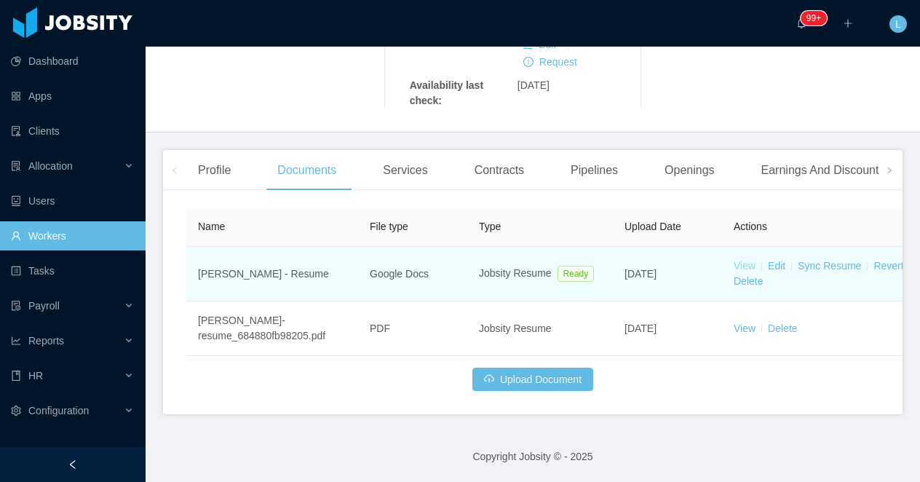
click at [740, 264] on link "View" at bounding box center [744, 266] width 22 height 12
click at [824, 263] on link "Sync Resume" at bounding box center [828, 266] width 63 height 12
click at [828, 265] on link "Sync Resume" at bounding box center [828, 266] width 63 height 12
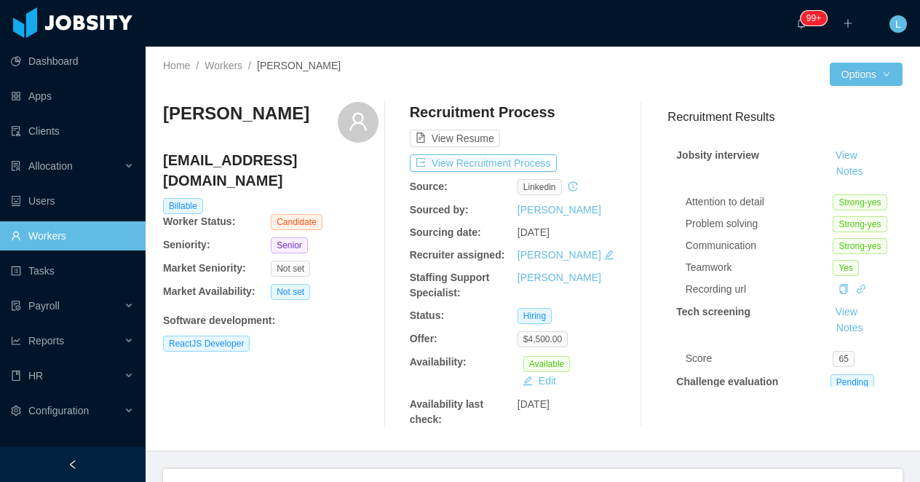
scroll to position [182, 0]
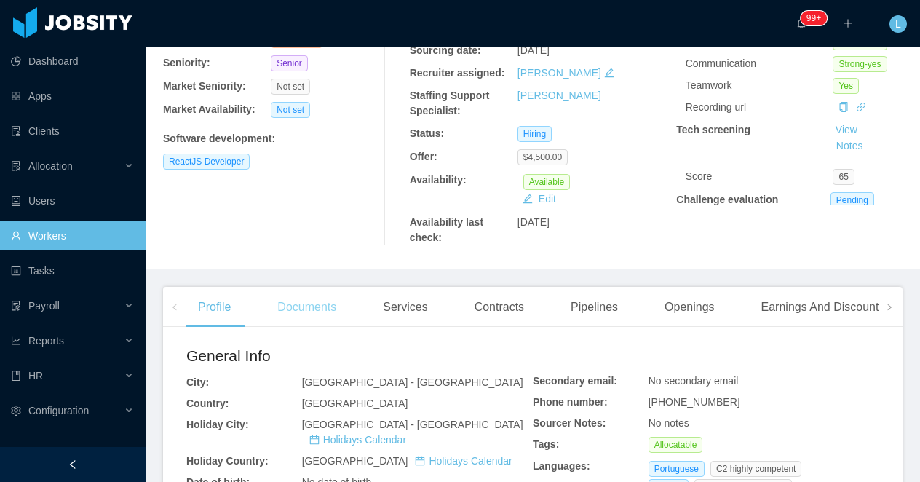
click at [320, 305] on div "Documents" at bounding box center [307, 307] width 82 height 41
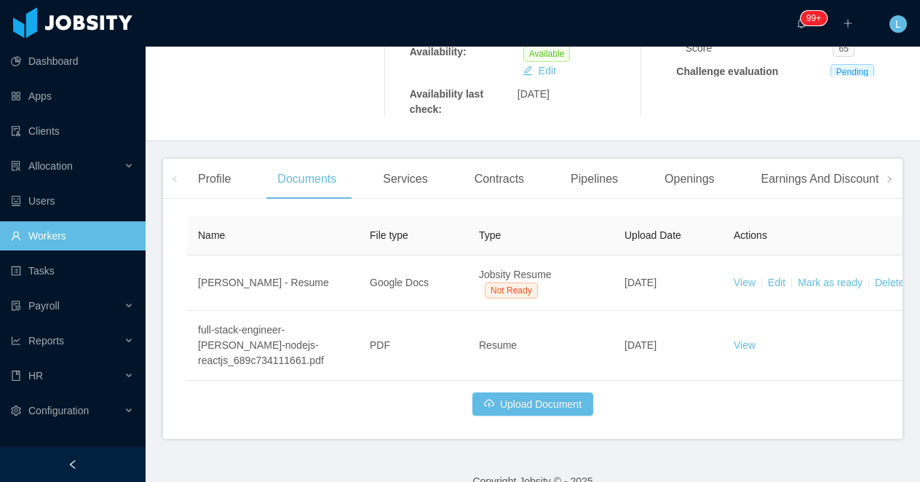
scroll to position [335, 0]
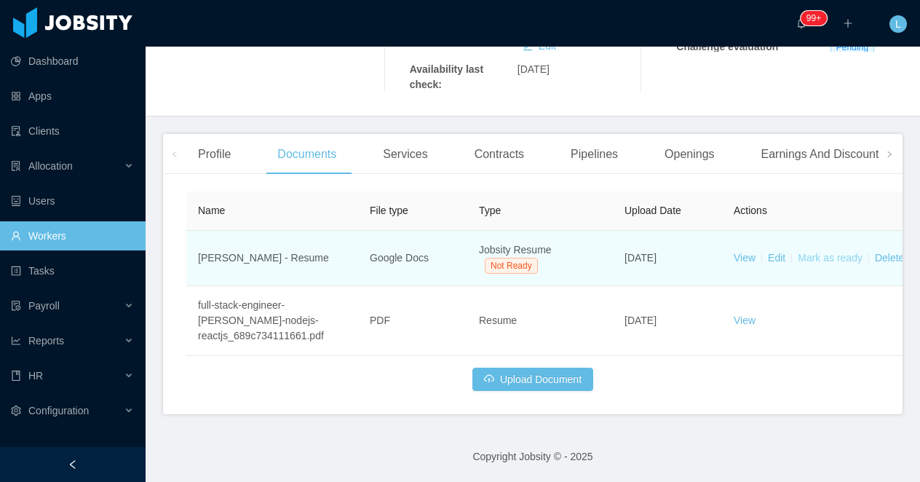
click at [822, 259] on link "Mark as ready" at bounding box center [829, 258] width 65 height 12
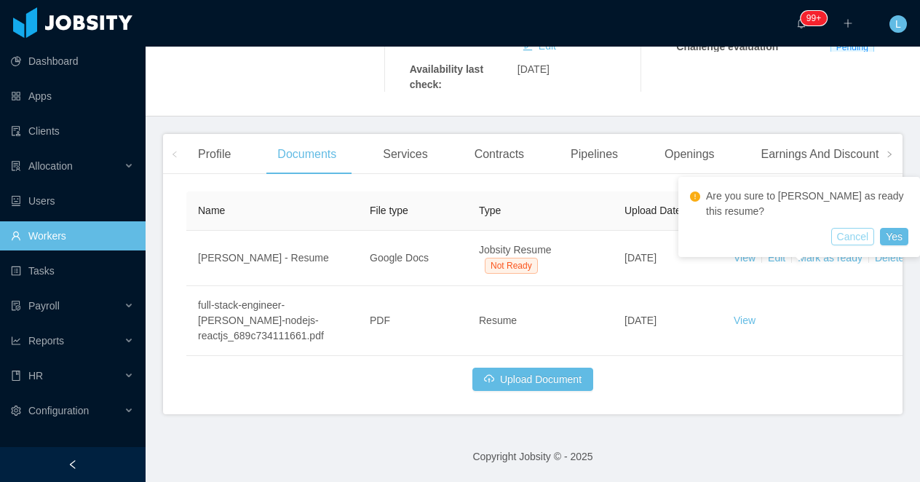
click at [845, 236] on button "Cancel" at bounding box center [853, 236] width 44 height 17
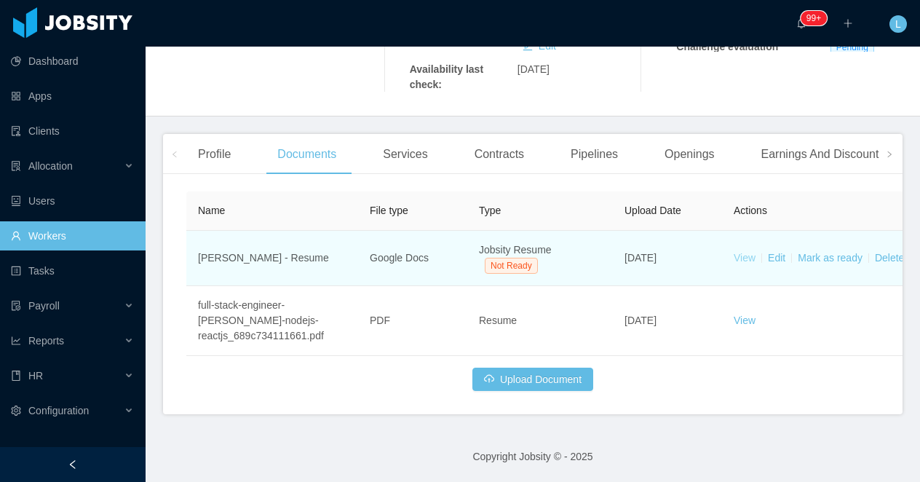
click at [746, 260] on link "View" at bounding box center [744, 258] width 22 height 12
click at [818, 261] on link "Mark as ready" at bounding box center [829, 258] width 65 height 12
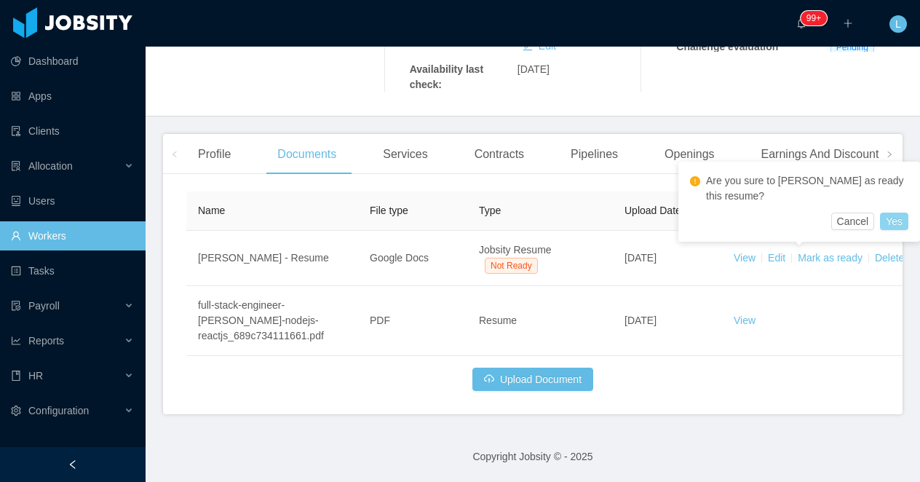
click at [891, 216] on button "Yes" at bounding box center [894, 220] width 28 height 17
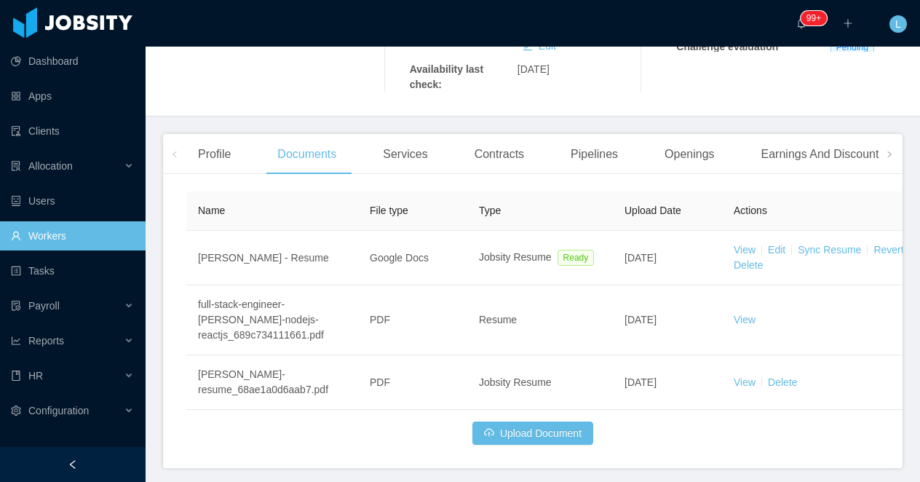
scroll to position [0, 0]
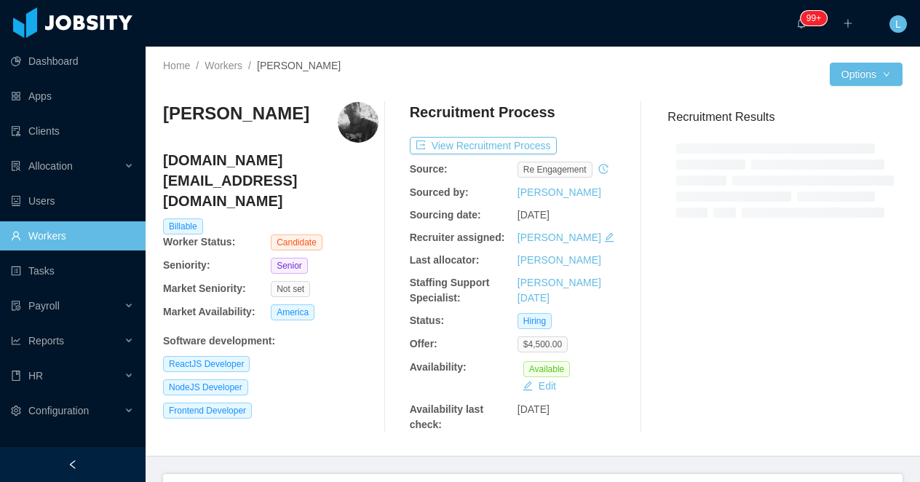
click at [300, 379] on div "NodeJS Developer" at bounding box center [270, 387] width 215 height 16
click at [228, 121] on h3 "[PERSON_NAME]" at bounding box center [236, 113] width 146 height 23
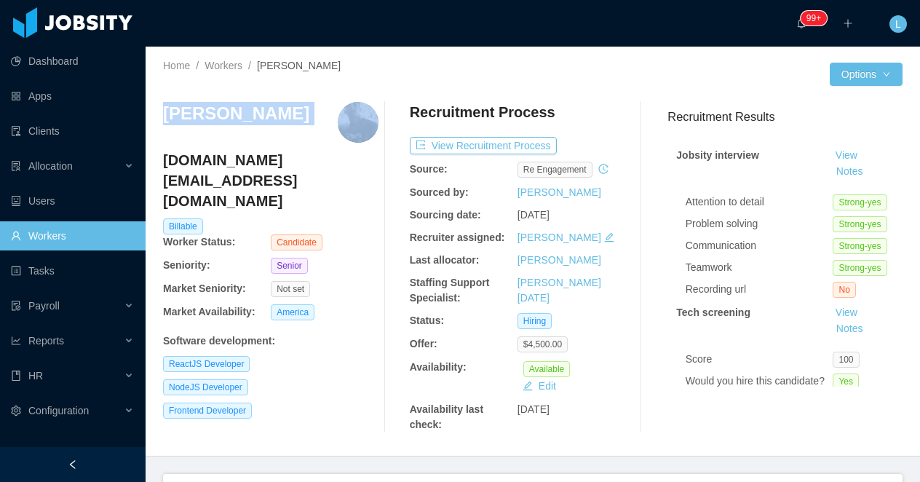
click at [228, 121] on h3 "[PERSON_NAME]" at bounding box center [236, 113] width 146 height 23
copy h3 "[PERSON_NAME]"
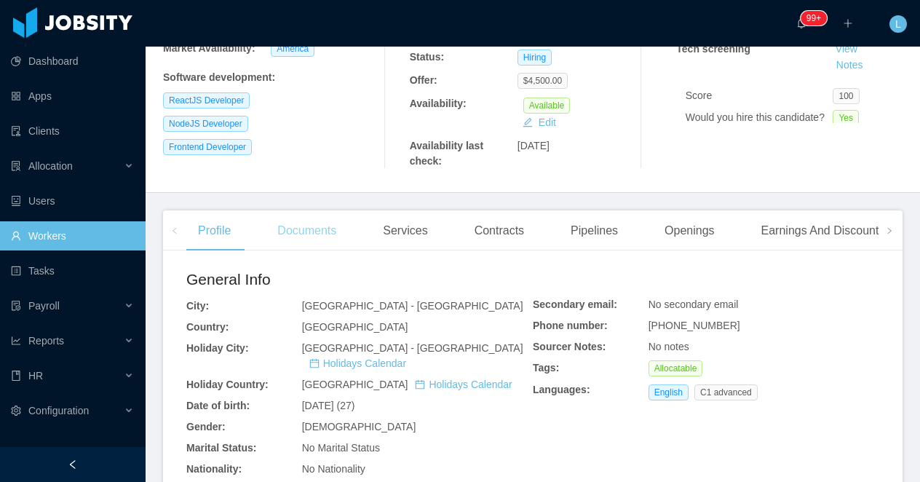
click at [290, 238] on div "Documents" at bounding box center [307, 230] width 82 height 41
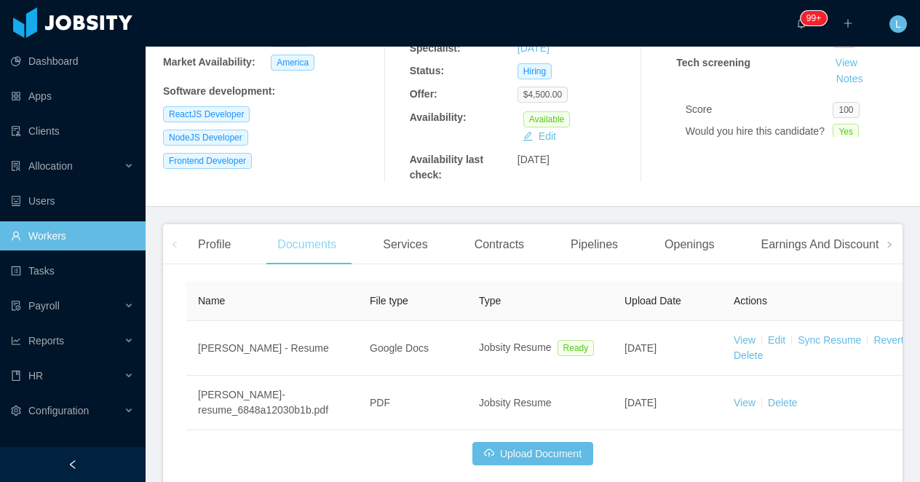
scroll to position [263, 0]
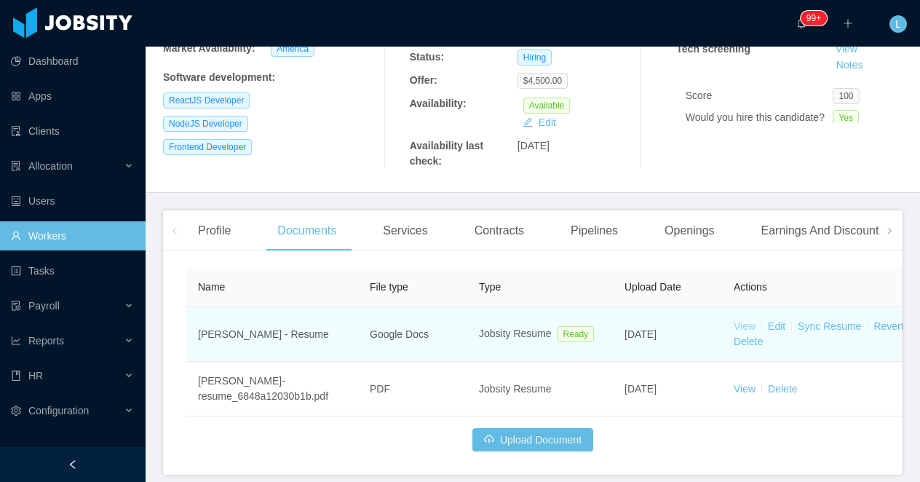
click at [748, 321] on link "View" at bounding box center [744, 326] width 22 height 12
click at [819, 324] on link "Sync Resume" at bounding box center [828, 326] width 63 height 12
